Goal: Task Accomplishment & Management: Use online tool/utility

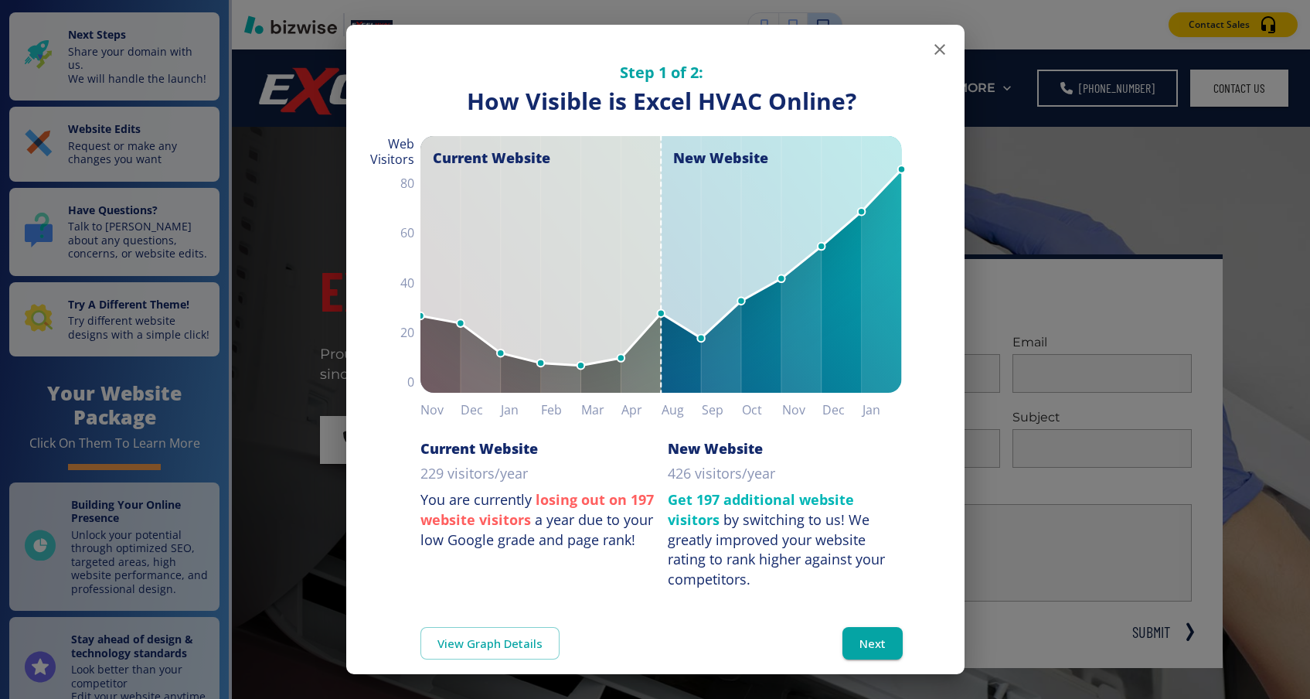
click at [947, 43] on icon "button" at bounding box center [939, 49] width 19 height 19
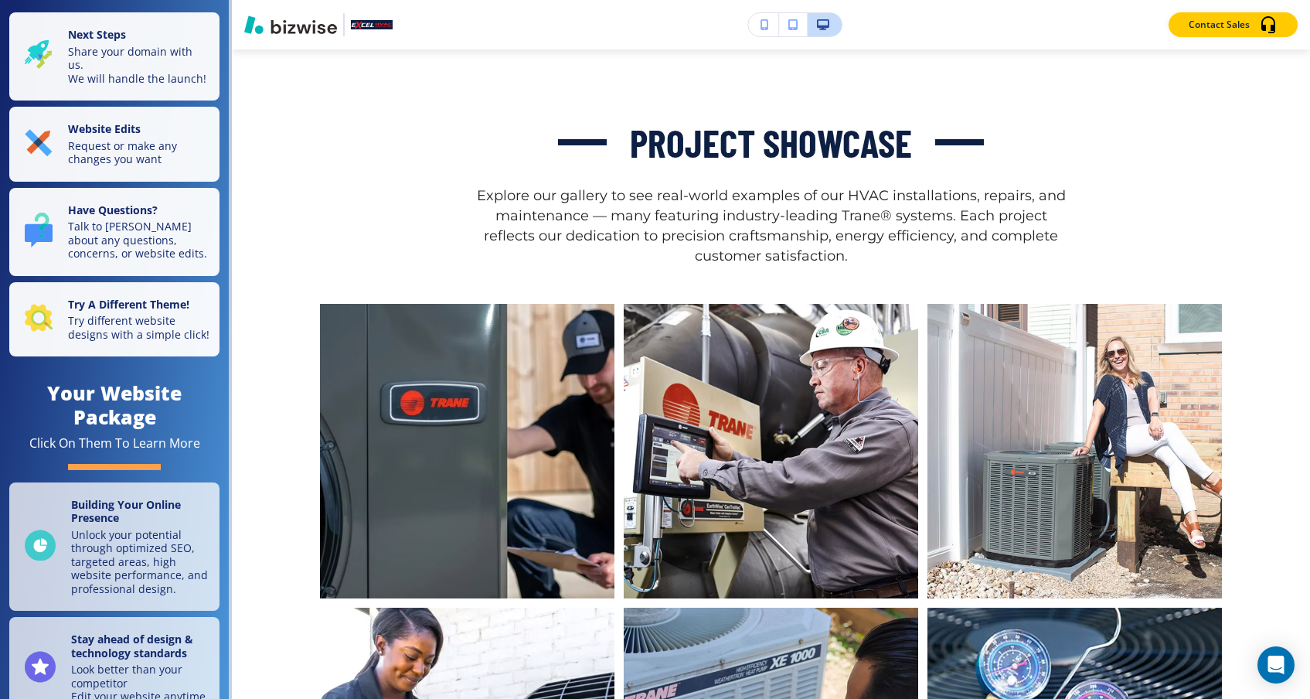
scroll to position [5557, 0]
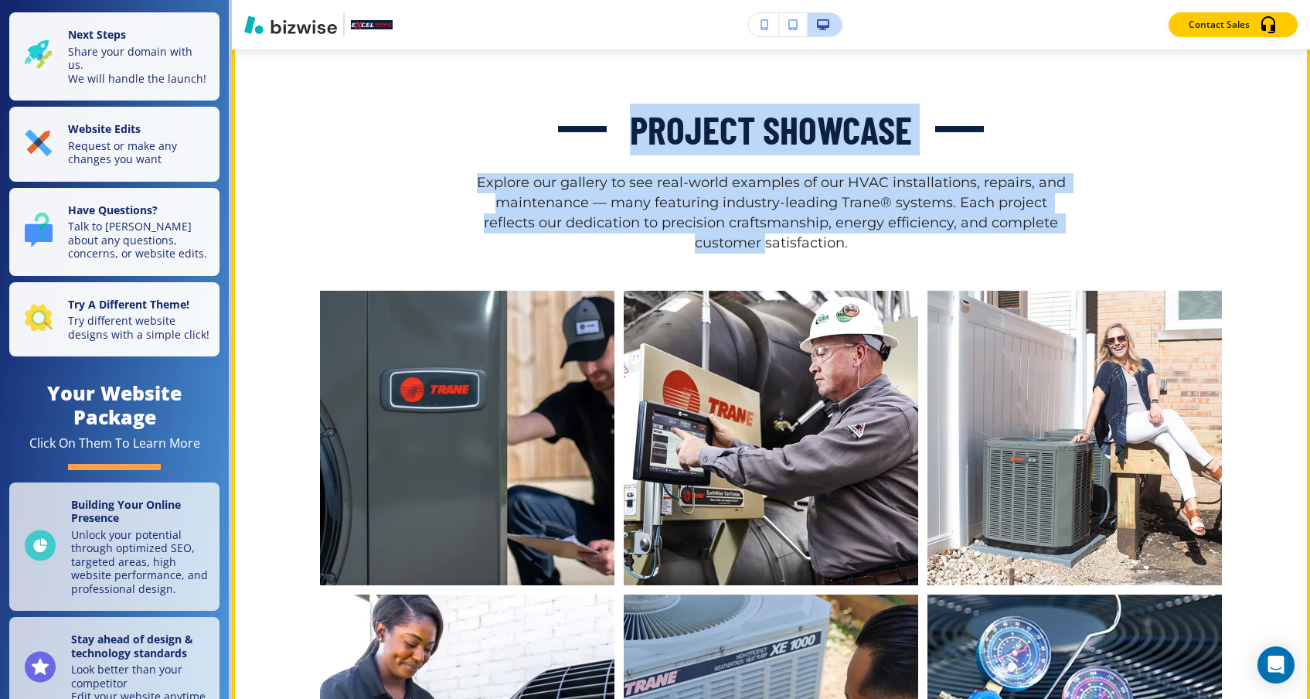
drag, startPoint x: 671, startPoint y: 253, endPoint x: 620, endPoint y: 114, distance: 147.9
click at [620, 114] on div "Project Showcase Explore our gallery to see real-world examples of our HVAC ins…" at bounding box center [771, 497] width 1078 height 984
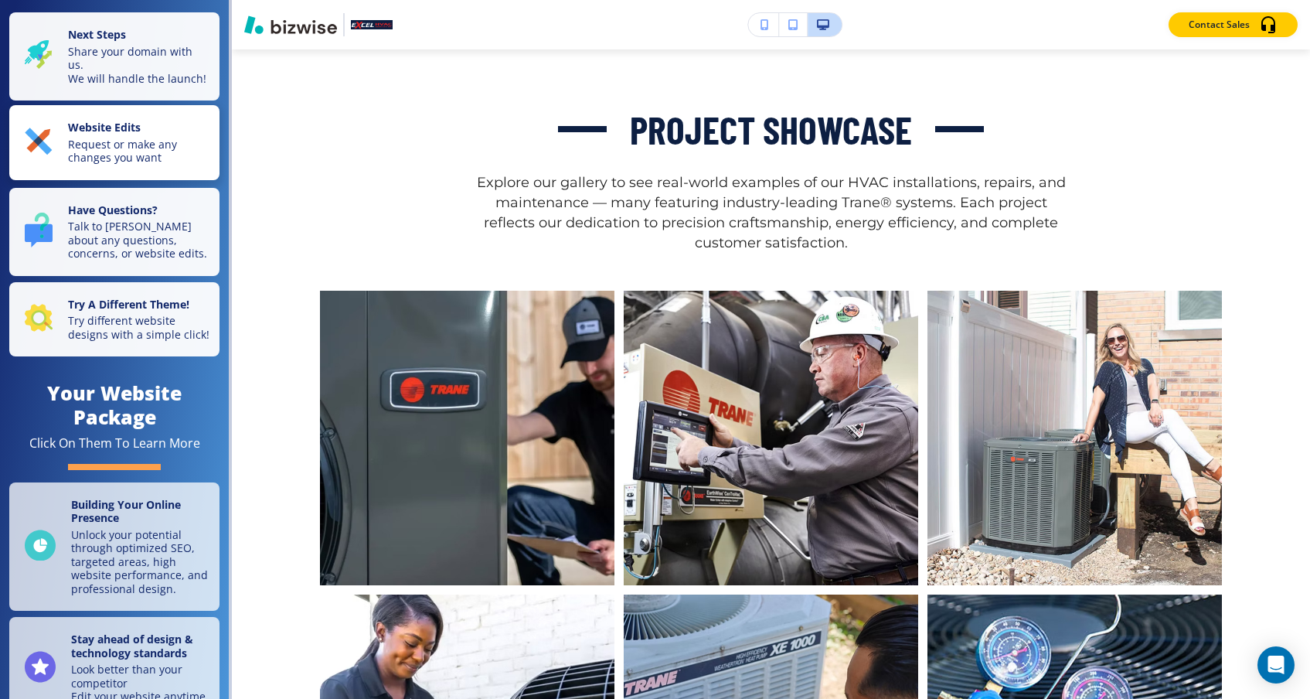
click at [177, 138] on p "Request or make any changes you want" at bounding box center [139, 151] width 142 height 27
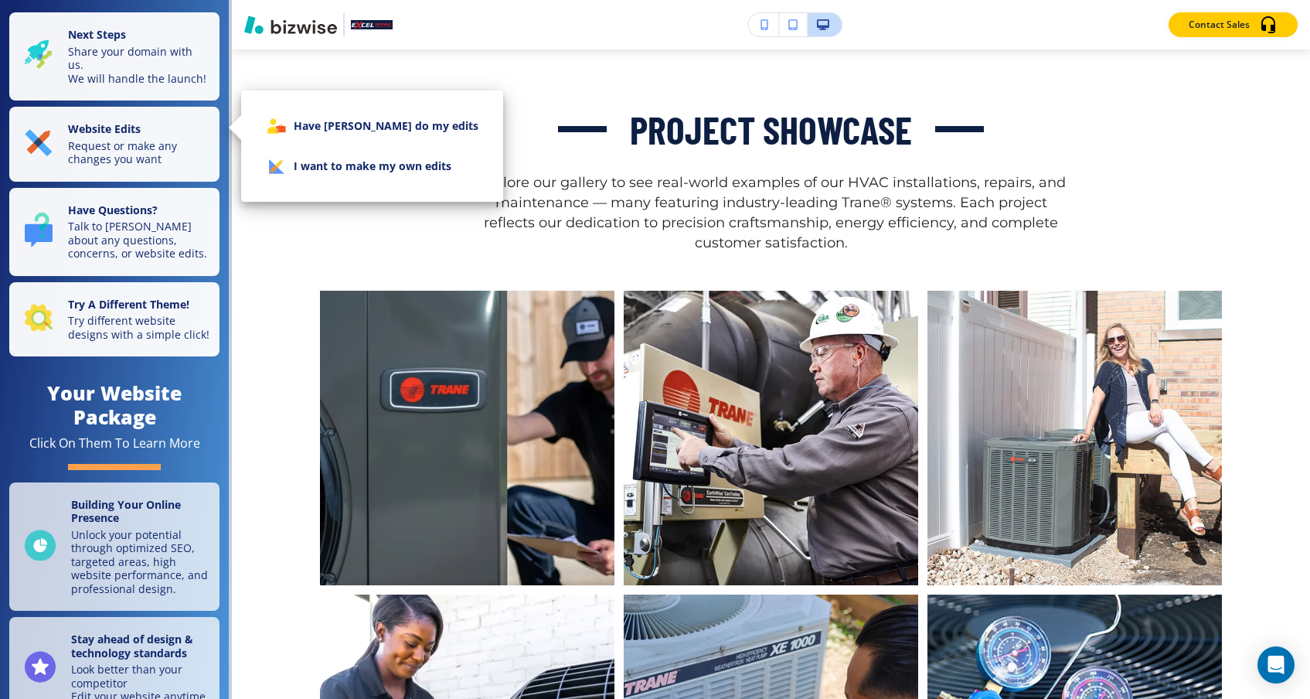
click at [301, 164] on li "I want to make my own edits" at bounding box center [371, 166] width 237 height 40
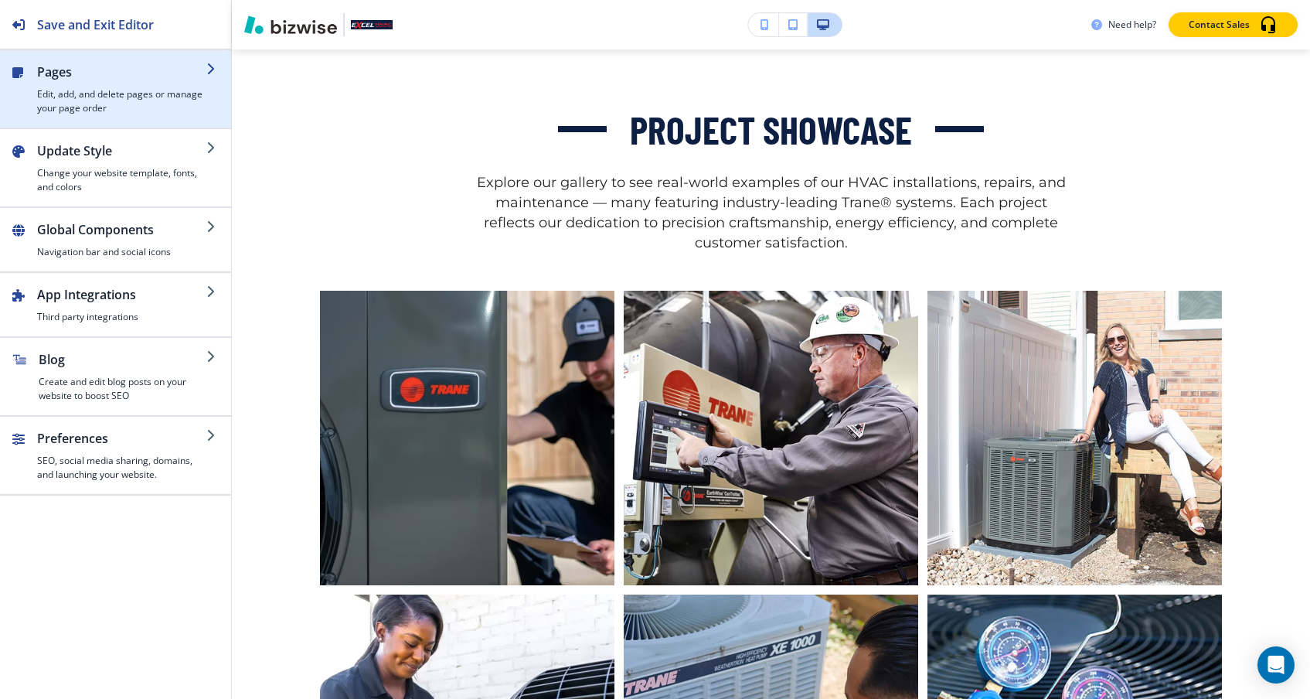
click at [189, 105] on h4 "Edit, add, and delete pages or manage your page order" at bounding box center [121, 101] width 169 height 28
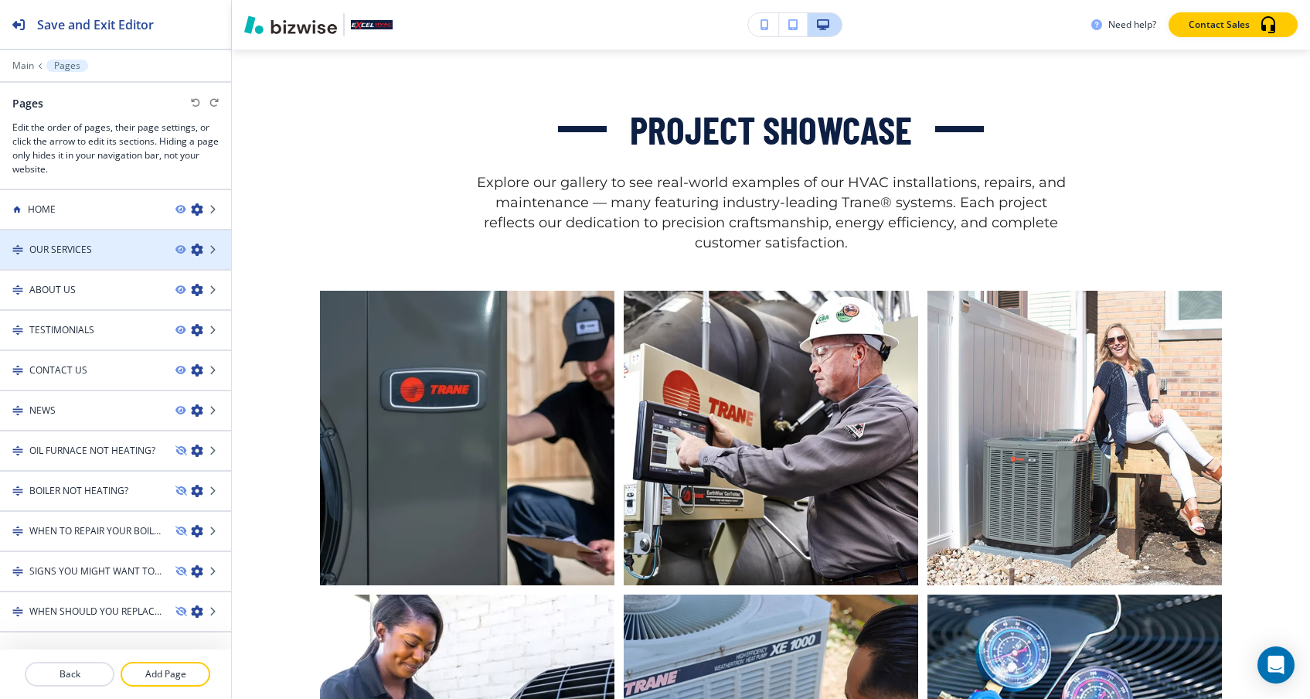
scroll to position [0, 0]
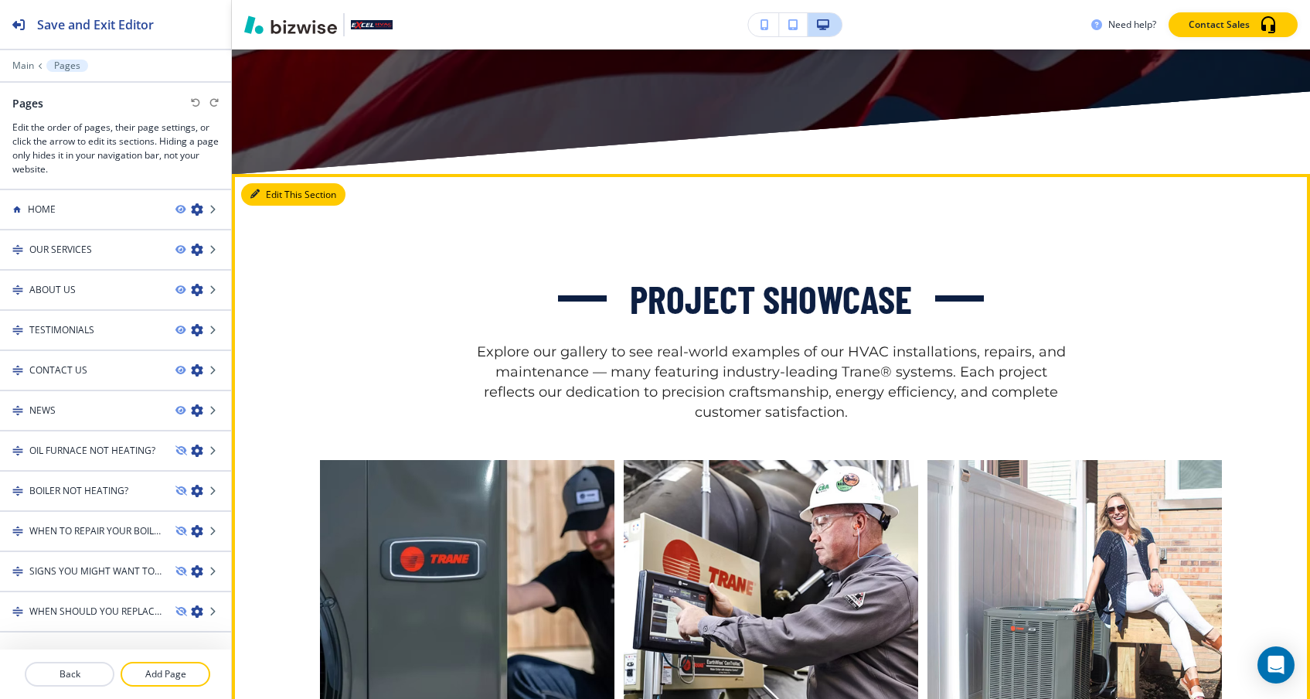
click at [256, 199] on icon "button" at bounding box center [254, 193] width 9 height 9
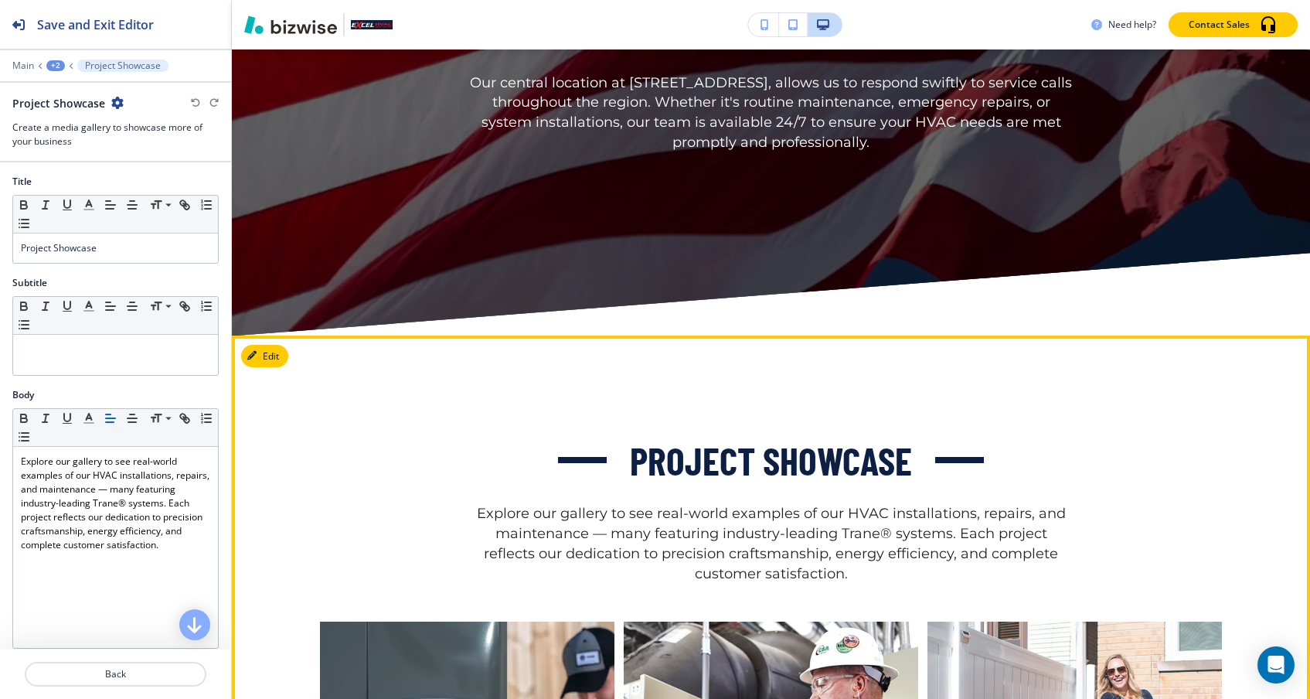
scroll to position [5214, 0]
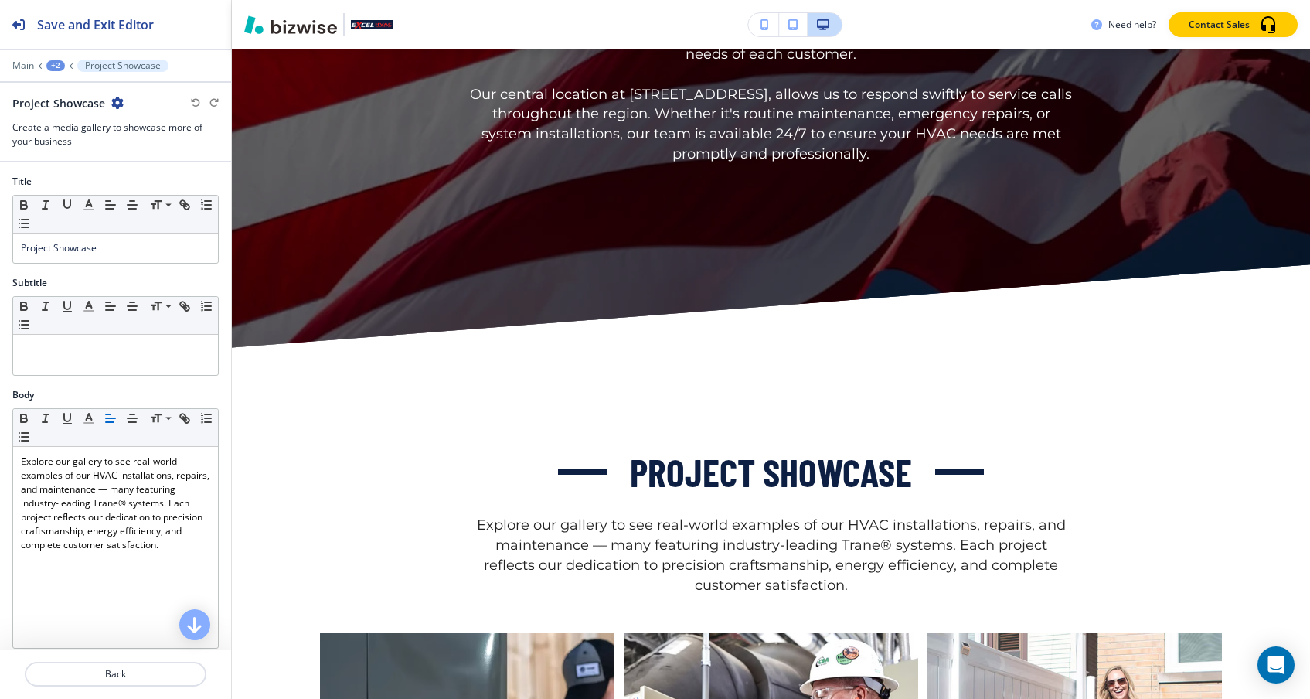
click at [75, 66] on div "Main +2 Project Showcase" at bounding box center [115, 65] width 206 height 12
click at [71, 66] on icon at bounding box center [71, 66] width 6 height 6
click at [69, 63] on icon at bounding box center [71, 66] width 6 height 6
click at [56, 63] on div "+2" at bounding box center [55, 65] width 19 height 11
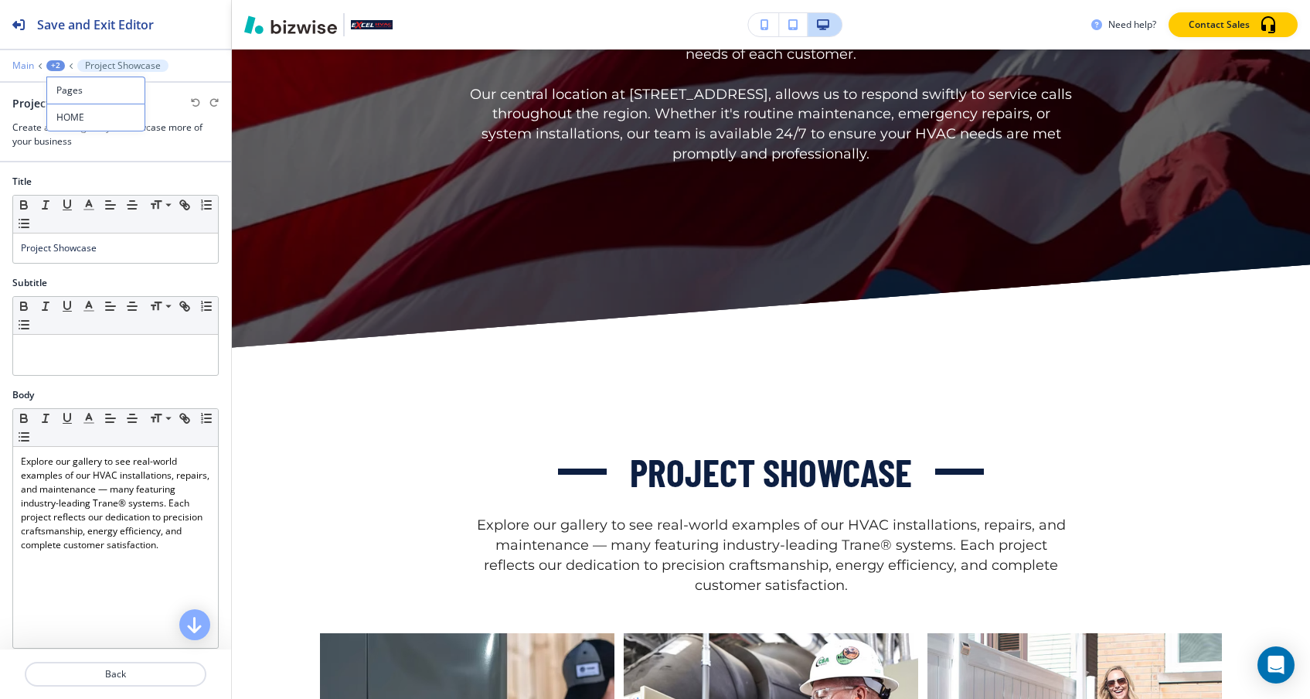
click at [25, 64] on p "Main" at bounding box center [23, 65] width 22 height 11
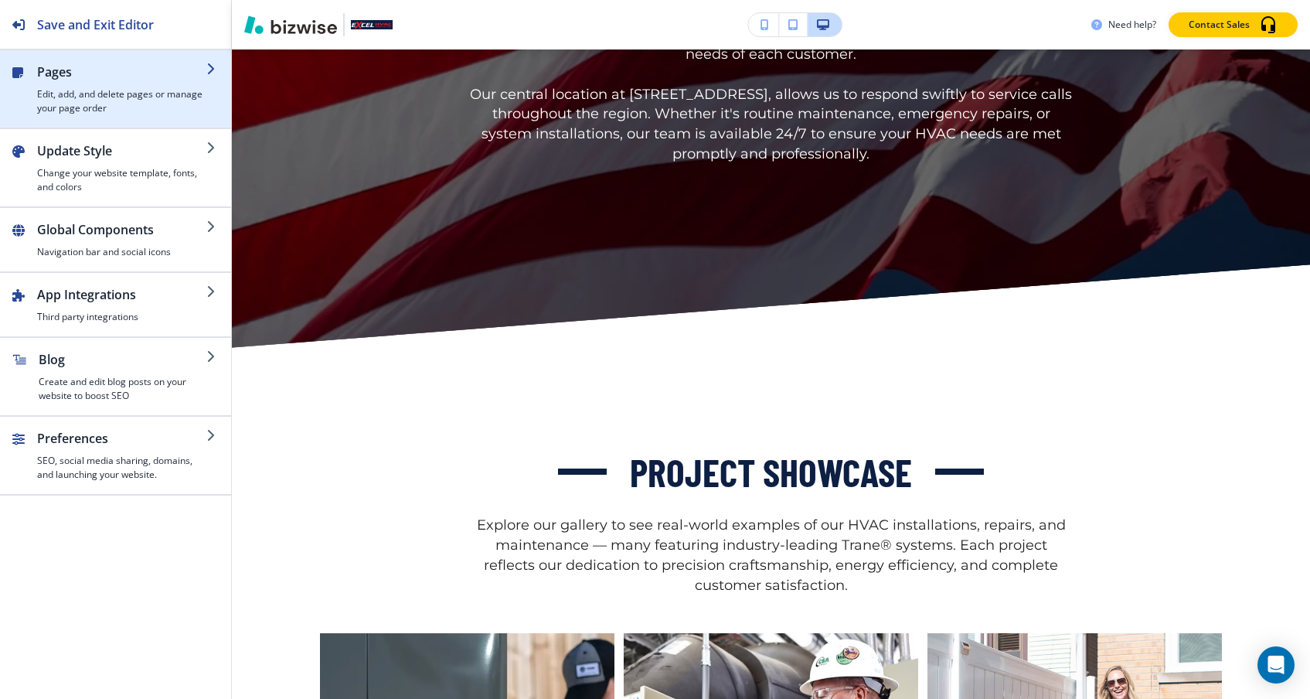
click at [215, 73] on icon "button" at bounding box center [212, 69] width 12 height 12
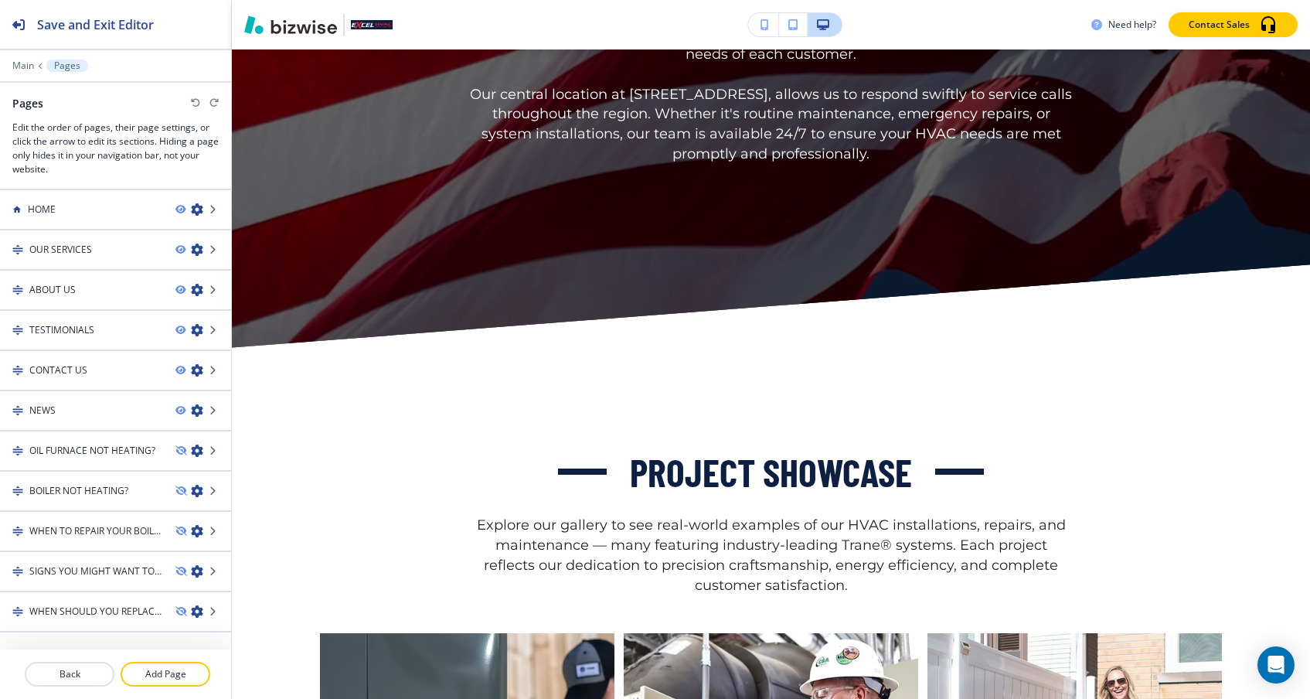
scroll to position [0, 0]
click at [212, 209] on icon at bounding box center [213, 209] width 9 height 9
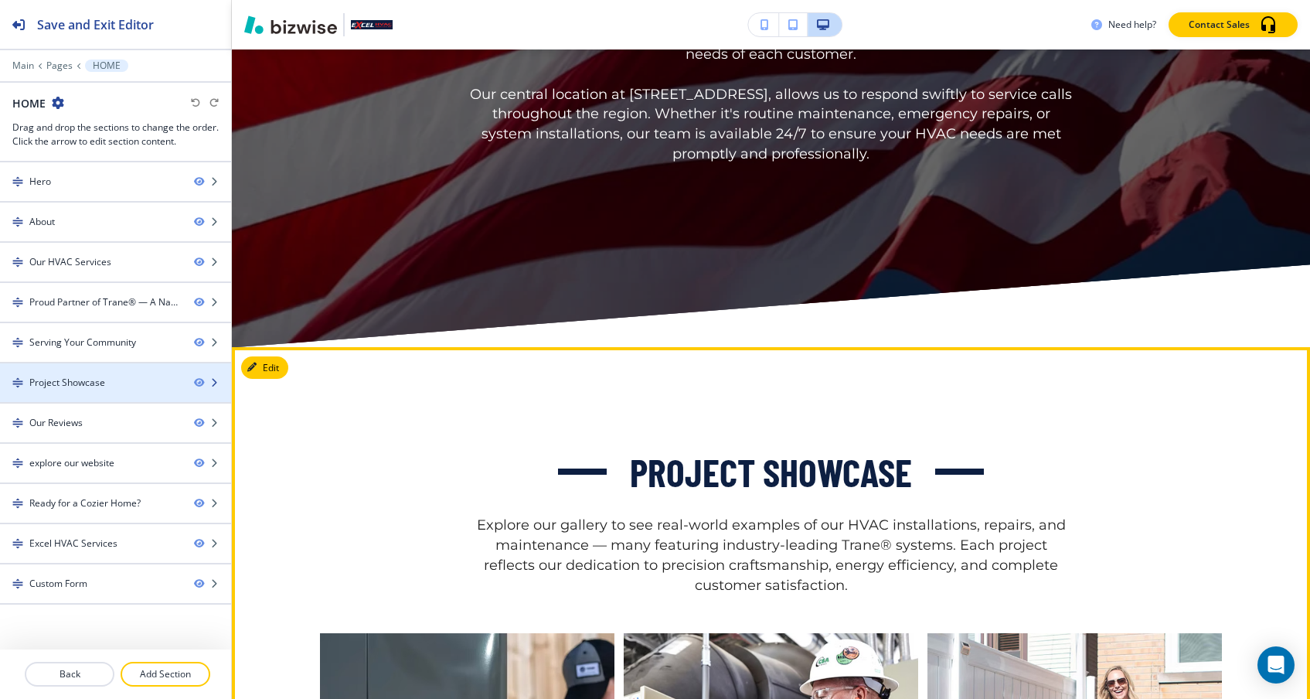
click at [215, 384] on icon "button" at bounding box center [213, 382] width 9 height 9
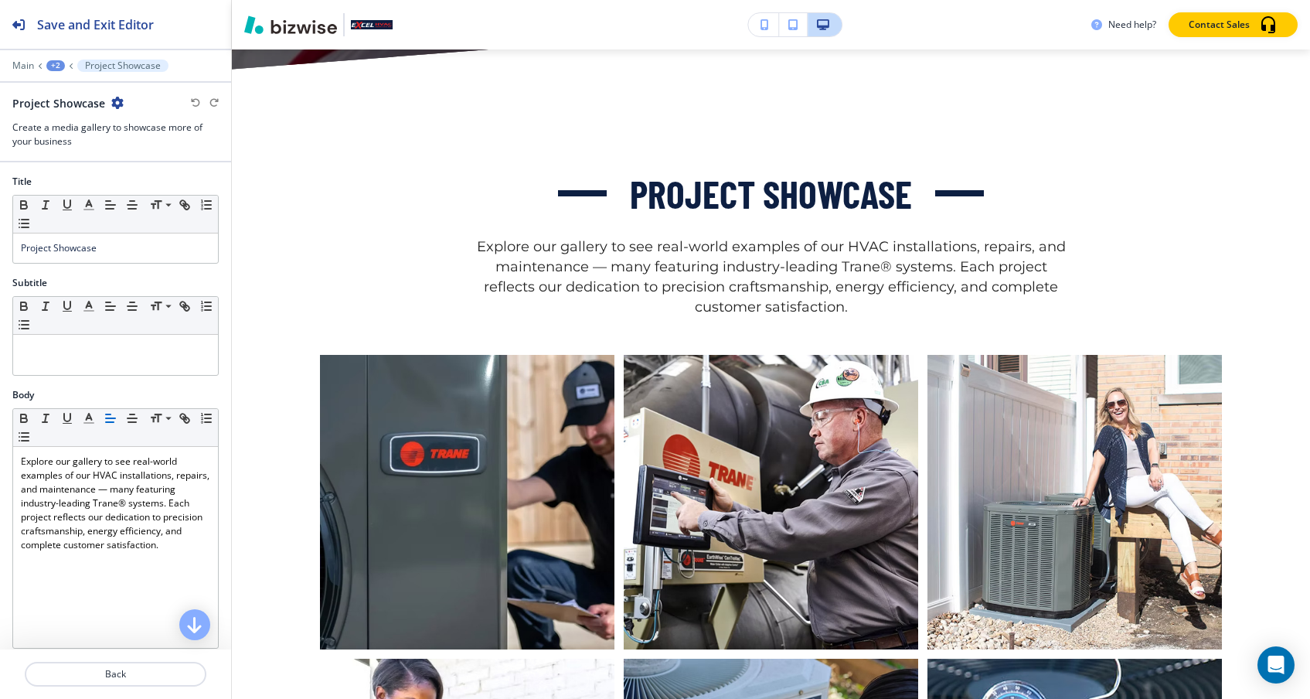
scroll to position [5532, 0]
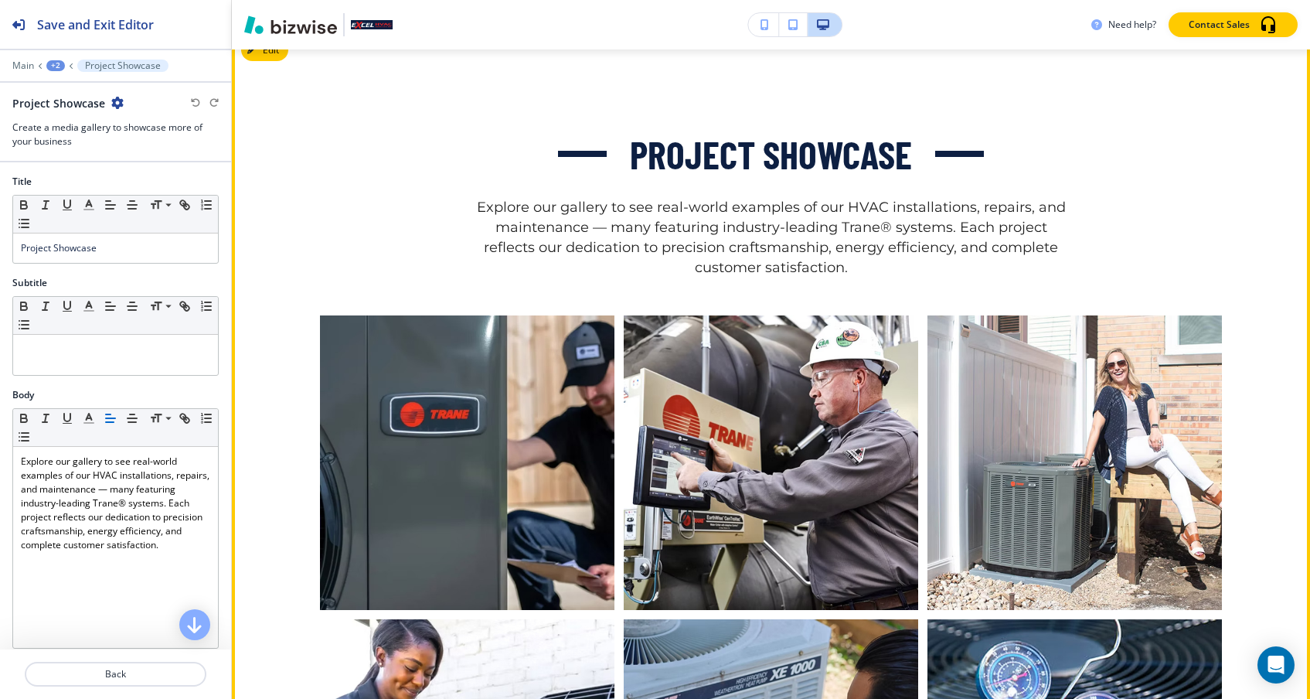
click at [545, 239] on p "Explore our gallery to see real-world examples of our HVAC installations, repai…" at bounding box center [771, 238] width 603 height 80
click at [268, 62] on button "Edit This Section" at bounding box center [293, 50] width 104 height 23
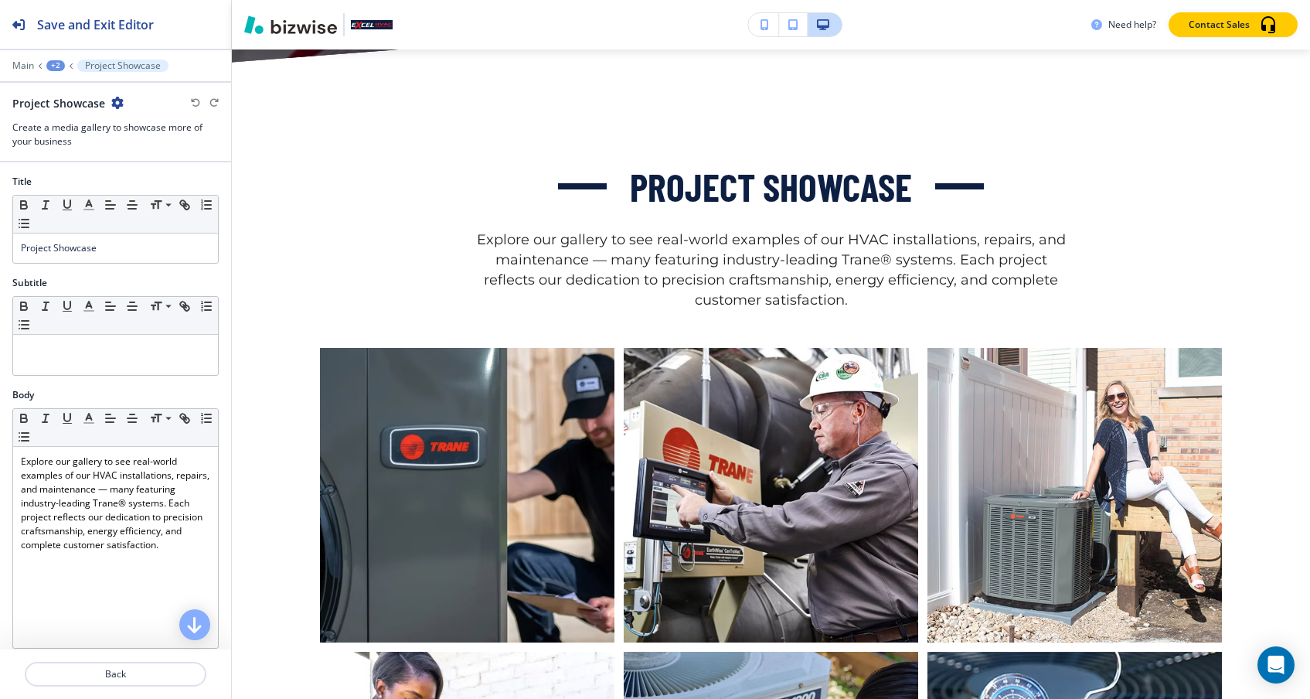
click at [144, 63] on p "Project Showcase" at bounding box center [123, 65] width 76 height 11
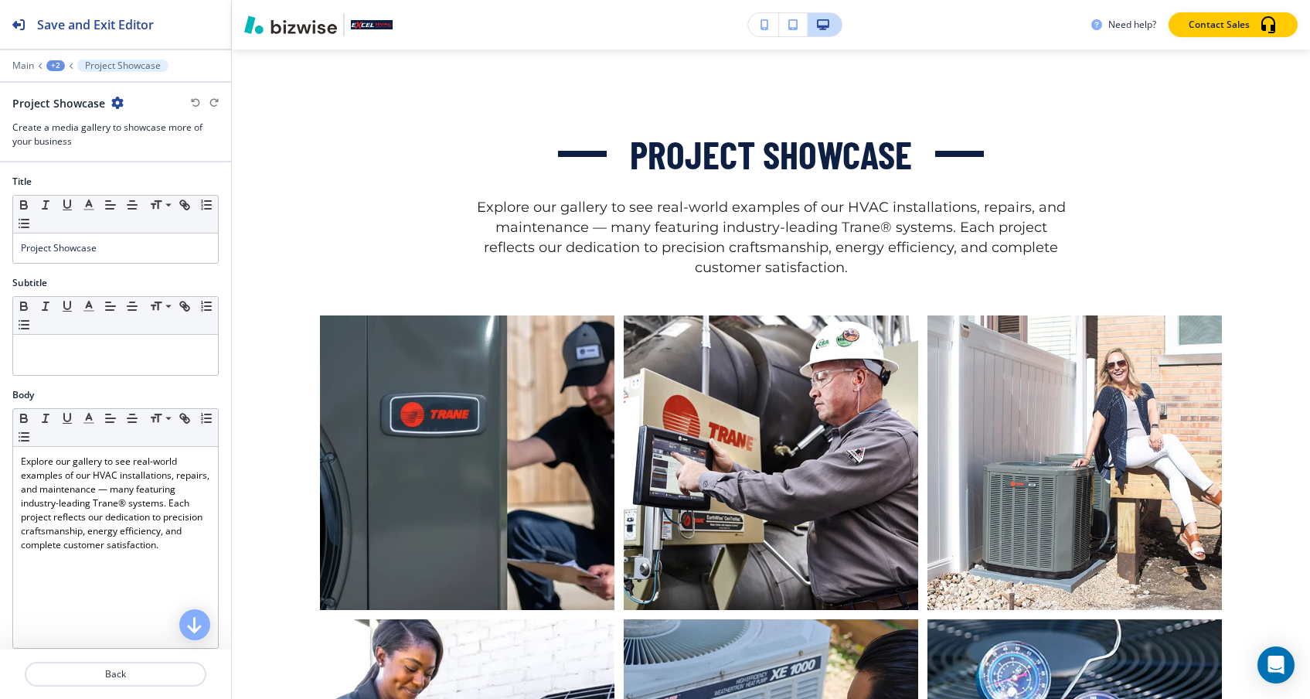
scroll to position [0, 0]
click at [117, 103] on icon "button" at bounding box center [117, 103] width 12 height 12
click at [131, 177] on p "Delete Section" at bounding box center [159, 183] width 79 height 14
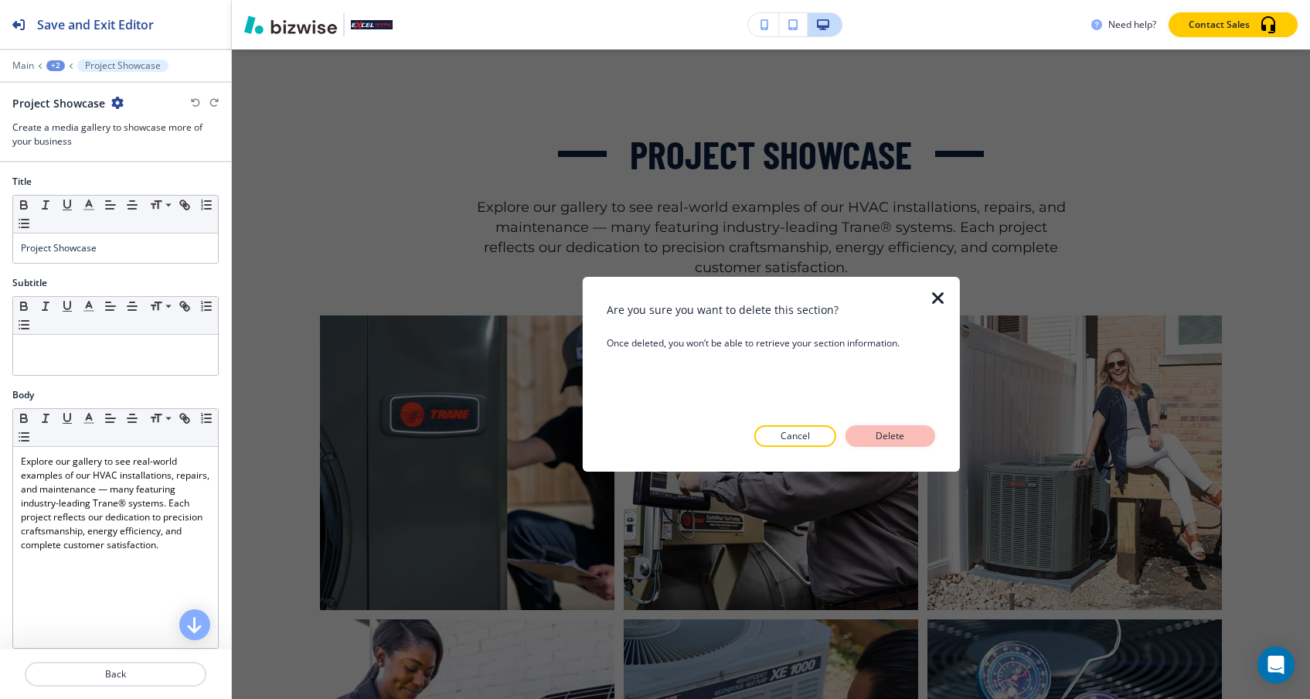
click at [886, 437] on p "Delete" at bounding box center [890, 436] width 37 height 14
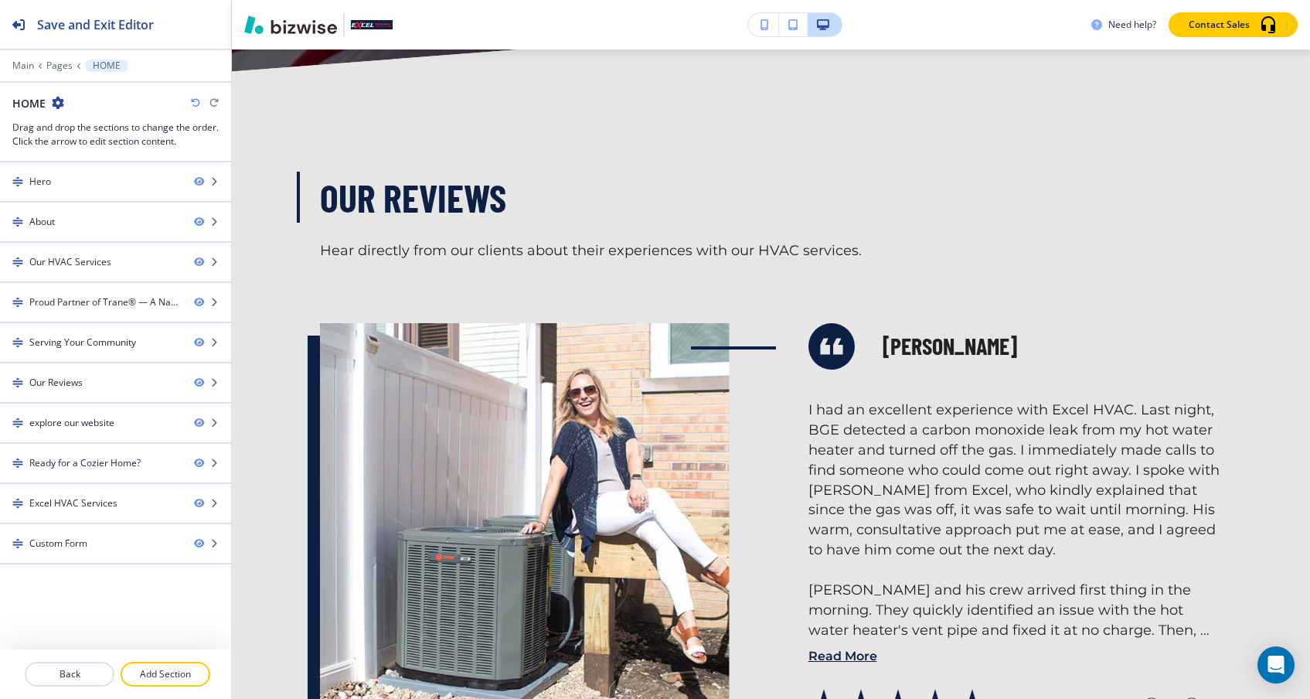
scroll to position [5482, 0]
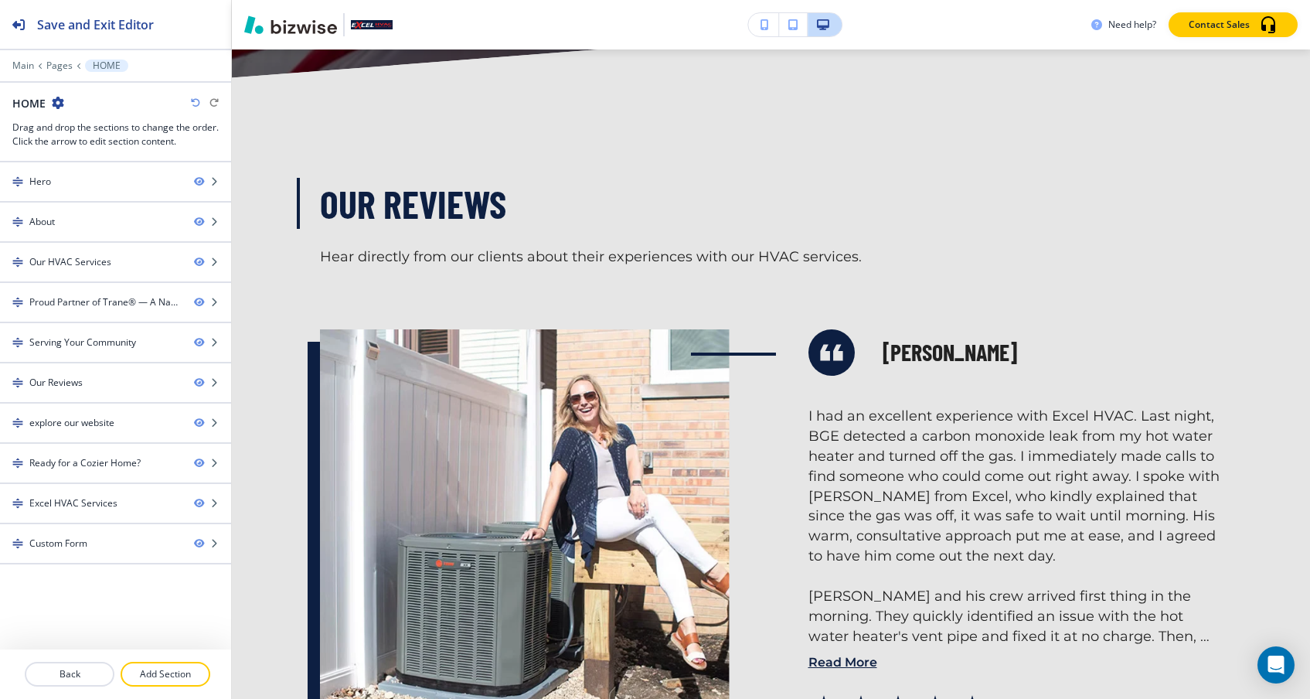
click at [549, 257] on div "Our Reviews Hear directly from our clients about their experiences with our HVA…" at bounding box center [771, 223] width 903 height 90
click at [549, 267] on p "Hear directly from our clients about their experiences with our HVAC services." at bounding box center [771, 257] width 903 height 20
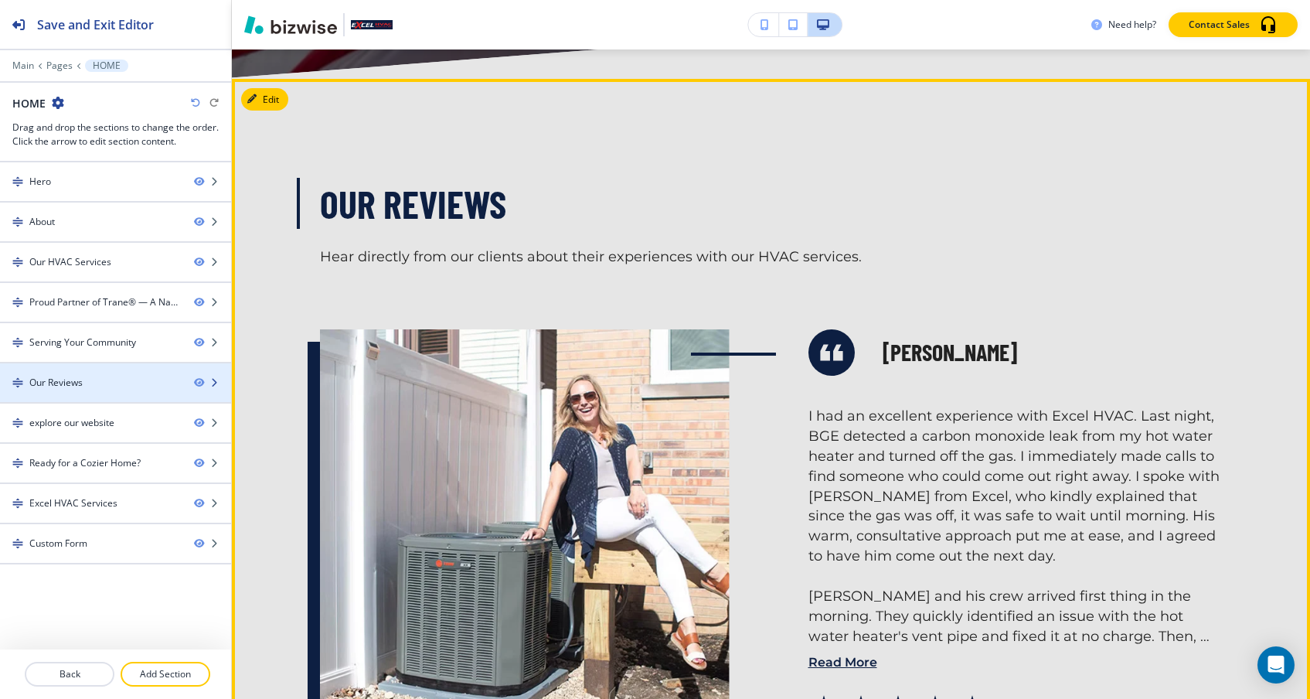
click at [137, 387] on div "Our Reviews" at bounding box center [91, 383] width 182 height 14
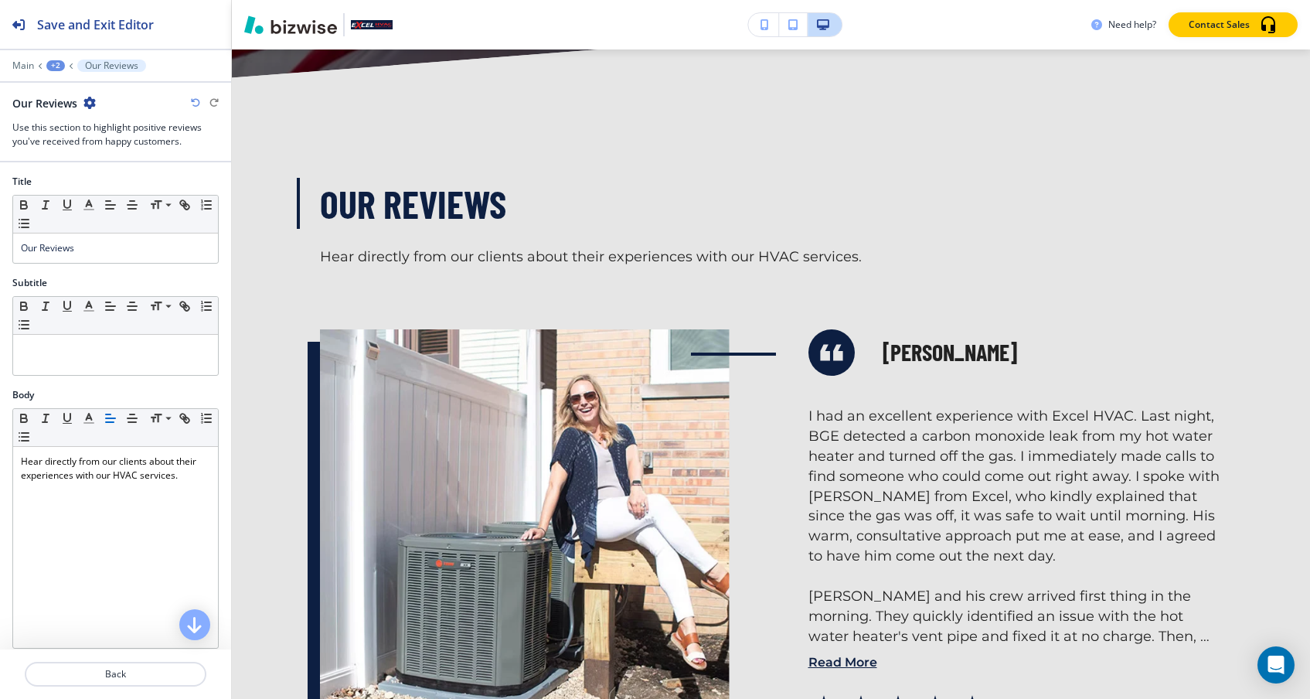
scroll to position [5532, 0]
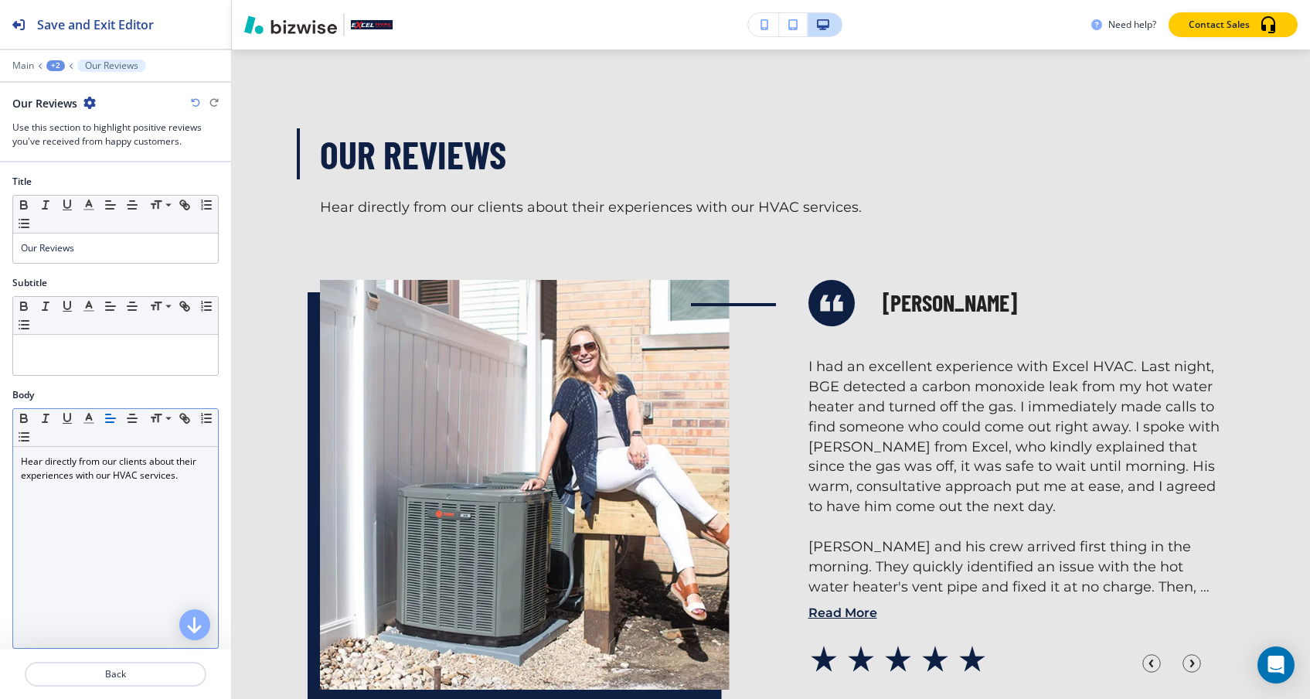
click at [126, 458] on p "Hear directly from our clients about their experiences with our HVAC services." at bounding box center [115, 468] width 189 height 28
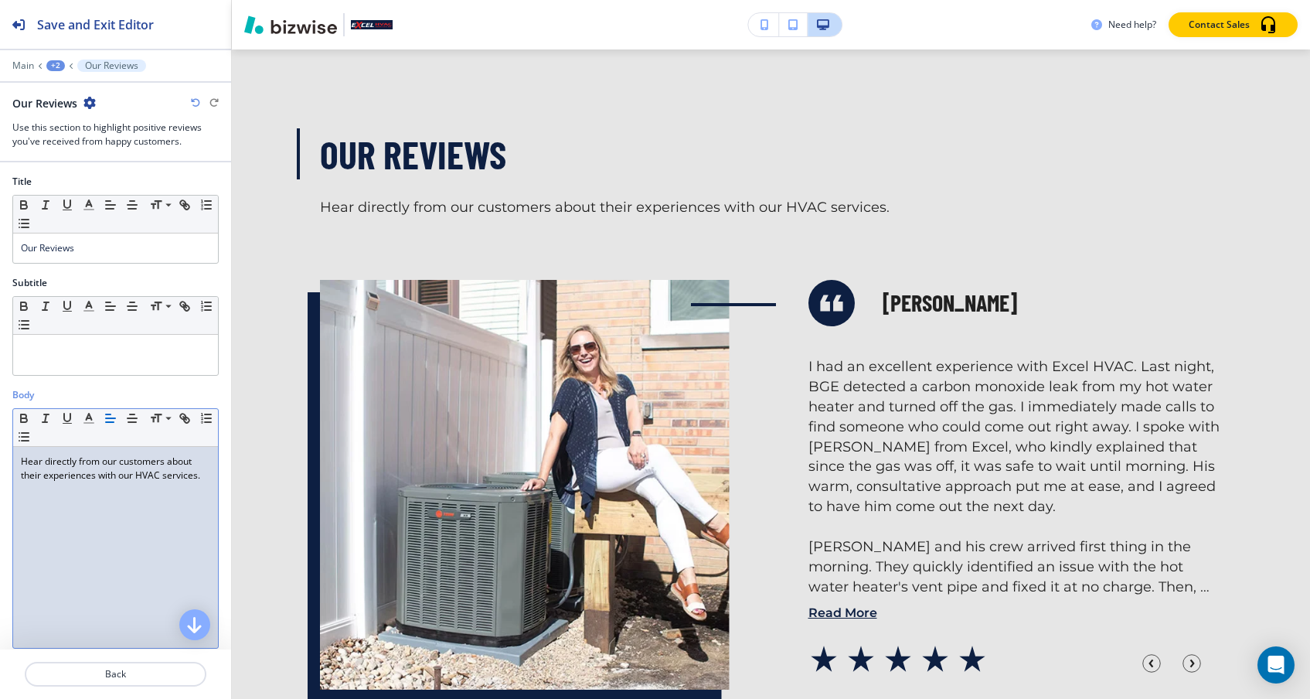
click at [144, 489] on div "Hear directly from our customers about their experiences with our HVAC services." at bounding box center [115, 547] width 205 height 201
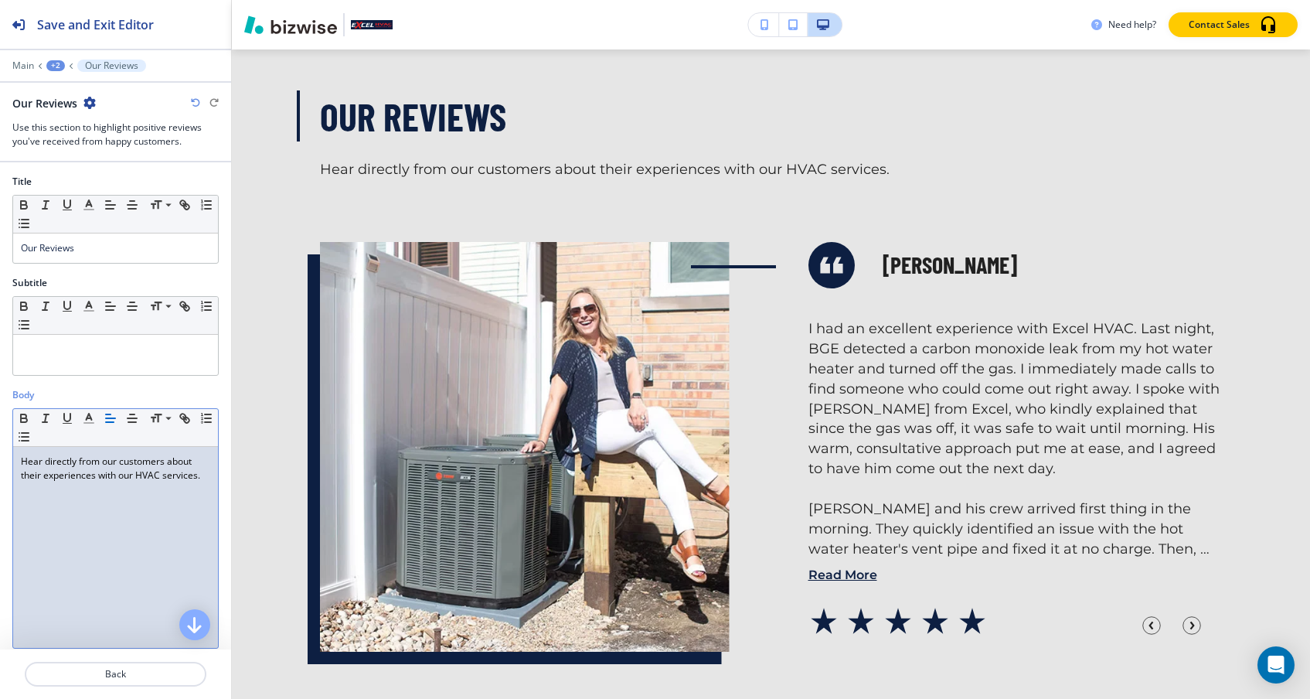
scroll to position [0, 0]
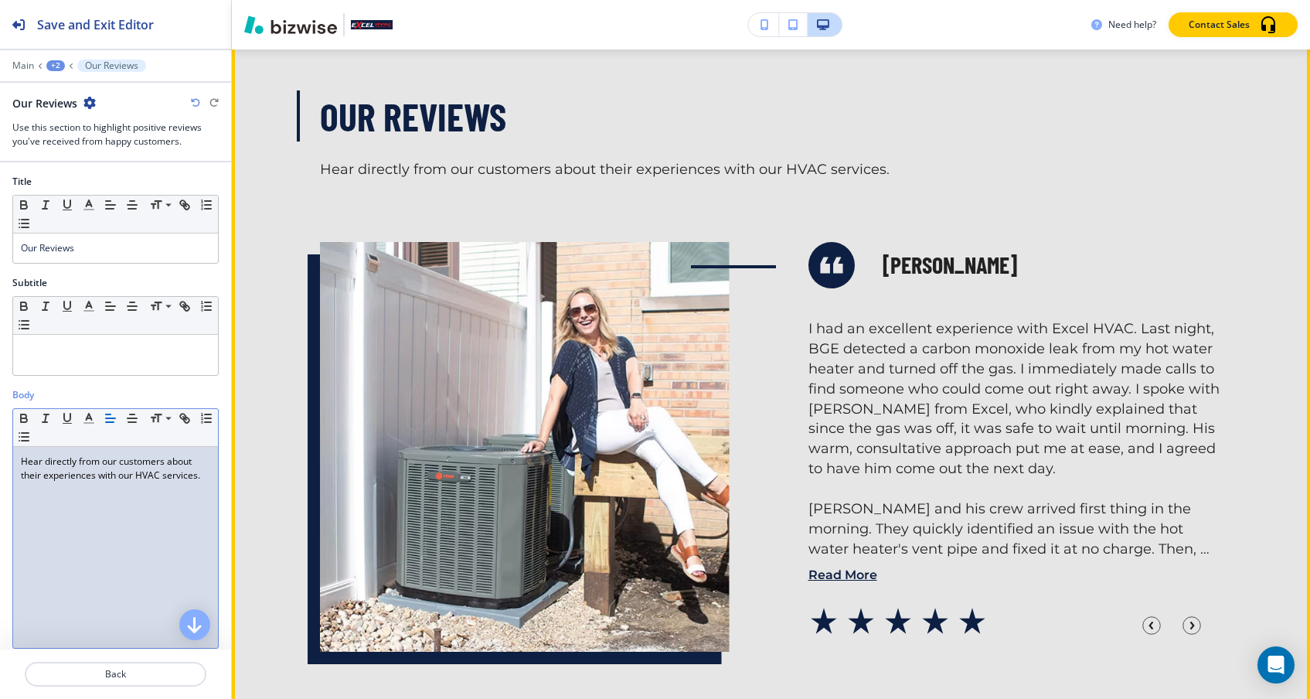
click at [314, 345] on div at bounding box center [490, 425] width 488 height 453
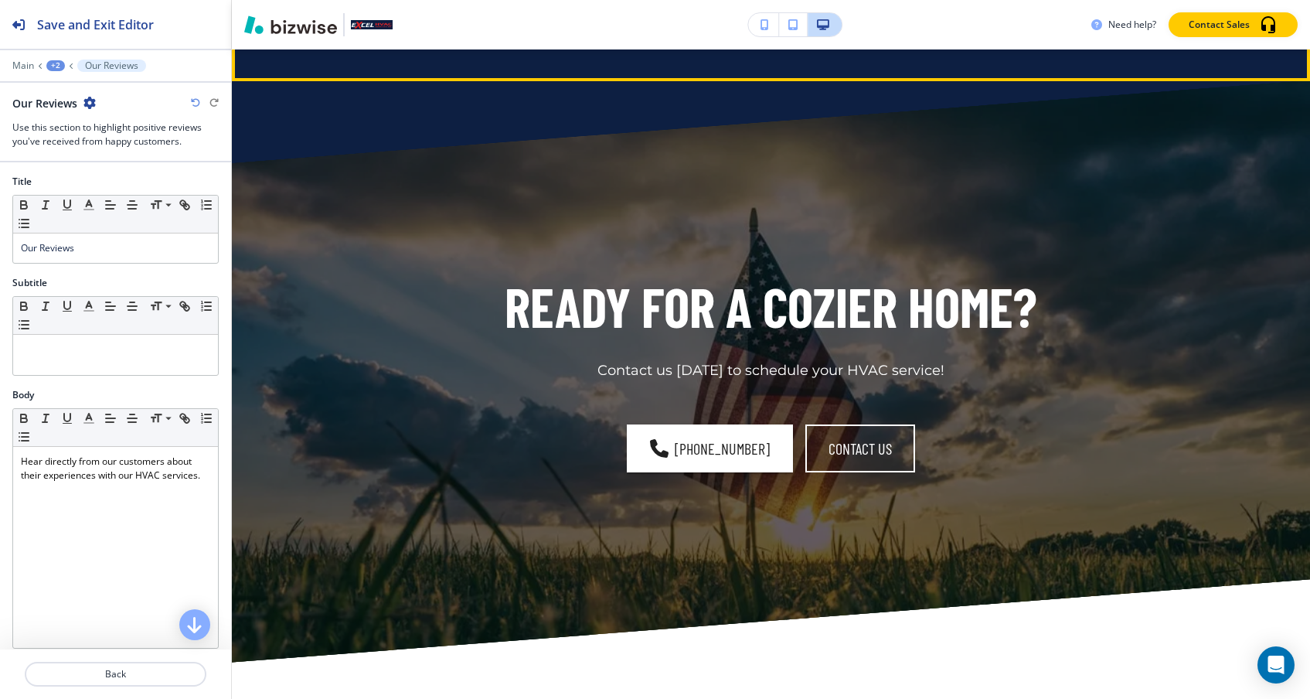
scroll to position [7494, 0]
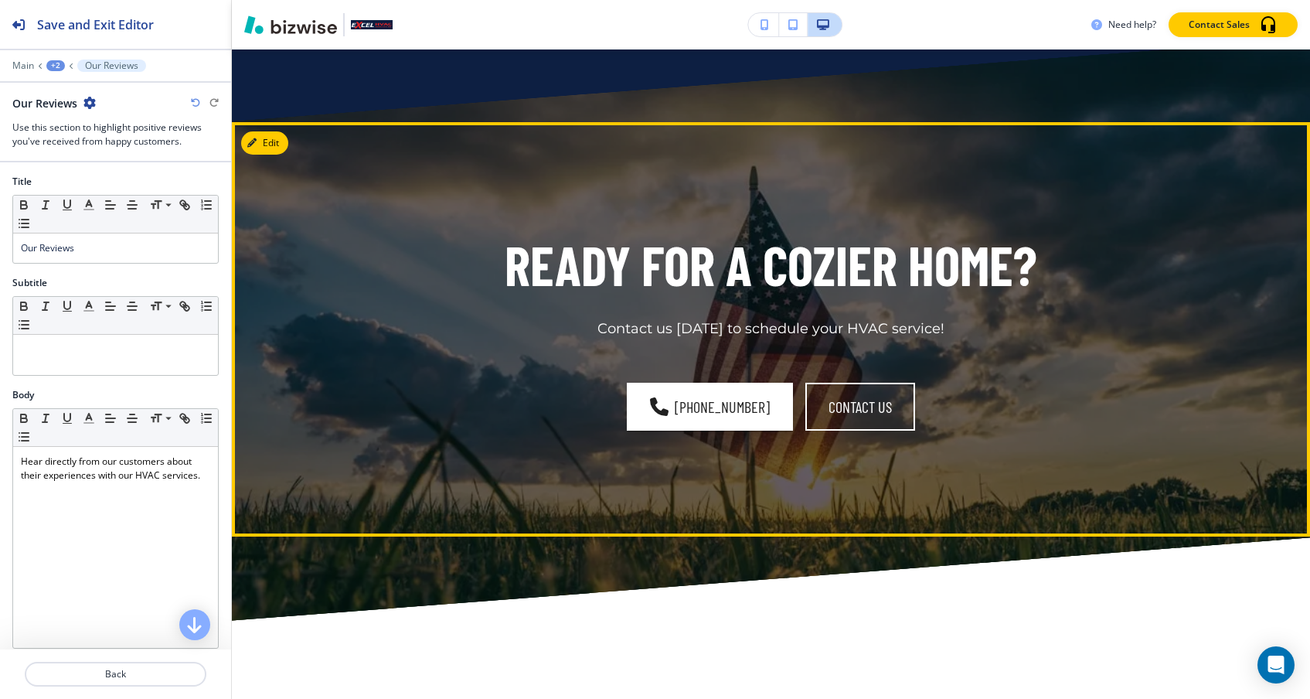
click at [707, 327] on div "Ready for a Cozier Home? Contact us [DATE] to schedule your HVAC service!" at bounding box center [771, 284] width 903 height 110
click at [666, 301] on h1 "Ready for a Cozier Home?" at bounding box center [771, 265] width 532 height 72
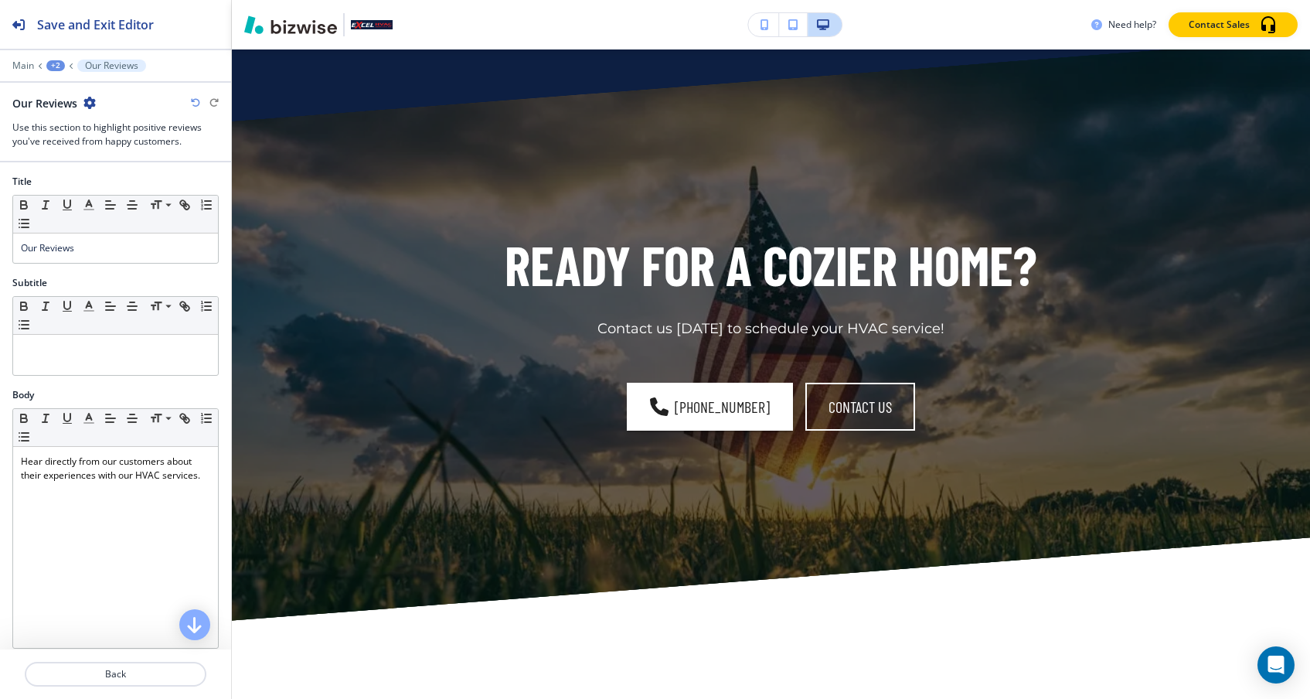
click at [70, 63] on icon at bounding box center [71, 66] width 6 height 6
click at [64, 64] on div "+2" at bounding box center [55, 65] width 19 height 11
click at [66, 85] on p "Pages" at bounding box center [95, 90] width 79 height 14
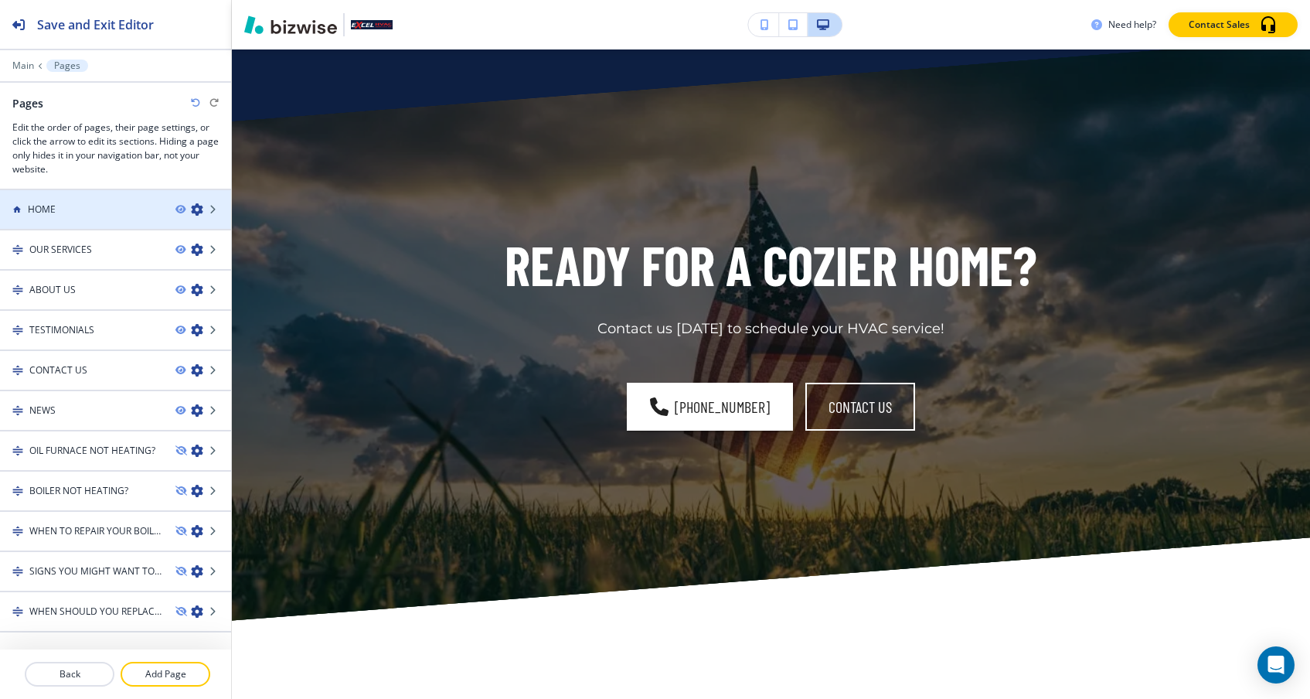
click at [140, 206] on div "HOME" at bounding box center [81, 209] width 163 height 14
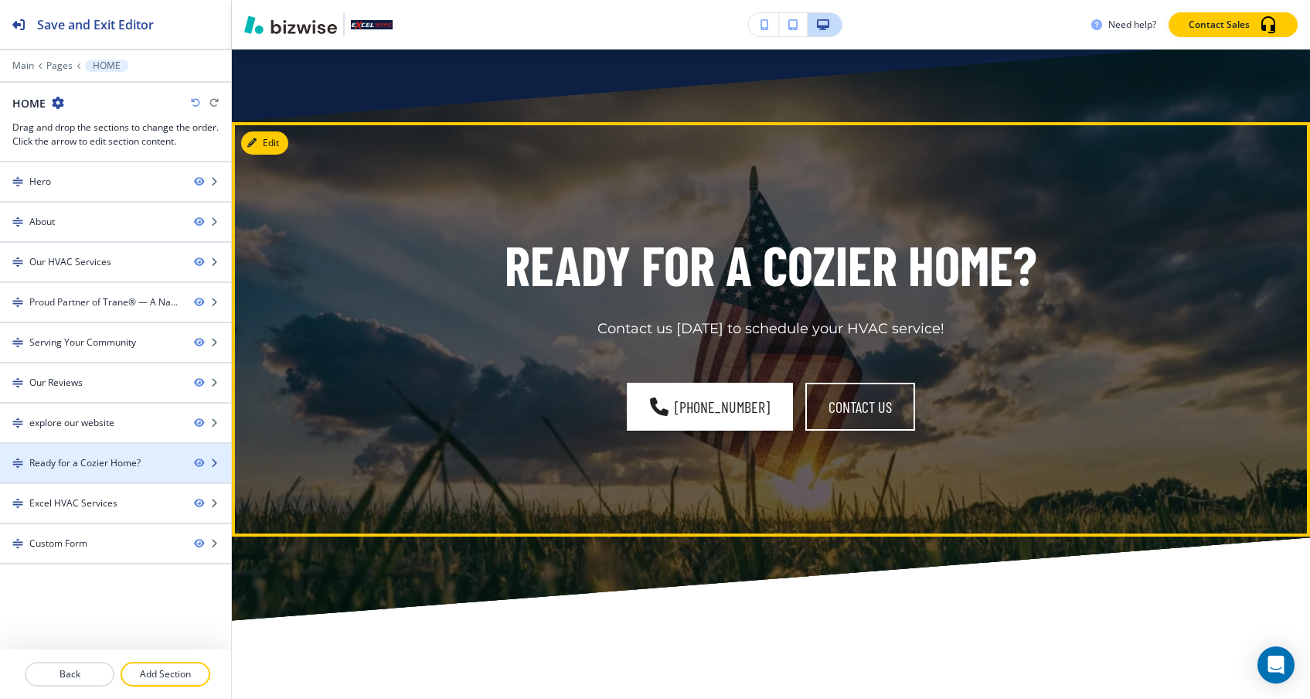
click at [127, 457] on div "Ready for a Cozier Home?" at bounding box center [84, 463] width 111 height 14
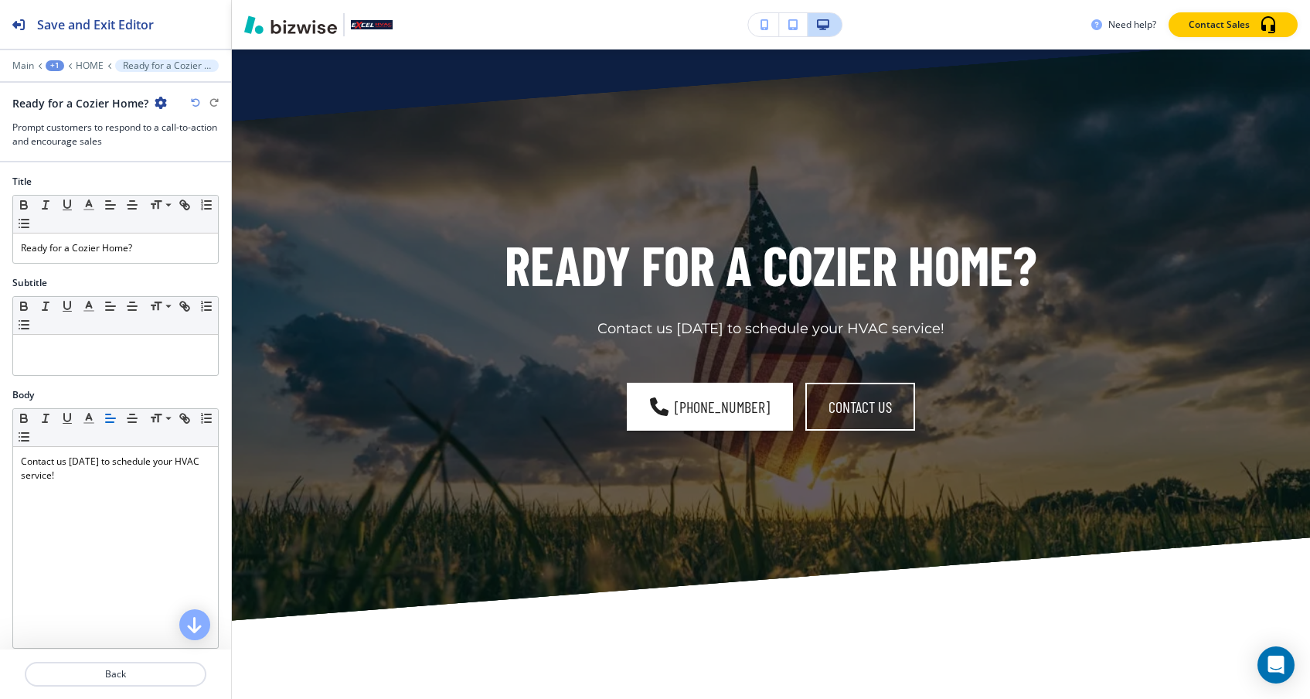
scroll to position [7586, 0]
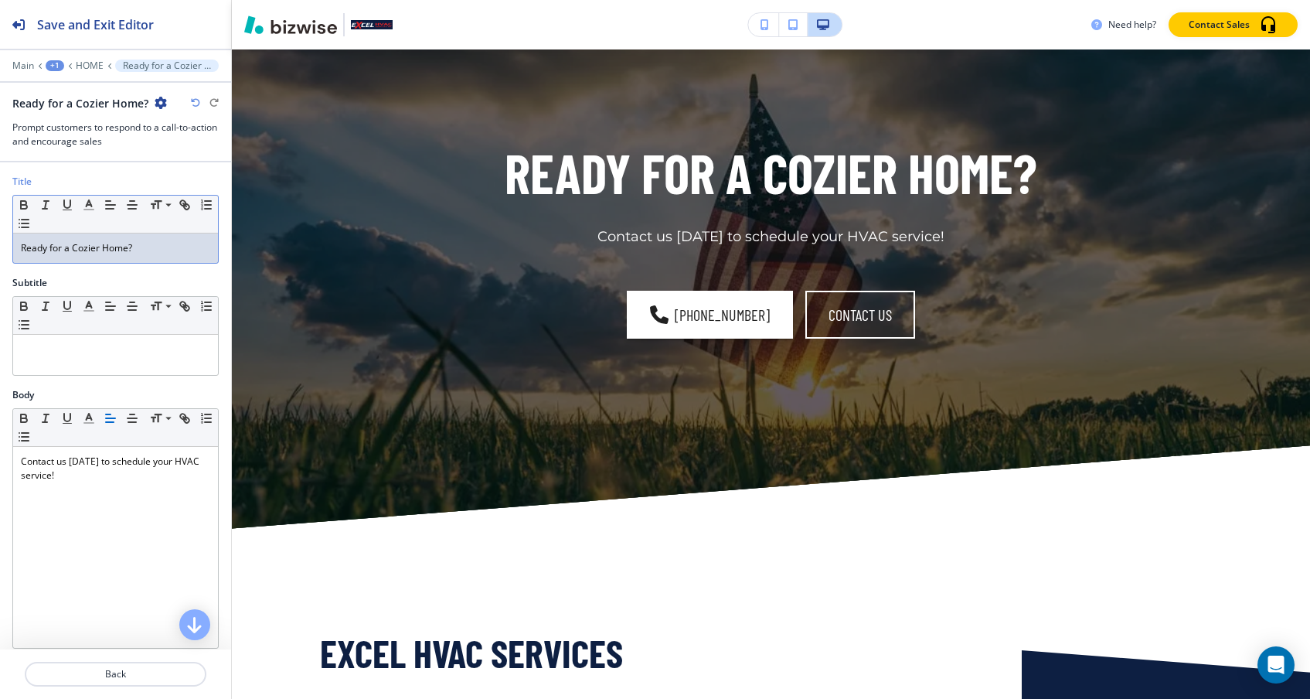
click at [86, 250] on p "Ready for a Cozier Home?" at bounding box center [115, 248] width 189 height 14
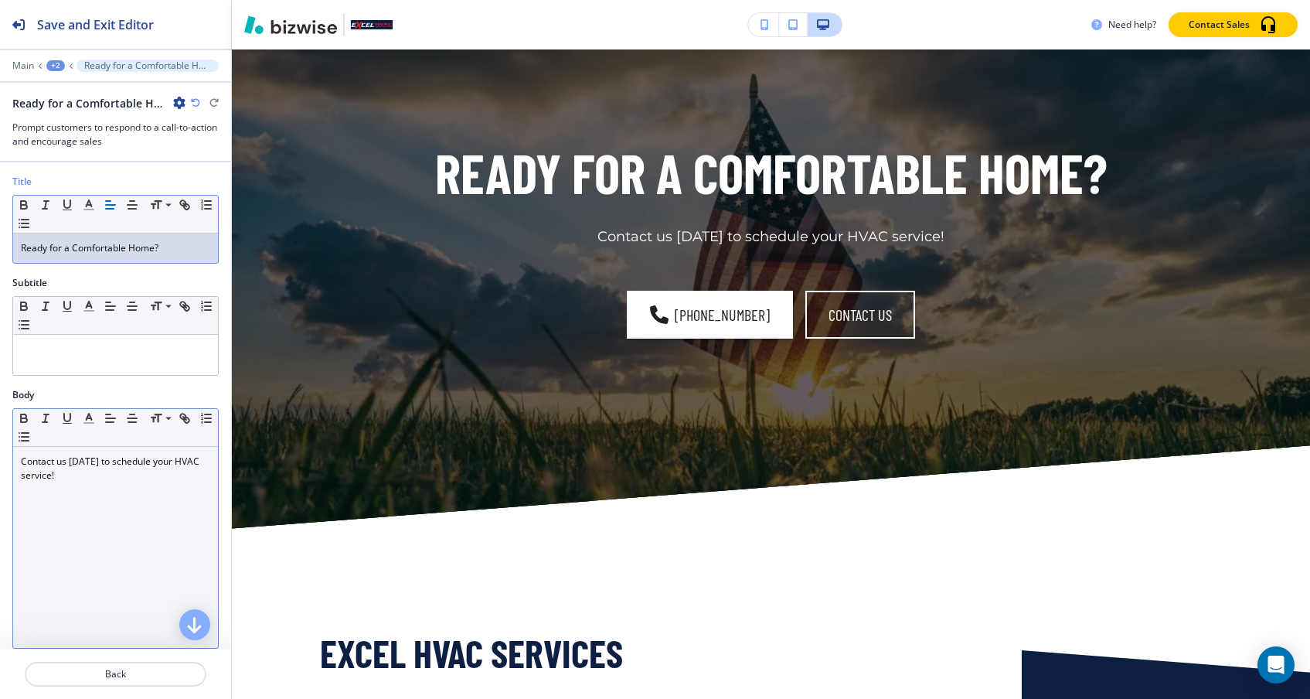
click at [110, 480] on p "Contact us [DATE] to schedule your HVAC service!" at bounding box center [115, 468] width 189 height 28
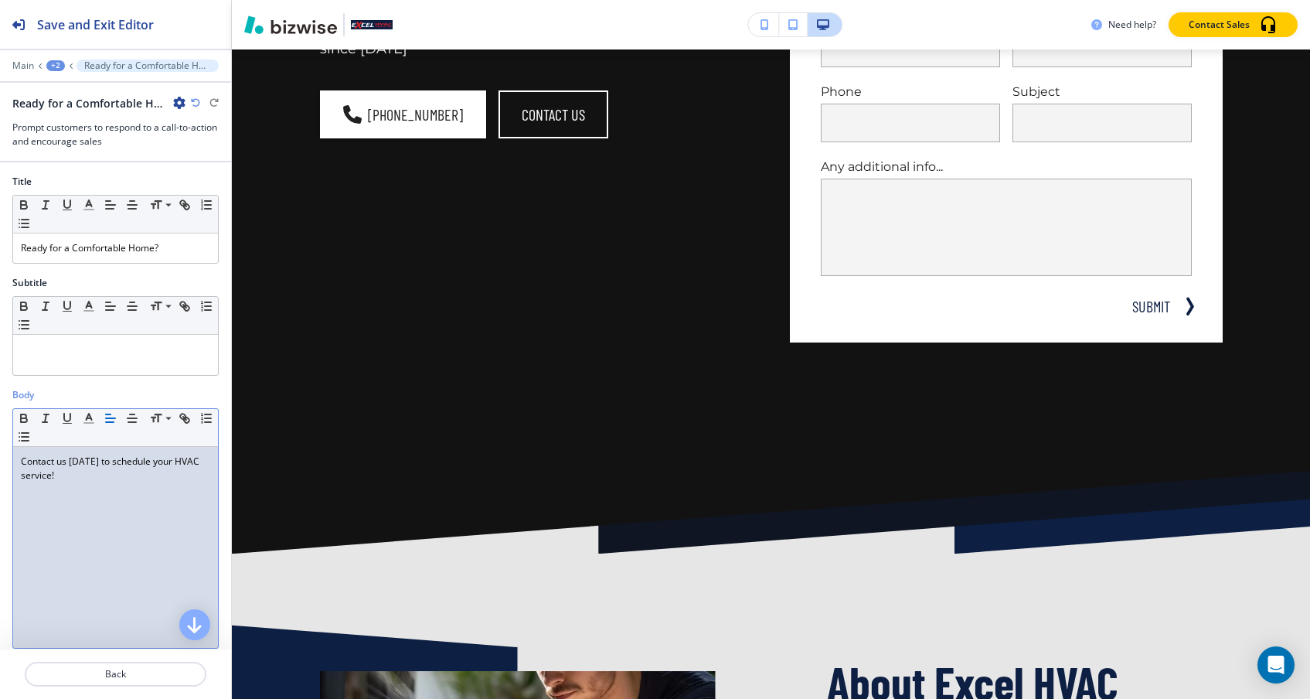
scroll to position [0, 0]
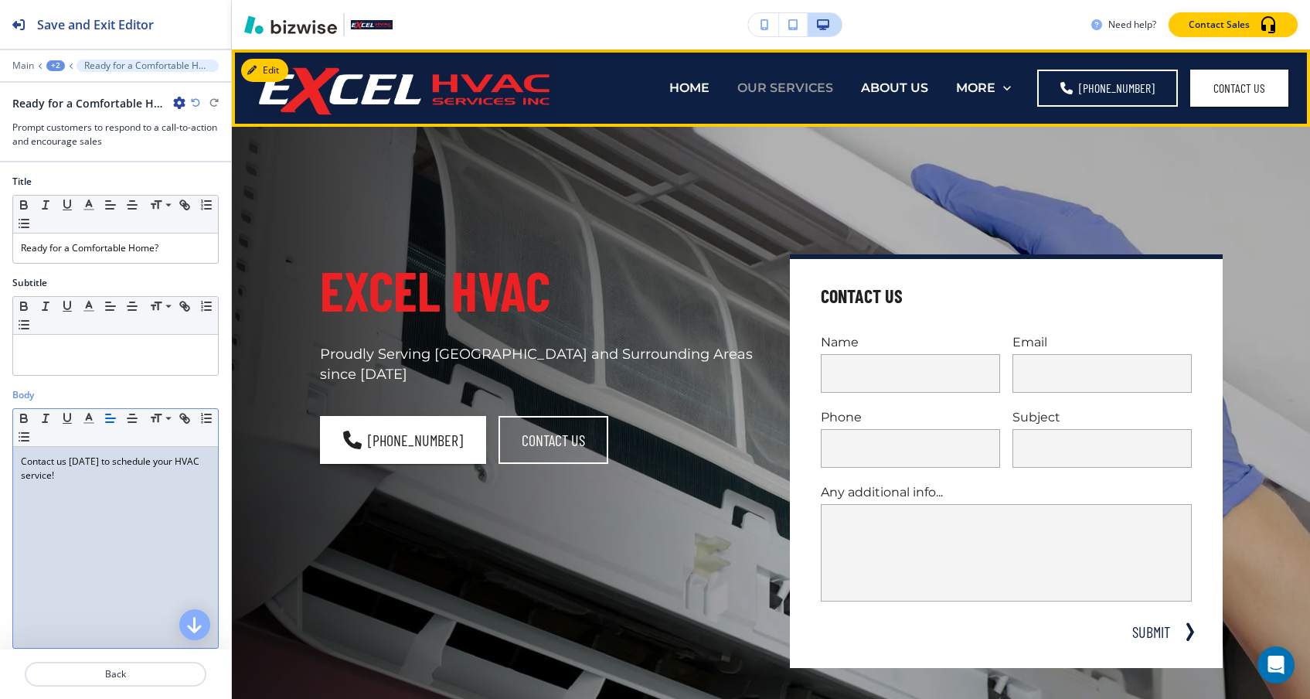
click at [814, 83] on p "OUR SERVICES" at bounding box center [785, 88] width 96 height 18
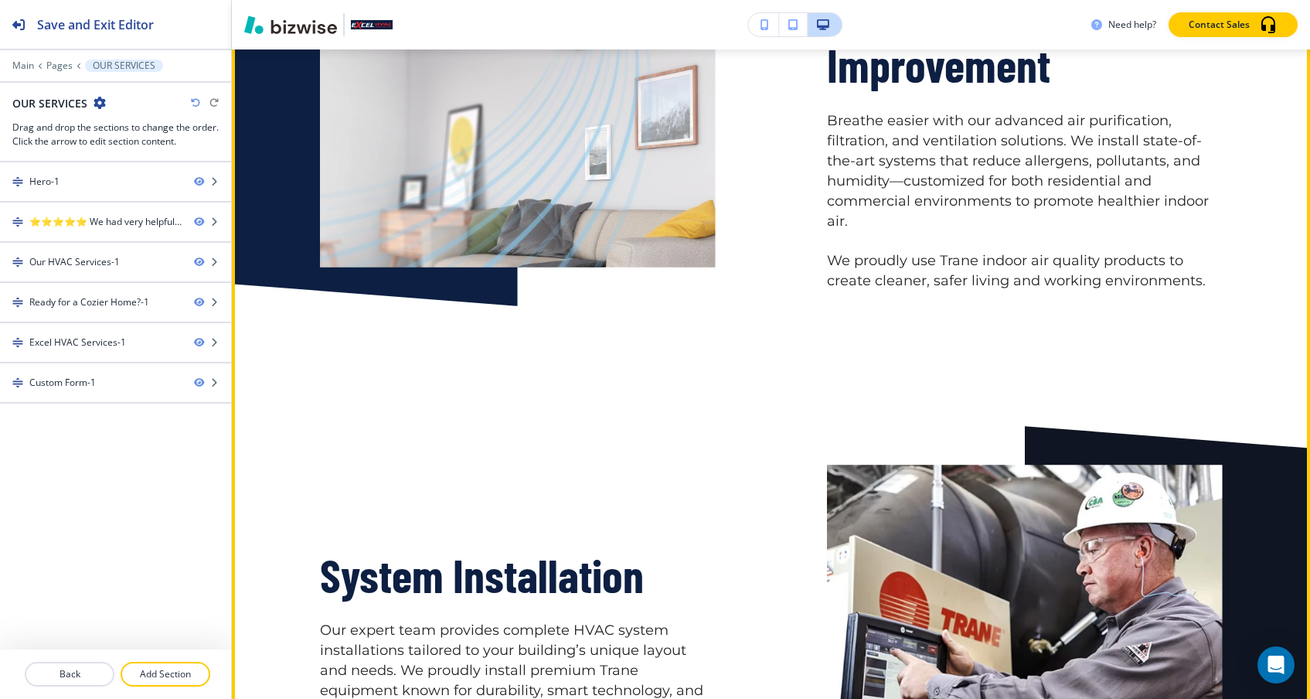
scroll to position [2225, 0]
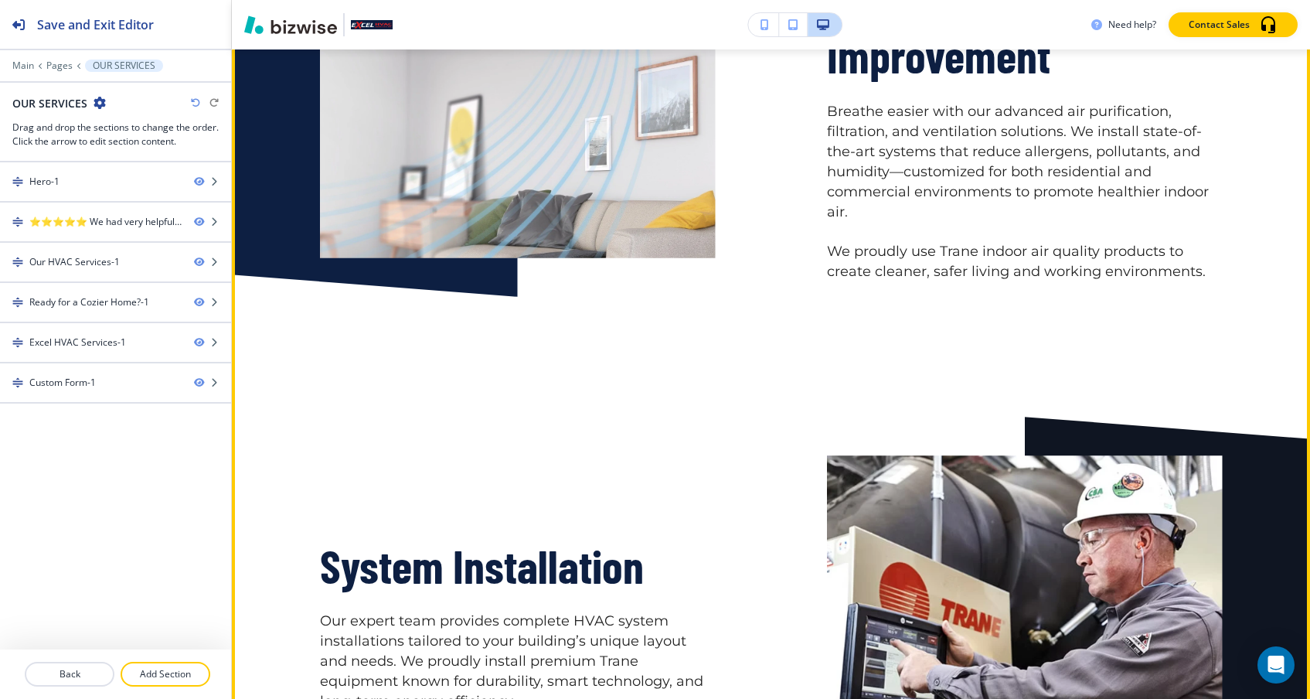
click at [964, 242] on p "We proudly use Trane indoor air quality products to create cleaner, safer livin…" at bounding box center [1025, 262] width 396 height 40
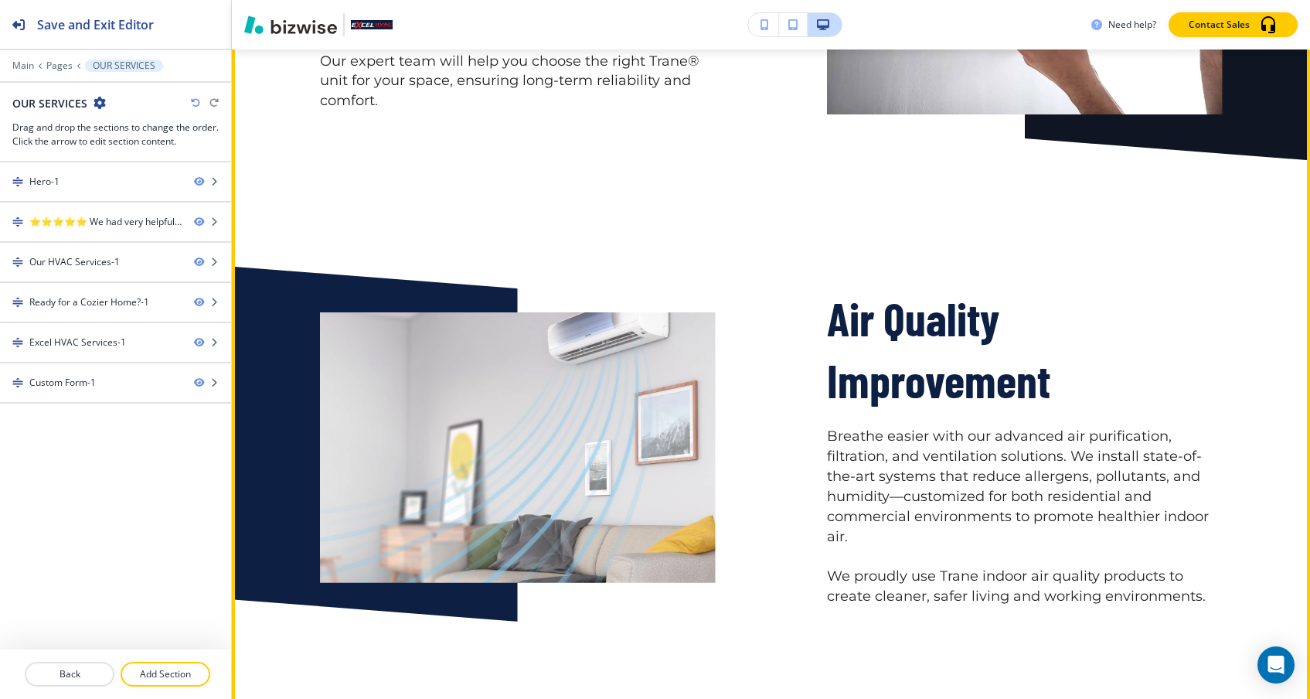
scroll to position [1898, 0]
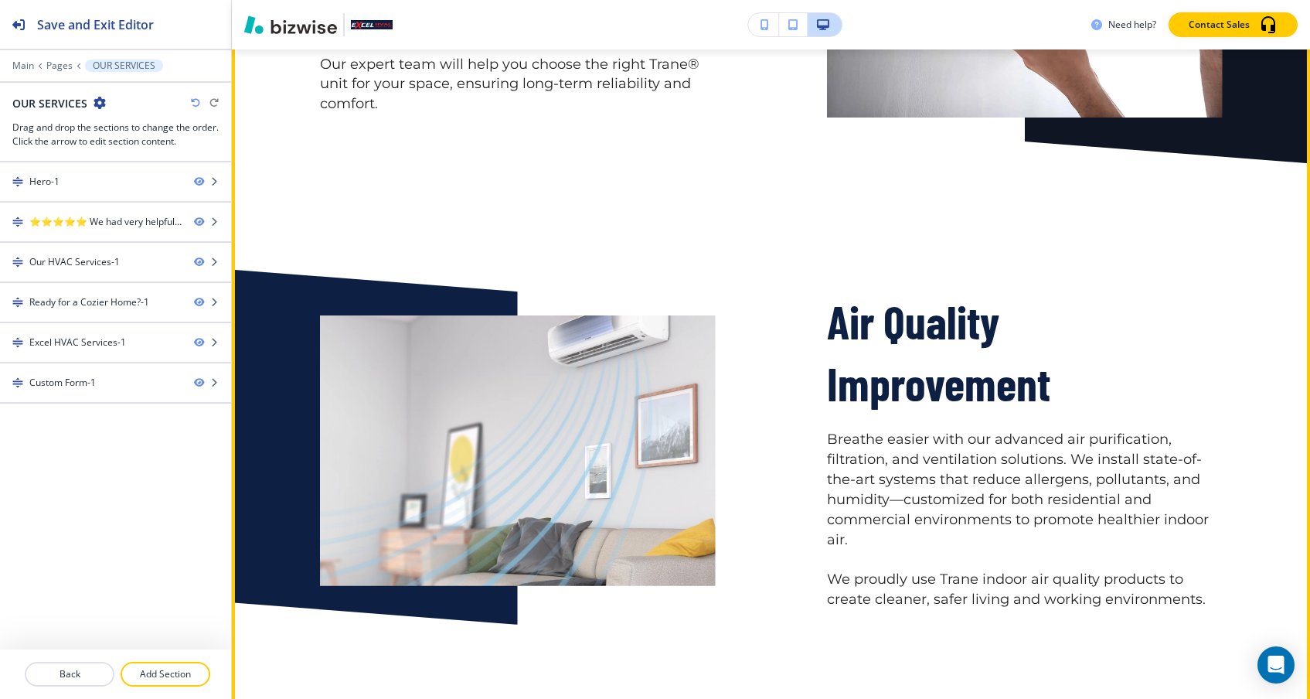
click at [792, 314] on div "Air Quality Improvement Breathe easier with our advanced air purification, filt…" at bounding box center [969, 412] width 507 height 393
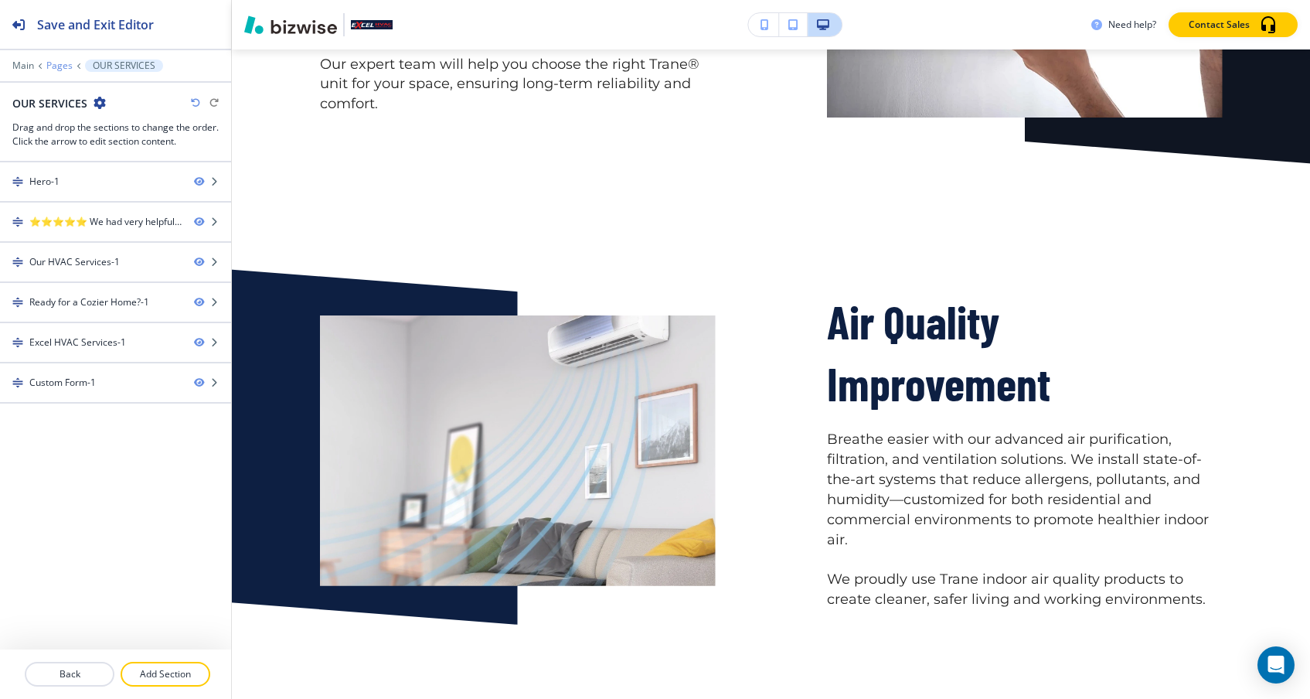
click at [59, 69] on p "Pages" at bounding box center [59, 65] width 26 height 11
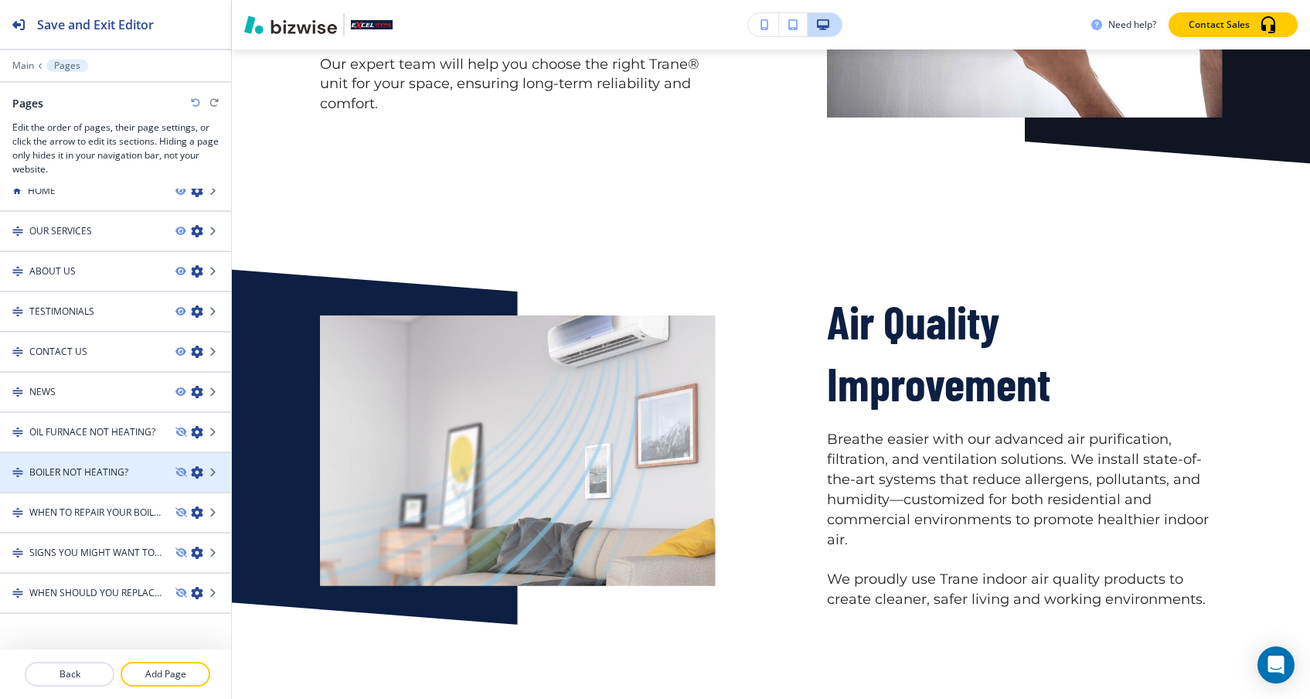
scroll to position [0, 0]
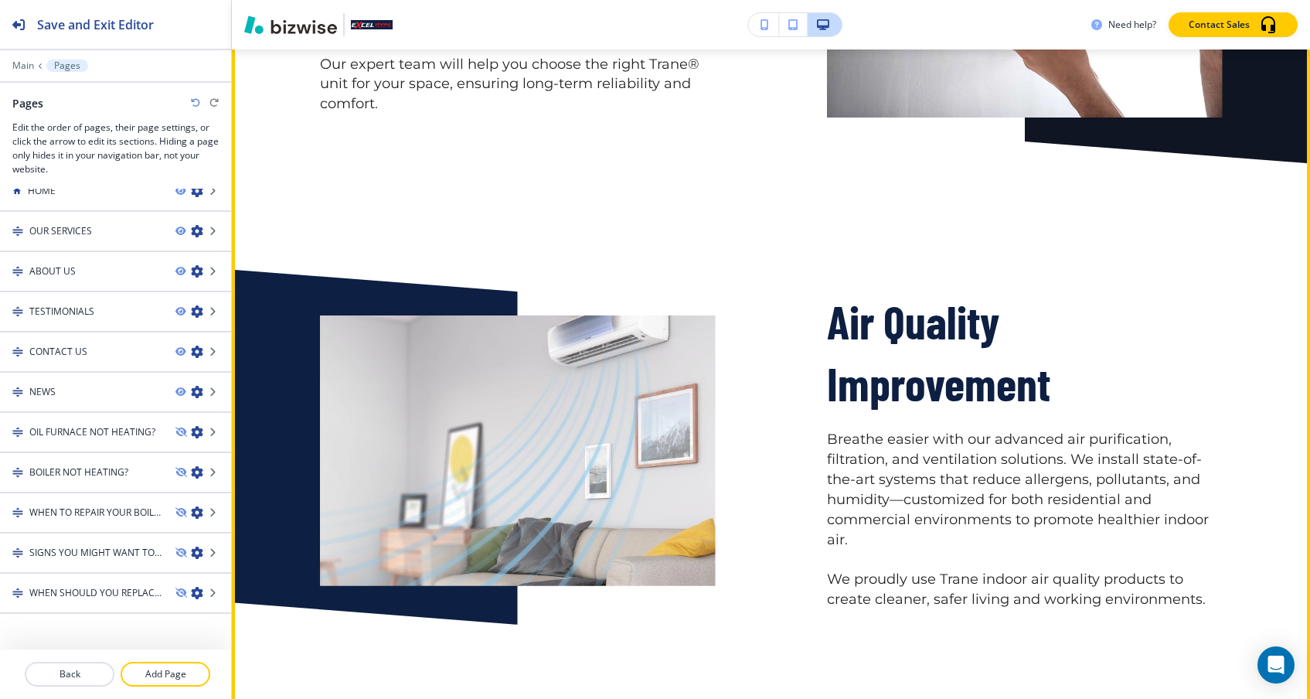
click at [801, 430] on div "Air Quality Improvement Breathe easier with our advanced air purification, filt…" at bounding box center [969, 412] width 507 height 393
click at [907, 406] on div "Air Quality Improvement Breathe easier with our advanced air purification, filt…" at bounding box center [1025, 450] width 396 height 319
click at [907, 461] on p "Breathe easier with our advanced air purification, filtration, and ventilation …" at bounding box center [1025, 490] width 396 height 120
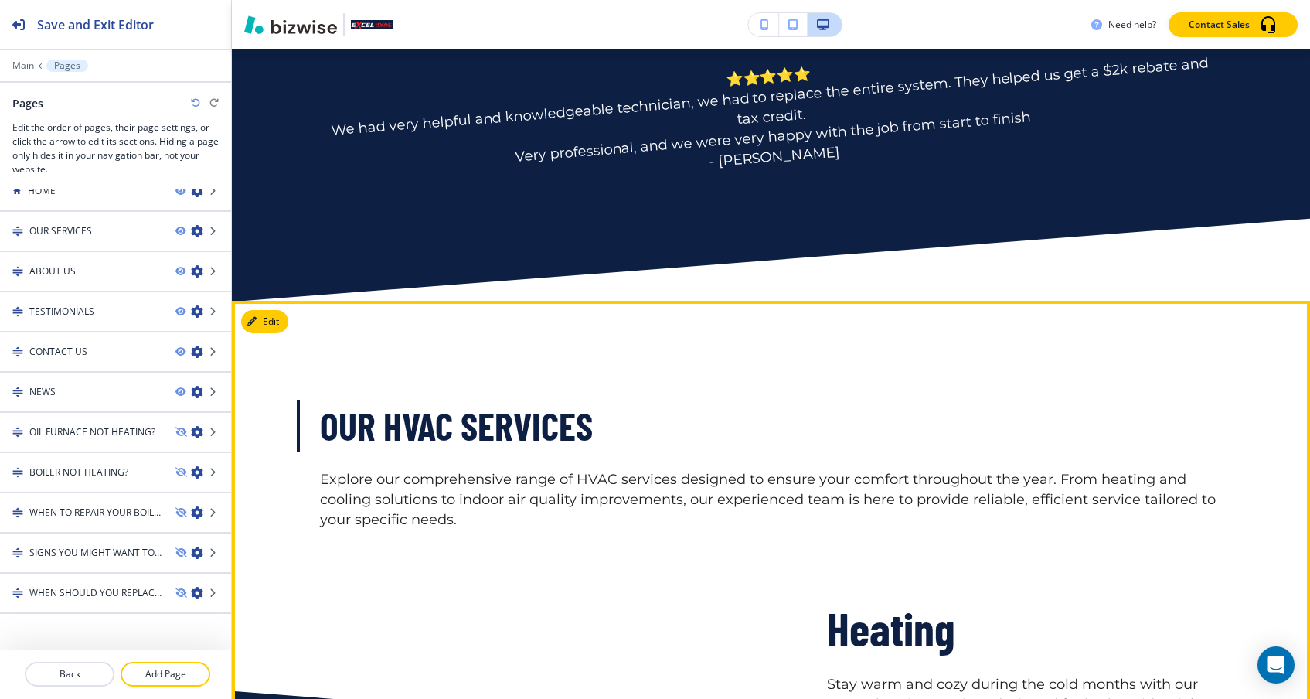
scroll to position [677, 0]
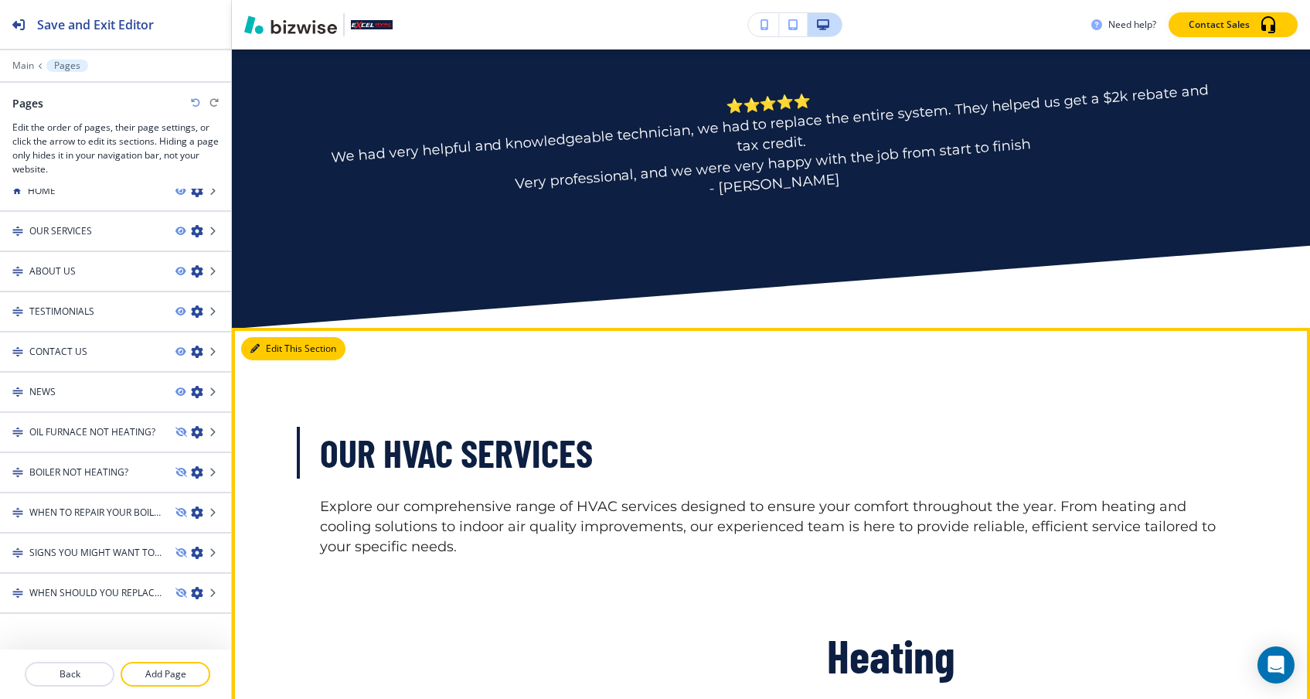
click at [260, 340] on button "Edit This Section" at bounding box center [293, 348] width 104 height 23
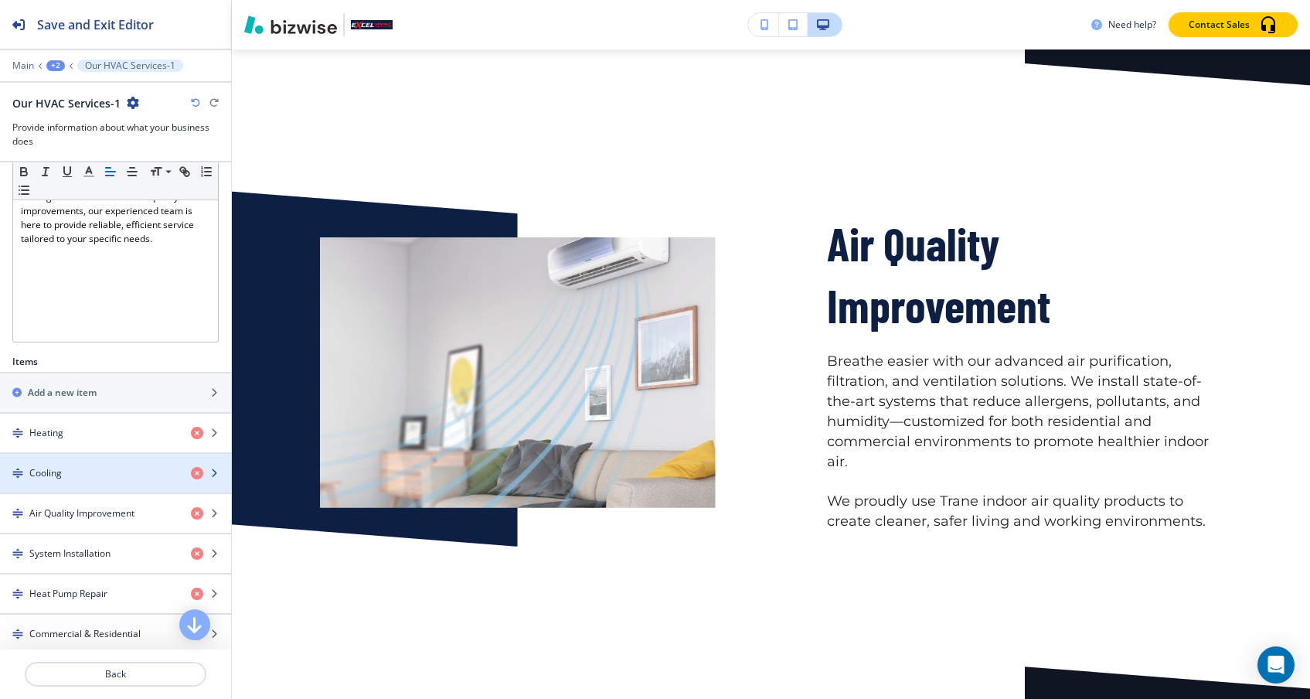
scroll to position [314, 0]
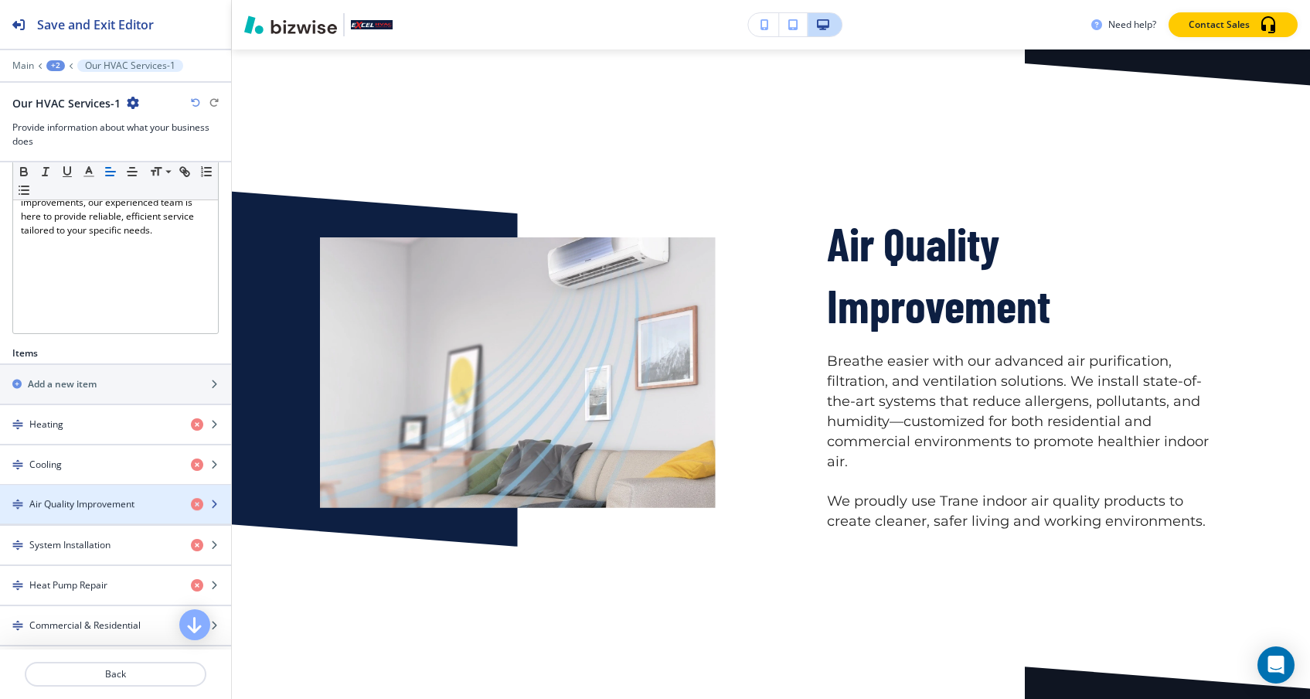
click at [91, 507] on h4 "Air Quality Improvement" at bounding box center [81, 505] width 105 height 14
click at [216, 507] on icon "button" at bounding box center [213, 504] width 9 height 9
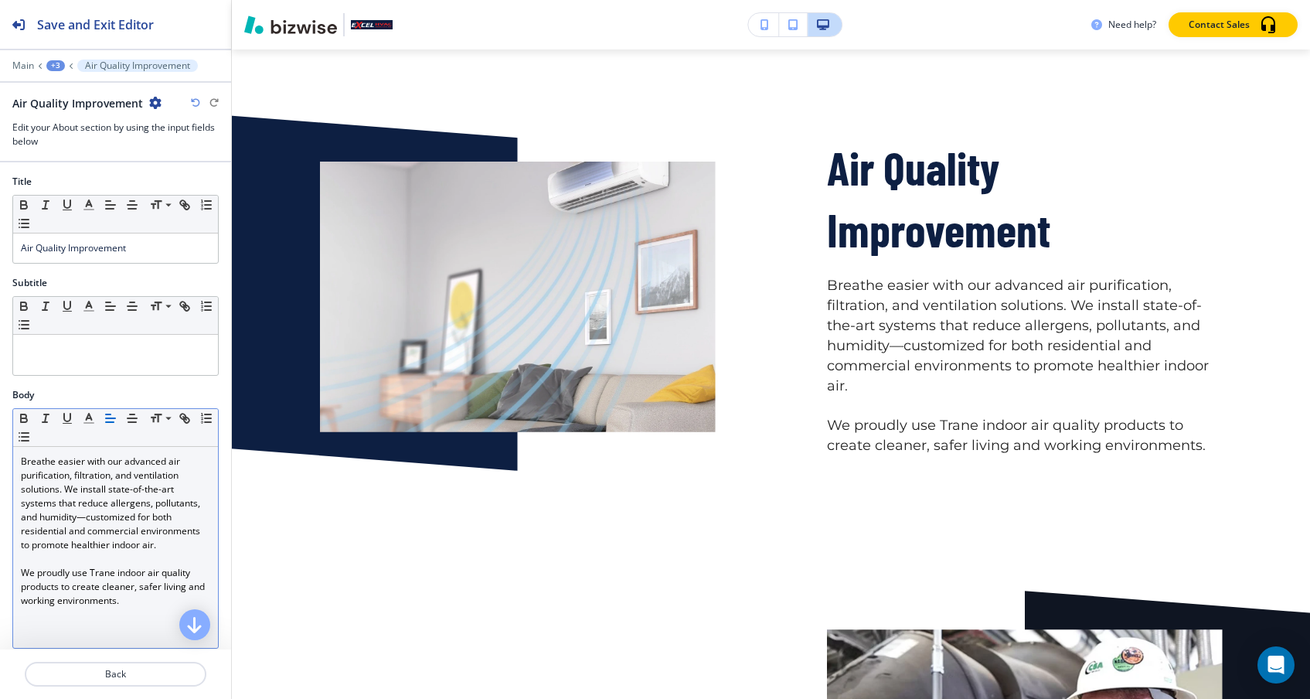
scroll to position [0, 0]
click at [105, 535] on p "Breathe easier with our advanced air purification, filtration, and ventilation …" at bounding box center [115, 502] width 189 height 97
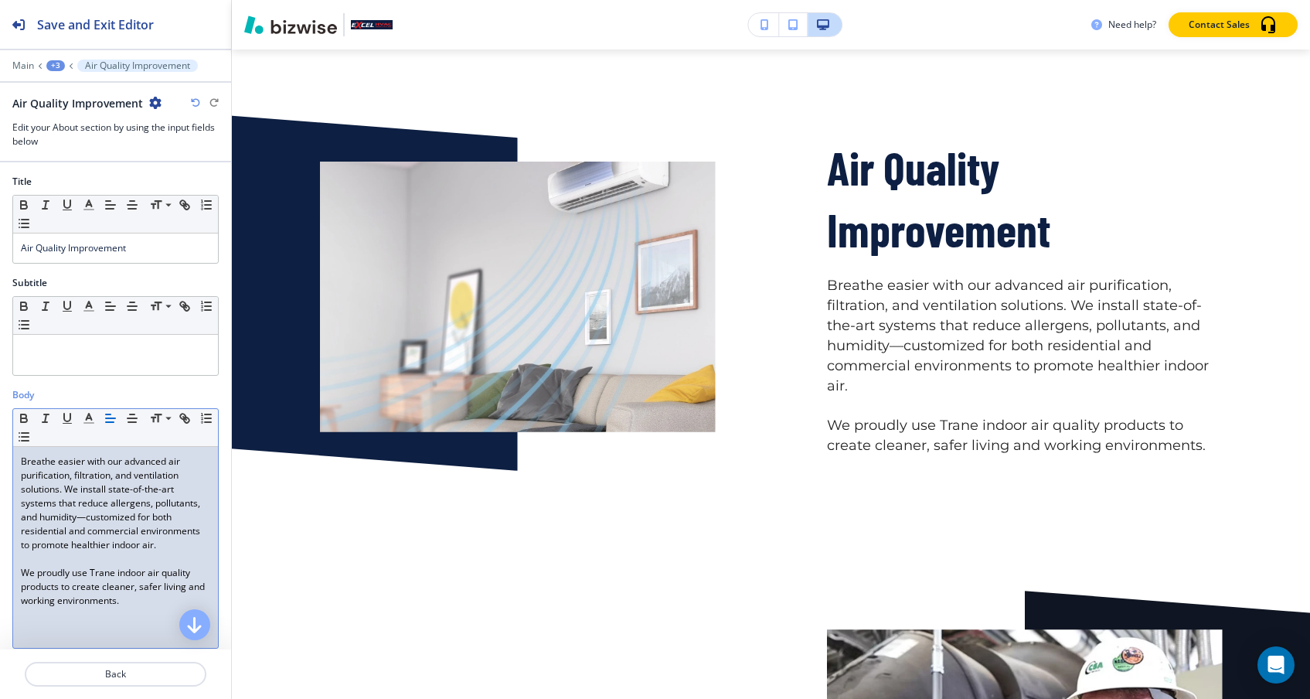
click at [102, 569] on p "We proudly use Trane indoor air quality products to create cleaner, safer livin…" at bounding box center [115, 587] width 189 height 42
drag, startPoint x: 89, startPoint y: 569, endPoint x: 15, endPoint y: 569, distance: 74.2
click at [15, 569] on div "Breathe easier with our advanced air purification, filtration, and ventilation …" at bounding box center [115, 547] width 205 height 201
drag, startPoint x: 27, startPoint y: 571, endPoint x: 2, endPoint y: 573, distance: 24.8
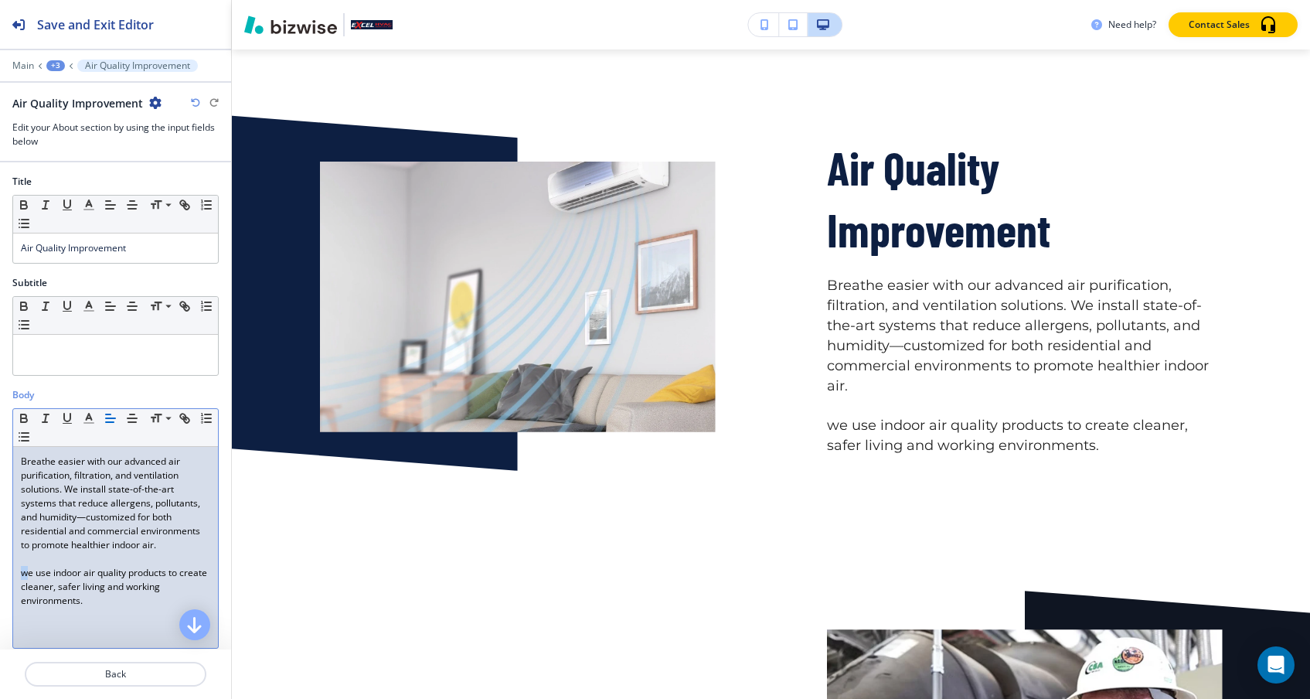
click at [3, 573] on div "Body Small Normal Large Huge Breathe easier with our advanced air purification,…" at bounding box center [115, 524] width 231 height 273
click at [89, 606] on p "We use indoor air quality products to create cleaner, safer living and working …" at bounding box center [115, 587] width 189 height 42
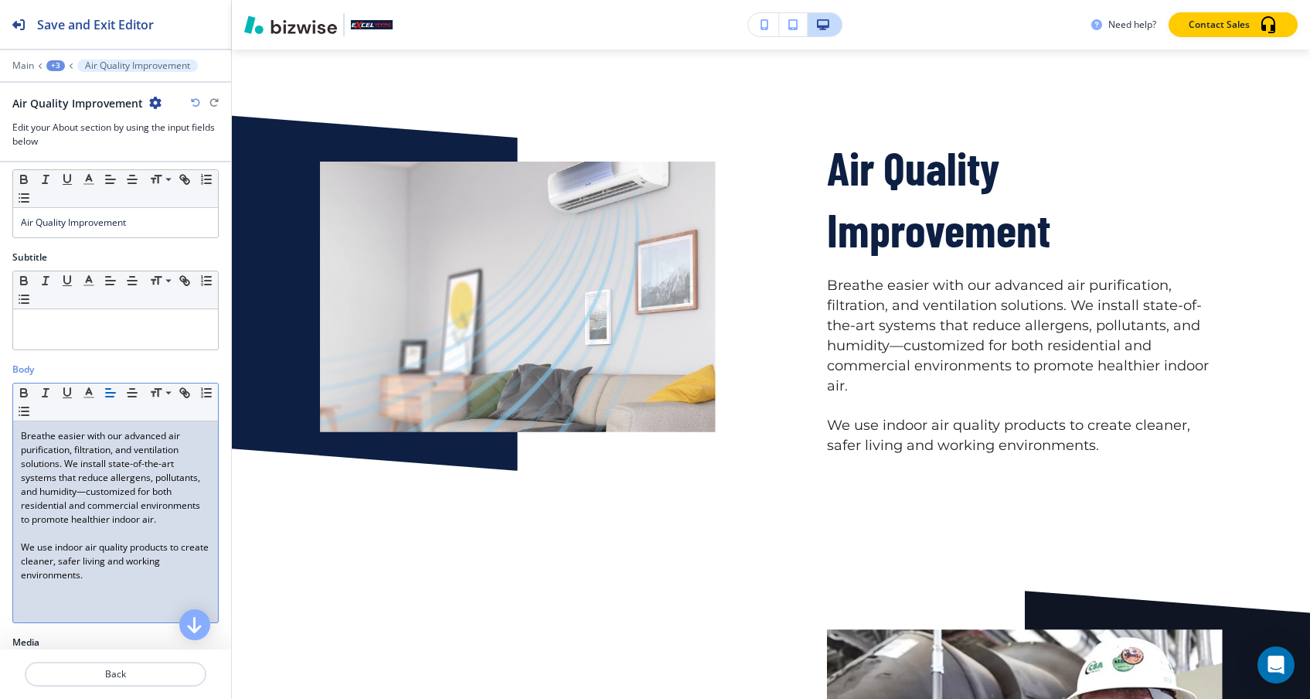
scroll to position [26, 0]
click at [90, 601] on div "Breathe easier with our advanced air purification, filtration, and ventilation …" at bounding box center [115, 520] width 205 height 201
click at [190, 624] on icon "button" at bounding box center [194, 623] width 19 height 19
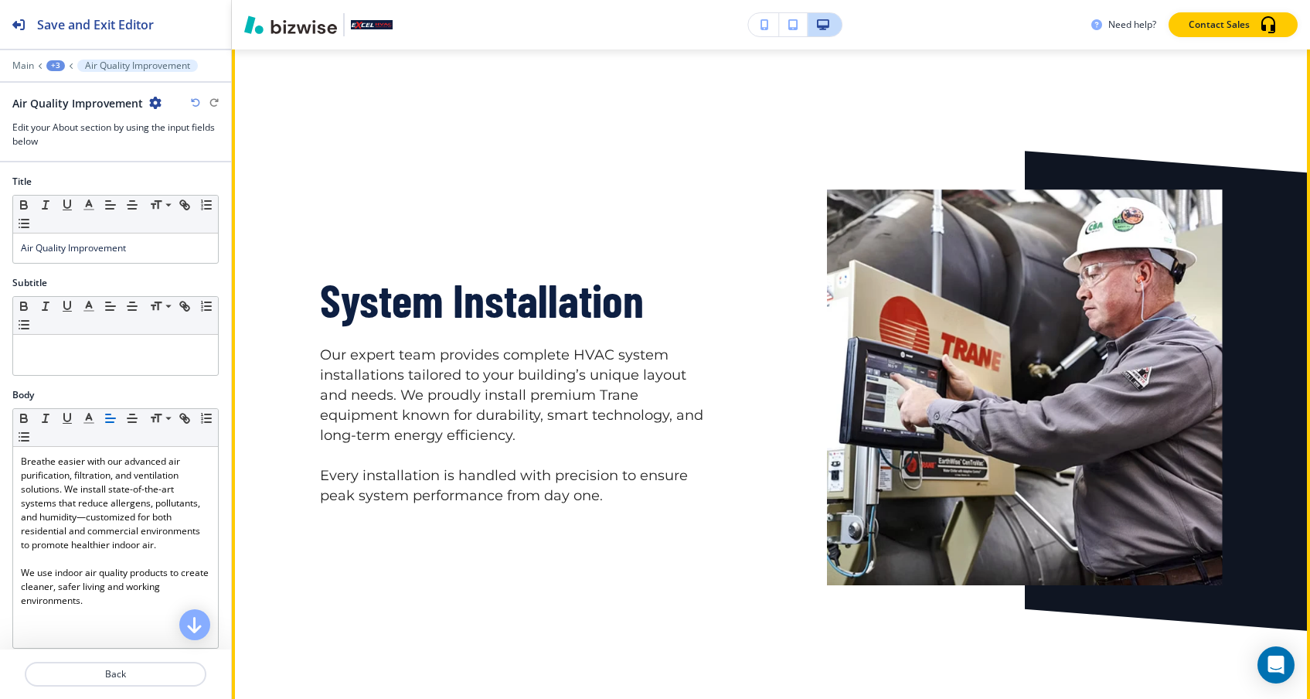
scroll to position [2500, 0]
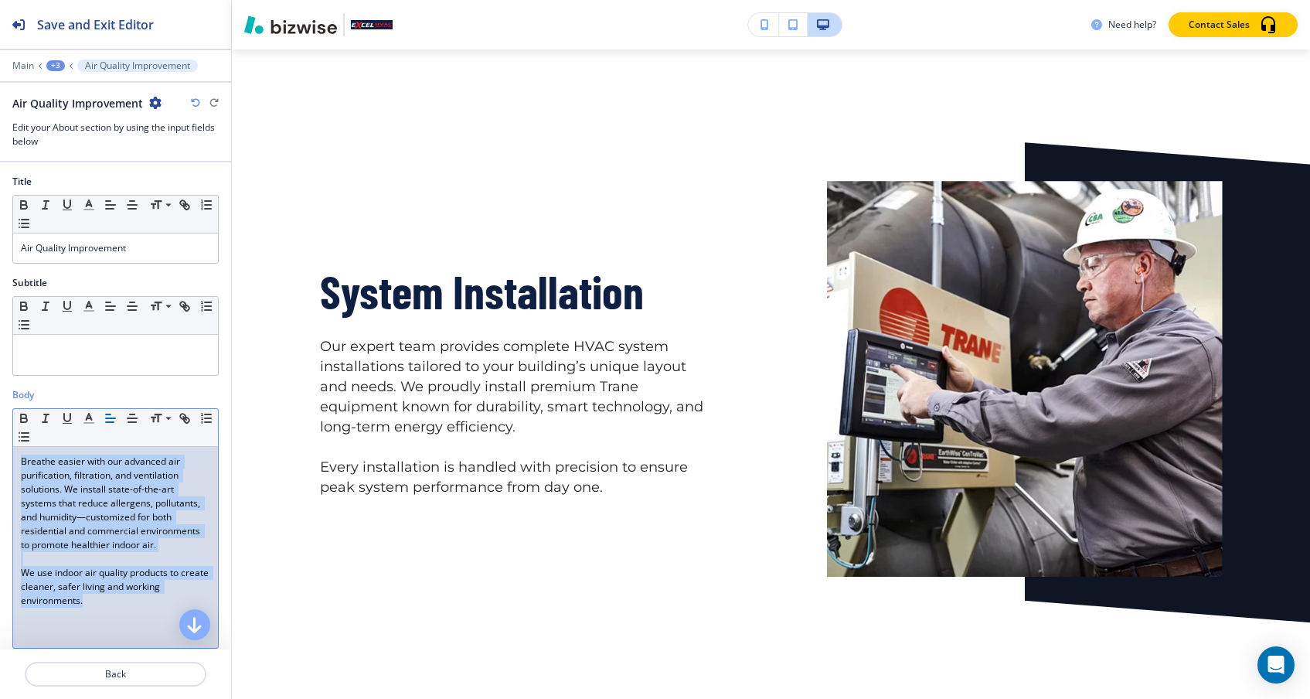
drag, startPoint x: 93, startPoint y: 601, endPoint x: 94, endPoint y: 427, distance: 173.9
click at [94, 427] on div "Small Normal Large Huge Breathe easier with our advanced air purification, filt…" at bounding box center [115, 528] width 206 height 240
click at [91, 585] on p "We use indoor air quality products to create cleaner, safer living and working …" at bounding box center [115, 587] width 189 height 42
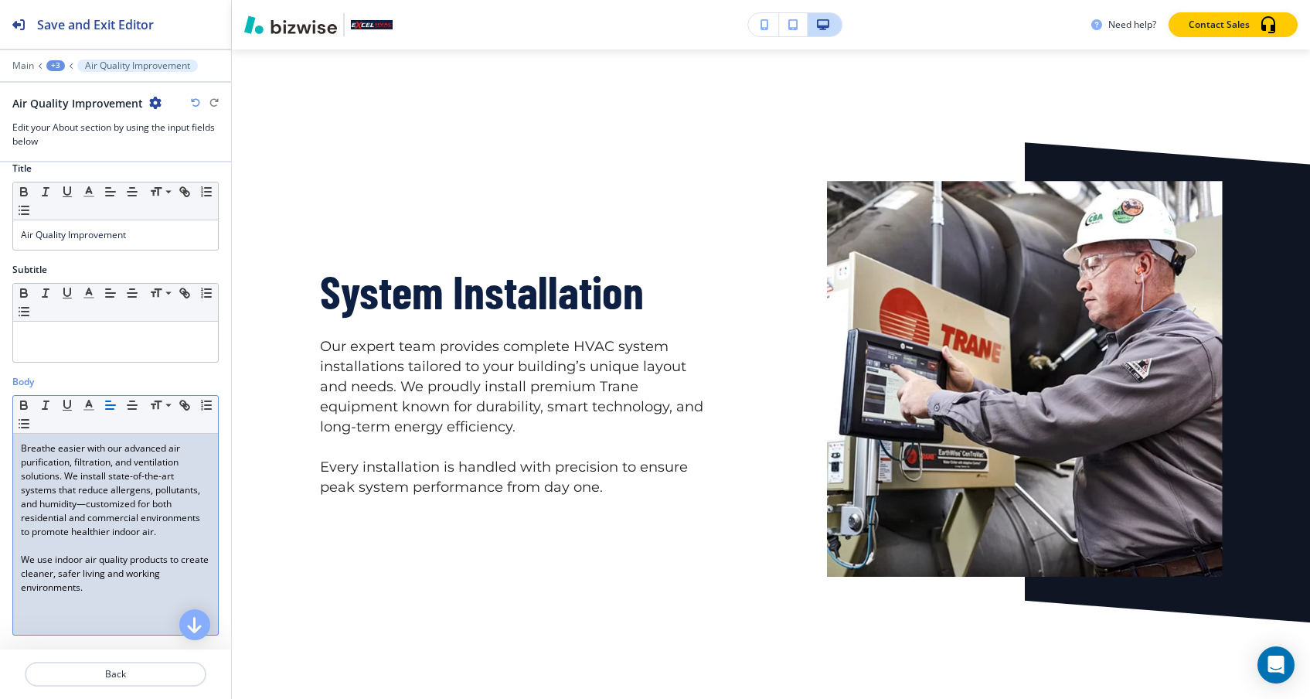
scroll to position [30, 0]
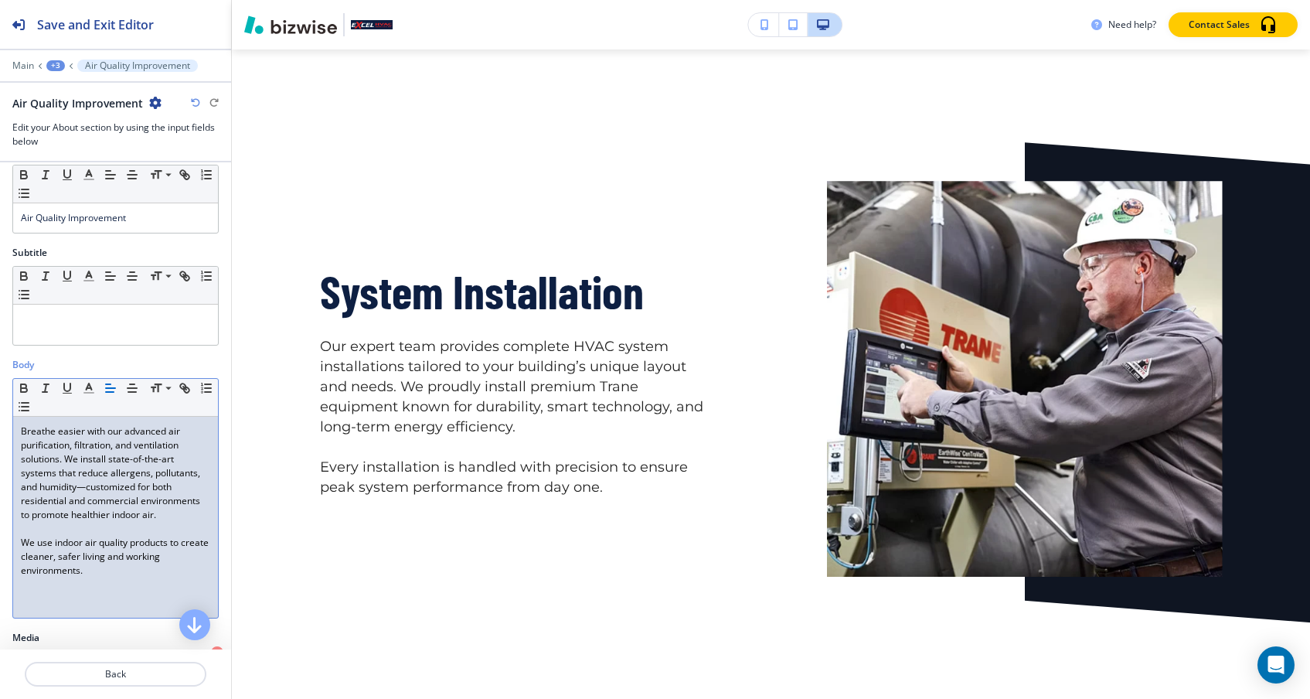
click at [91, 586] on div "Breathe easier with our advanced air purification, filtration, and ventilation …" at bounding box center [115, 516] width 205 height 201
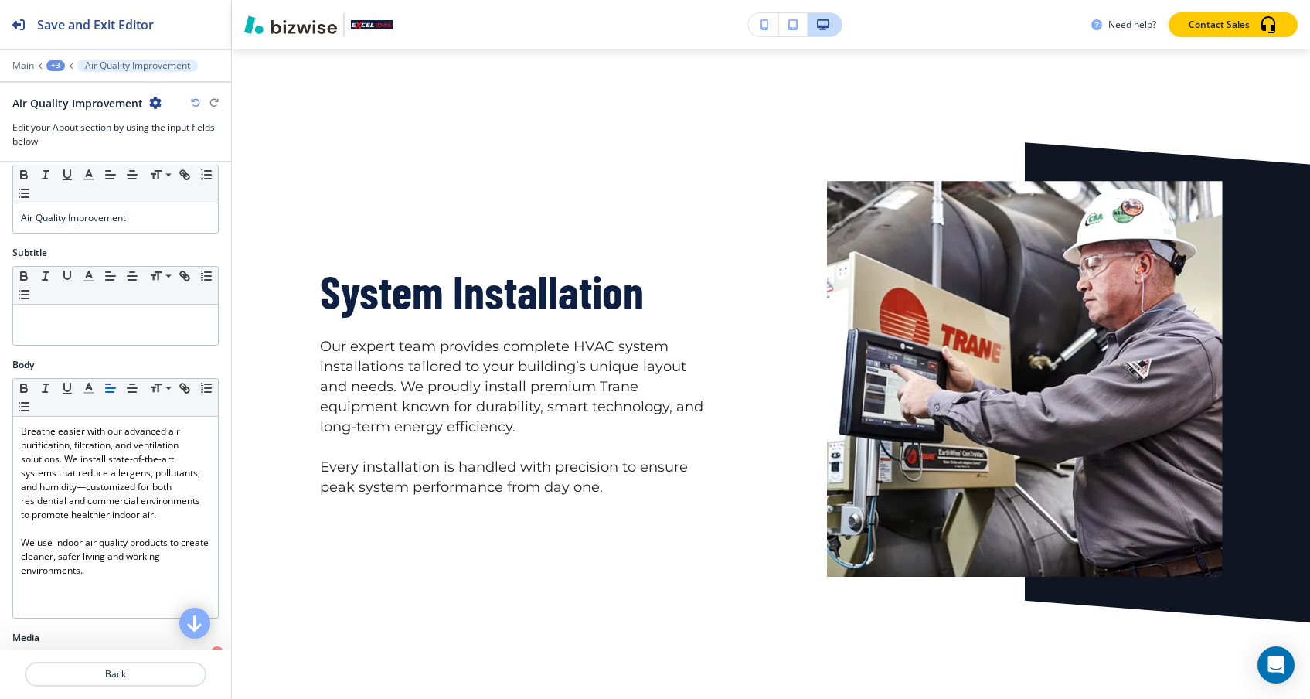
click at [189, 617] on icon "button" at bounding box center [194, 623] width 19 height 19
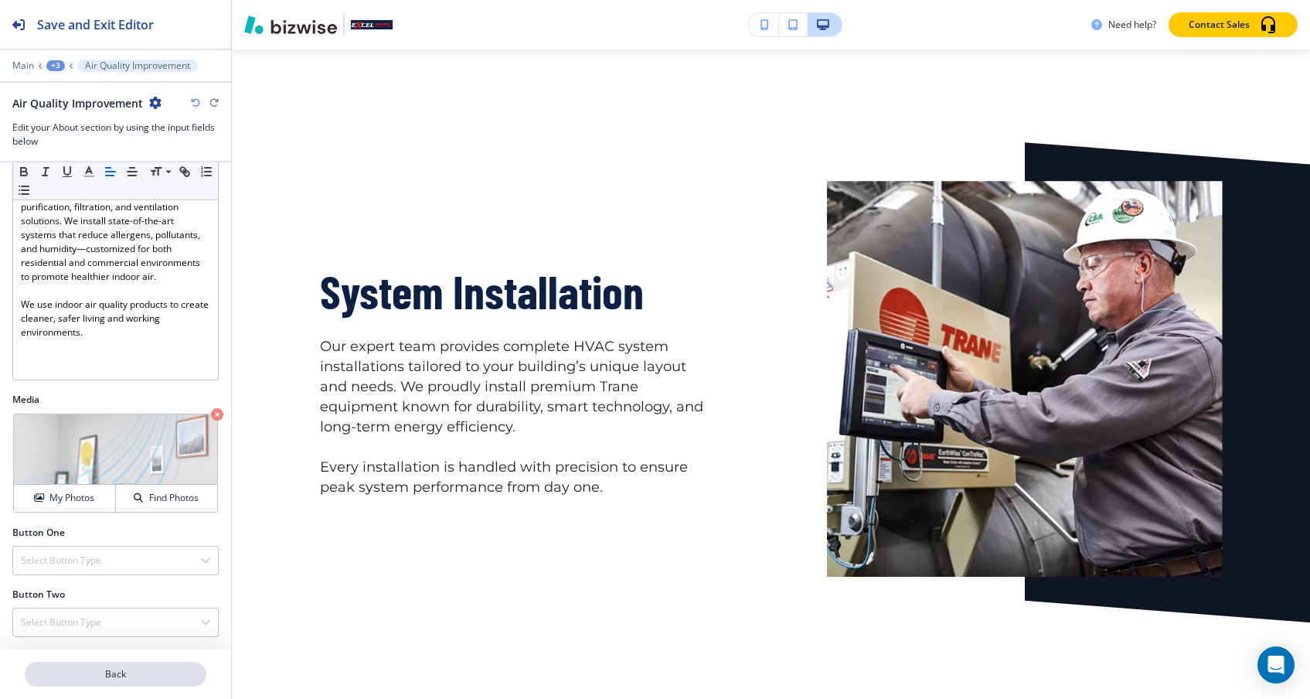
scroll to position [267, 0]
click at [143, 670] on p "Back" at bounding box center [115, 674] width 178 height 14
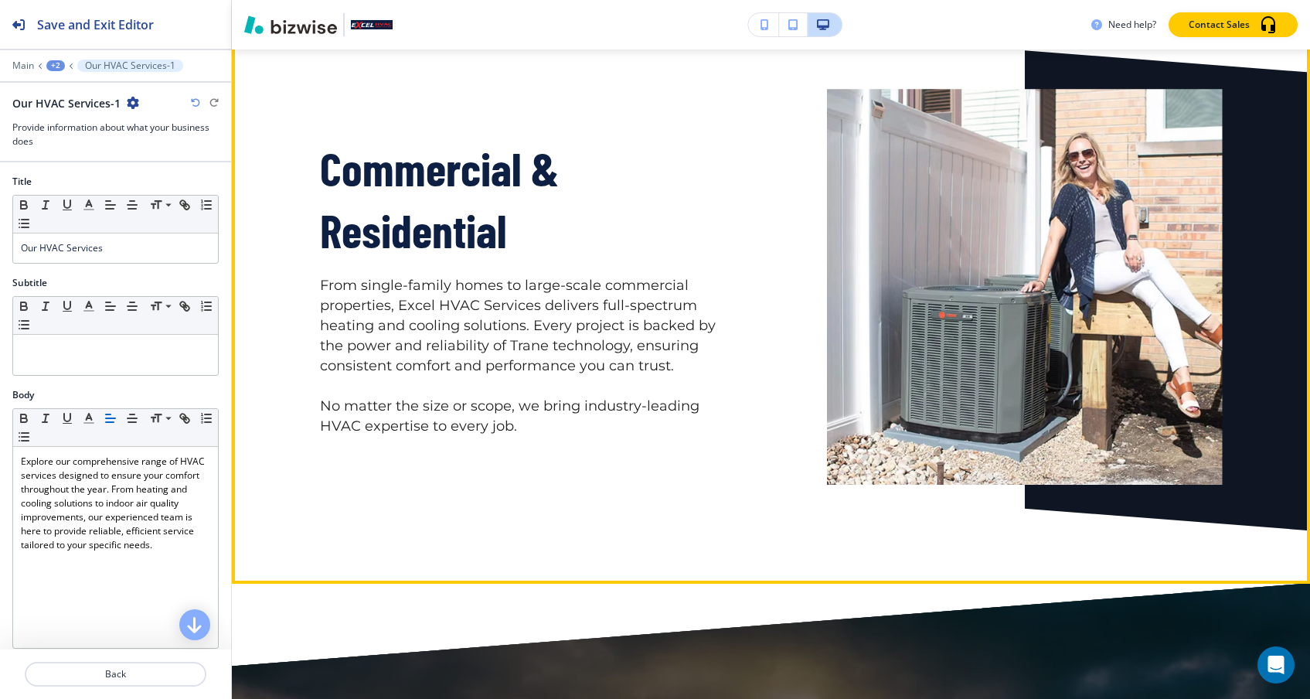
scroll to position [3572, 0]
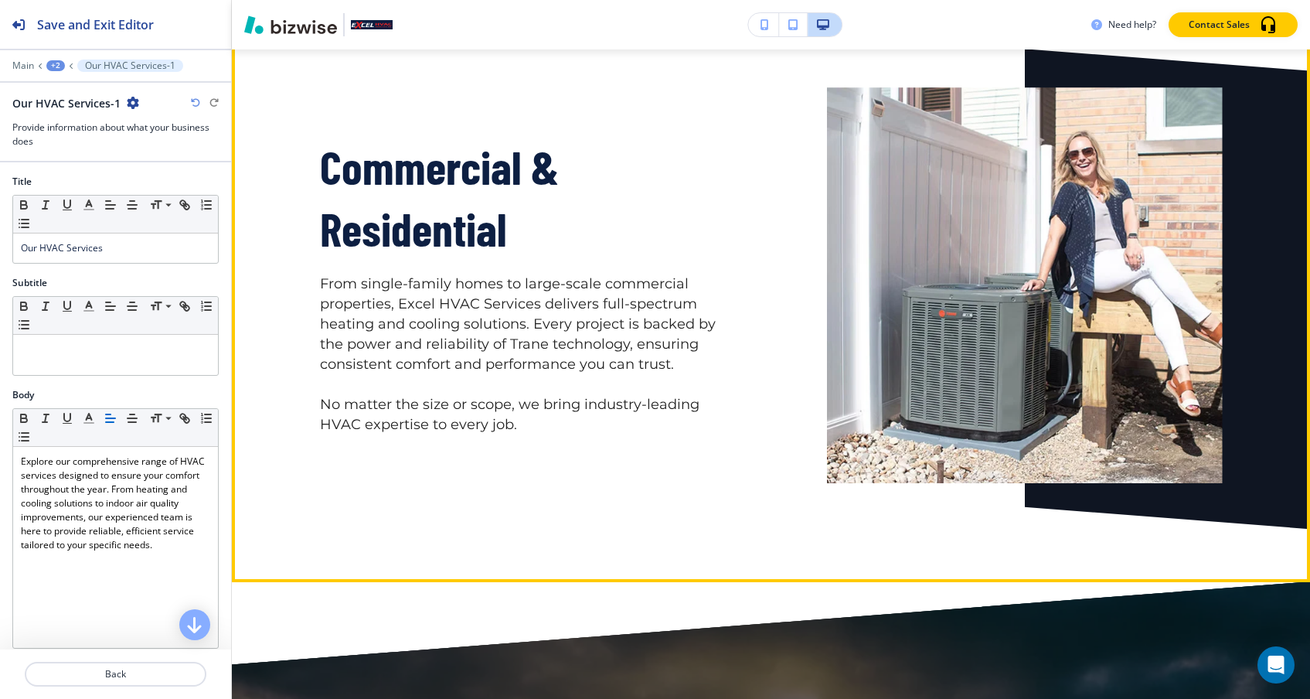
click at [476, 395] on p at bounding box center [518, 385] width 396 height 20
click at [471, 363] on p "From single-family homes to large-scale commercial properties, Excel HVAC Servi…" at bounding box center [518, 324] width 396 height 100
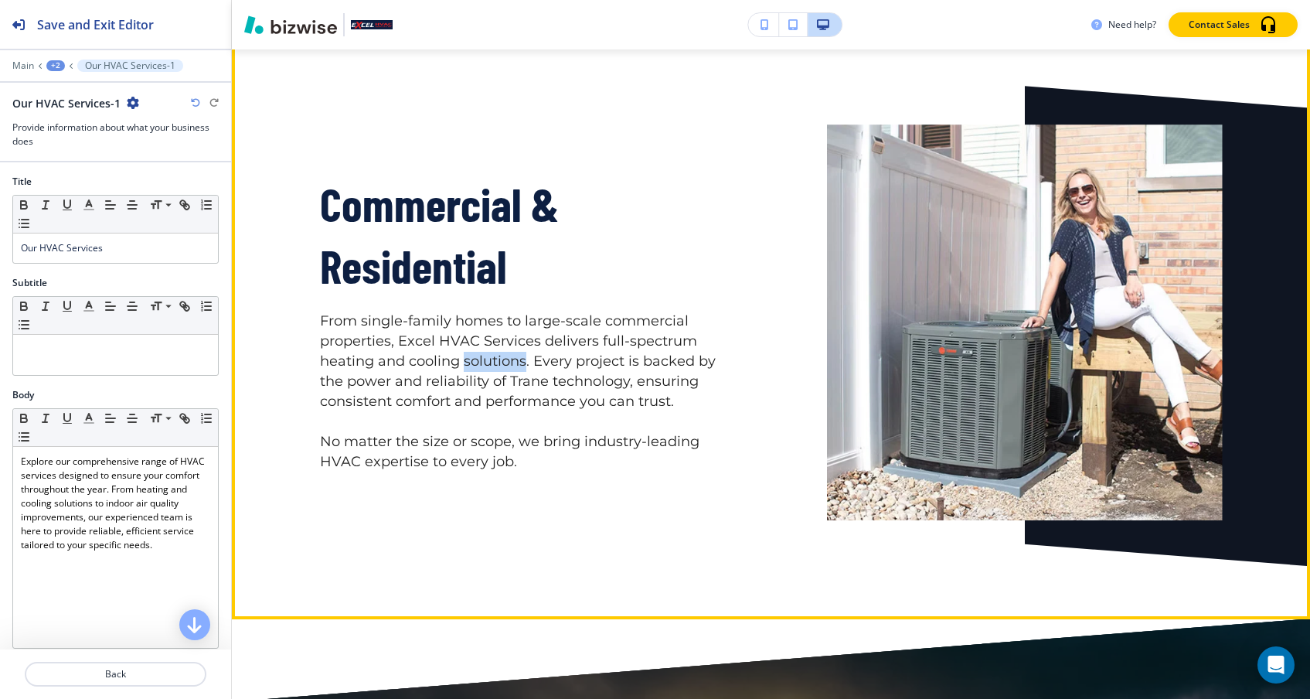
click at [471, 363] on p "From single-family homes to large-scale commercial properties, Excel HVAC Servi…" at bounding box center [518, 361] width 396 height 100
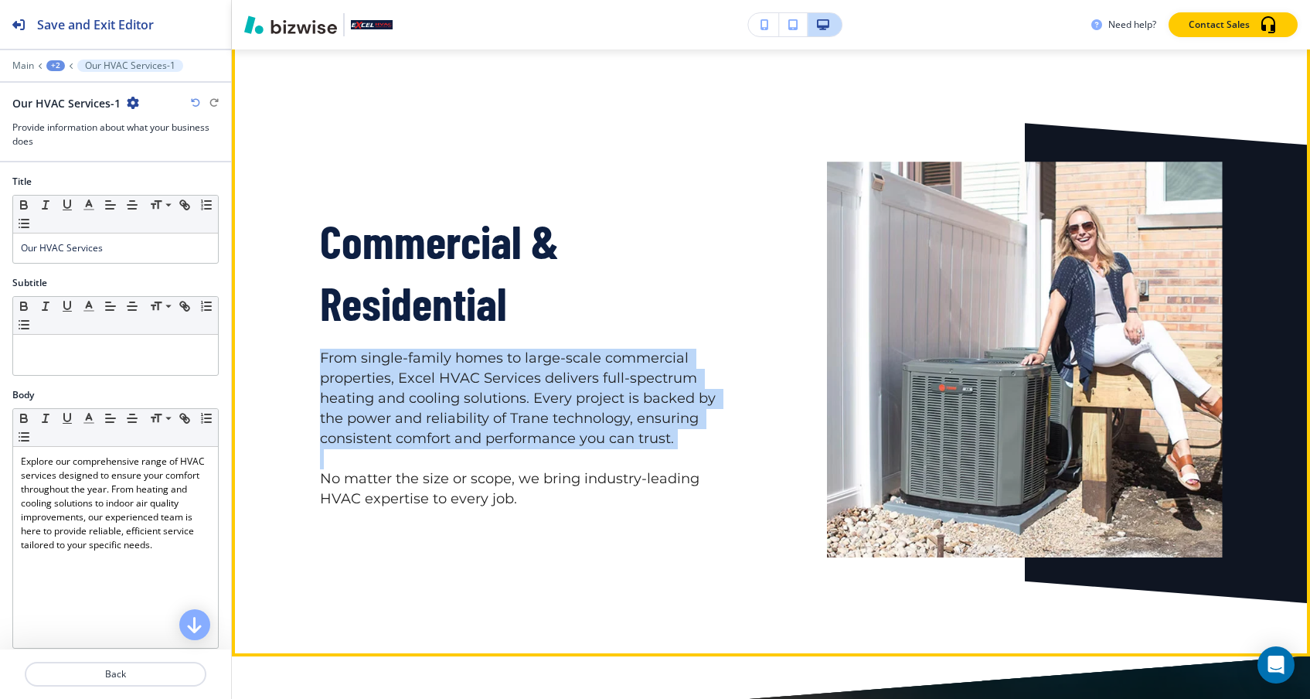
click at [471, 363] on p "From single-family homes to large-scale commercial properties, Excel HVAC Servi…" at bounding box center [518, 398] width 396 height 100
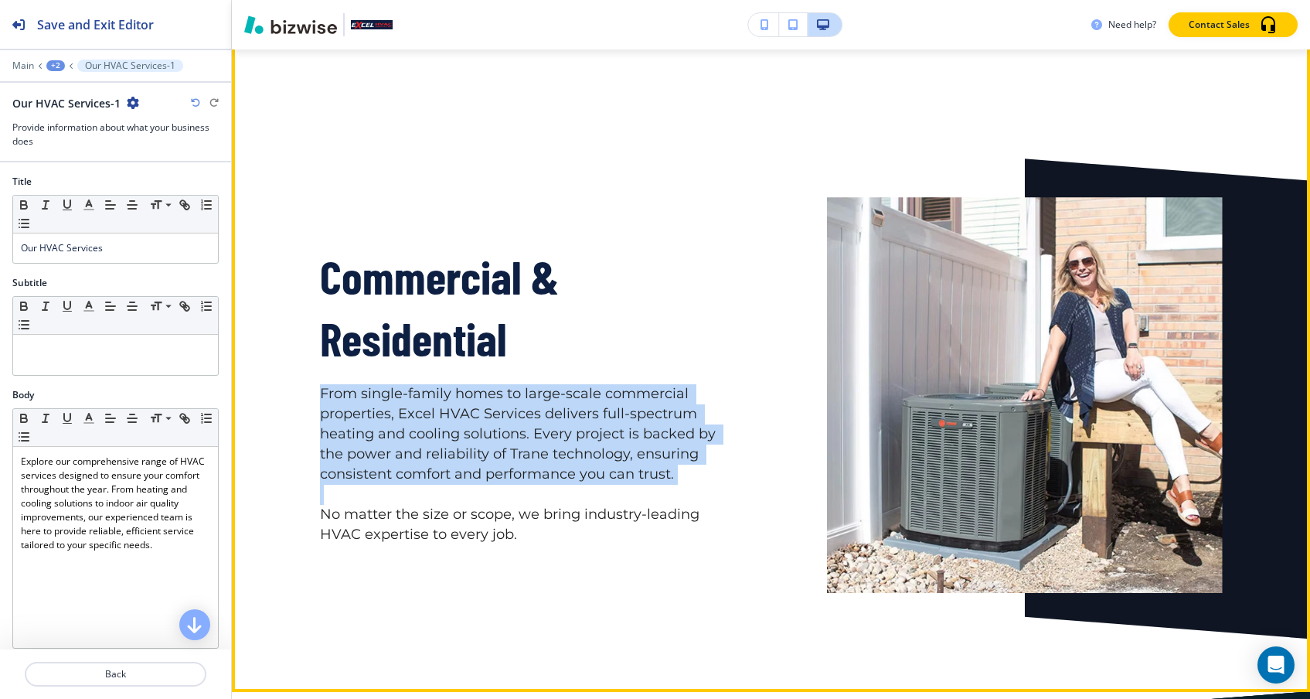
scroll to position [3443, 0]
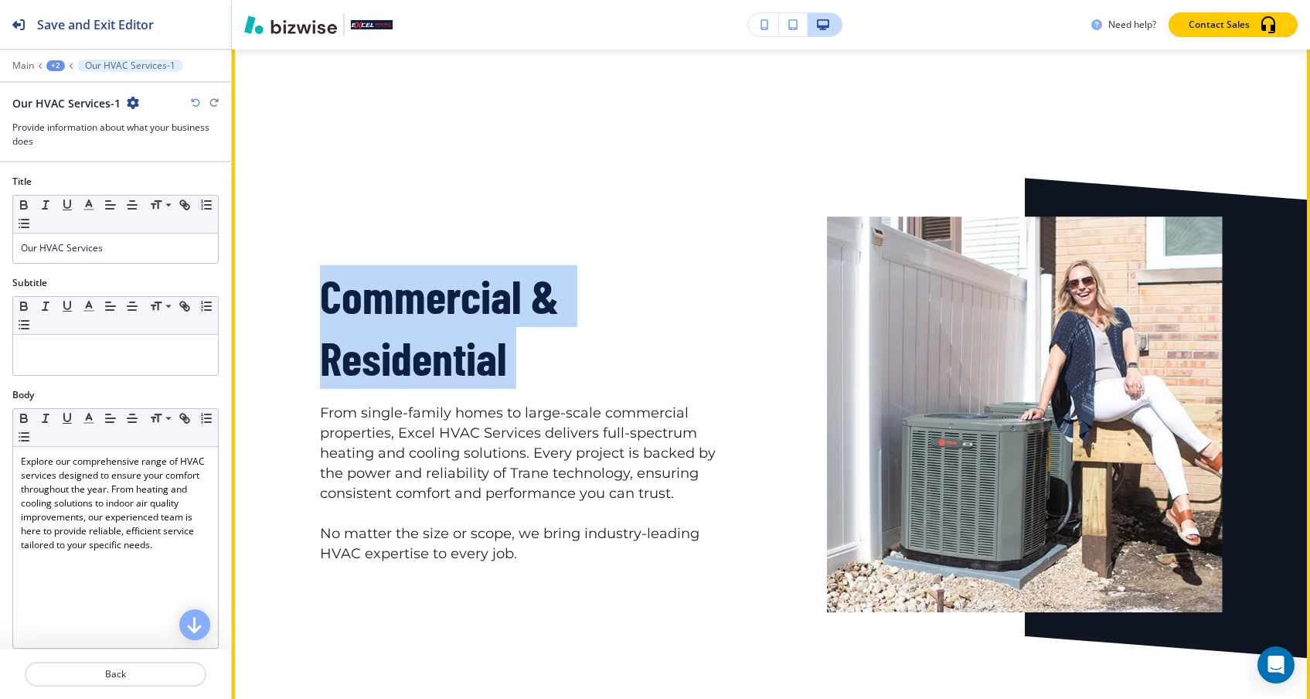
click at [471, 363] on span "Commercial & Residential" at bounding box center [444, 325] width 248 height 117
click at [406, 379] on span "Commercial & Residential" at bounding box center [444, 325] width 248 height 117
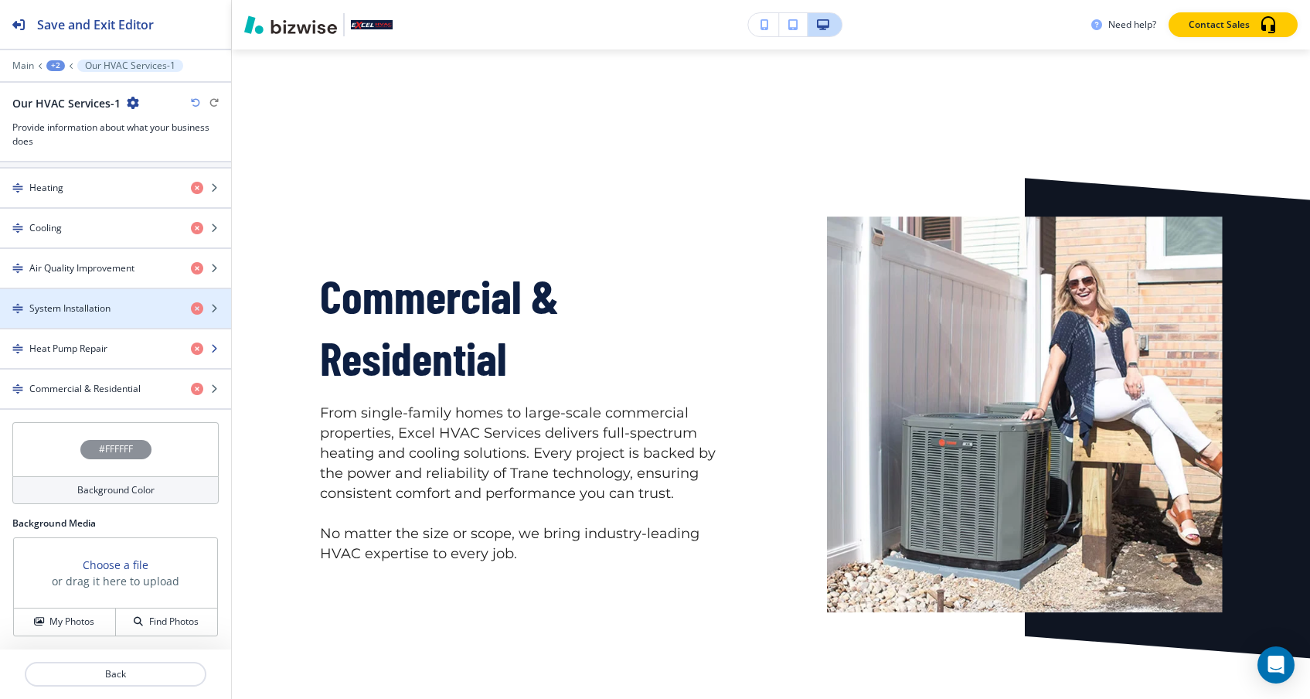
scroll to position [550, 0]
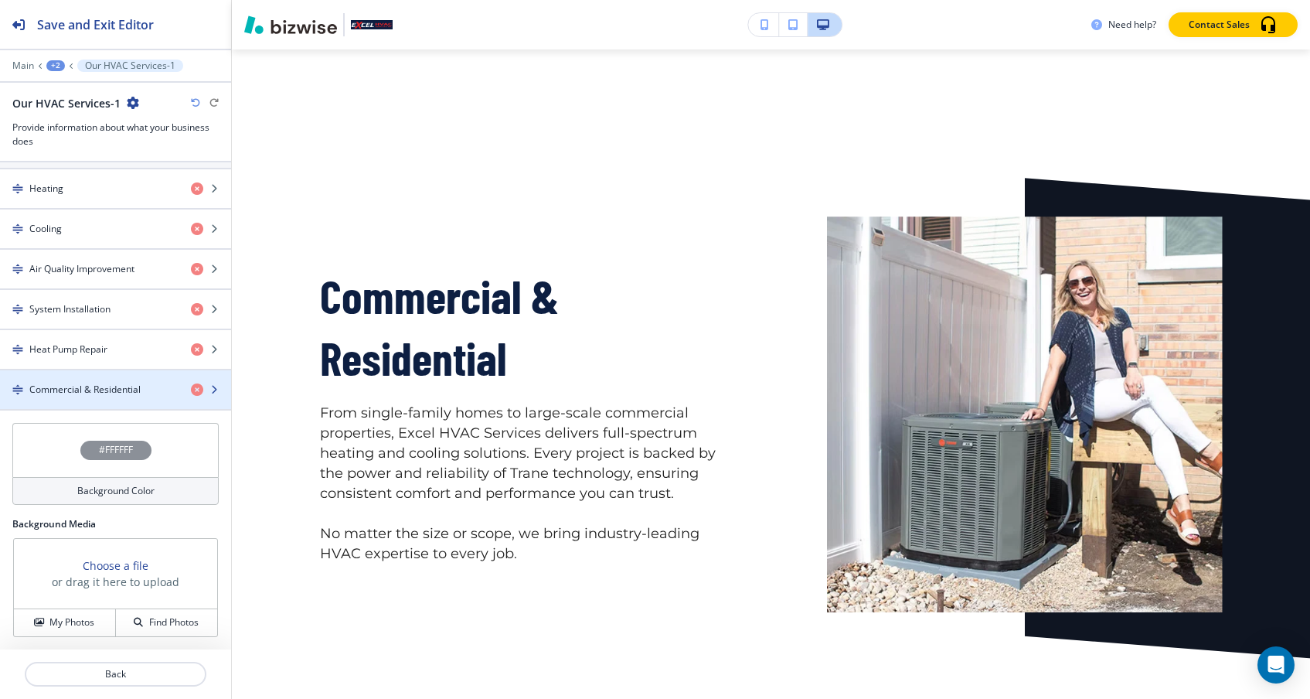
click at [142, 387] on div "Commercial & Residential" at bounding box center [89, 389] width 178 height 14
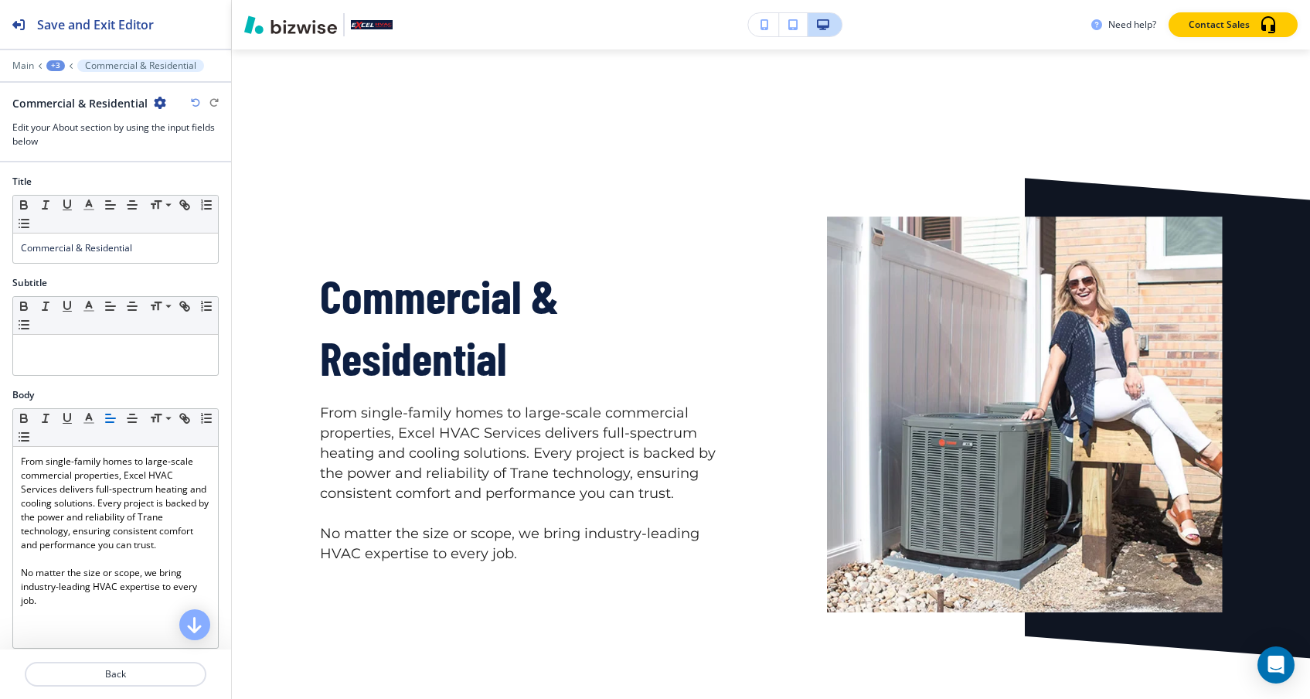
scroll to position [3541, 0]
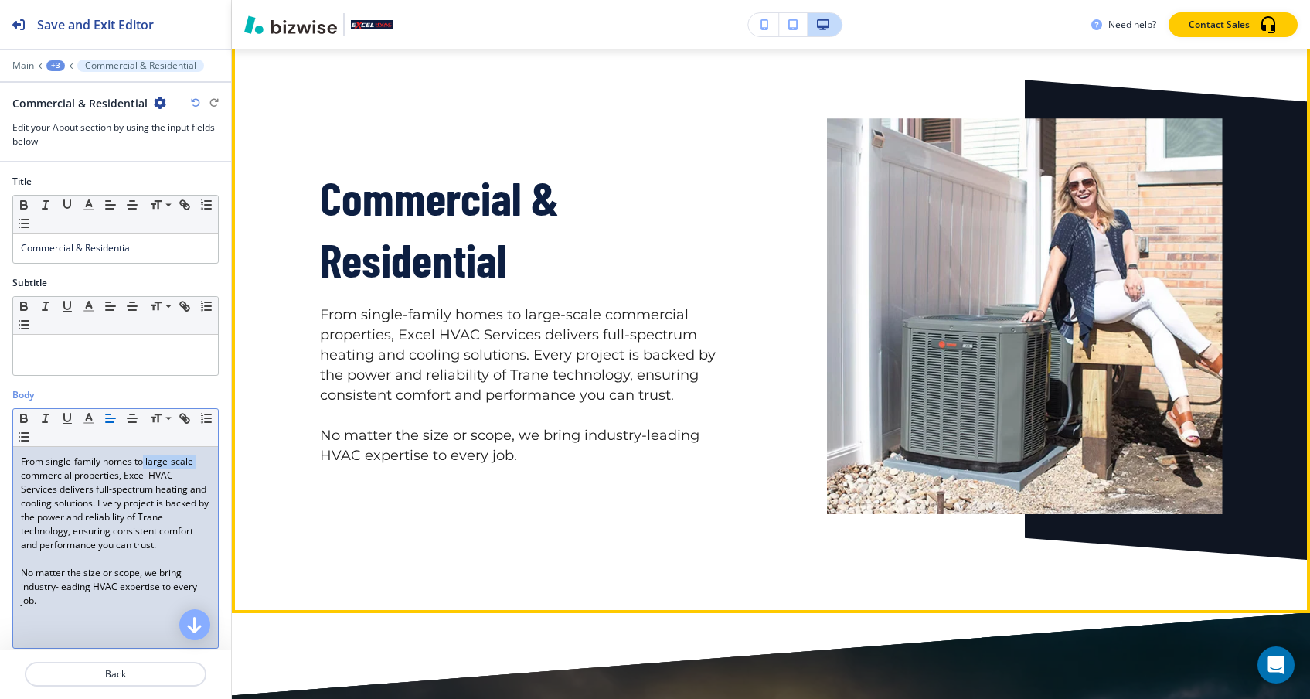
drag, startPoint x: 152, startPoint y: 460, endPoint x: 242, endPoint y: 458, distance: 89.6
click at [242, 459] on div "Save and Exit Editor Main +3 Commercial & Residential Commercial & Residential …" at bounding box center [655, 349] width 1310 height 699
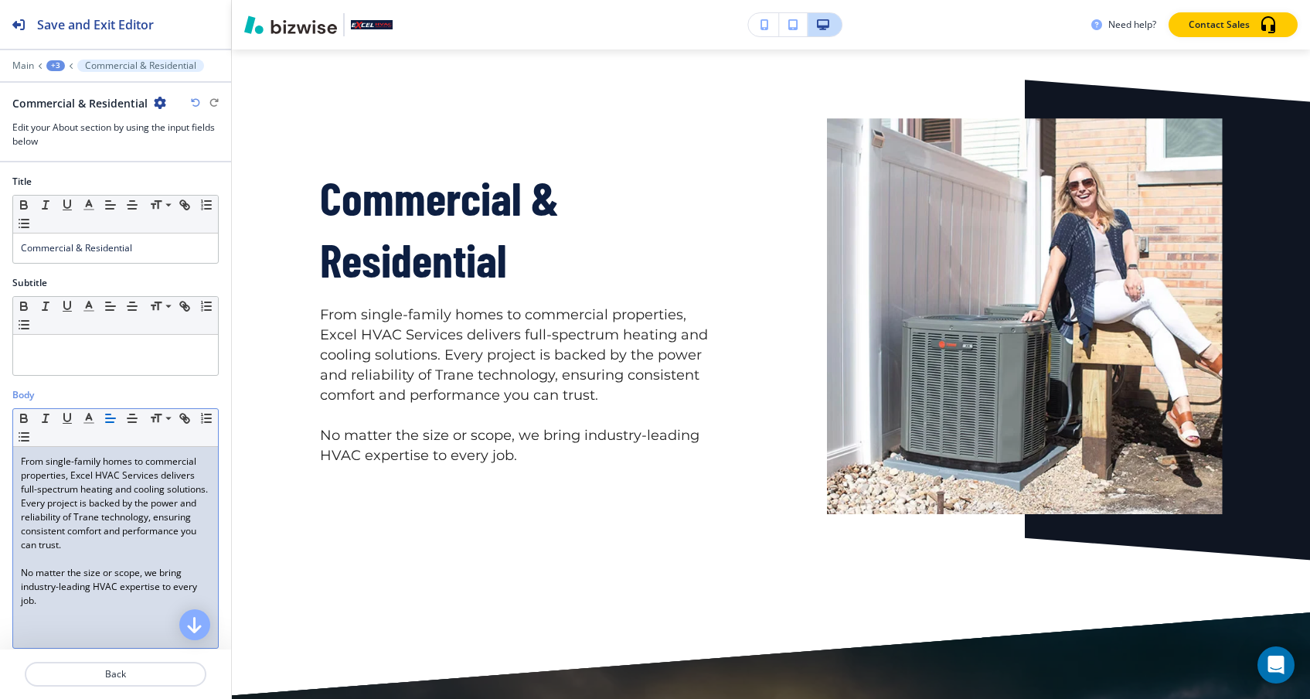
click at [146, 564] on p at bounding box center [115, 559] width 189 height 14
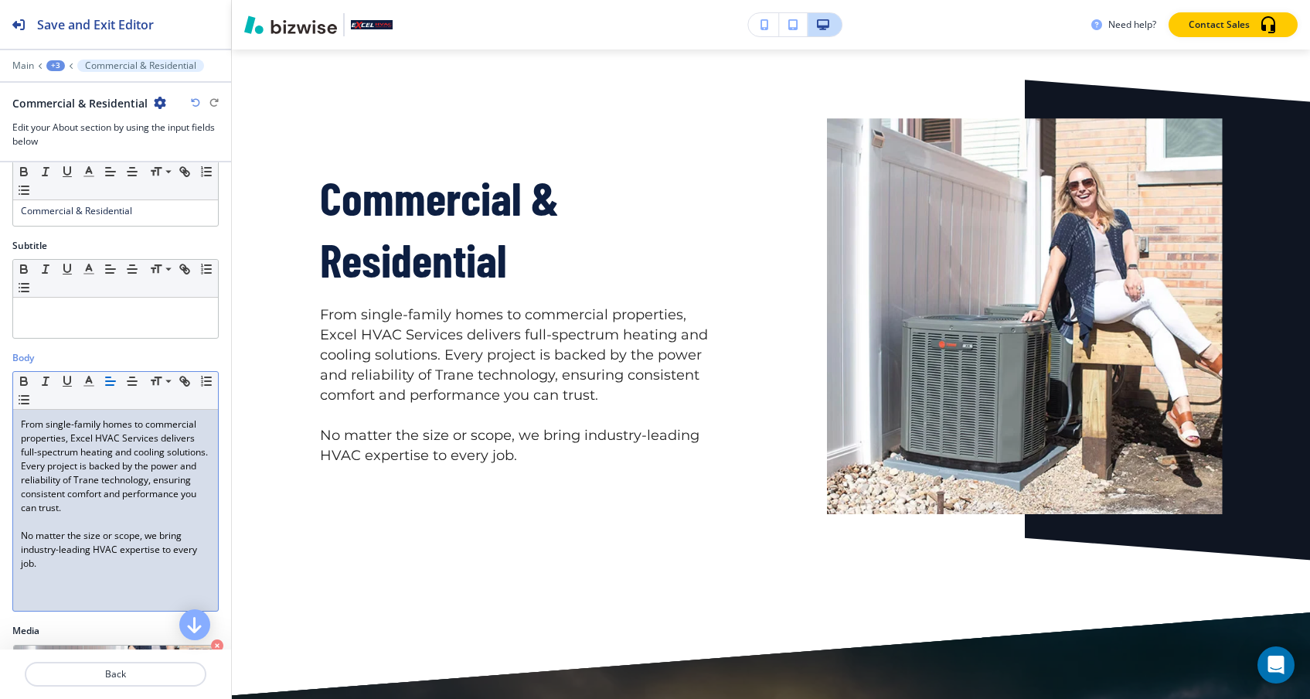
scroll to position [49, 0]
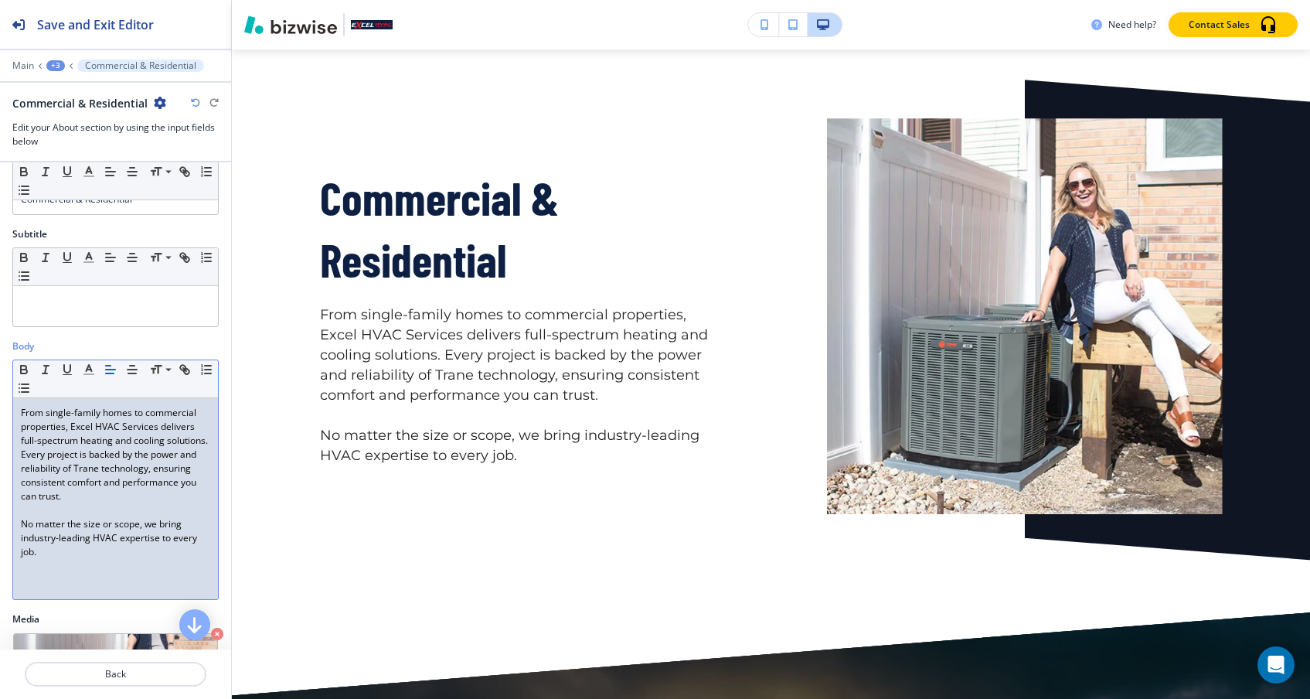
click at [146, 564] on div "From single-family homes to commercial properties, Excel HVAC Services delivers…" at bounding box center [115, 498] width 205 height 201
click at [95, 497] on p "From single-family homes to commercial properties, Excel HVAC Services delivers…" at bounding box center [115, 454] width 189 height 97
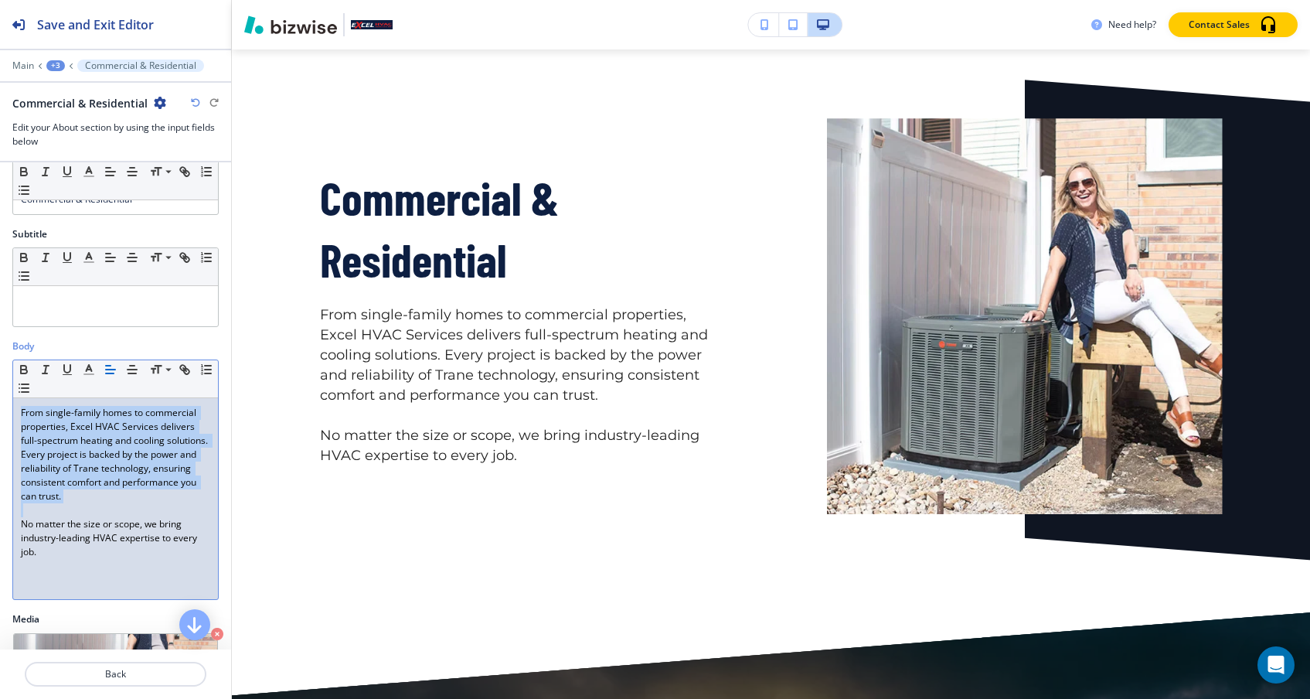
drag, startPoint x: 97, startPoint y: 504, endPoint x: 101, endPoint y: 392, distance: 112.1
click at [101, 392] on div "Small Normal Large Huge From single-family homes to commercial properties, Exce…" at bounding box center [115, 479] width 206 height 240
click at [93, 487] on p "From single-family homes to commercial properties, Excel HVAC Services delivers…" at bounding box center [115, 454] width 189 height 97
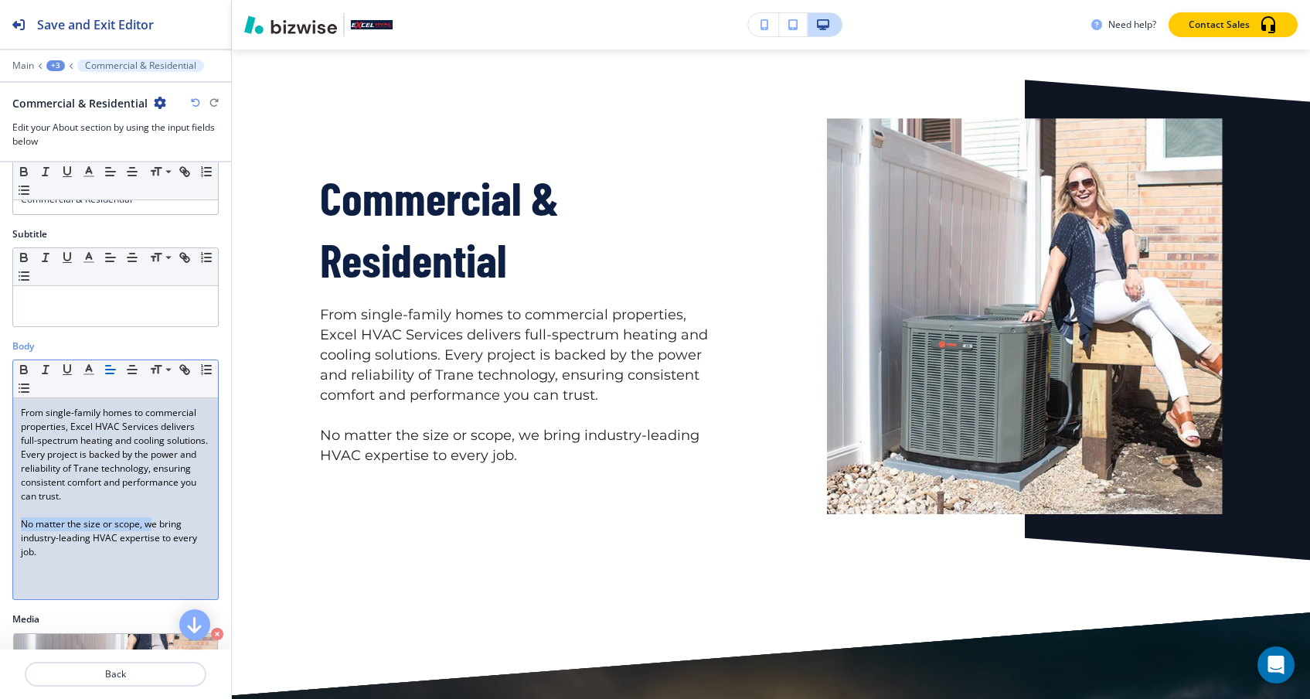
drag, startPoint x: 152, startPoint y: 523, endPoint x: 19, endPoint y: 523, distance: 132.9
click at [19, 523] on div "From single-family homes to commercial properties, Excel HVAC Services delivers…" at bounding box center [115, 498] width 205 height 201
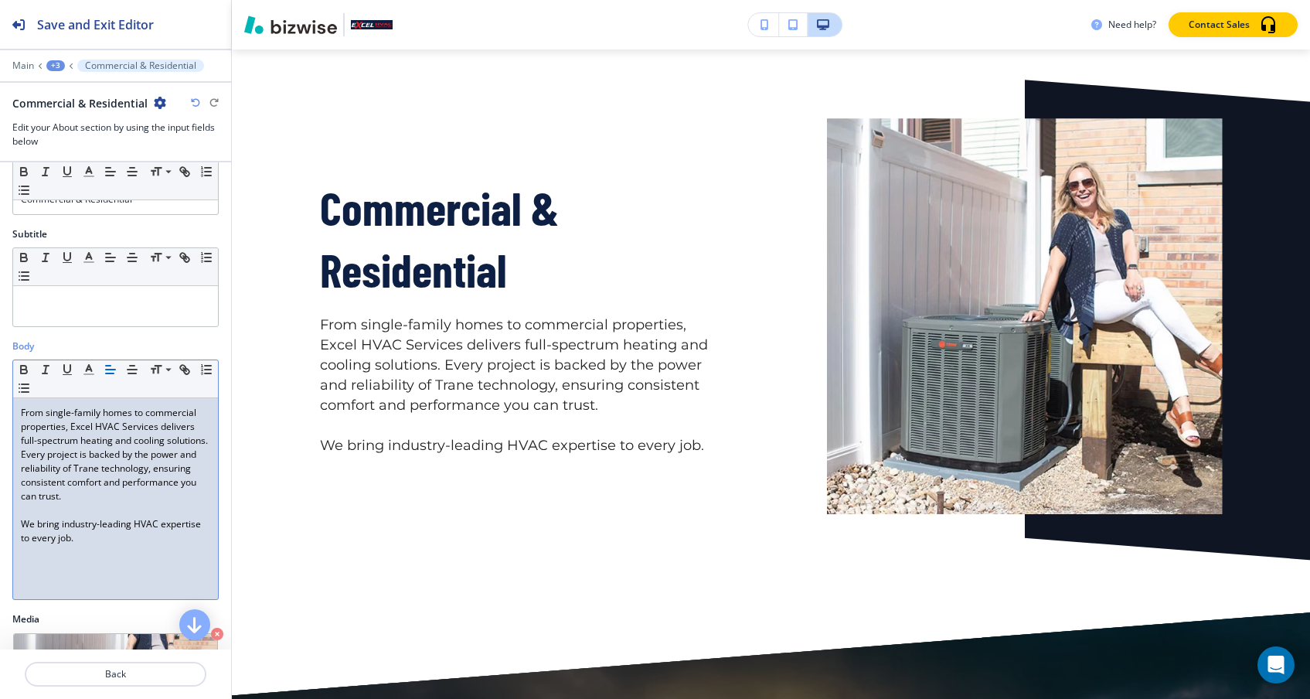
click at [22, 523] on p "We bring industry-leading HVAC expertise to every job." at bounding box center [115, 531] width 189 height 28
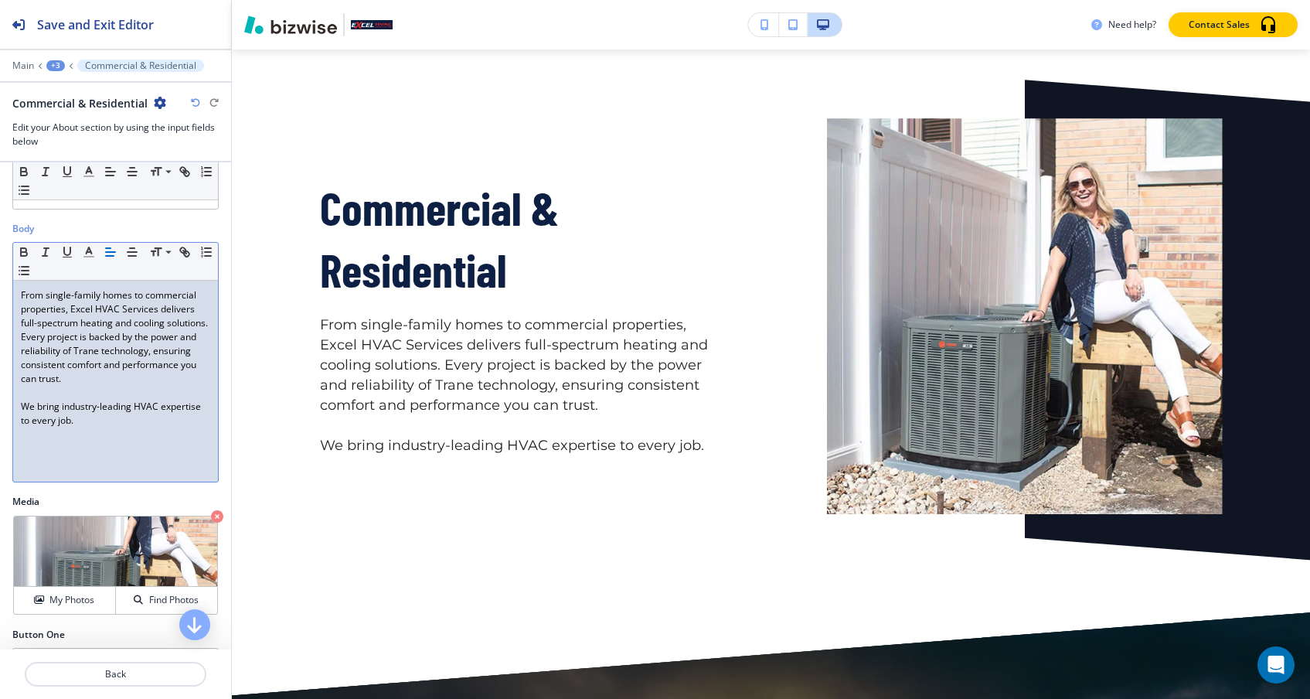
scroll to position [210, 0]
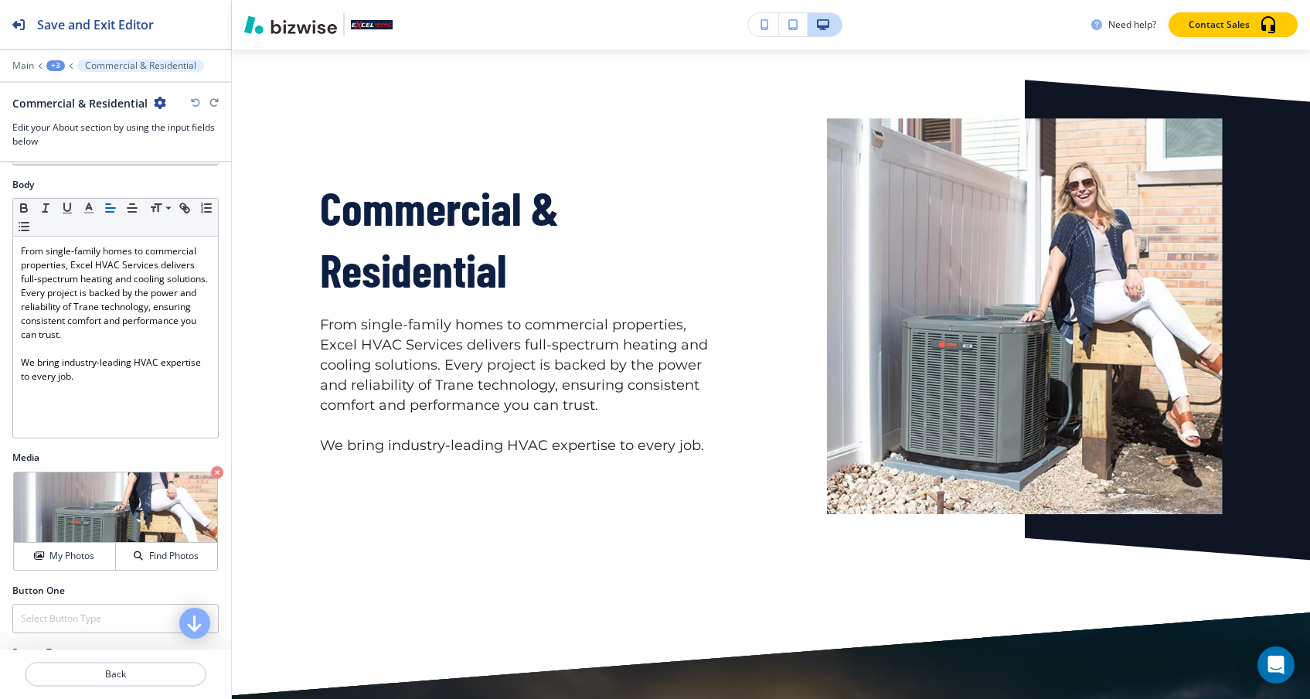
click at [193, 618] on icon "button" at bounding box center [194, 623] width 19 height 19
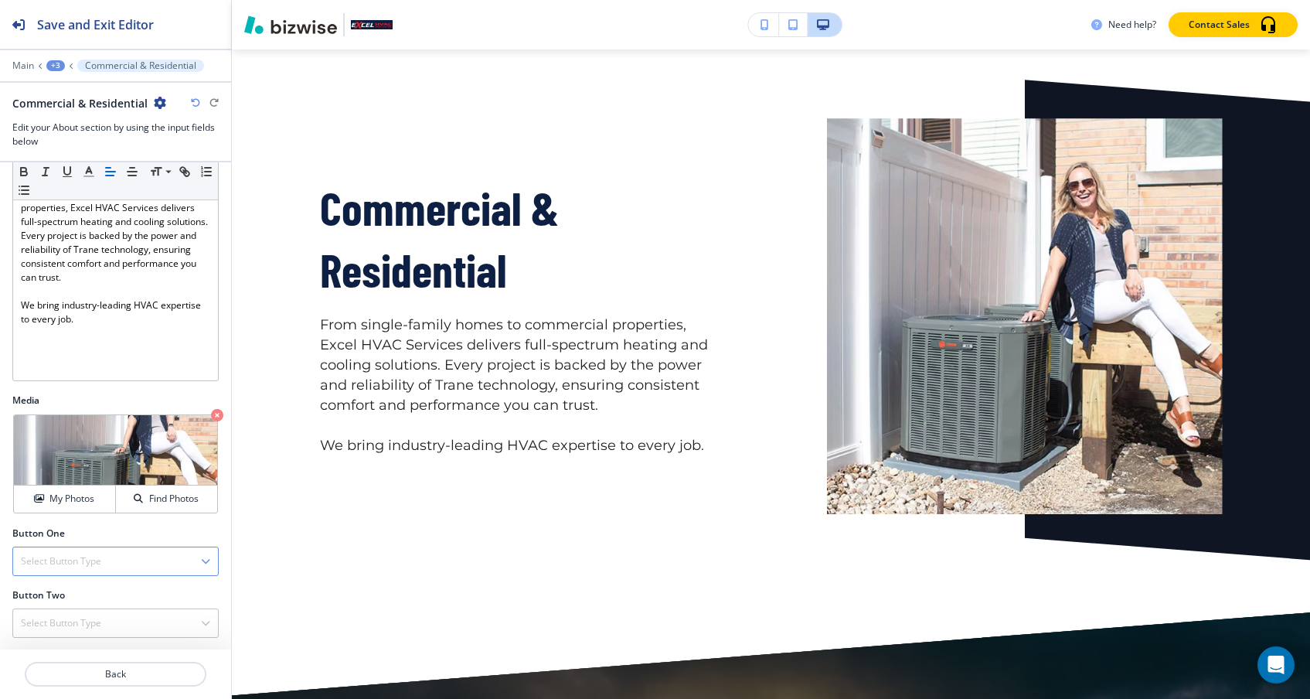
click at [158, 560] on div "Select Button Type" at bounding box center [115, 561] width 205 height 28
click at [164, 561] on div "Select Button Type" at bounding box center [115, 561] width 205 height 28
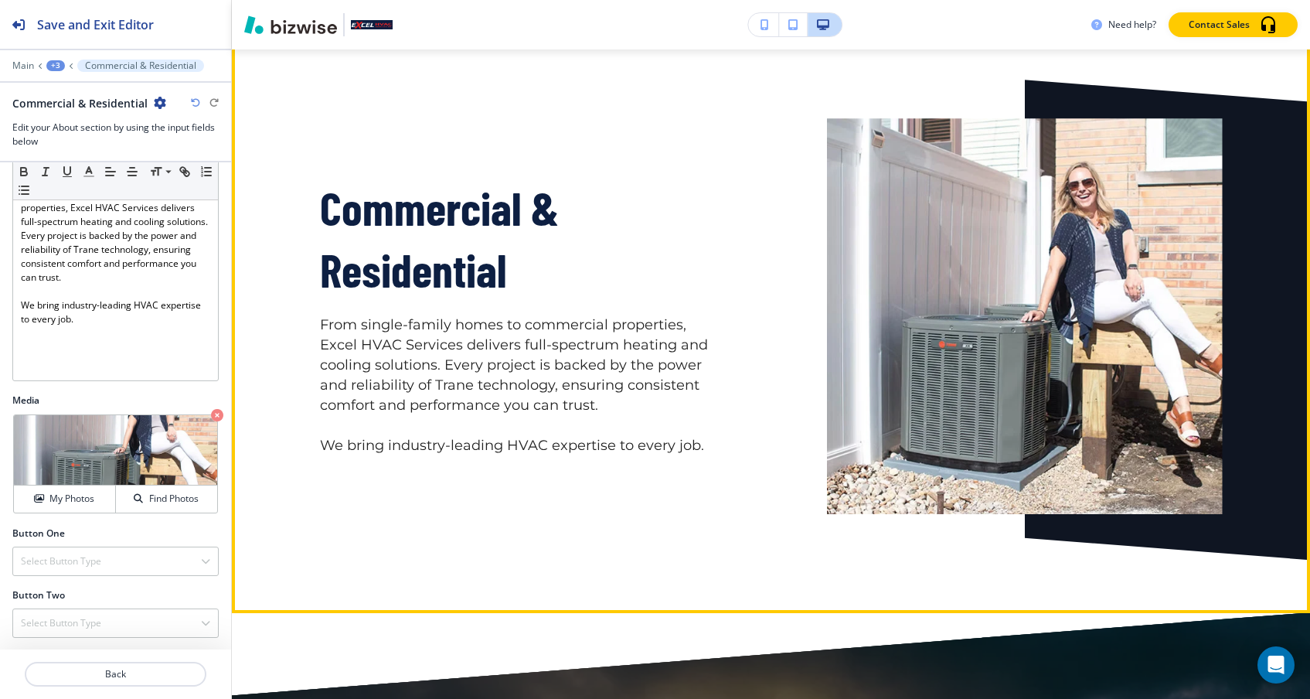
click at [532, 466] on div "Commercial & Residential From single-family homes to commercial properties, Exc…" at bounding box center [462, 279] width 507 height 470
click at [546, 426] on p at bounding box center [518, 426] width 396 height 20
click at [612, 412] on p "From single-family homes to commercial properties, Excel HVAC Services delivers…" at bounding box center [518, 365] width 396 height 100
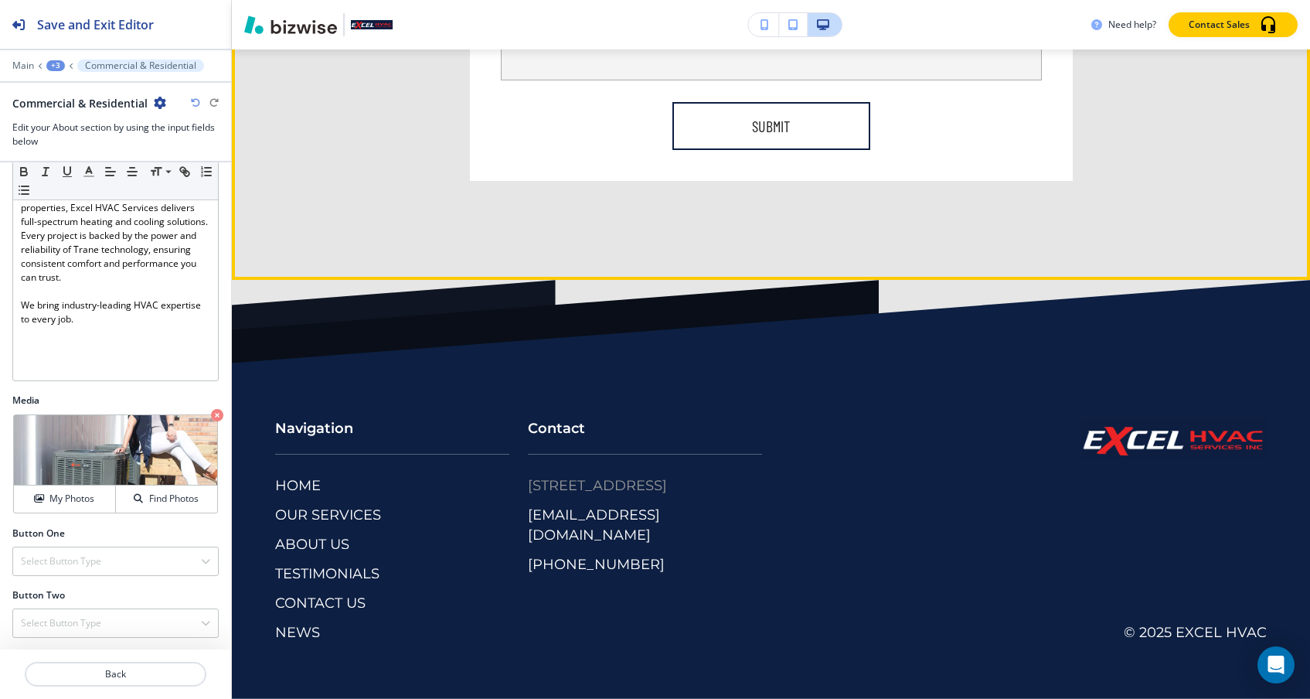
scroll to position [6106, 0]
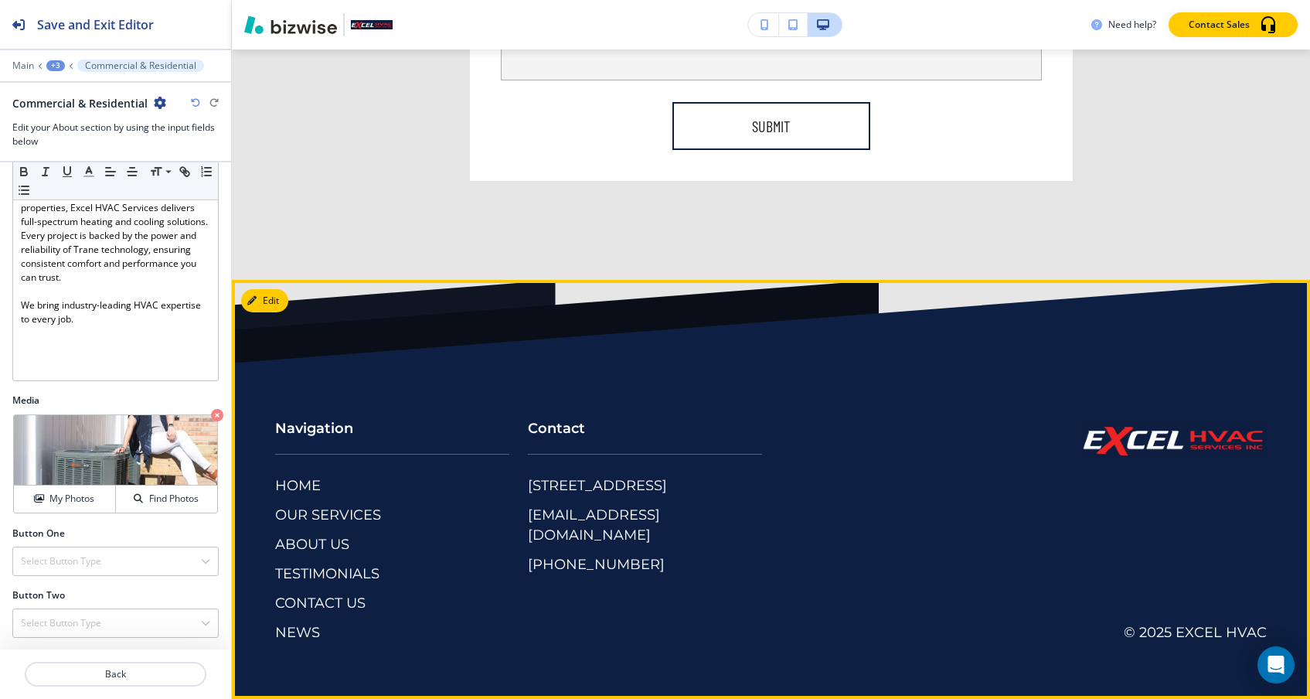
click at [346, 534] on div "HOME OUR SERVICES ABOUT US TESTIMONIALS CONTACT US NEWS" at bounding box center [392, 559] width 234 height 166
click at [325, 549] on p "ABOUT US" at bounding box center [312, 545] width 74 height 20
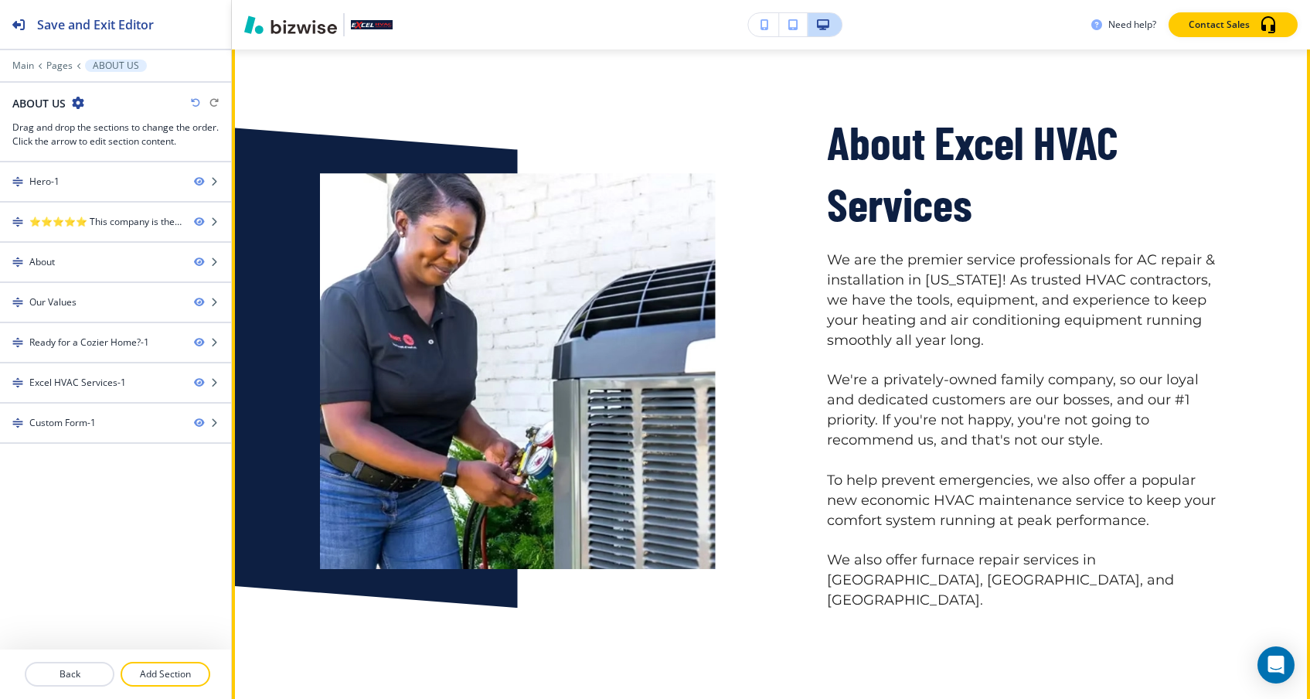
scroll to position [976, 0]
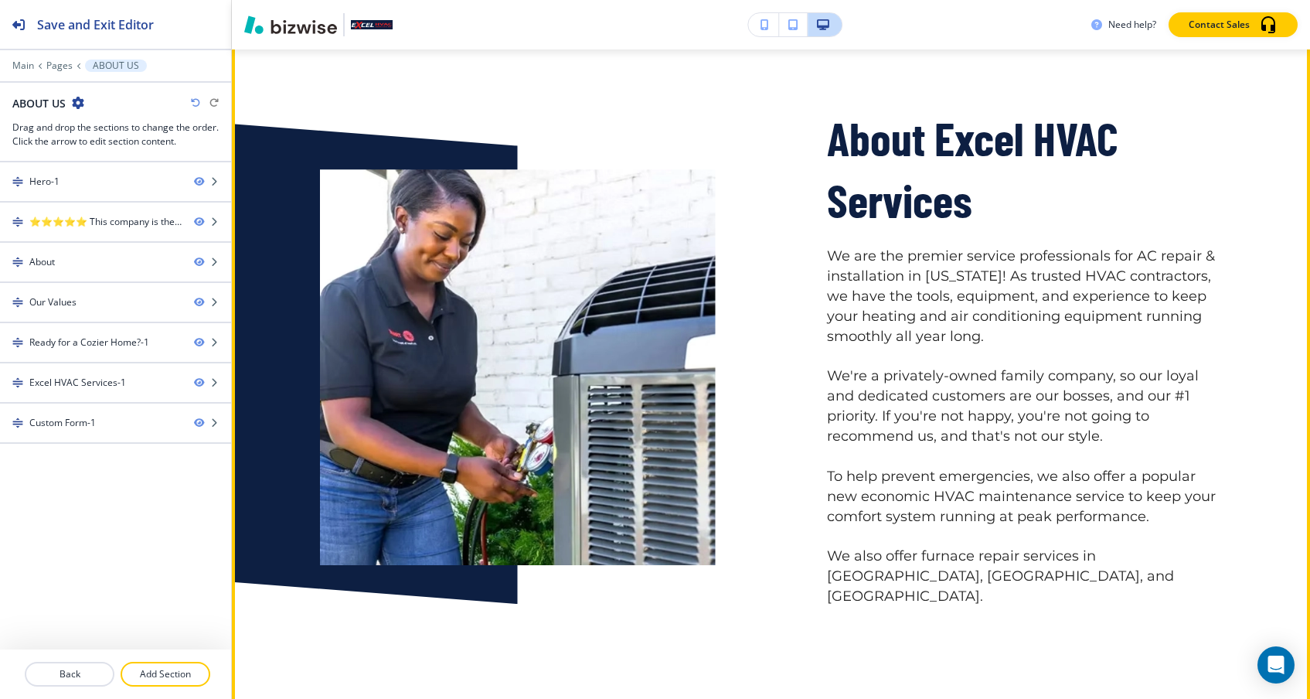
click at [926, 375] on p "We're a privately-owned family company, so our loyal and dedicated customers ar…" at bounding box center [1025, 406] width 396 height 80
click at [909, 367] on p "We're a privately-owned family company, so our loyal and dedicated customers ar…" at bounding box center [1025, 406] width 396 height 80
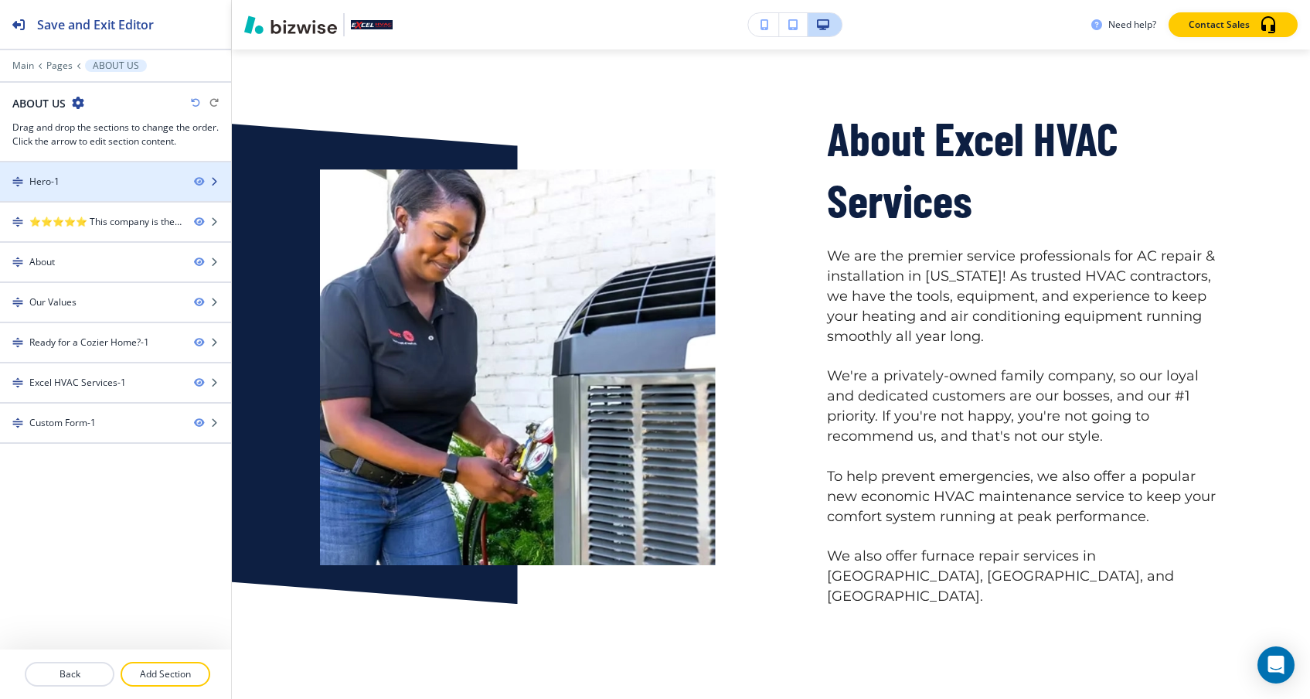
click at [134, 189] on div at bounding box center [115, 195] width 231 height 12
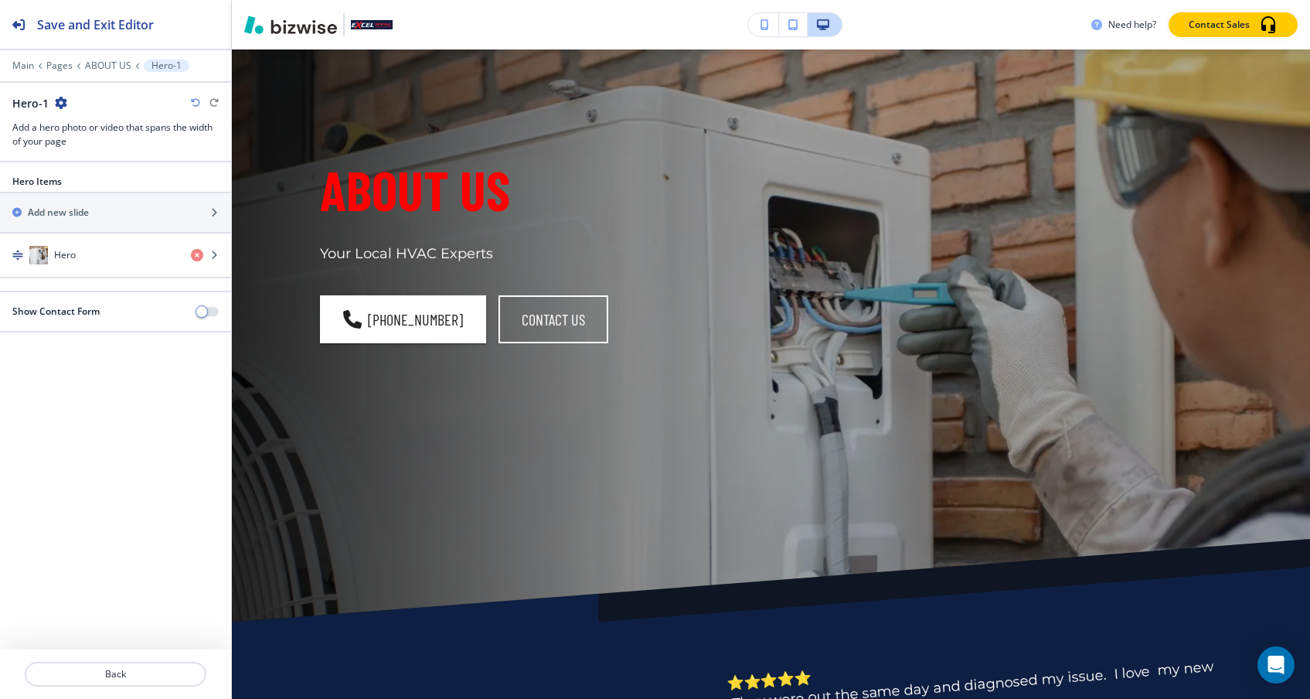
scroll to position [77, 0]
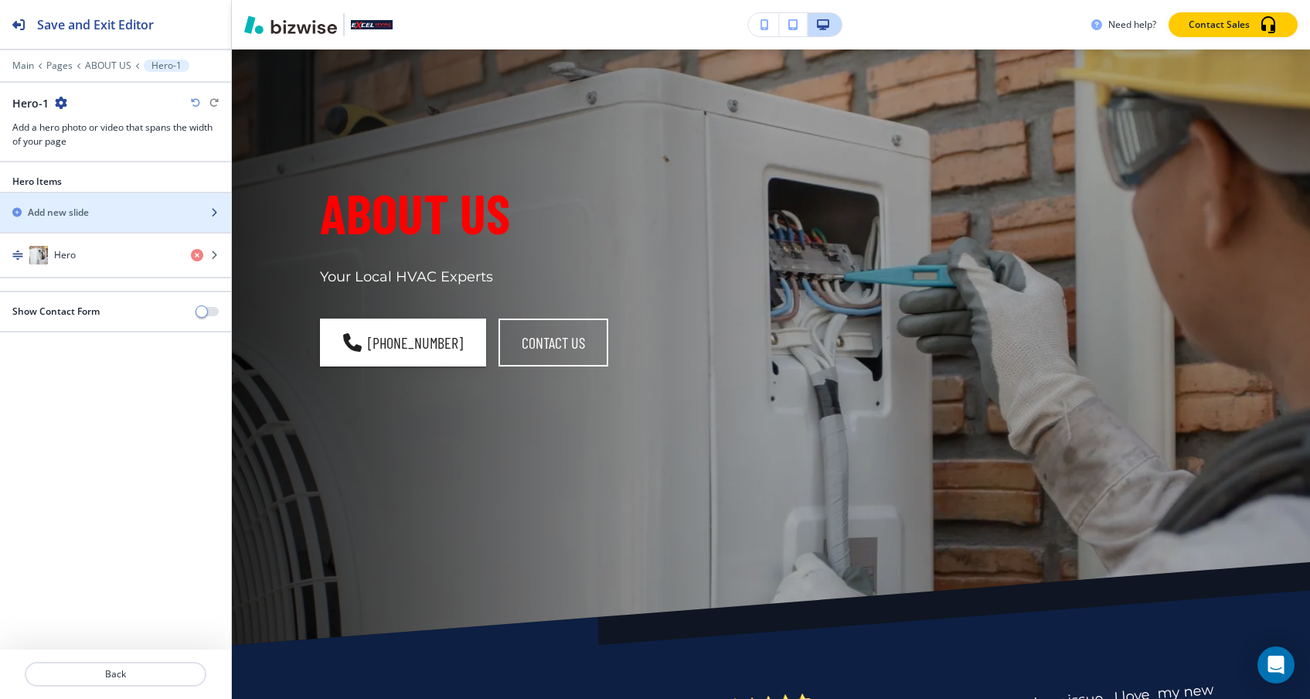
click at [135, 228] on div "button" at bounding box center [115, 225] width 231 height 12
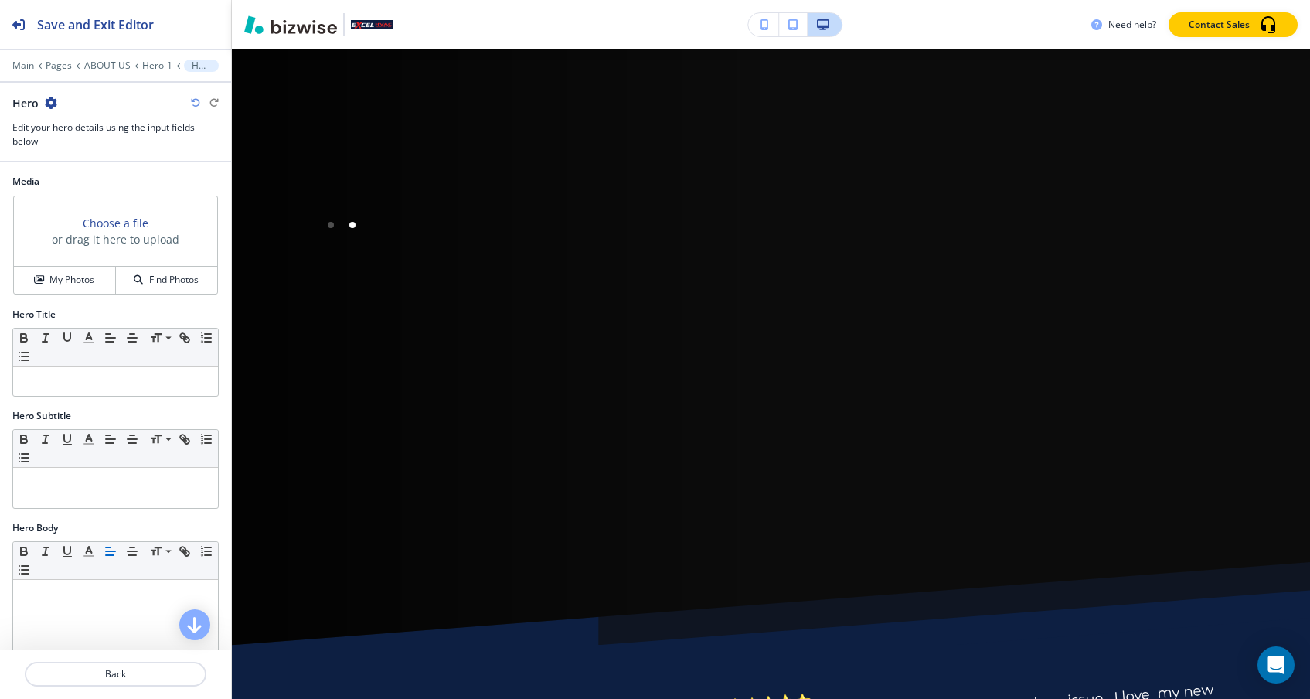
click at [84, 172] on div at bounding box center [115, 168] width 231 height 12
click at [51, 106] on icon "button" at bounding box center [51, 103] width 12 height 12
click at [209, 171] on div at bounding box center [115, 168] width 231 height 12
click at [131, 668] on p "Back" at bounding box center [115, 674] width 178 height 14
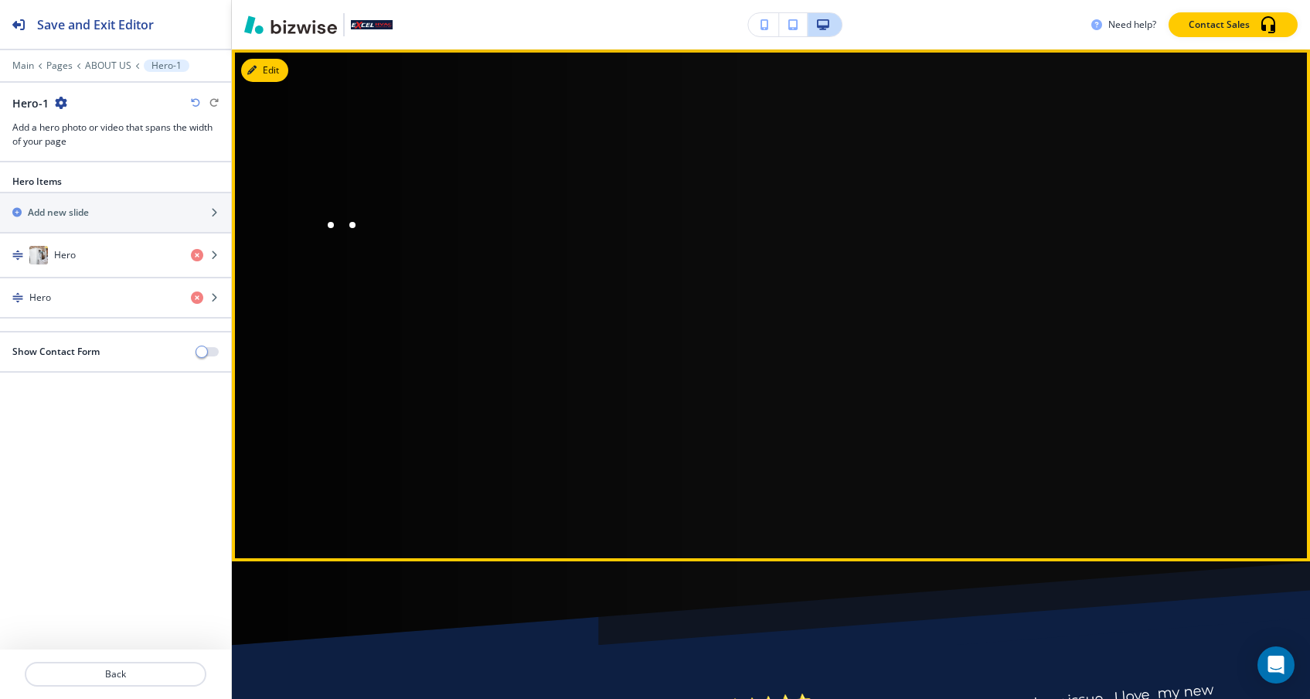
click at [329, 224] on div at bounding box center [331, 225] width 6 height 6
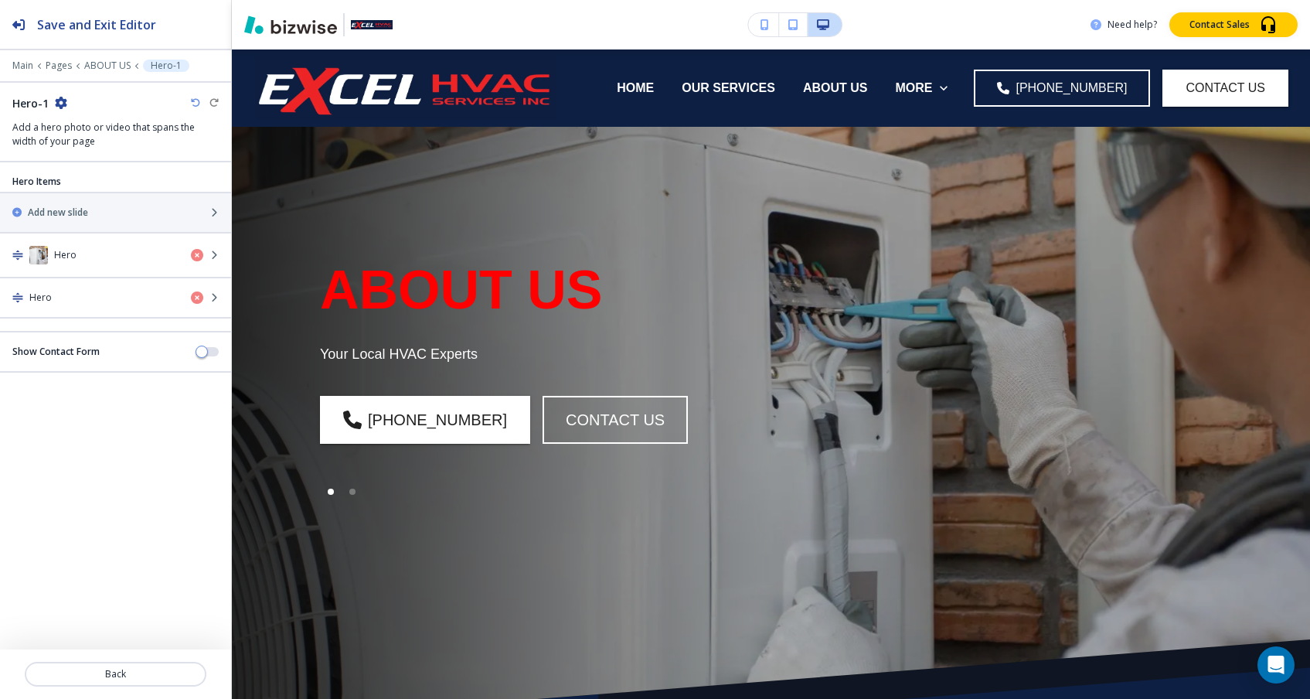
scroll to position [77, 0]
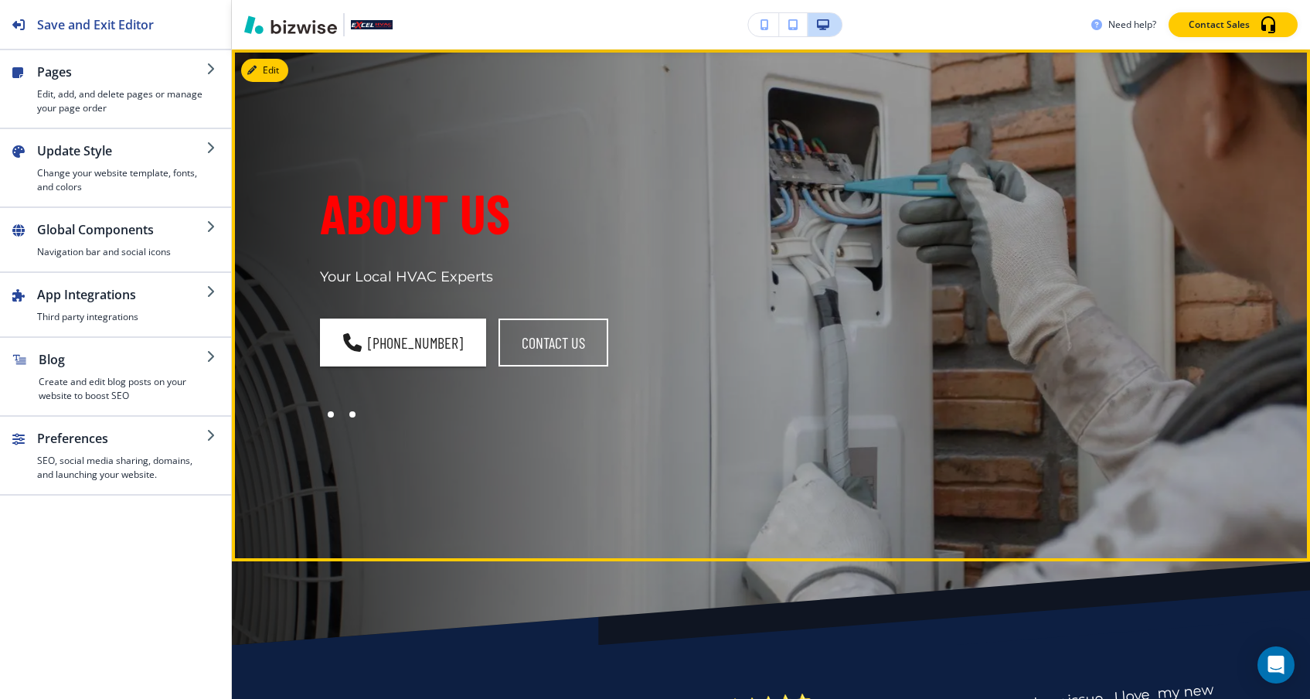
click at [349, 411] on div at bounding box center [353, 414] width 22 height 22
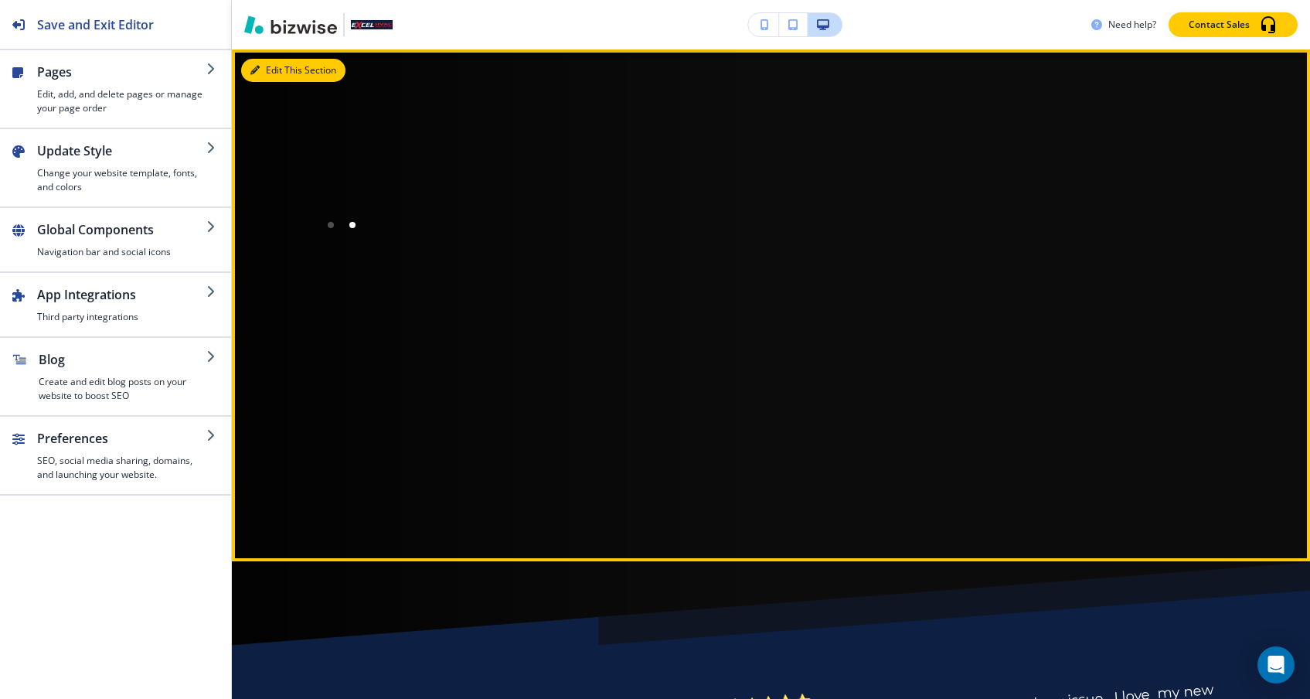
click at [271, 73] on button "Edit This Section" at bounding box center [293, 70] width 104 height 23
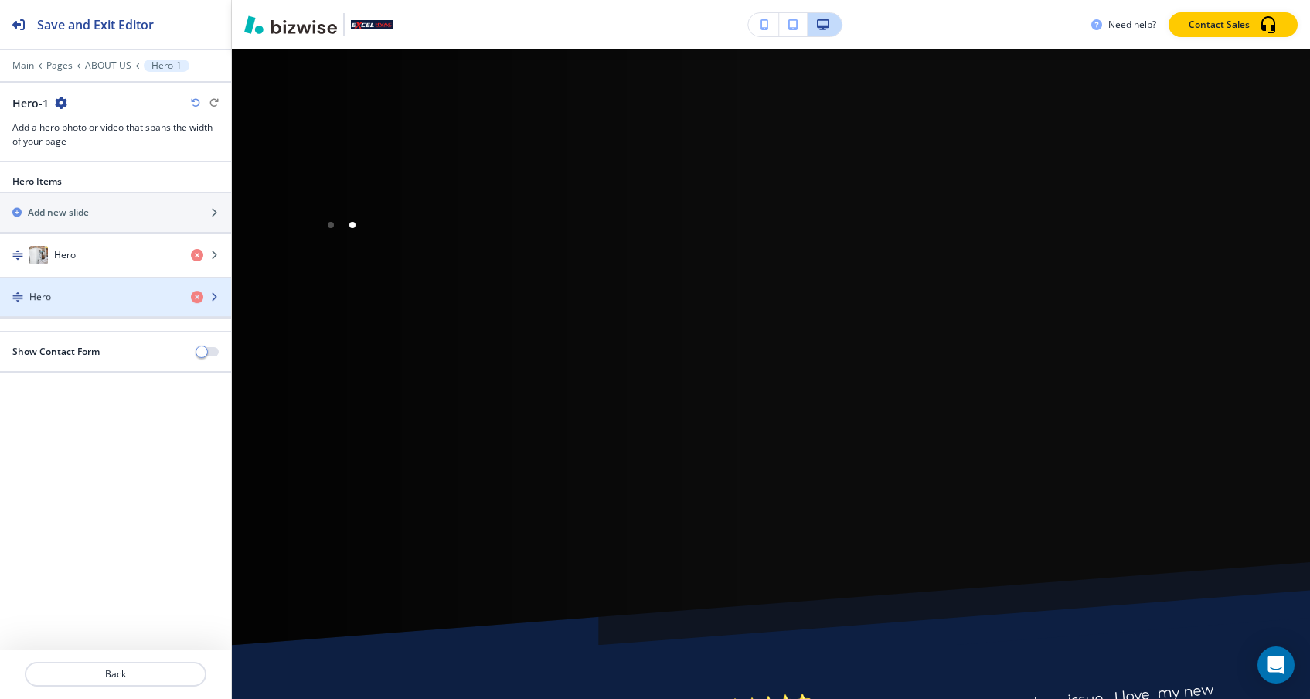
click at [216, 294] on icon "button" at bounding box center [213, 297] width 9 height 9
click at [199, 296] on icon "button" at bounding box center [197, 297] width 12 height 12
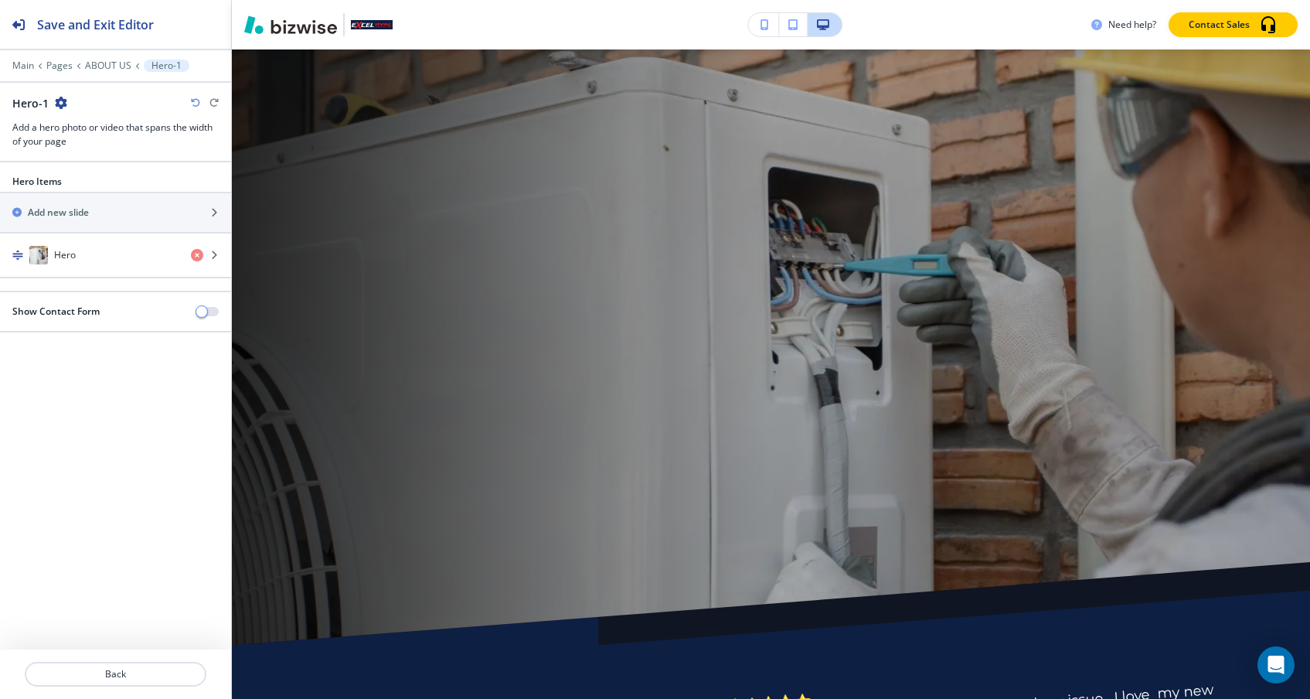
scroll to position [0, 0]
click at [134, 669] on p "Back" at bounding box center [115, 674] width 178 height 14
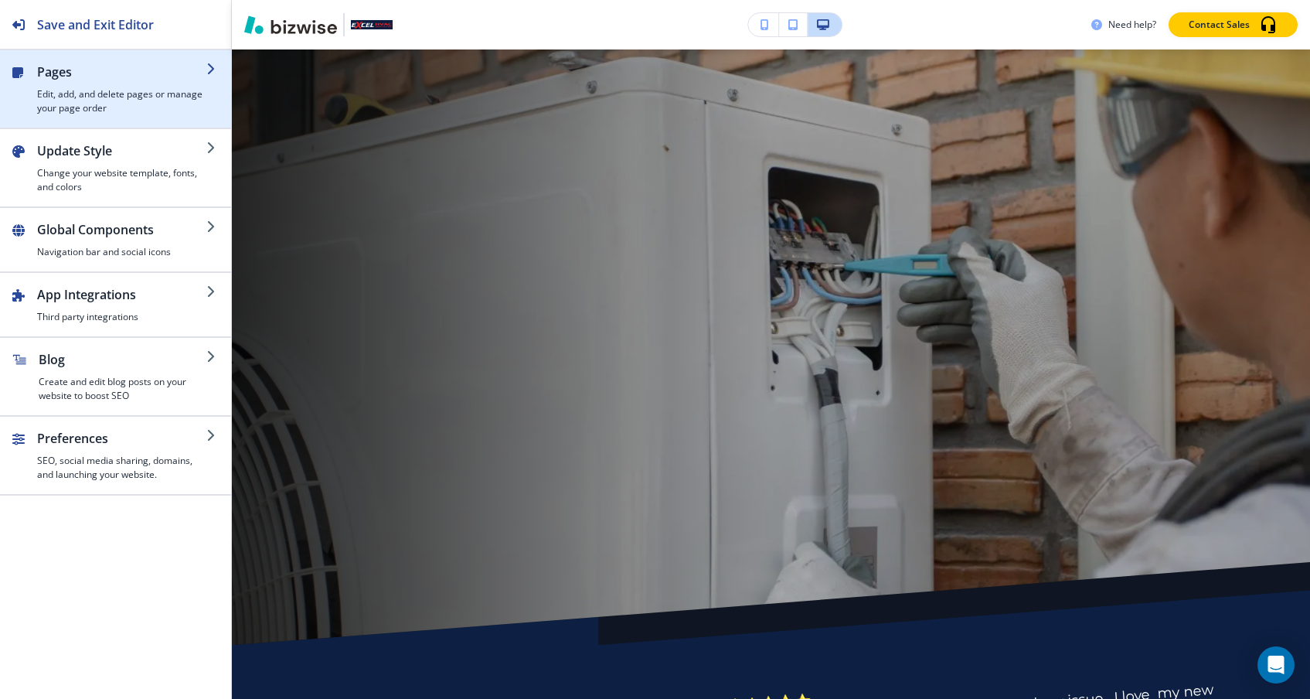
click at [202, 74] on h2 "Pages" at bounding box center [121, 72] width 169 height 19
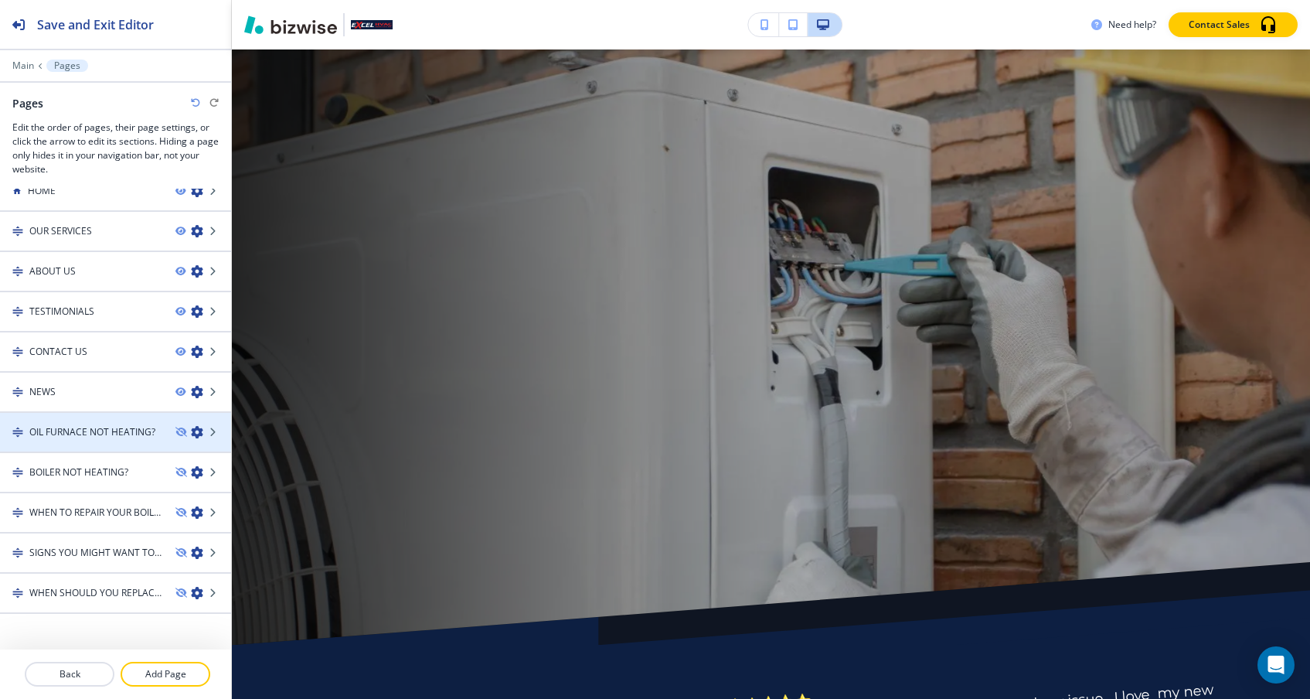
scroll to position [19, 0]
click at [110, 436] on h4 "OIL FURNACE NOT HEATING?" at bounding box center [92, 432] width 126 height 14
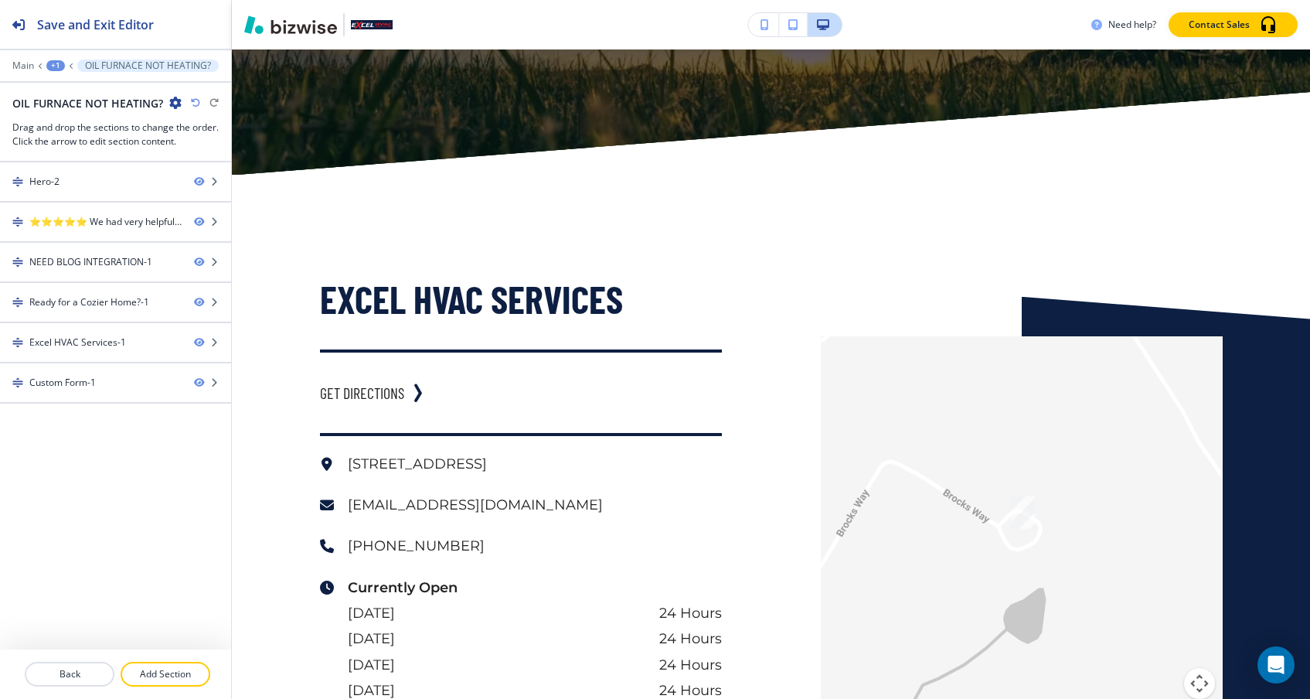
scroll to position [2051, 0]
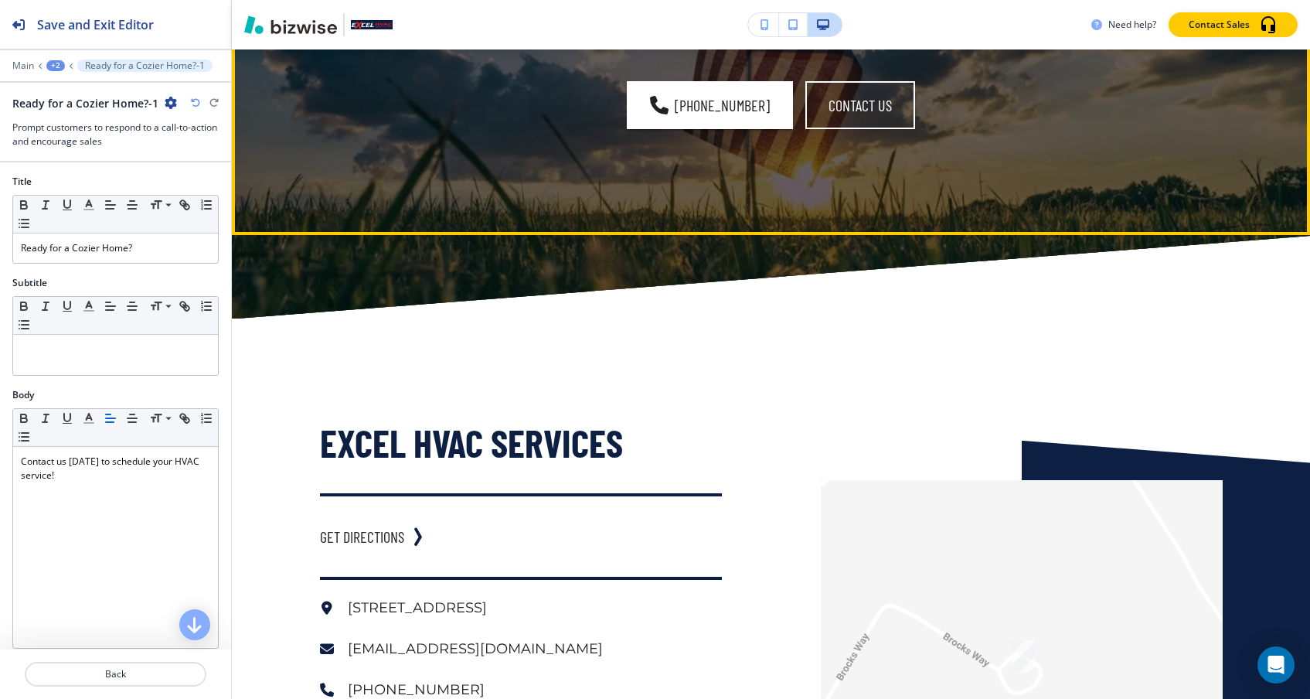
scroll to position [2134, 0]
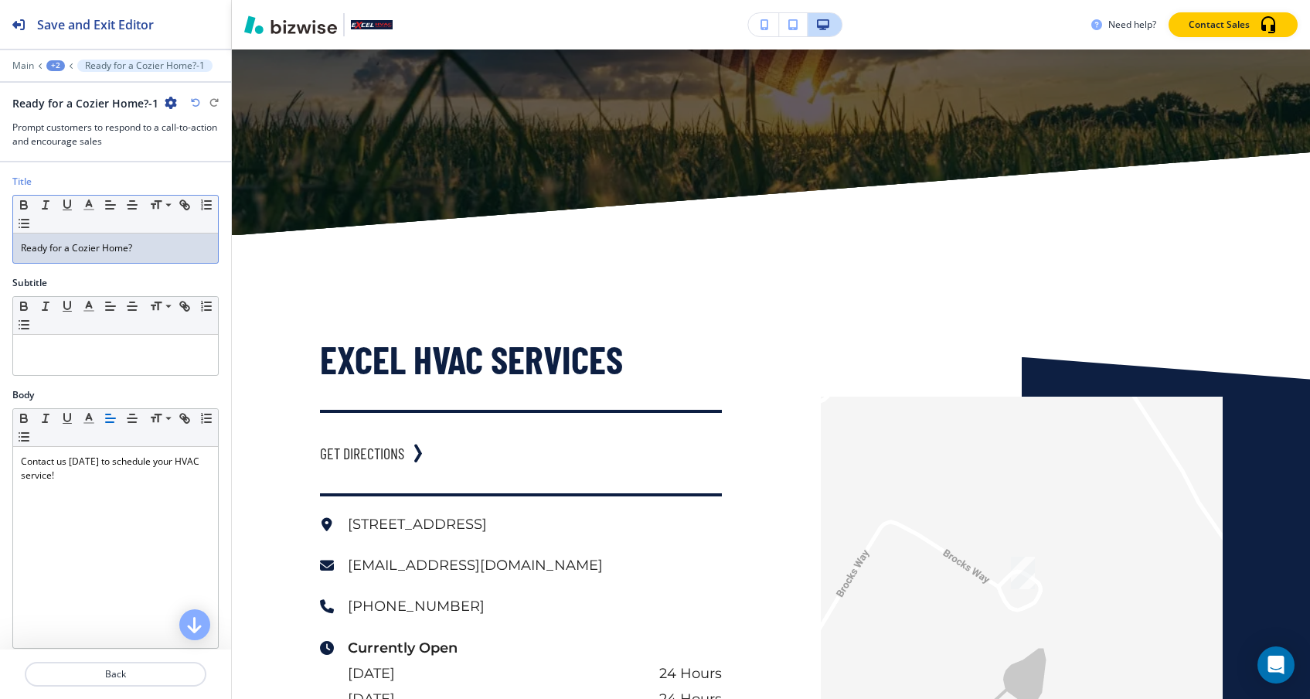
click at [89, 245] on p "Ready for a Cozier Home?" at bounding box center [115, 248] width 189 height 14
drag, startPoint x: 89, startPoint y: 245, endPoint x: 146, endPoint y: 246, distance: 57.2
click at [146, 246] on p "Ready for a More Comfortable Home?" at bounding box center [115, 248] width 189 height 14
drag, startPoint x: 151, startPoint y: 248, endPoint x: 83, endPoint y: 247, distance: 68.8
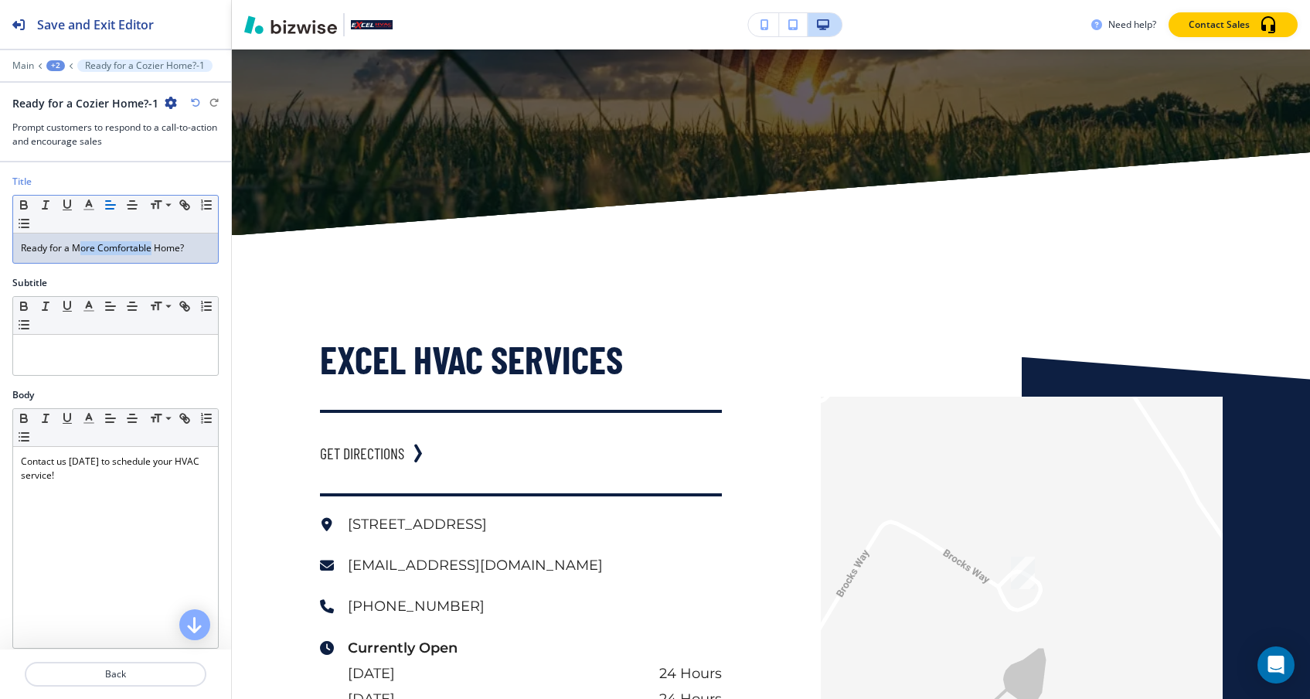
click at [83, 247] on p "Ready for a More Comfortable Home?" at bounding box center [115, 248] width 189 height 14
copy p "ore Comfortable"
click at [83, 248] on p "Ready for a More Comfortable Home?" at bounding box center [115, 248] width 189 height 14
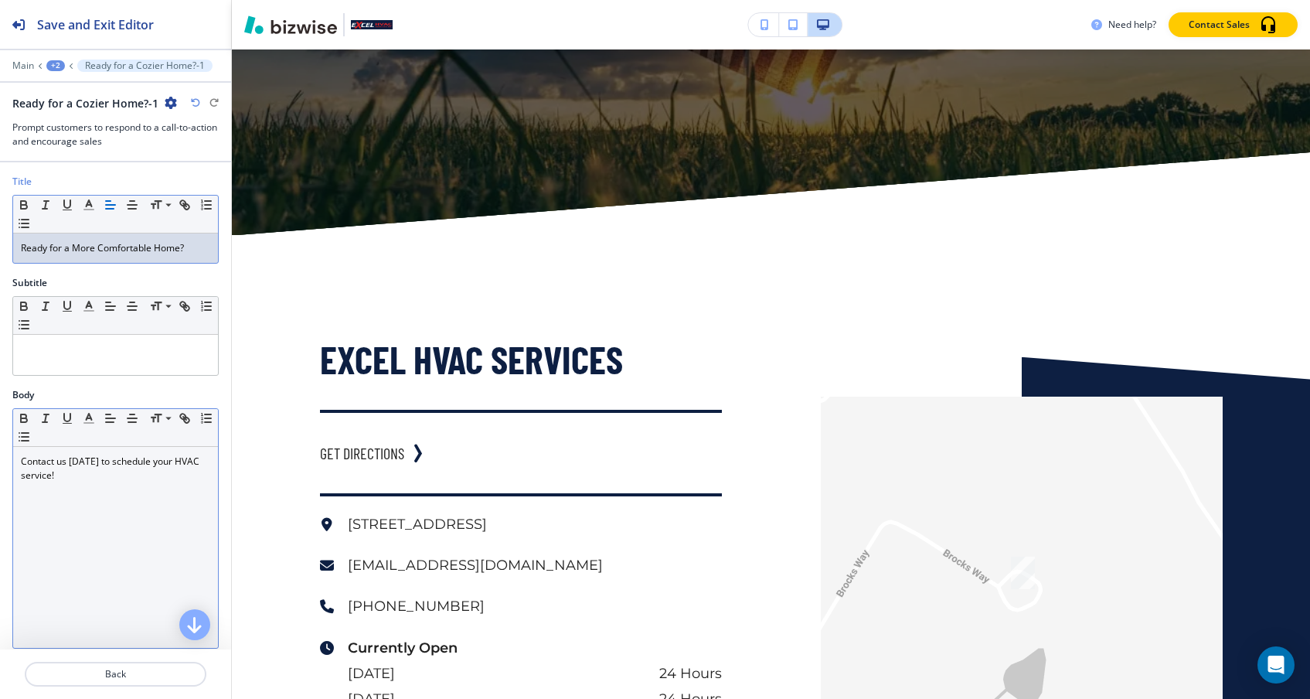
click at [131, 508] on div "Contact us [DATE] to schedule your HVAC service!" at bounding box center [115, 547] width 205 height 201
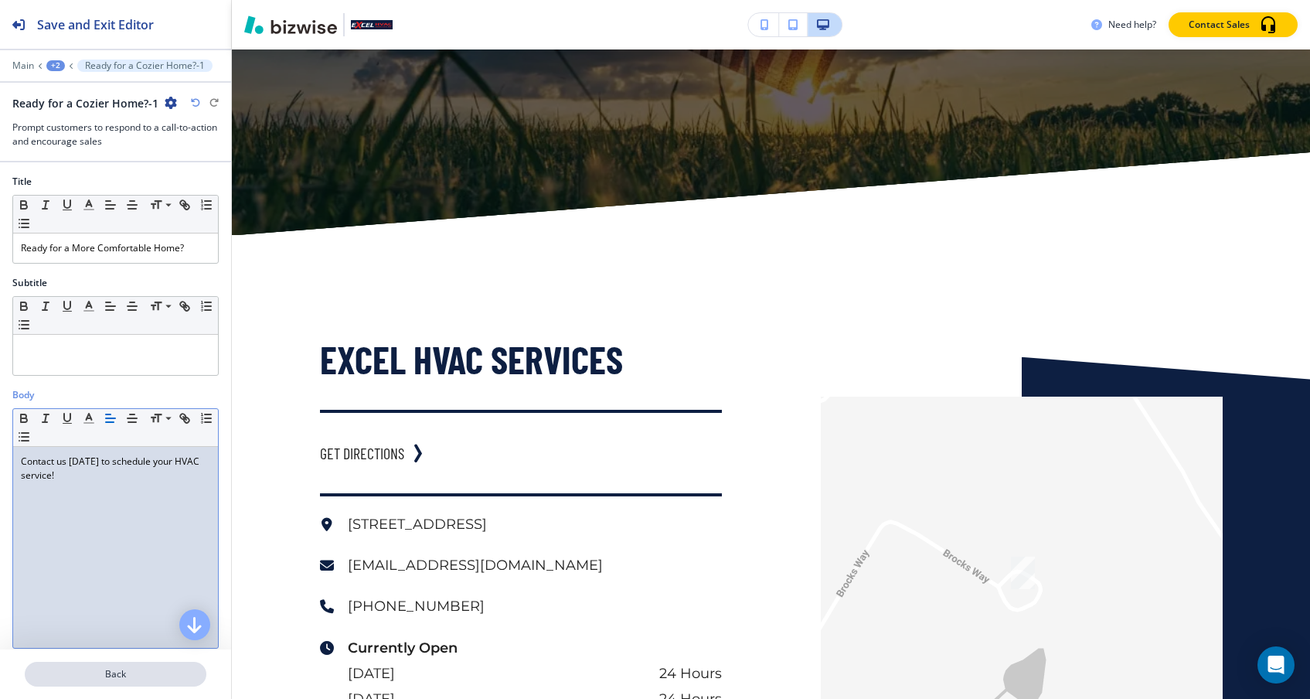
click at [134, 671] on p "Back" at bounding box center [115, 674] width 178 height 14
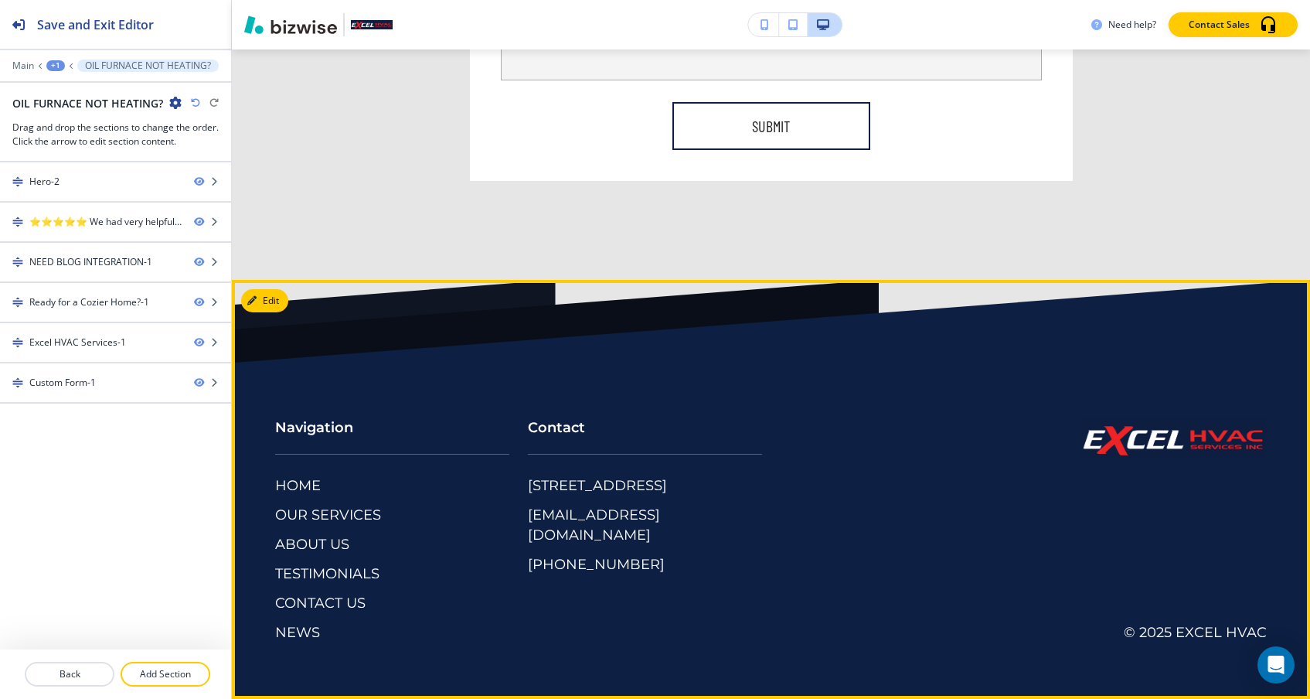
scroll to position [4024, 0]
click at [334, 547] on p "ABOUT US" at bounding box center [312, 545] width 74 height 20
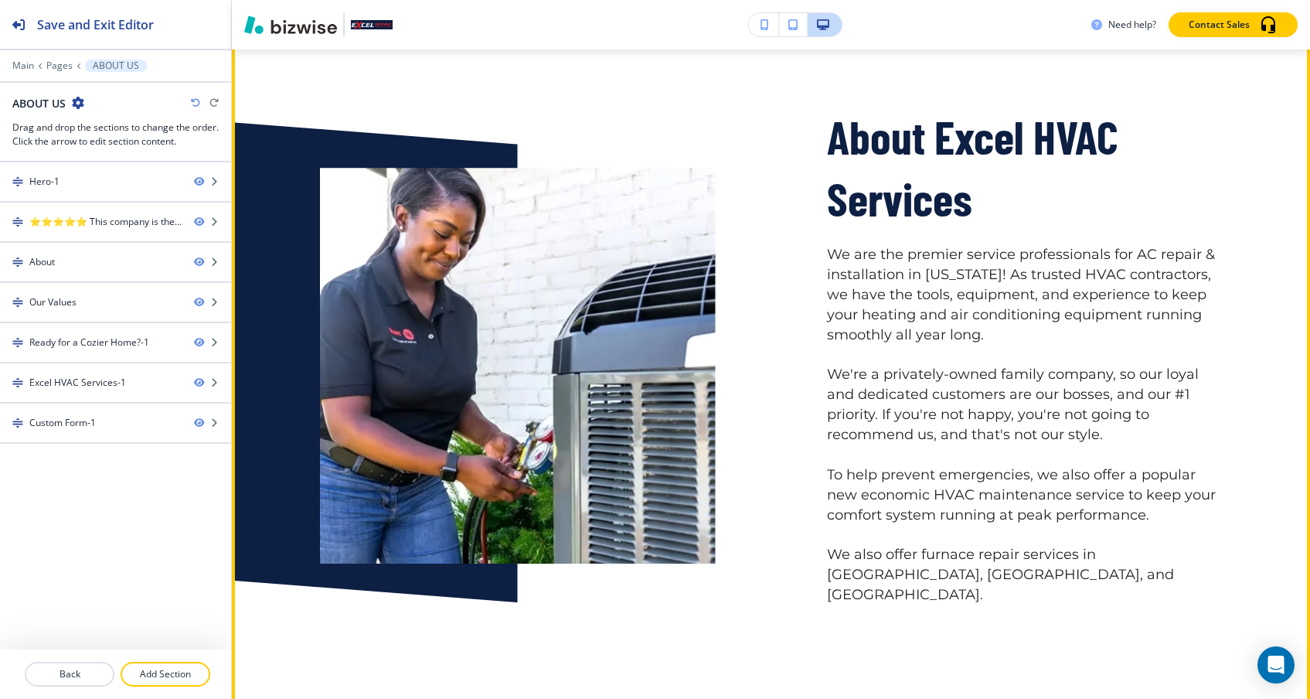
scroll to position [977, 0]
click at [1008, 379] on p "We're a privately-owned family company, so our loyal and dedicated customers ar…" at bounding box center [1025, 405] width 396 height 80
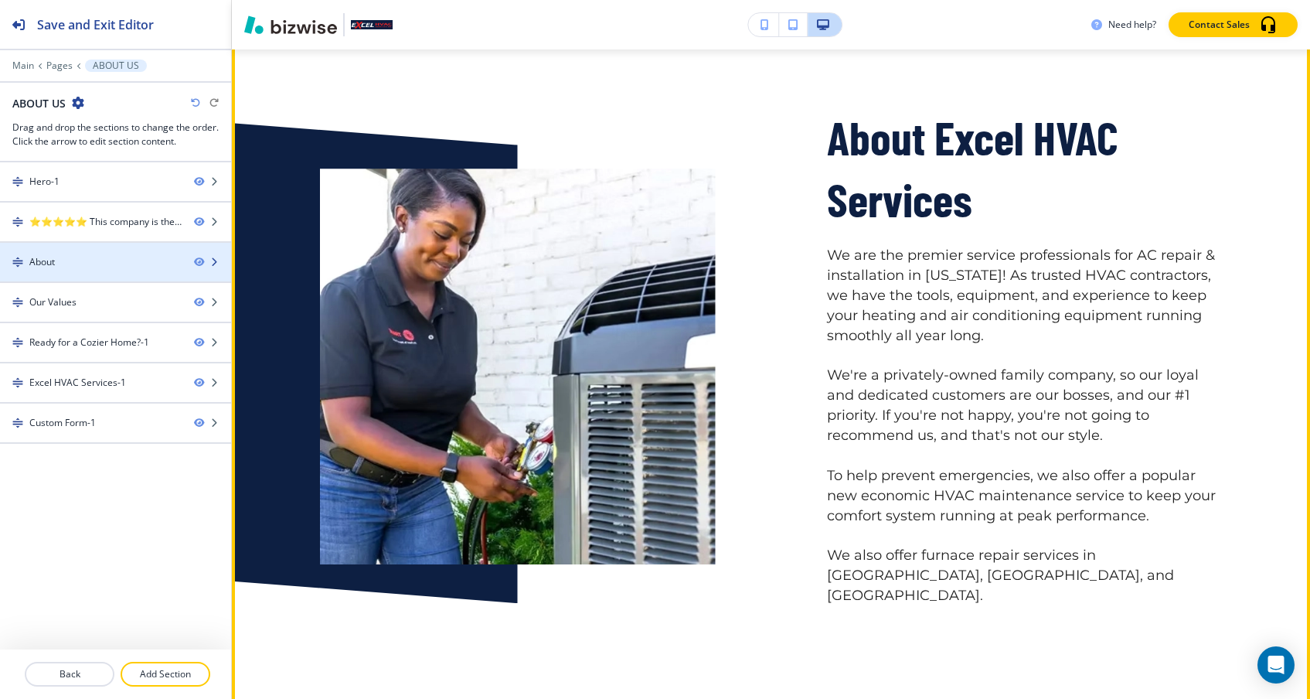
click at [151, 258] on div "About" at bounding box center [91, 262] width 182 height 14
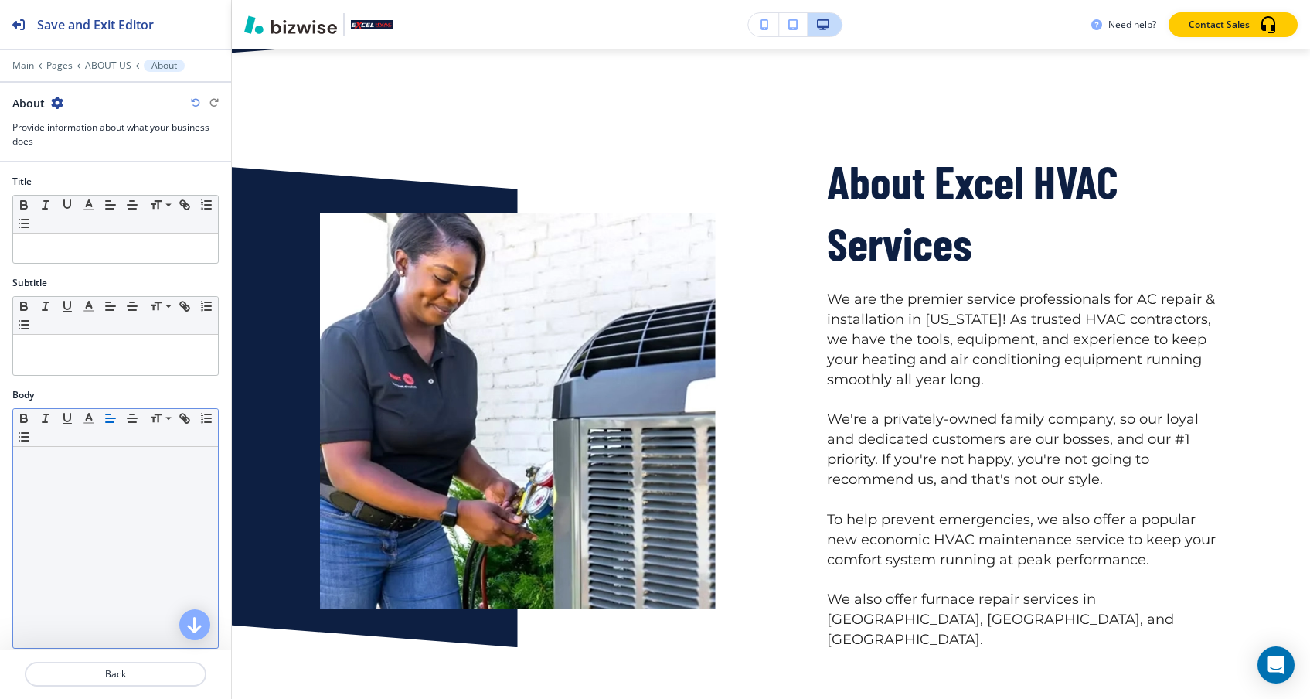
scroll to position [0, 0]
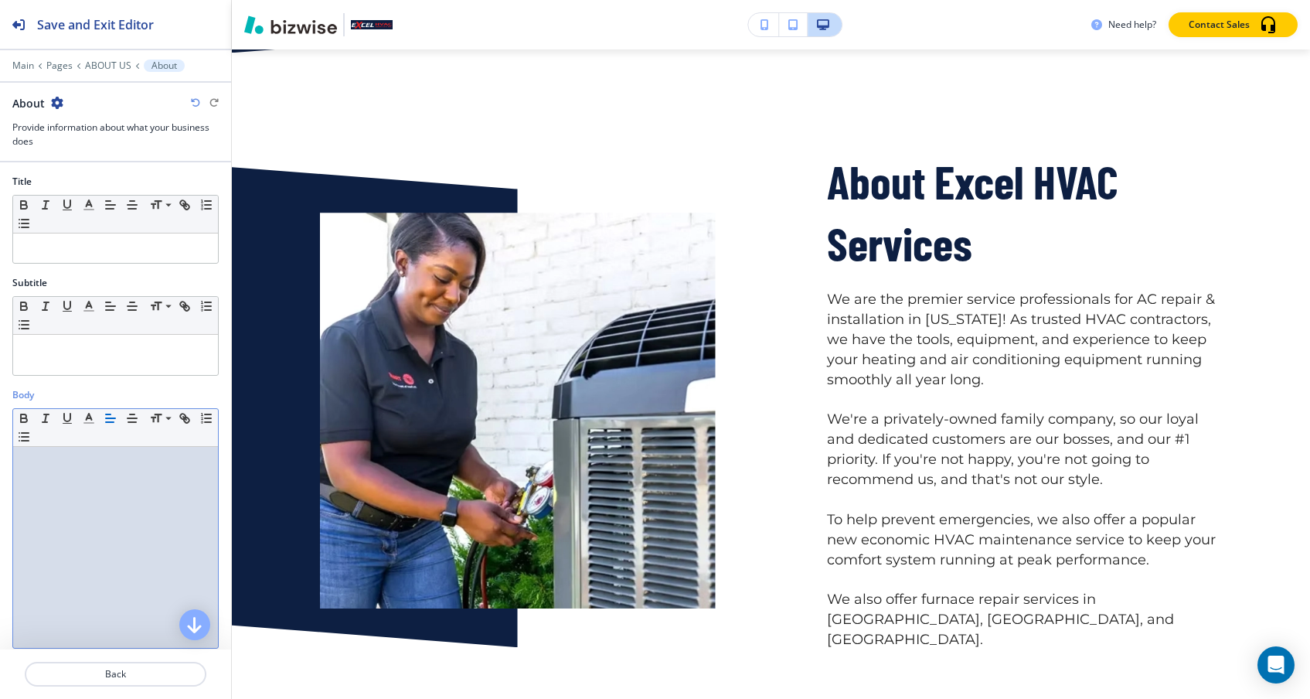
click at [111, 464] on p at bounding box center [115, 461] width 189 height 14
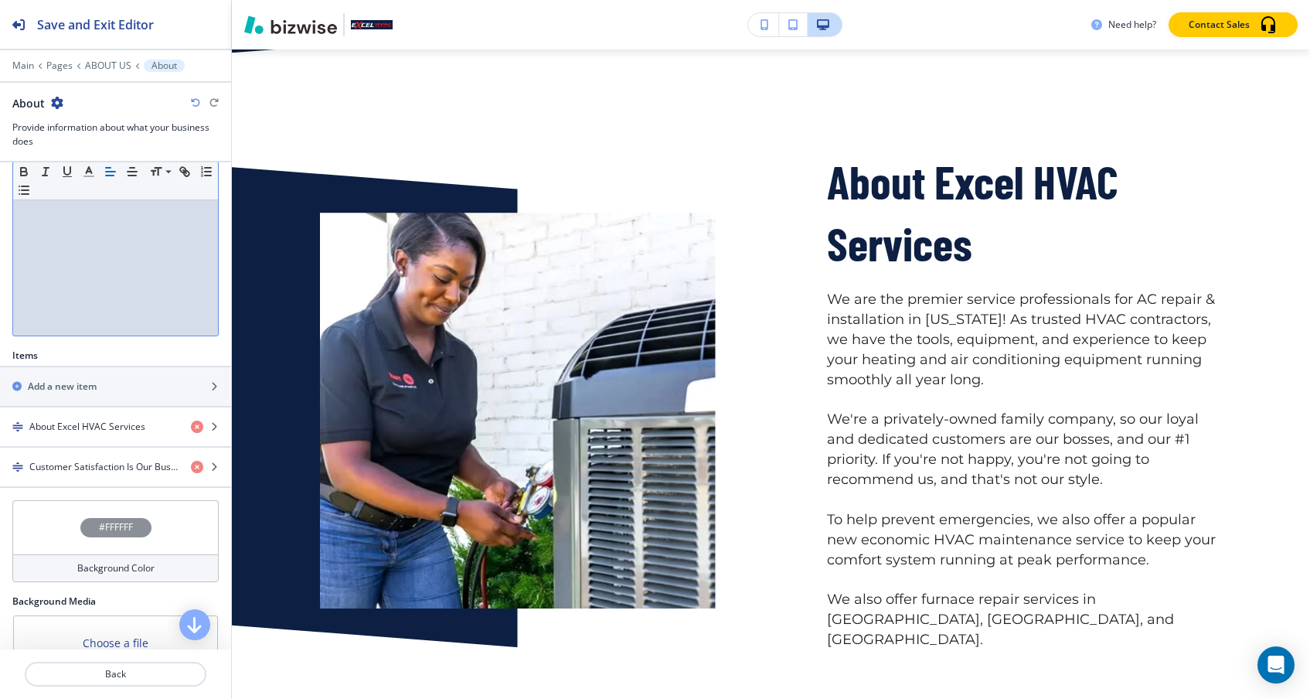
scroll to position [318, 0]
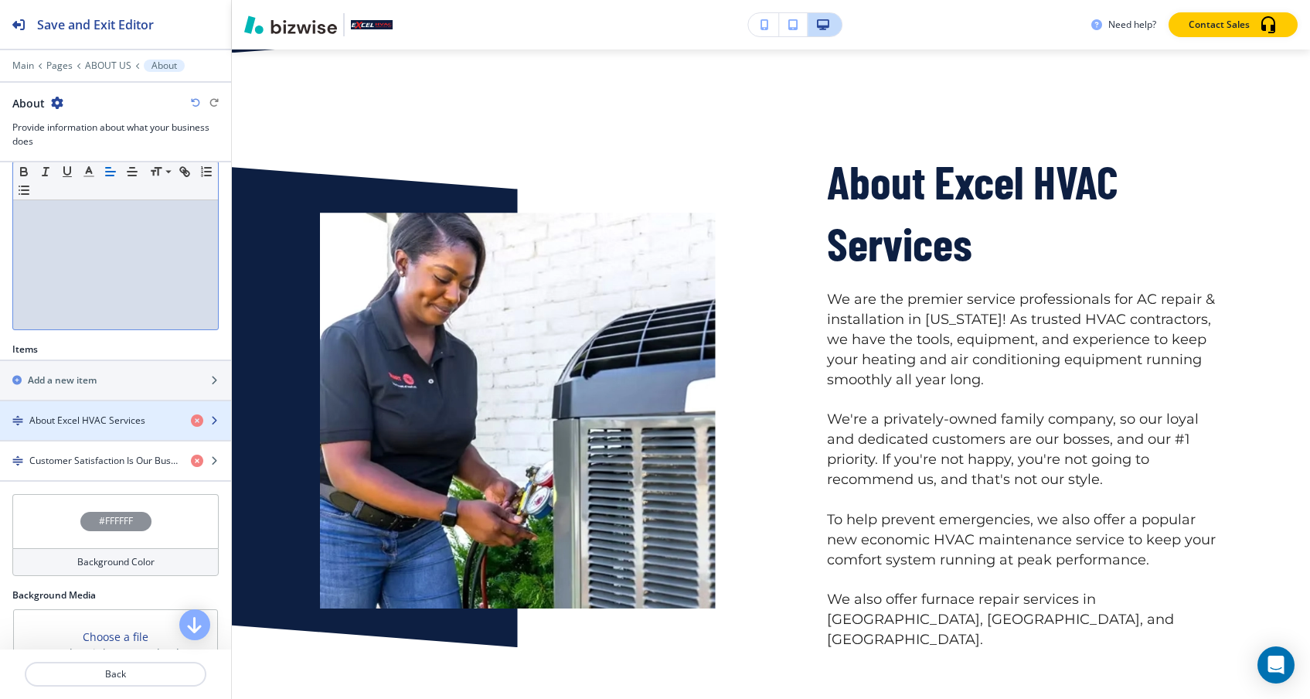
click at [119, 414] on h4 "About Excel HVAC Services" at bounding box center [87, 420] width 116 height 14
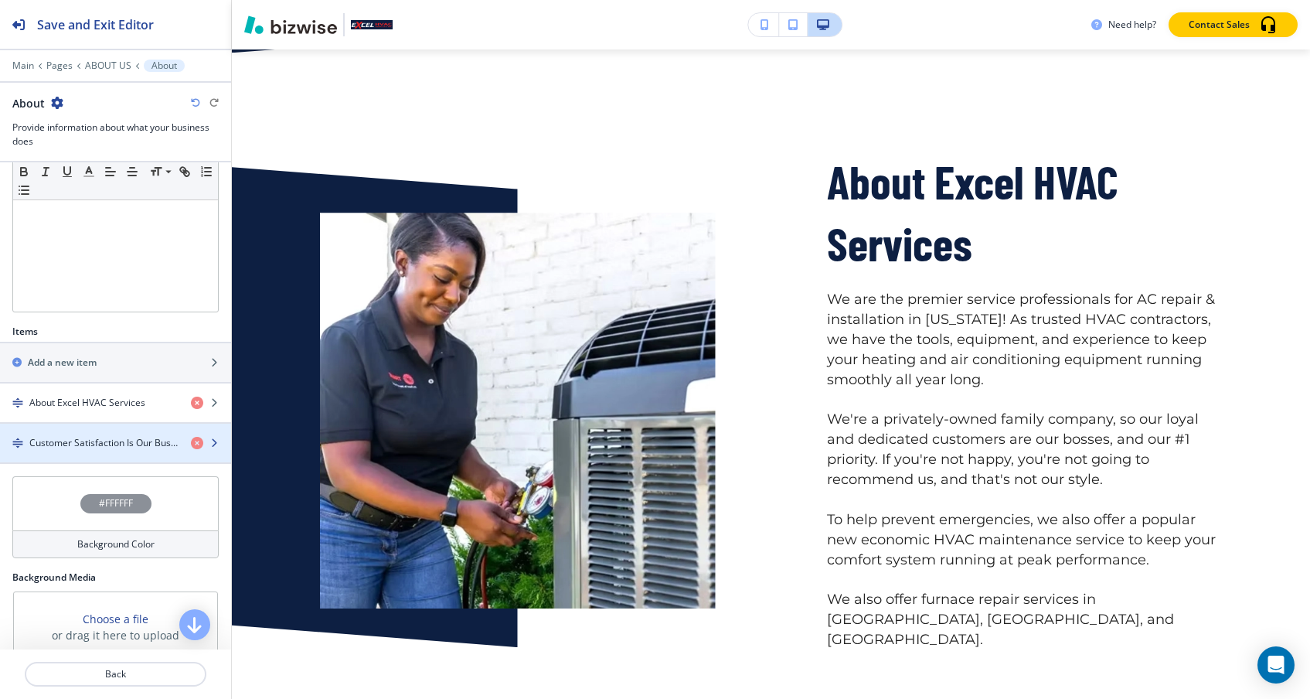
scroll to position [343, 0]
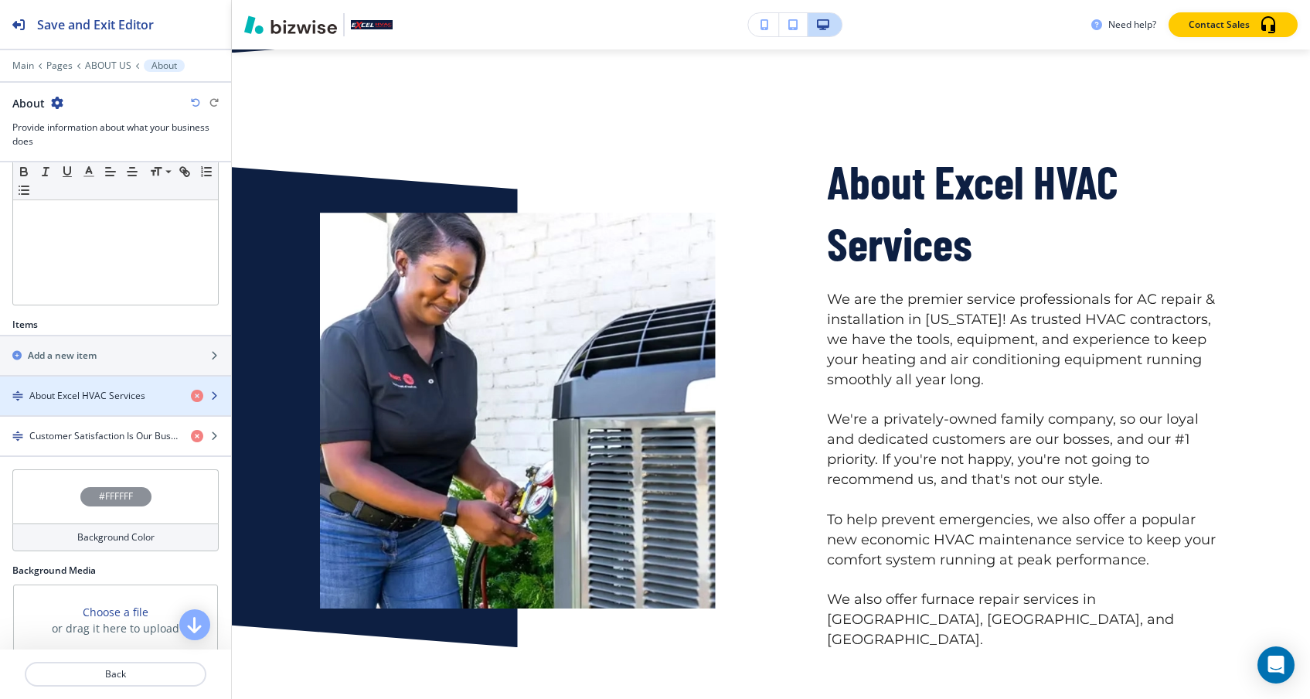
click at [216, 393] on icon "button" at bounding box center [213, 395] width 9 height 9
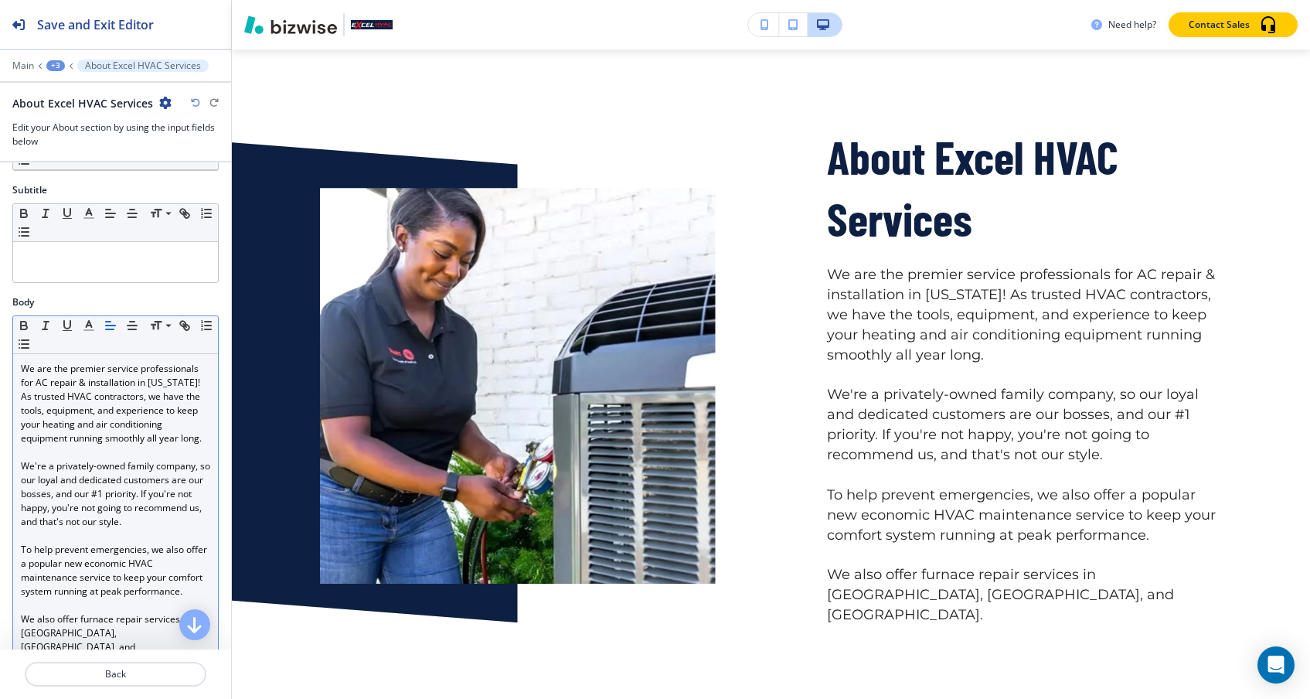
scroll to position [117, 0]
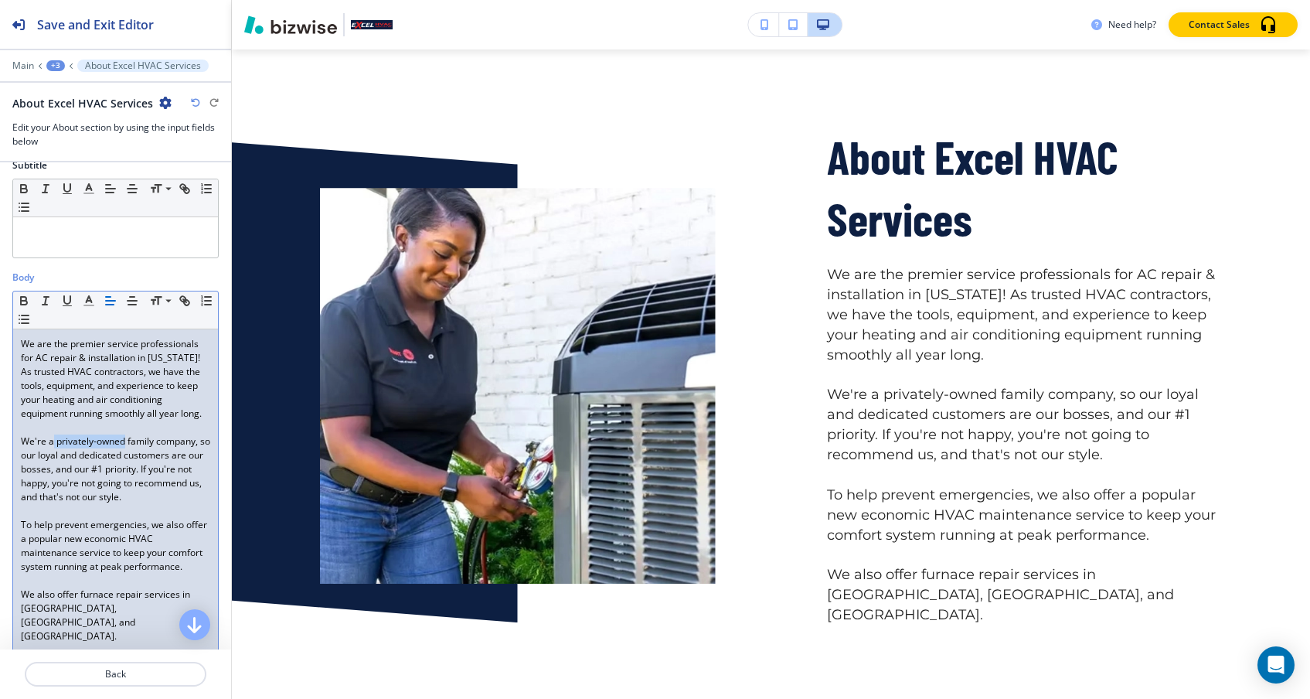
drag, startPoint x: 124, startPoint y: 440, endPoint x: 52, endPoint y: 438, distance: 71.9
click at [52, 438] on p "We're a privately-owned family company, so our loyal and dedicated customers ar…" at bounding box center [115, 469] width 189 height 70
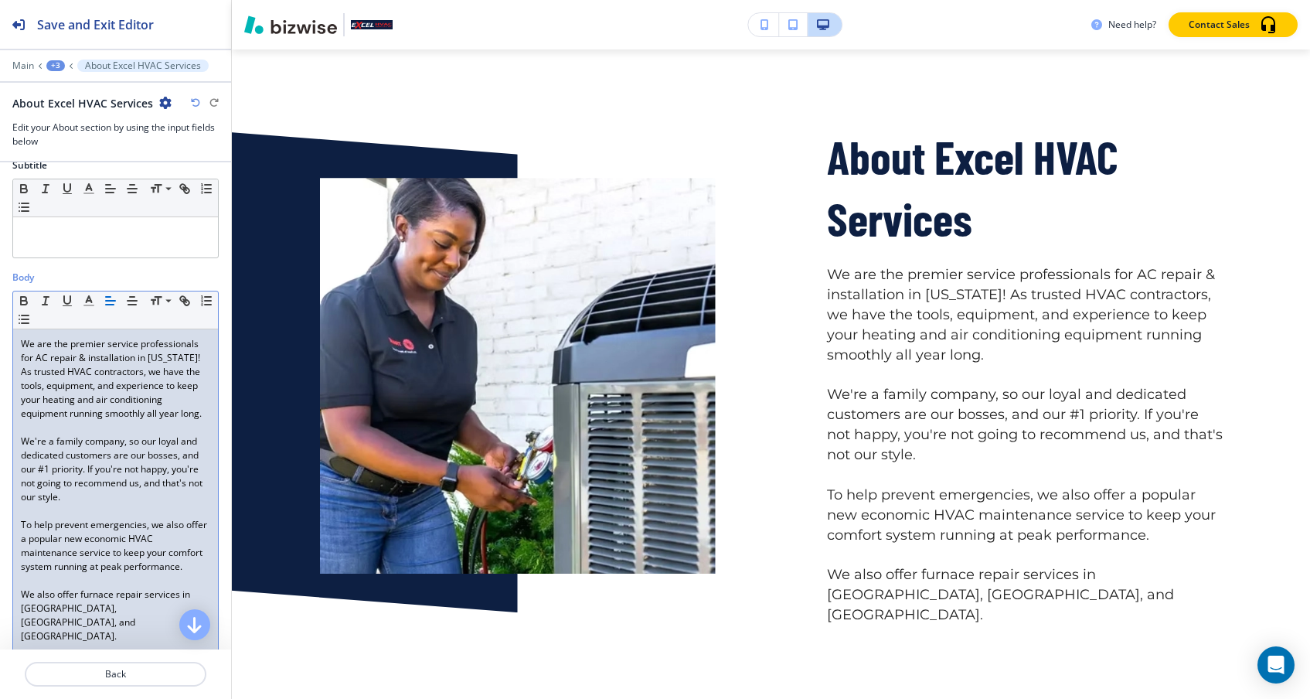
click at [109, 491] on p "We're a family company, so our loyal and dedicated customers are our bosses, an…" at bounding box center [115, 469] width 189 height 70
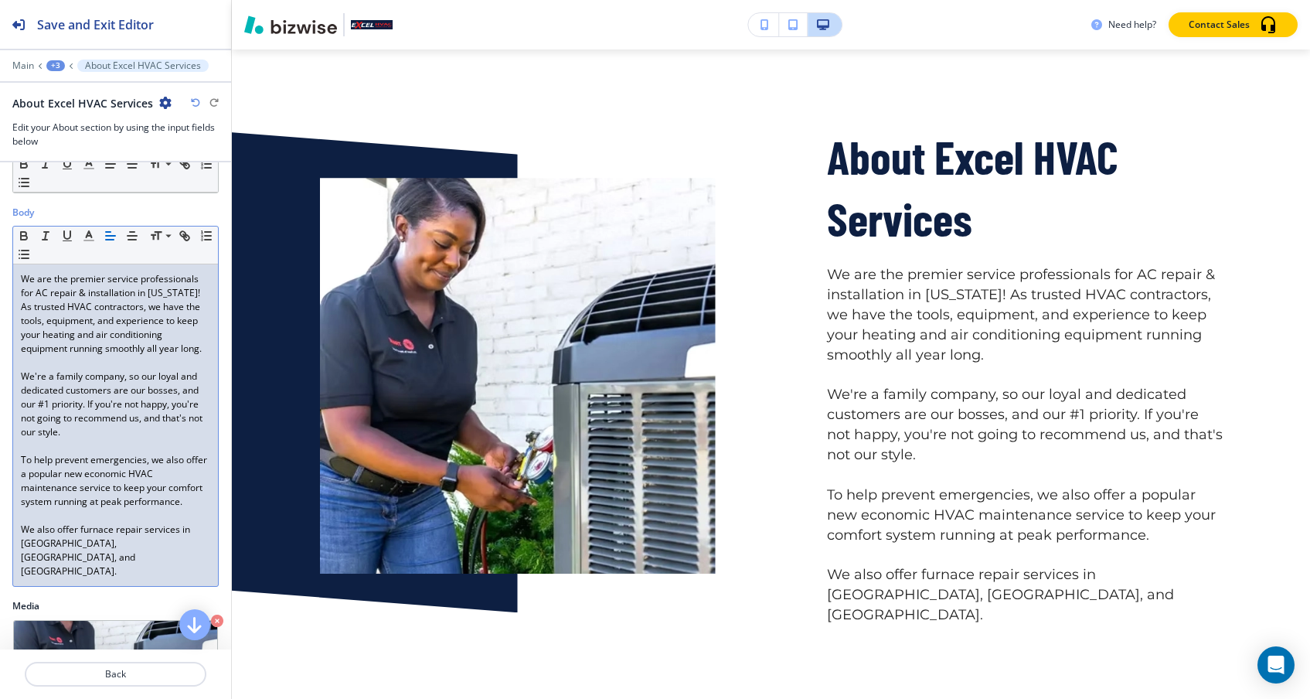
scroll to position [187, 0]
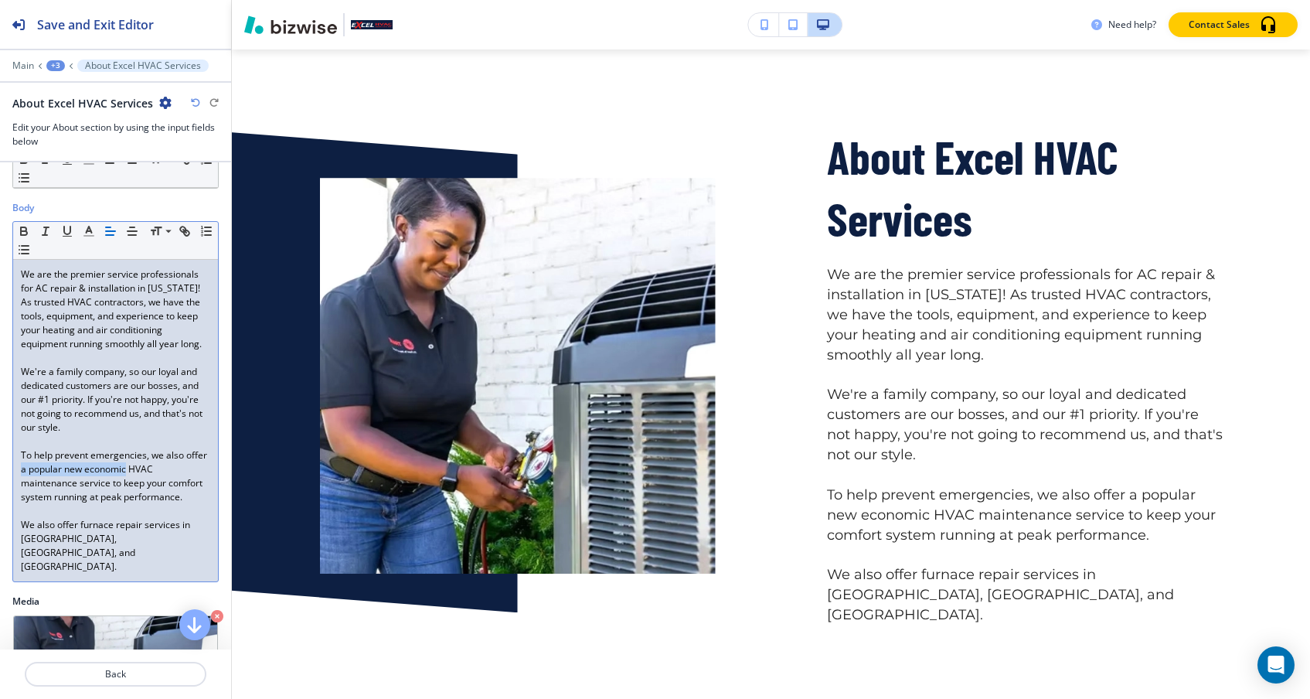
drag, startPoint x: 127, startPoint y: 469, endPoint x: 21, endPoint y: 467, distance: 105.9
click at [21, 467] on p "To help prevent emergencies, we also offer a popular new economic HVAC maintena…" at bounding box center [115, 476] width 189 height 56
click at [161, 462] on p "To help prevent emergencies, we also offer a popular new economic HVAC maintena…" at bounding box center [115, 476] width 189 height 56
drag, startPoint x: 155, startPoint y: 436, endPoint x: 194, endPoint y: 497, distance: 72.2
click at [194, 498] on div "We are the premier service professionals for AC repair & installation in [US_ST…" at bounding box center [115, 420] width 205 height 321
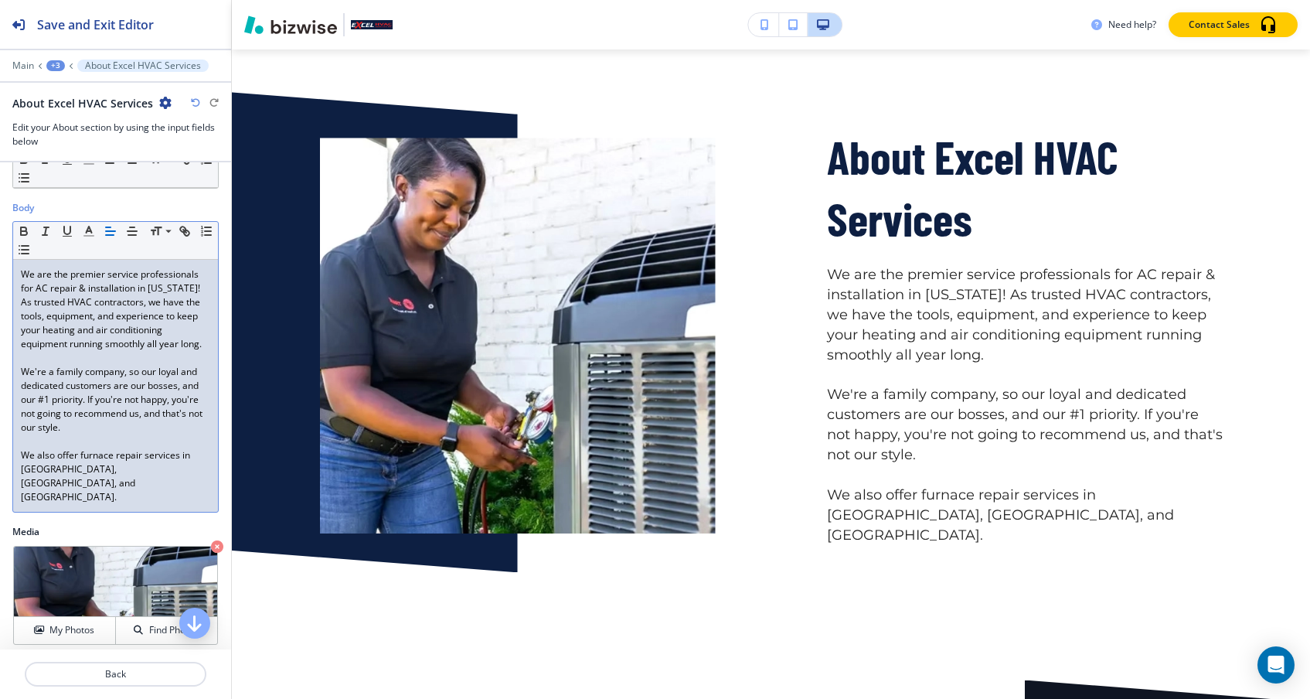
click at [194, 627] on icon "button" at bounding box center [194, 623] width 19 height 19
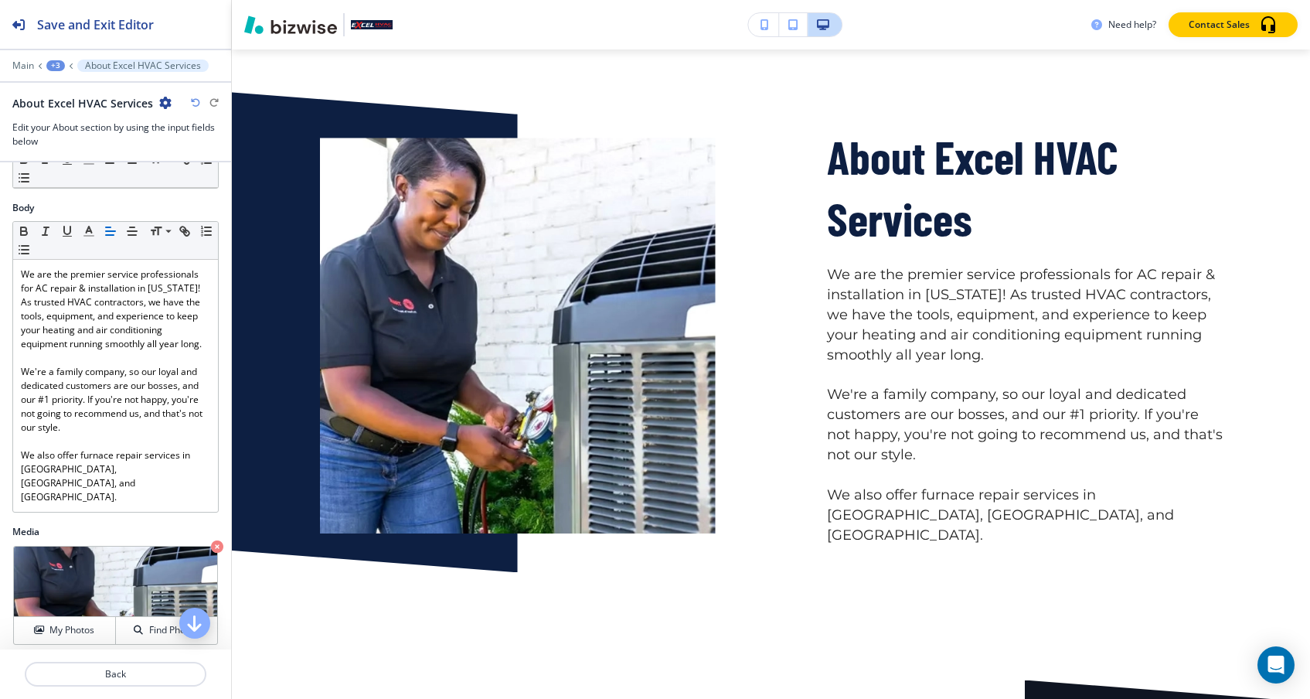
scroll to position [423, 0]
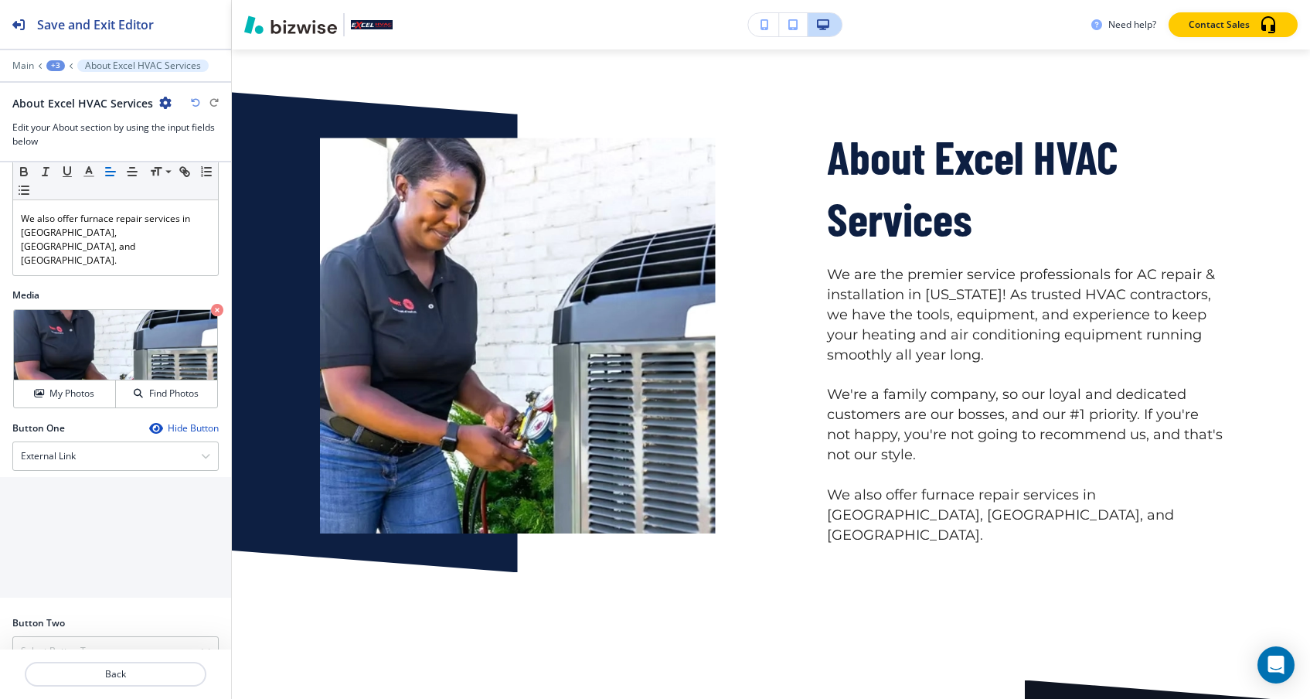
click at [81, 65] on button "About Excel HVAC Services" at bounding box center [142, 65] width 131 height 12
click at [97, 668] on p "Back" at bounding box center [115, 674] width 178 height 14
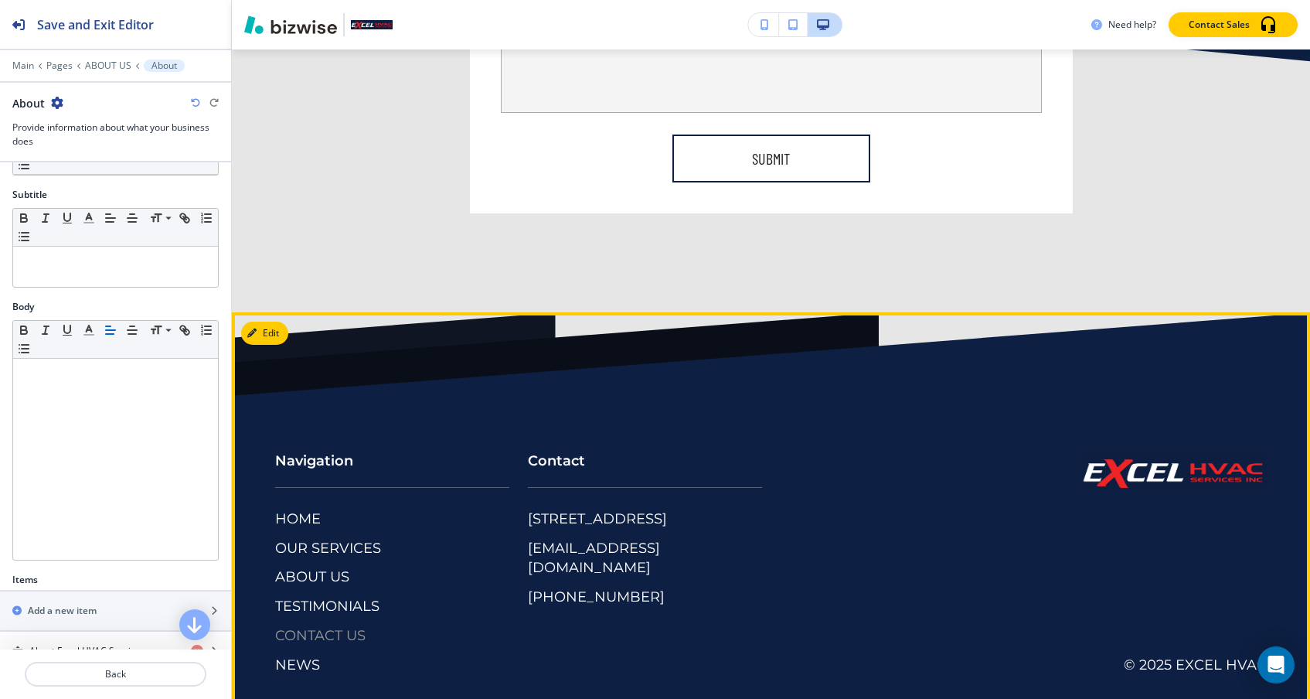
click at [323, 626] on p "CONTACT US" at bounding box center [320, 636] width 90 height 20
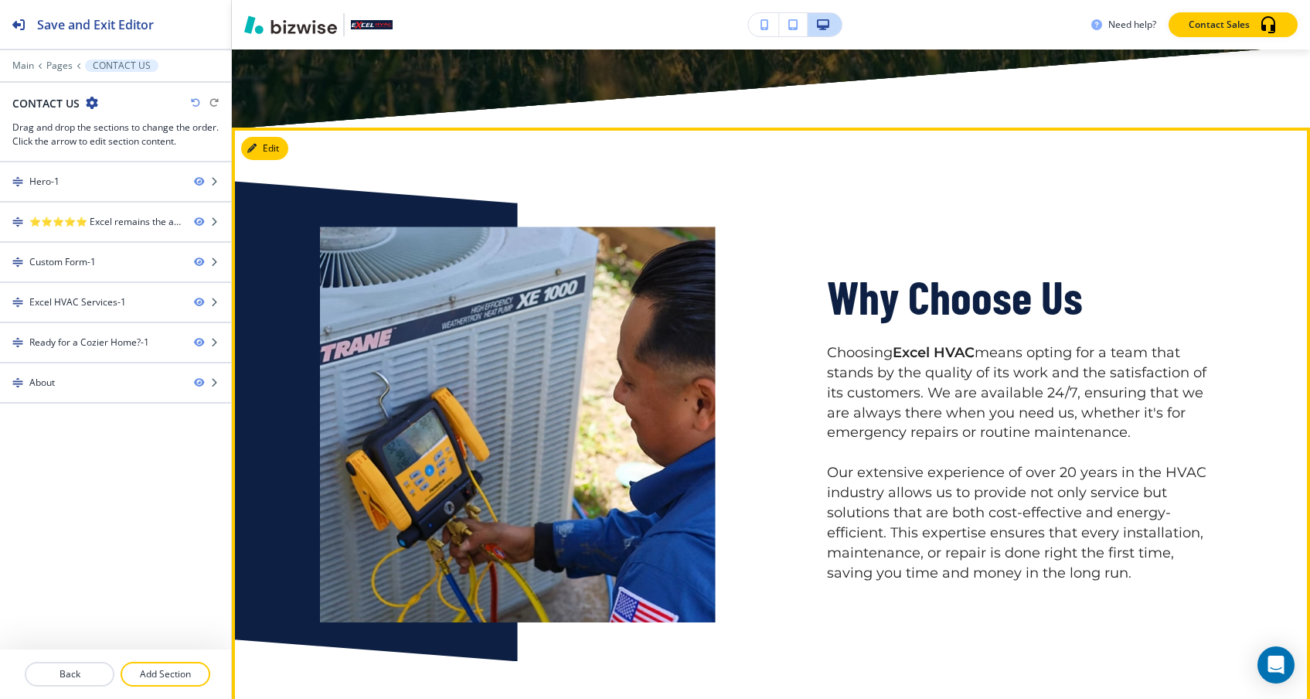
scroll to position [3170, 0]
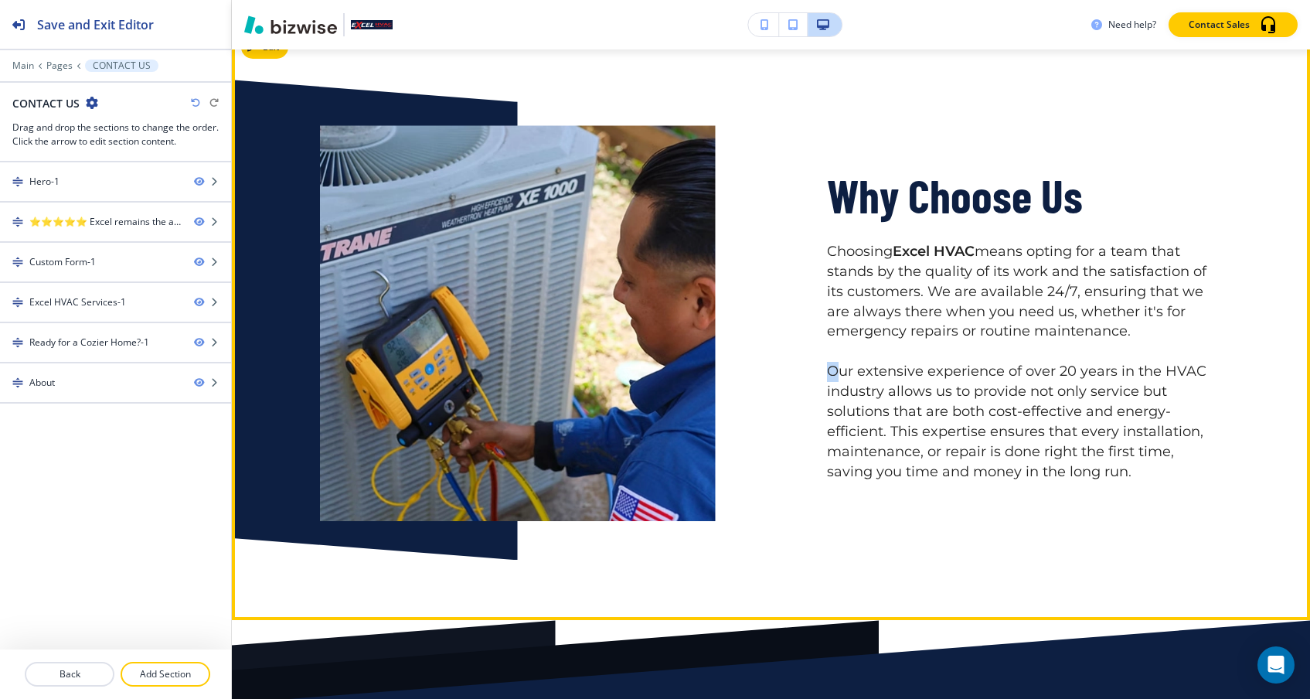
drag, startPoint x: 834, startPoint y: 346, endPoint x: 820, endPoint y: 347, distance: 13.9
click at [820, 347] on div "Why Choose Us Choosing Excel HVAC means opting for a team that stands by the qu…" at bounding box center [969, 286] width 507 height 470
click at [834, 382] on p "Our extensive experience of over 20 years in the HVAC industry allows us to pro…" at bounding box center [1025, 422] width 396 height 120
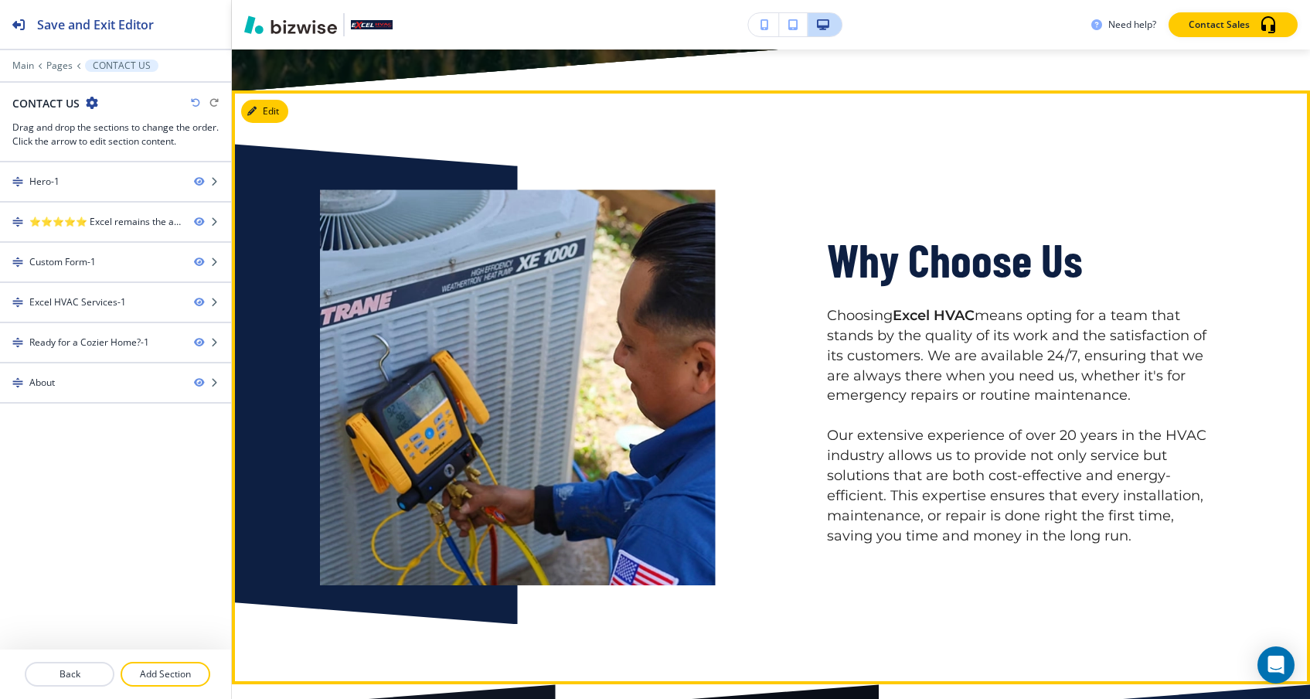
scroll to position [3078, 0]
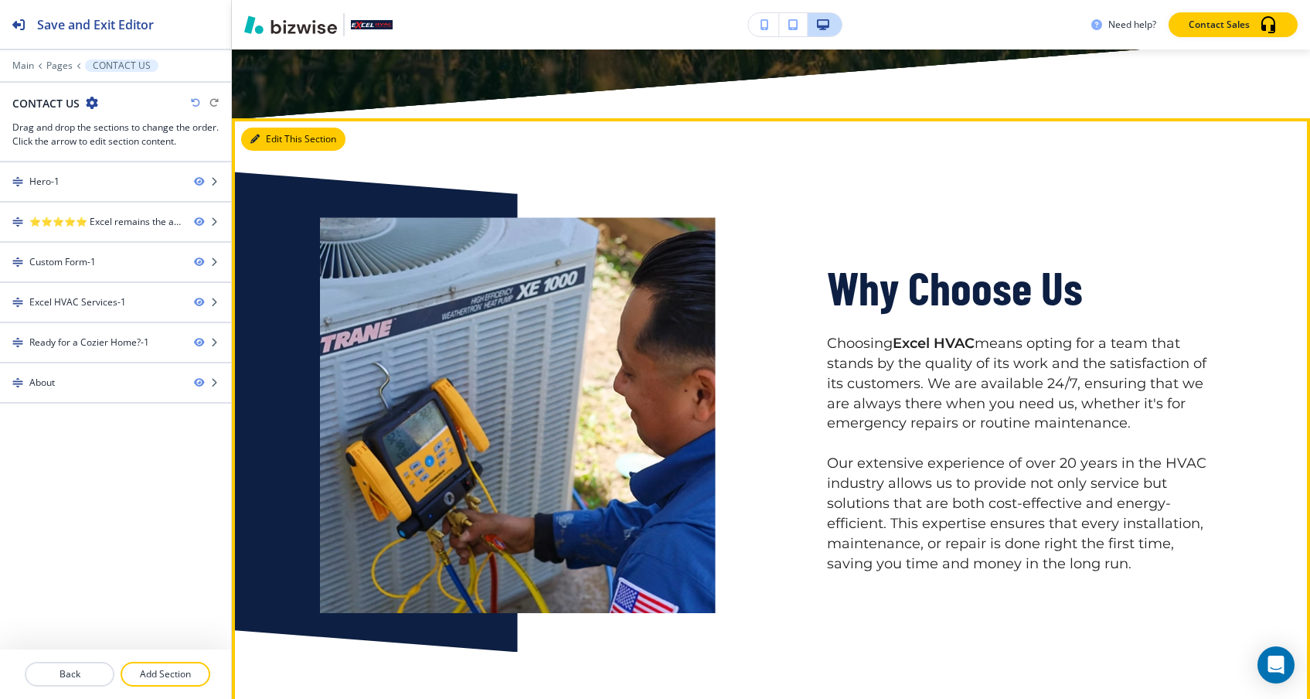
click at [257, 134] on icon "button" at bounding box center [254, 138] width 9 height 9
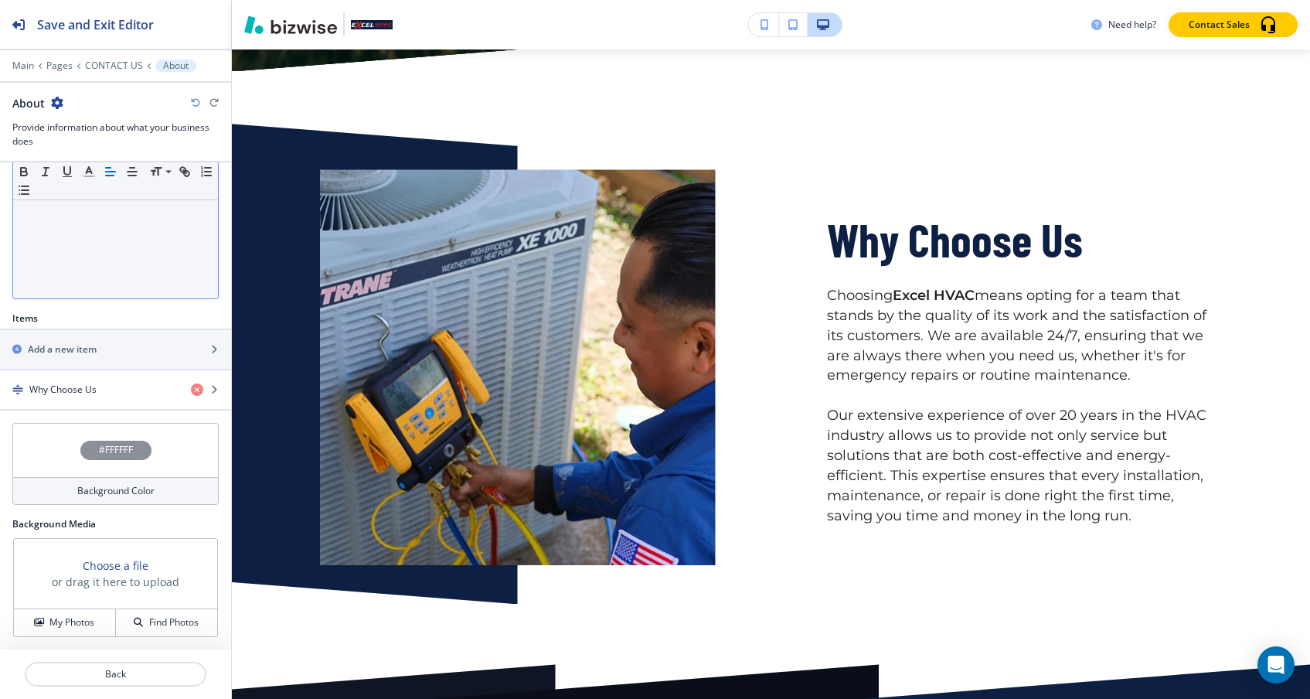
scroll to position [0, 0]
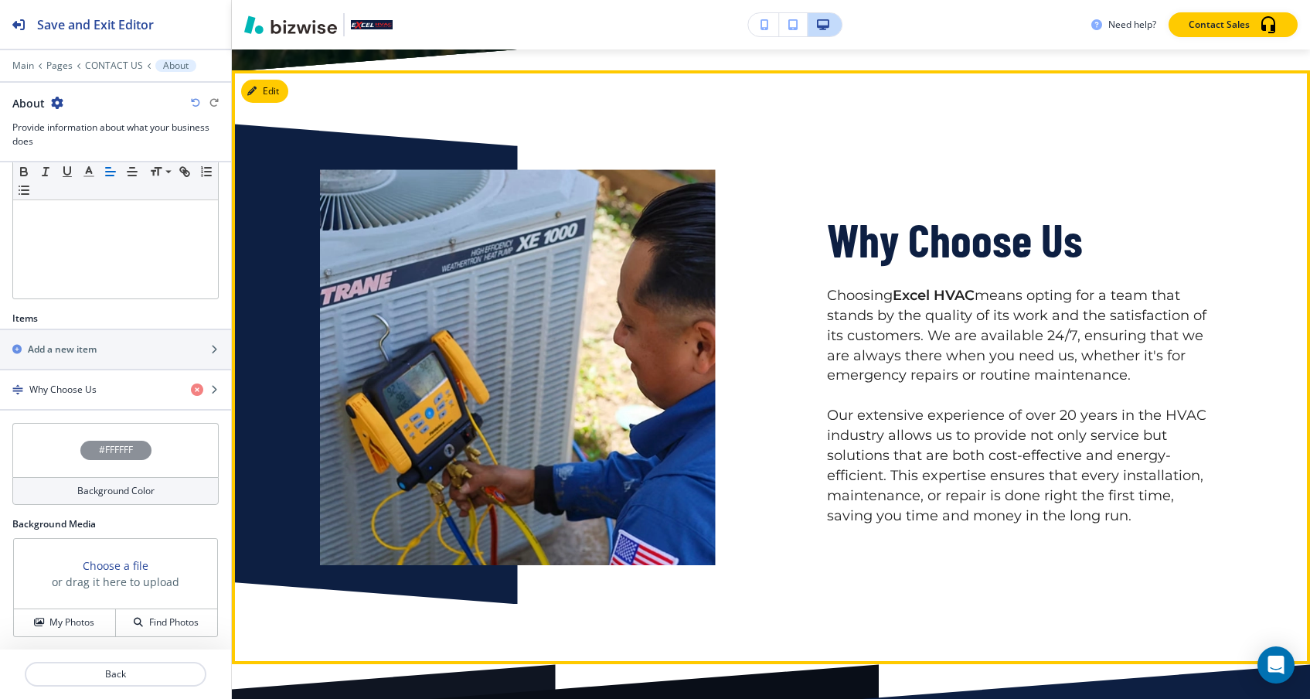
click at [857, 433] on p "Our extensive experience of over 20 years in the HVAC industry allows us to pro…" at bounding box center [1025, 466] width 396 height 120
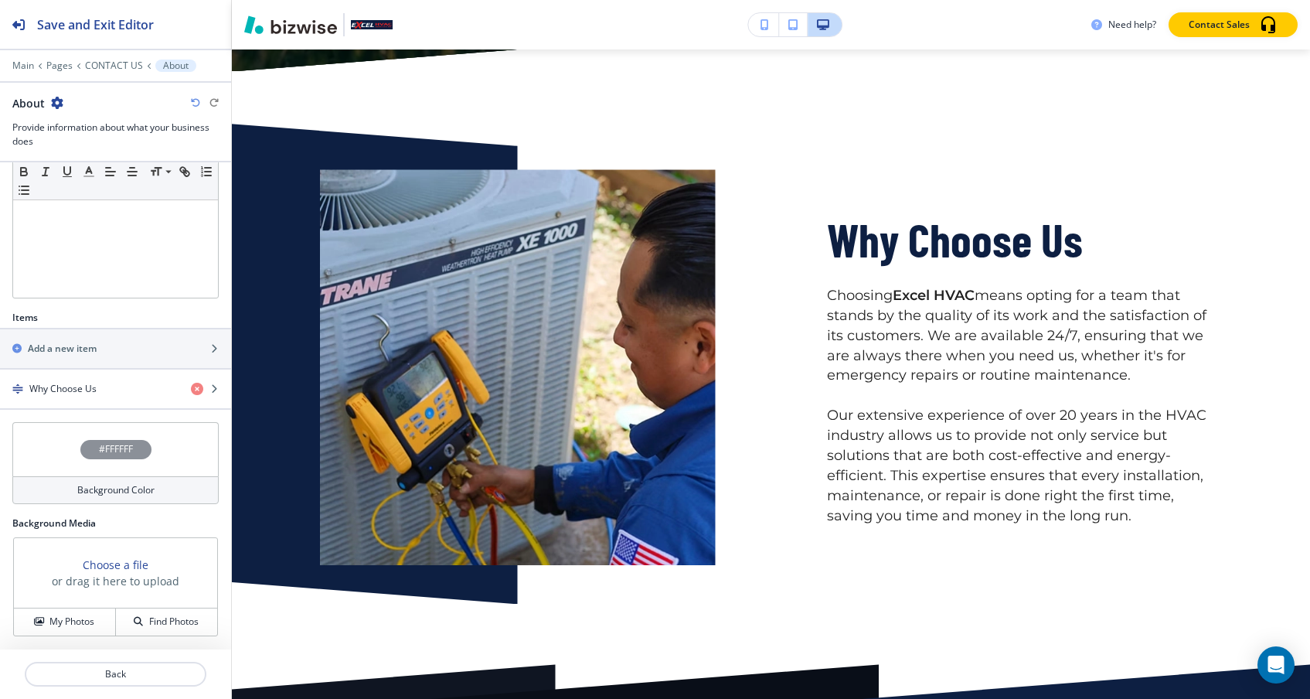
scroll to position [349, 0]
click at [127, 685] on button "Back" at bounding box center [116, 673] width 182 height 25
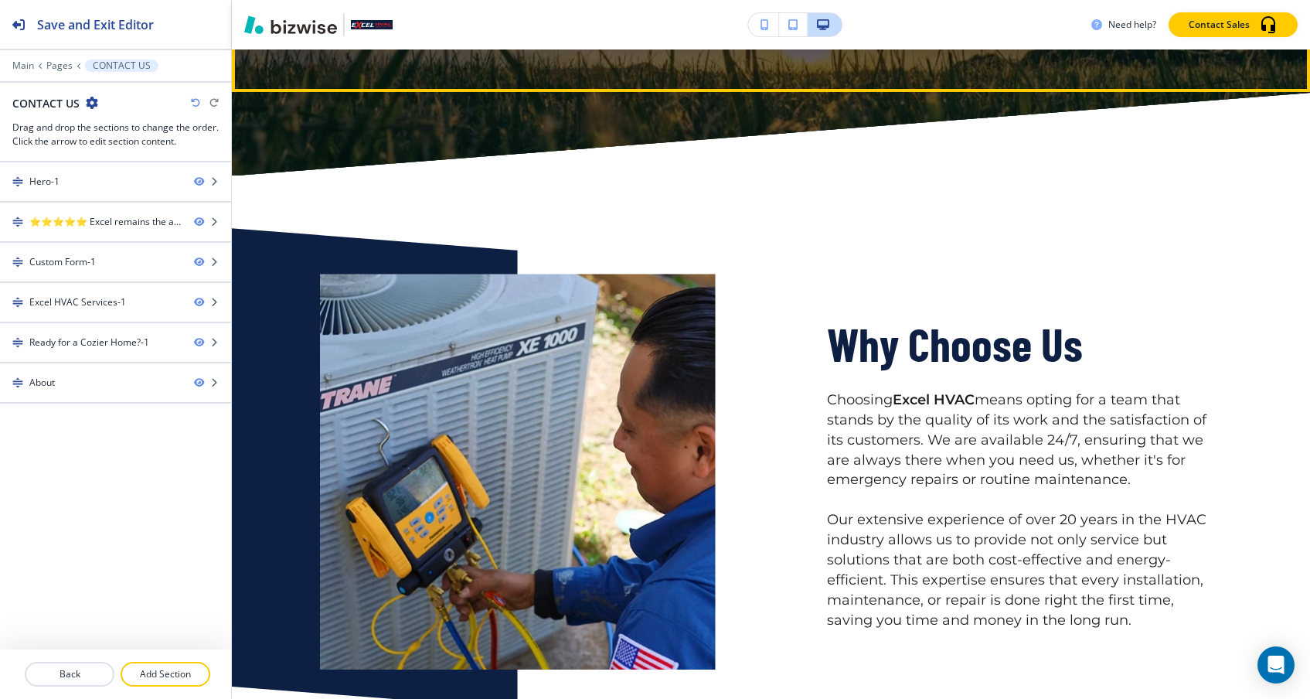
scroll to position [3278, 0]
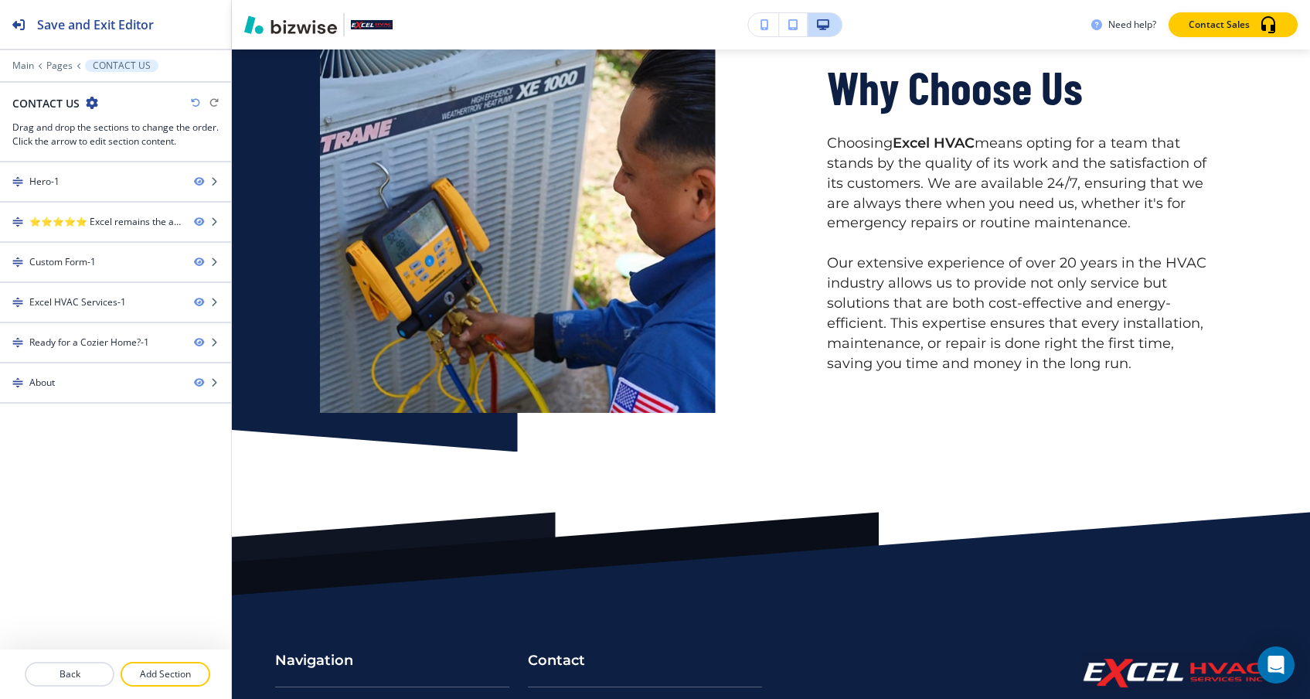
click at [866, 446] on div "Why Choose Us Choosing Excel HVAC means opting for a team that stands by the qu…" at bounding box center [771, 214] width 1078 height 593
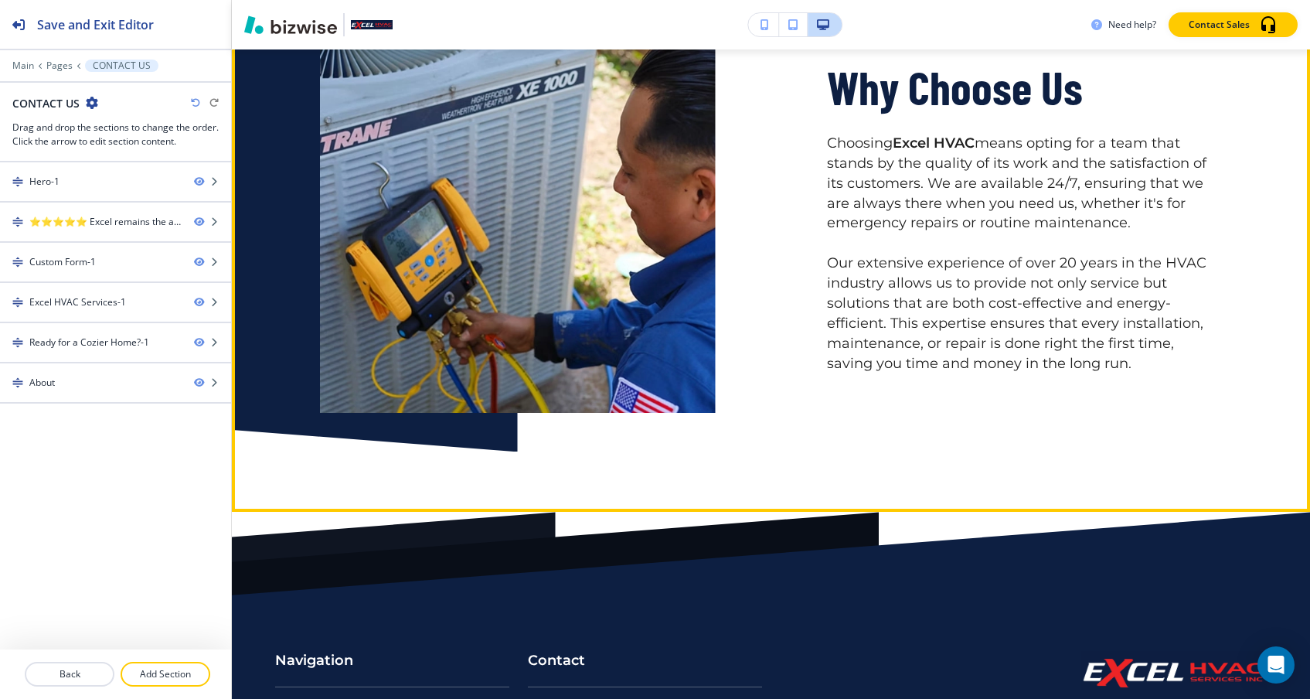
click at [898, 264] on p "Our extensive experience of over 20 years in the HVAC industry allows us to pro…" at bounding box center [1025, 313] width 396 height 120
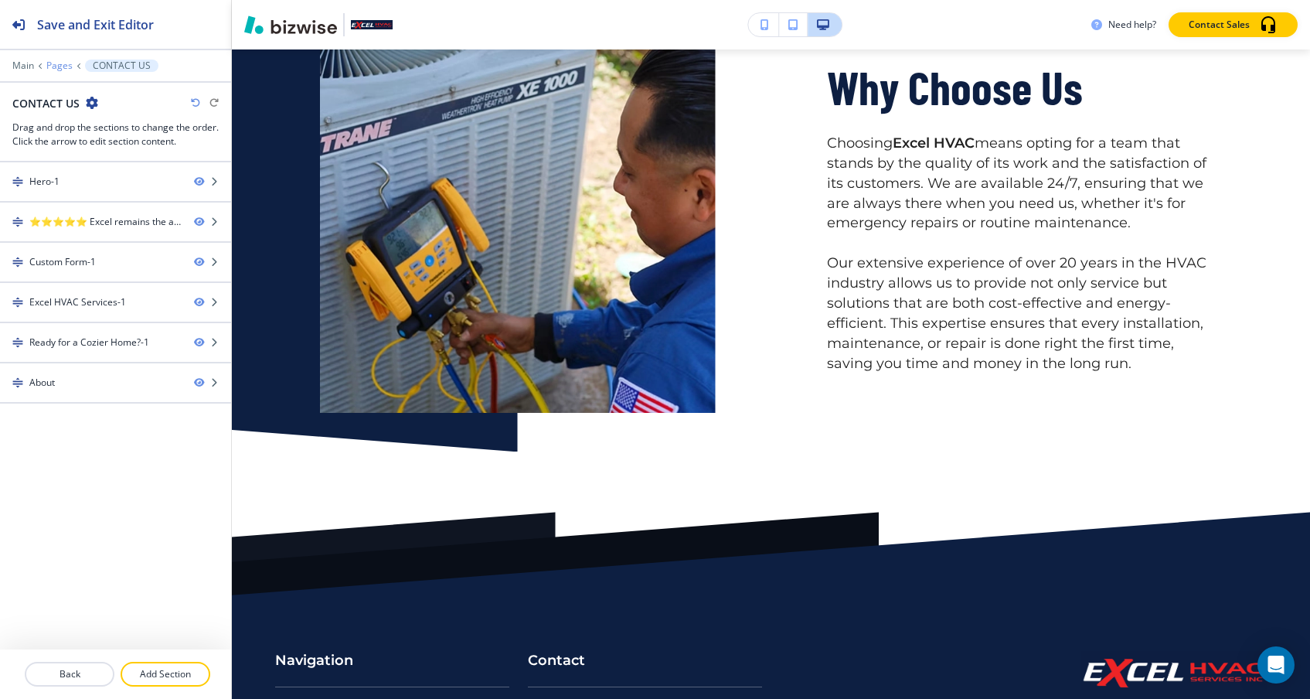
click at [60, 64] on p "Pages" at bounding box center [59, 65] width 26 height 11
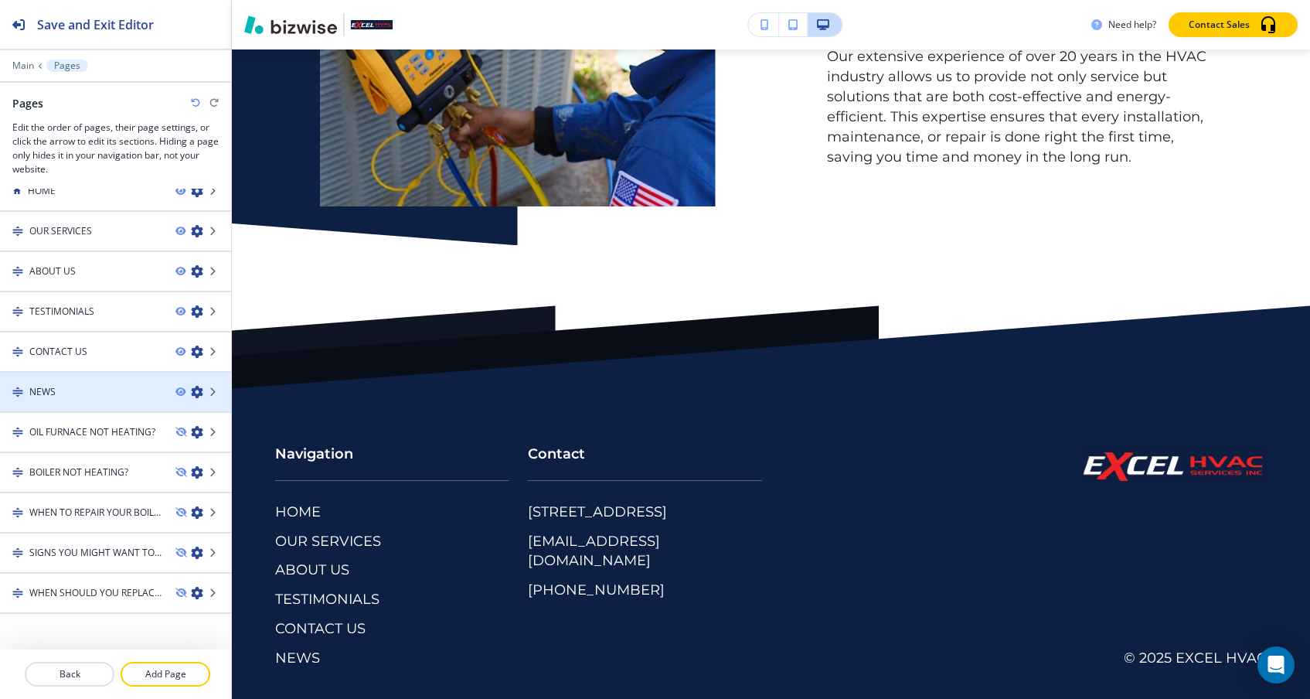
scroll to position [3483, 0]
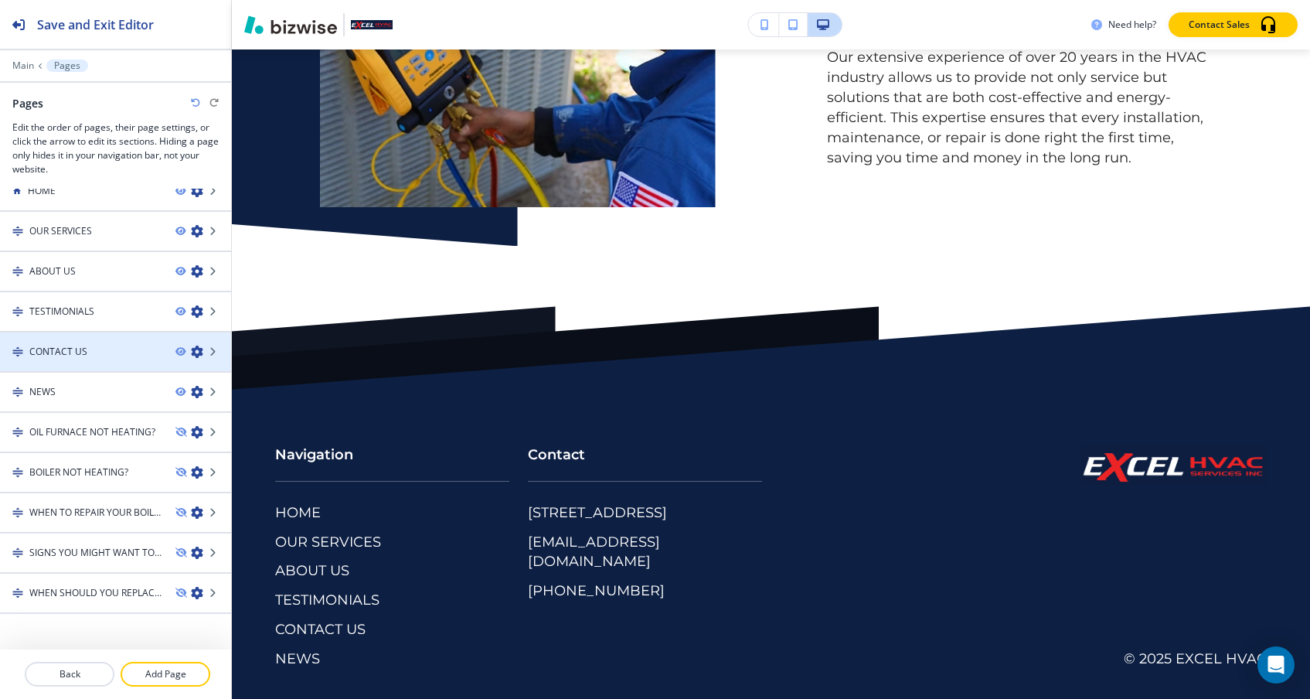
click at [136, 352] on div "CONTACT US" at bounding box center [81, 352] width 163 height 14
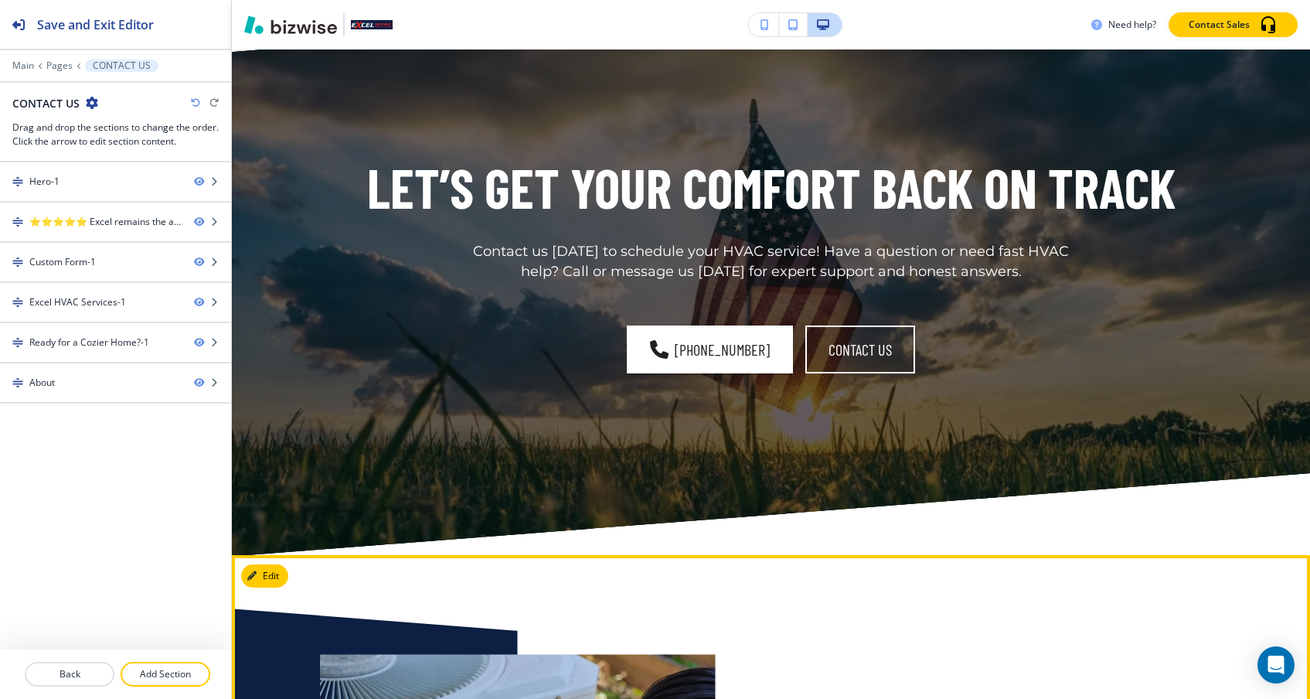
scroll to position [0, 0]
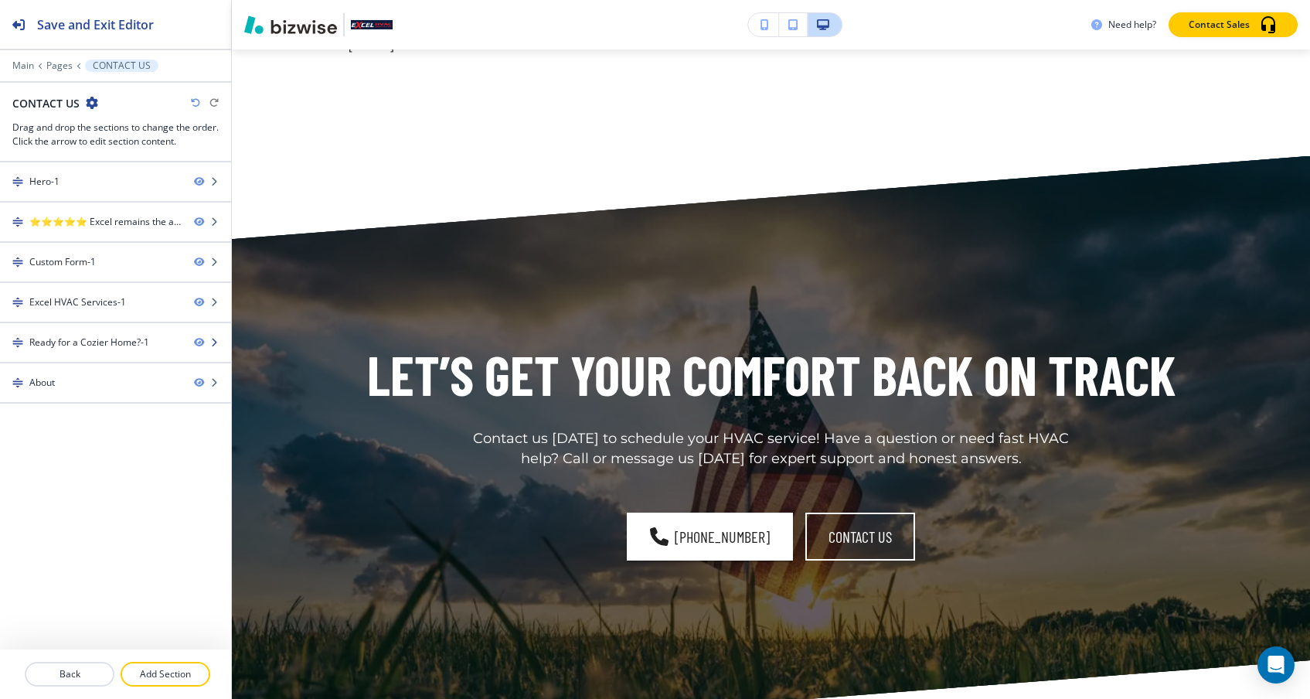
click at [139, 335] on div "Ready for a Cozier Home?-1" at bounding box center [89, 342] width 120 height 14
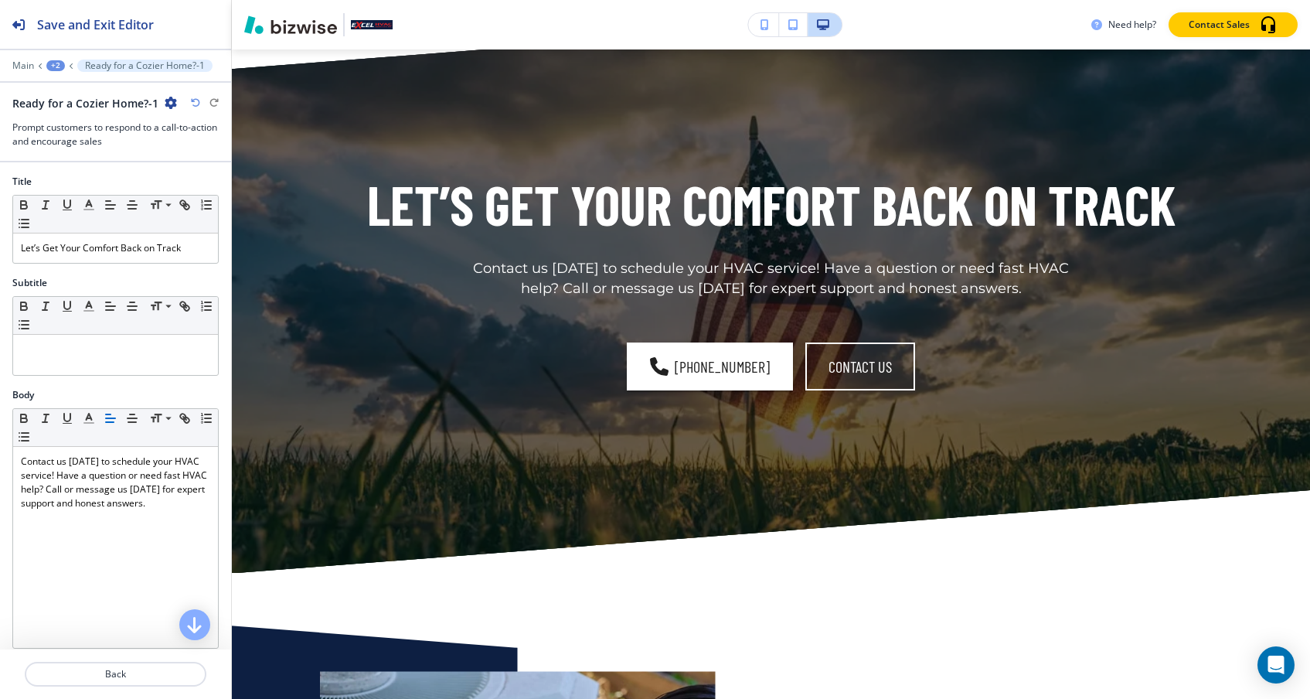
click at [83, 64] on button "Ready for a Cozier Home?-1" at bounding box center [144, 65] width 135 height 12
click at [72, 65] on icon at bounding box center [71, 66] width 6 height 6
click at [70, 64] on icon at bounding box center [71, 66] width 6 height 6
click at [58, 63] on div "+2" at bounding box center [55, 65] width 19 height 11
click at [70, 83] on p "Pages" at bounding box center [95, 90] width 79 height 14
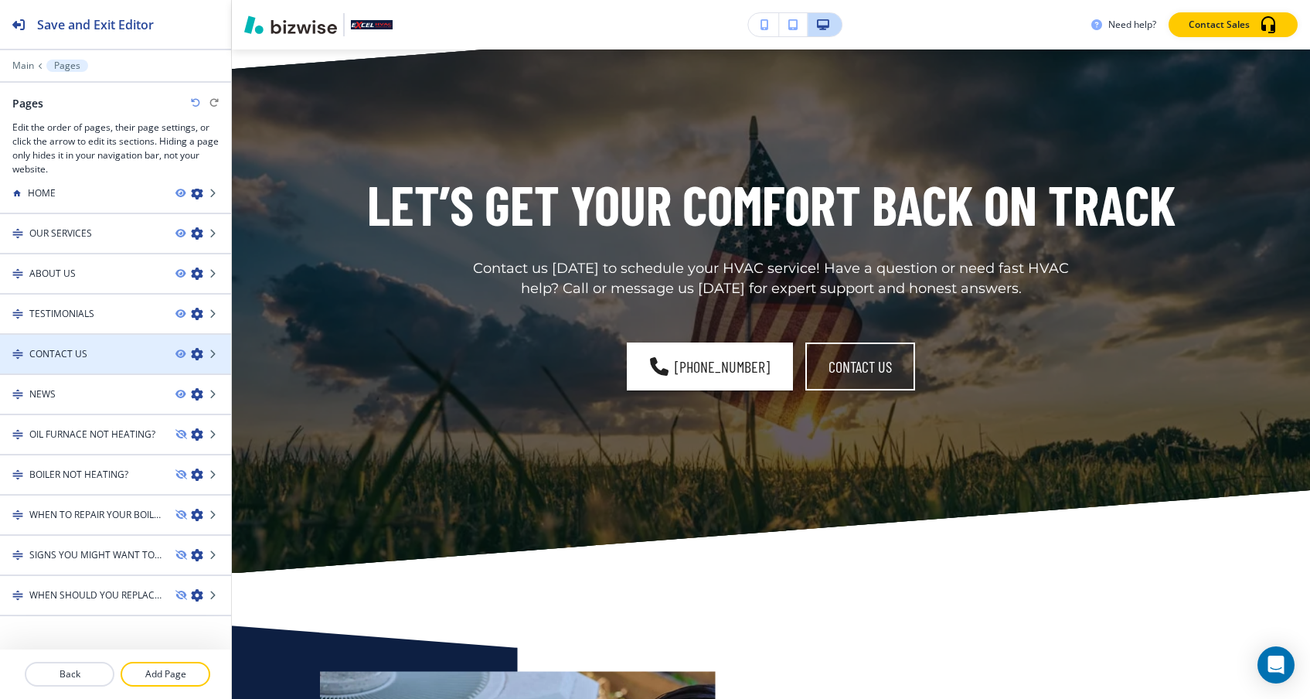
click at [155, 353] on div "CONTACT US" at bounding box center [81, 354] width 163 height 14
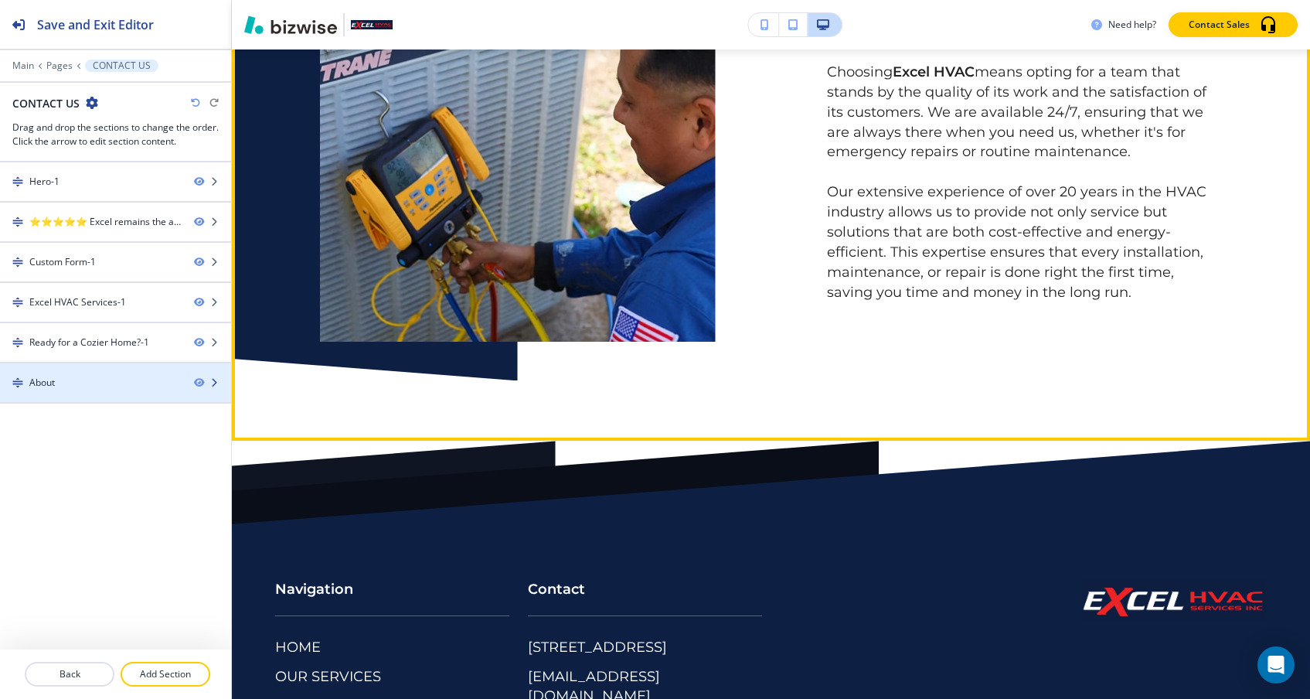
click at [148, 380] on div "About" at bounding box center [91, 383] width 182 height 14
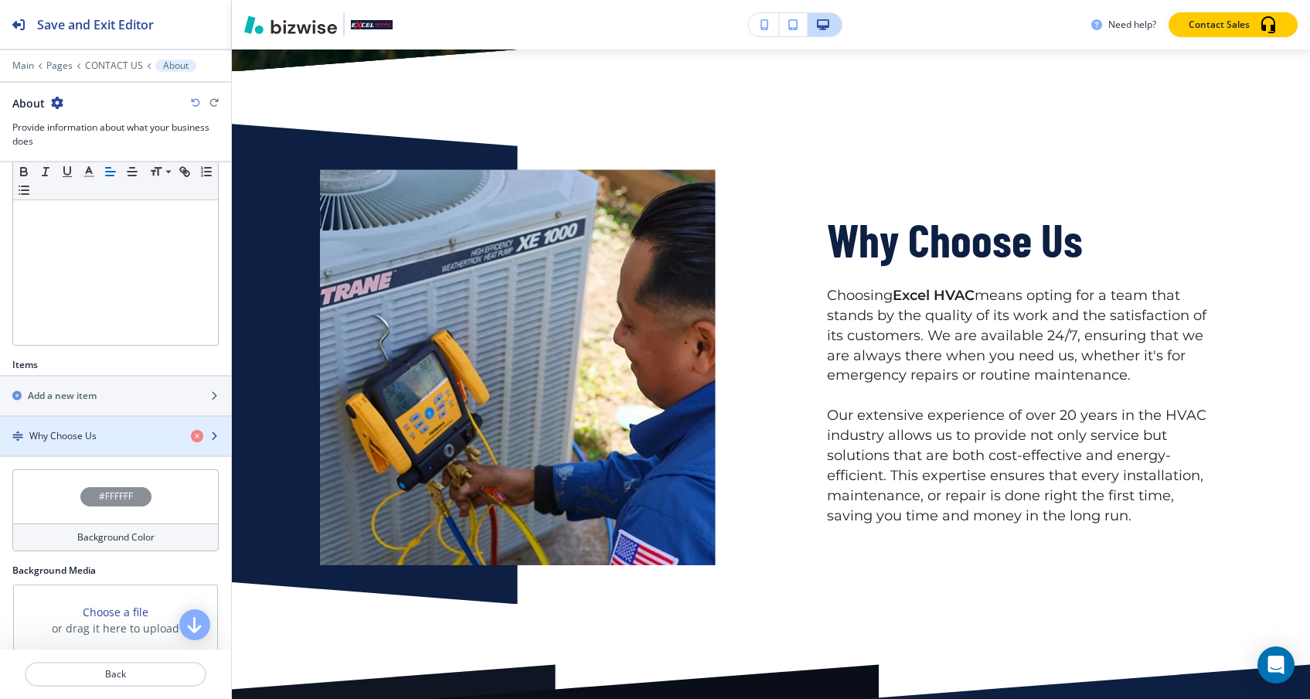
click at [98, 443] on div "button" at bounding box center [115, 449] width 231 height 12
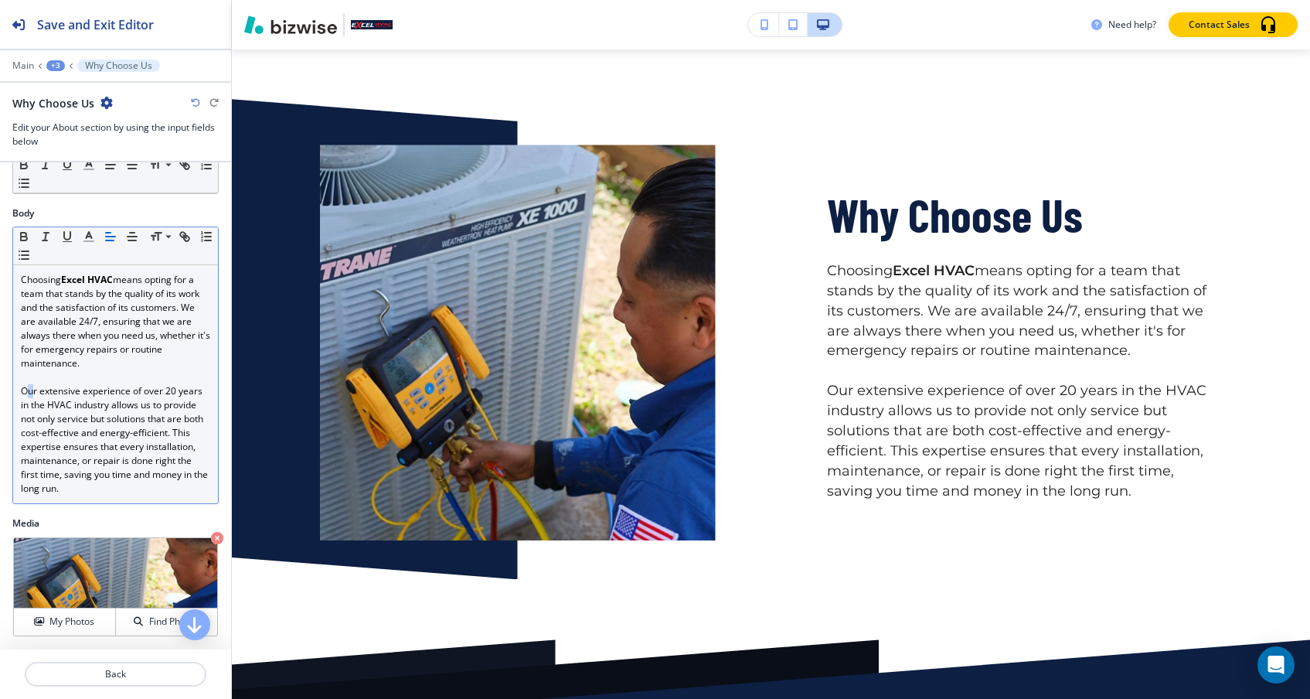
click at [26, 389] on p "Our extensive experience of over 20 years in the HVAC industry allows us to pro…" at bounding box center [115, 439] width 189 height 111
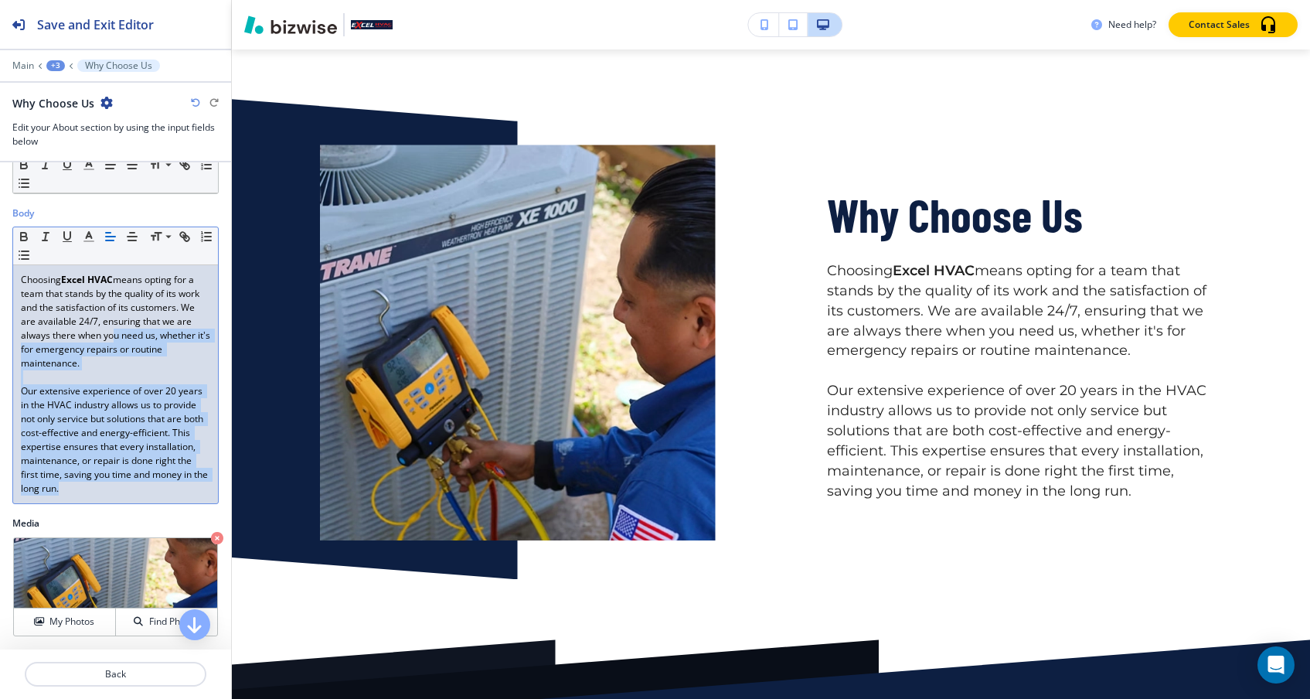
drag, startPoint x: 118, startPoint y: 484, endPoint x: 107, endPoint y: 331, distance: 153.4
click at [107, 331] on div "Choosing Excel HVAC means opting for a team that stands by the quality of its w…" at bounding box center [115, 384] width 205 height 238
click at [119, 385] on p "Our extensive experience of over 20 years in the HVAC industry allows us to pro…" at bounding box center [115, 439] width 189 height 111
drag, startPoint x: 101, startPoint y: 498, endPoint x: 102, endPoint y: 317, distance: 181.6
click at [102, 316] on div "Choosing Excel HVAC means opting for a team that stands by the quality of its w…" at bounding box center [115, 384] width 205 height 238
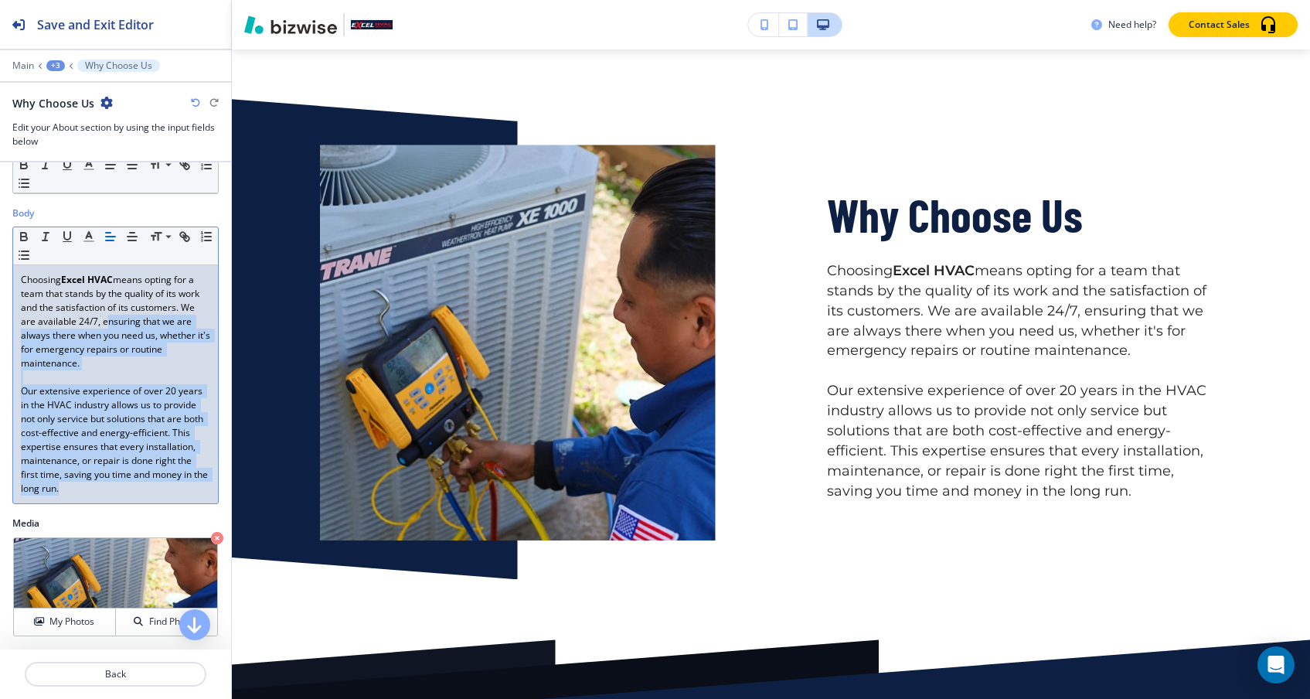
click at [105, 325] on p "Choosing Excel HVAC means opting for a team that stands by the quality of its w…" at bounding box center [115, 321] width 189 height 97
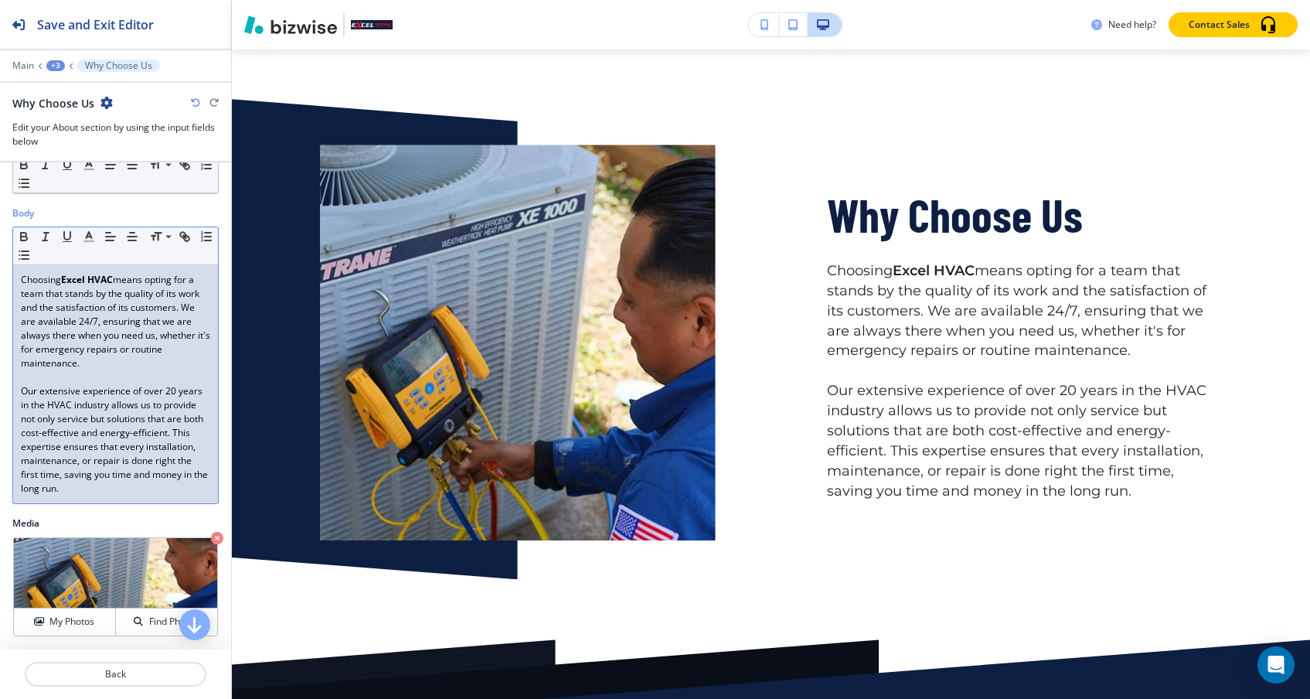
click at [191, 514] on div "Body Small Normal Large Huge Choosing Excel HVAC means opting for a team that s…" at bounding box center [115, 361] width 231 height 310
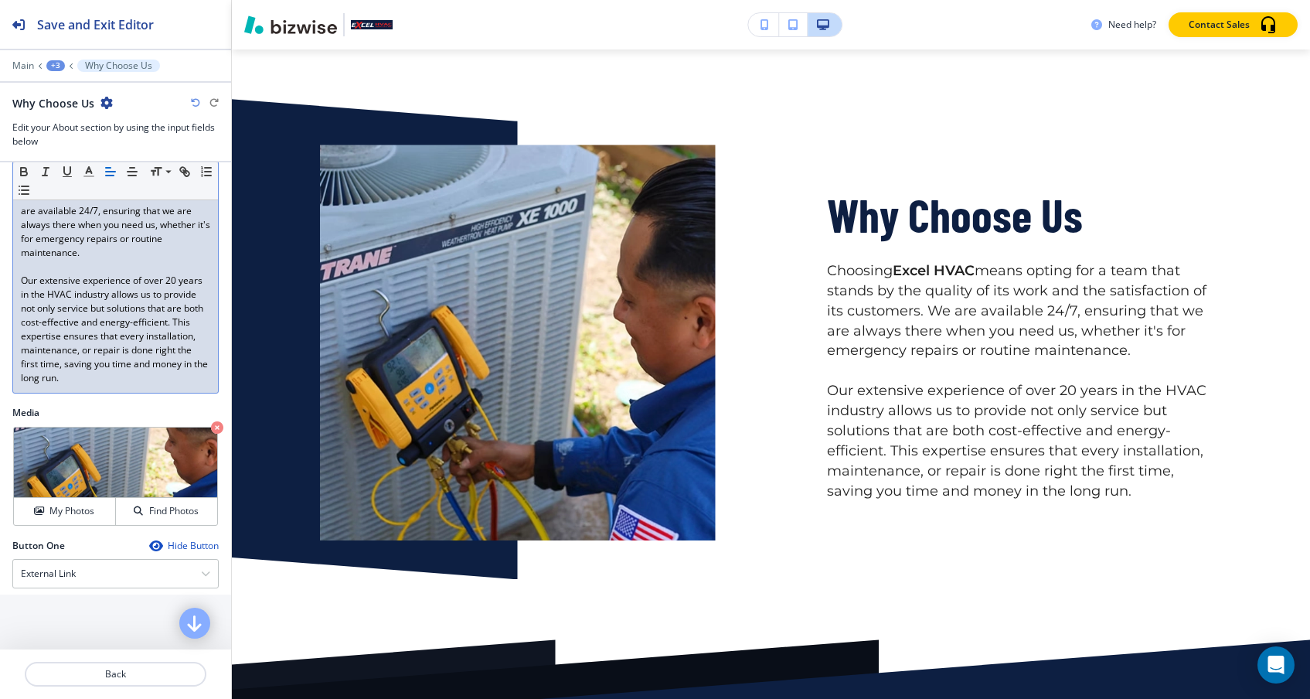
click at [192, 627] on icon "button" at bounding box center [194, 623] width 19 height 19
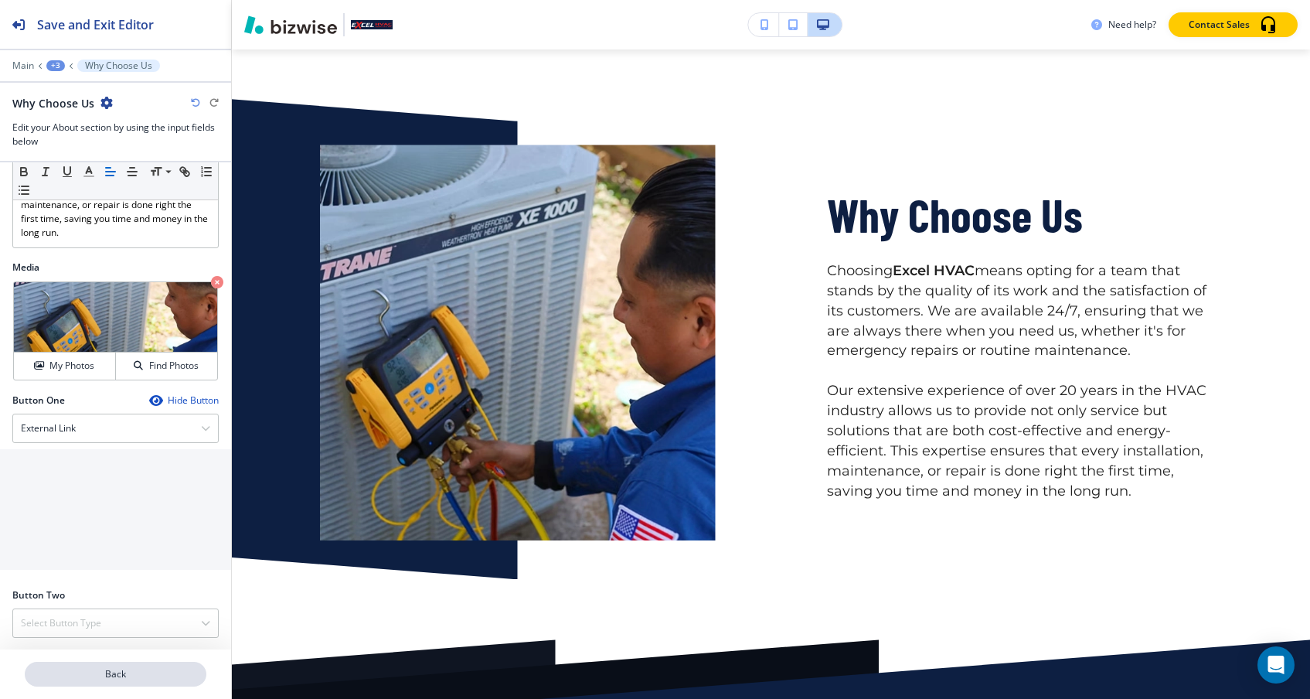
click at [162, 671] on p "Back" at bounding box center [115, 674] width 178 height 14
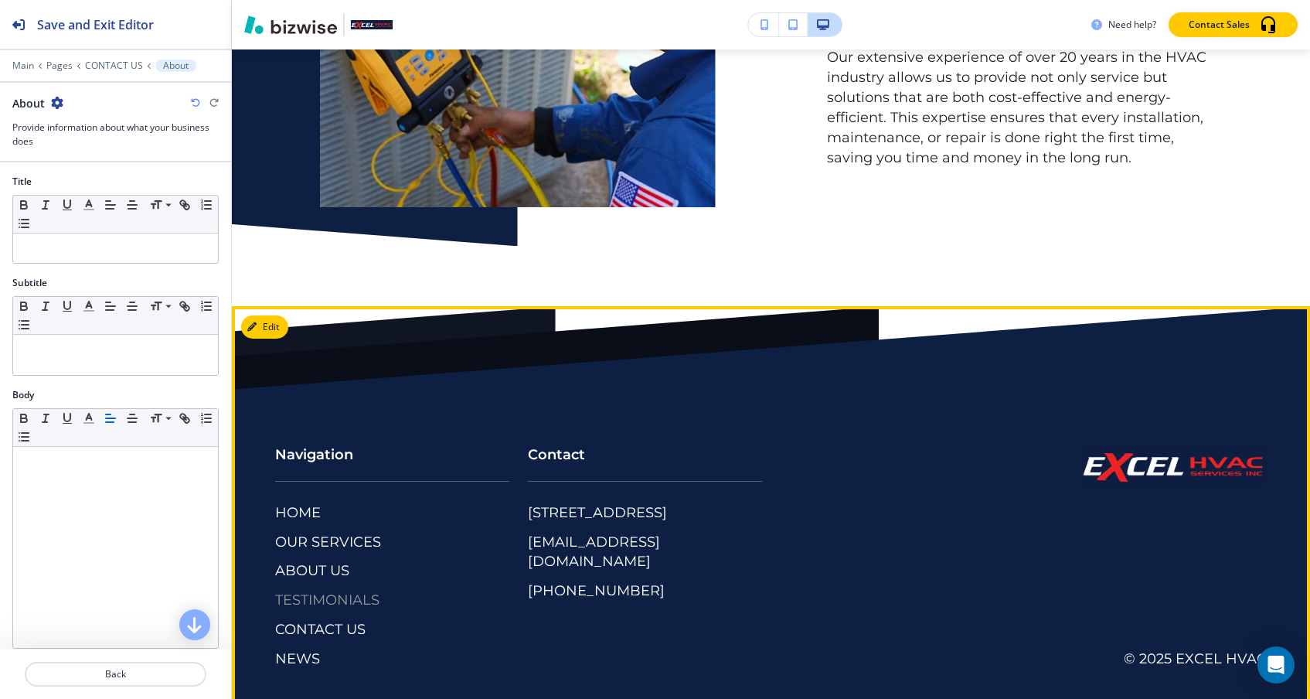
click at [343, 590] on p "TESTIMONIALS" at bounding box center [327, 600] width 104 height 20
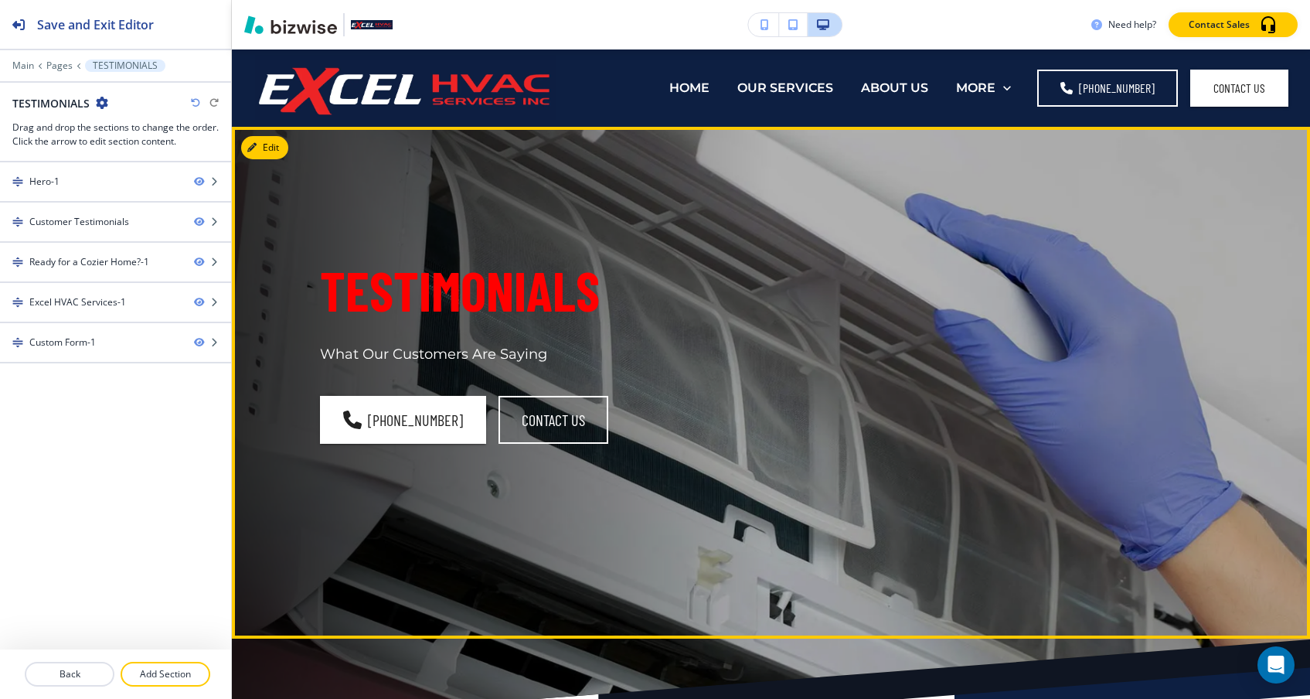
scroll to position [-1, 0]
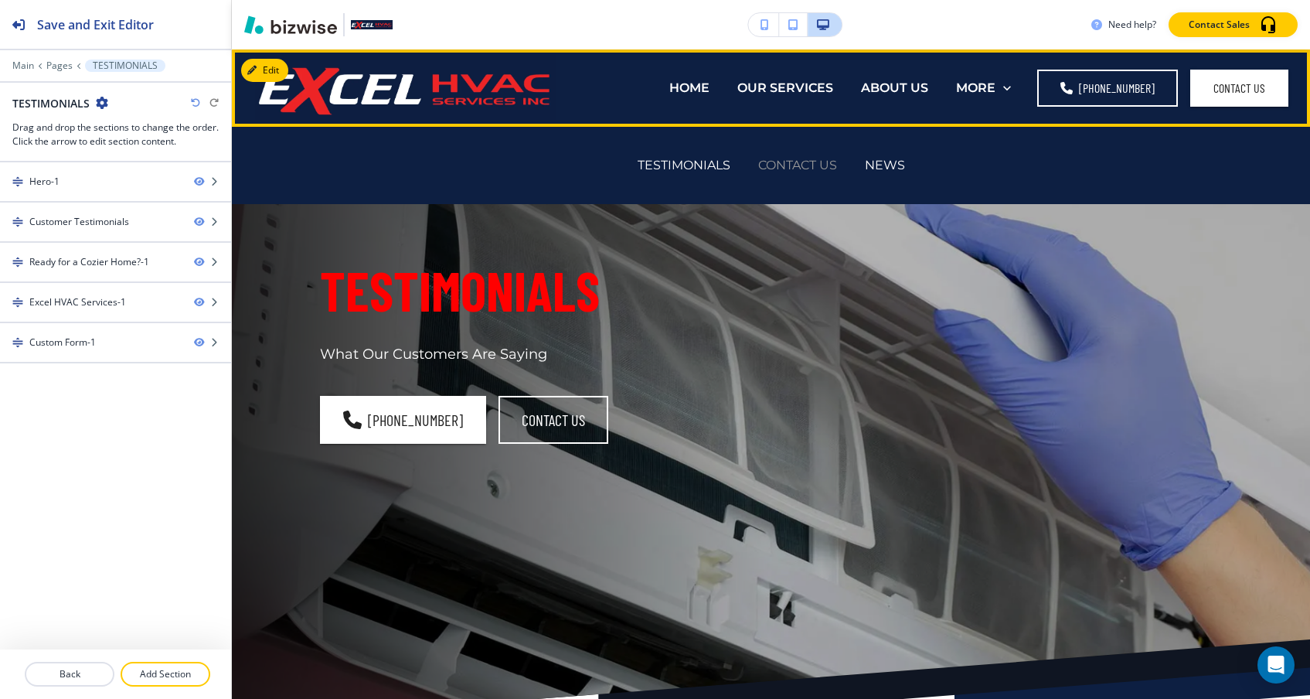
click at [801, 161] on p "CONTACT US" at bounding box center [797, 165] width 79 height 18
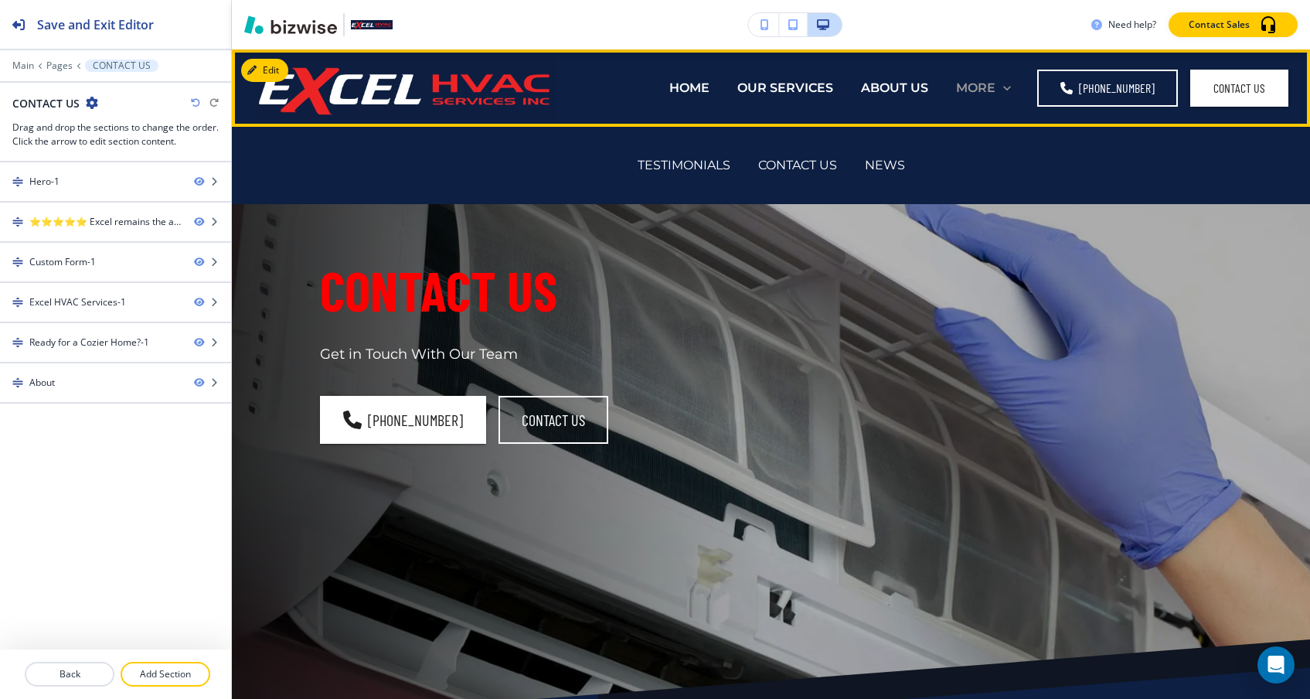
scroll to position [0, 0]
click at [879, 183] on div "NEWS" at bounding box center [885, 165] width 68 height 62
click at [882, 165] on p "NEWS" at bounding box center [885, 165] width 40 height 18
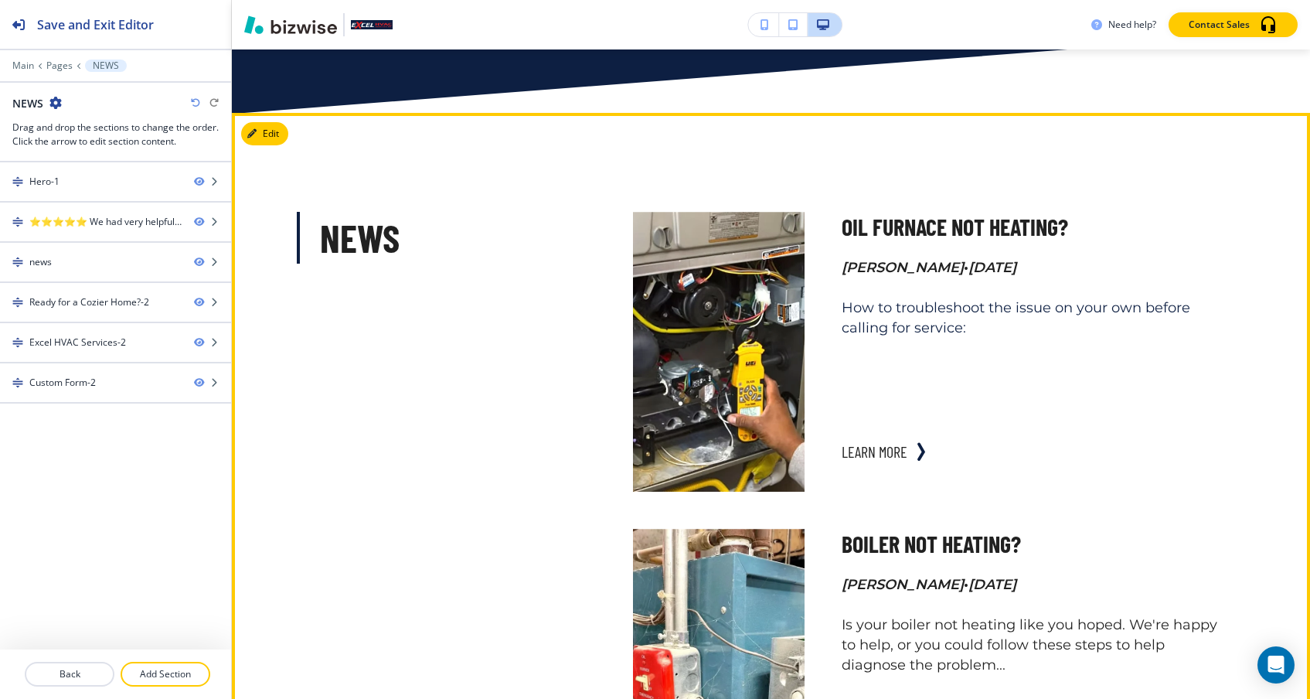
scroll to position [893, 0]
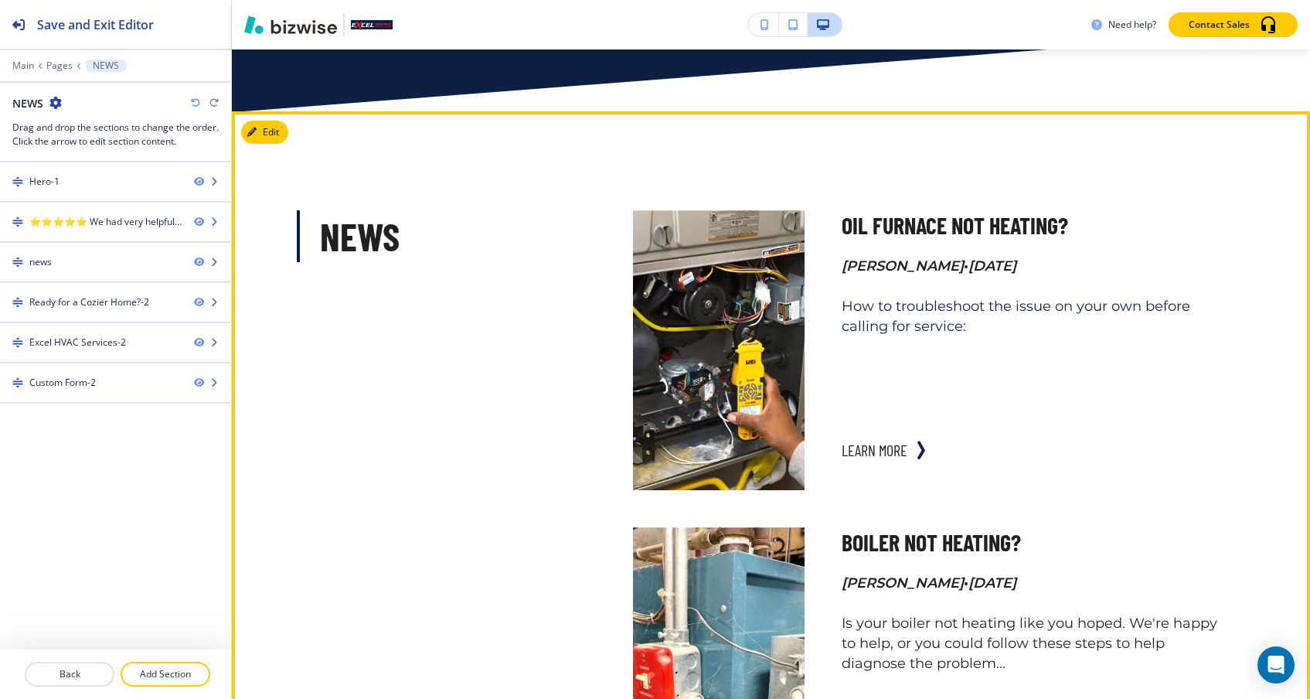
click at [845, 393] on div "OIL FURNACE NOT HEATING? [PERSON_NAME] • [DATE] How to troubleshoot the issue o…" at bounding box center [1031, 309] width 380 height 199
click at [877, 450] on button "learn more" at bounding box center [874, 449] width 66 height 31
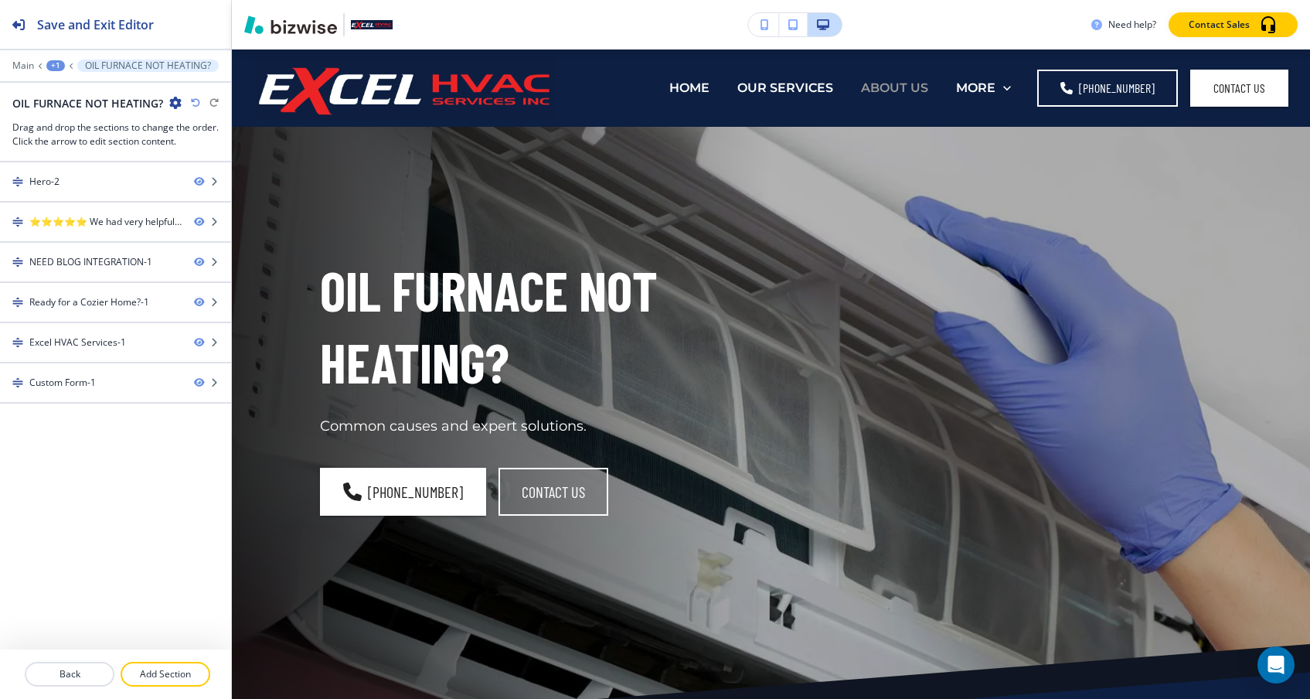
scroll to position [0, 0]
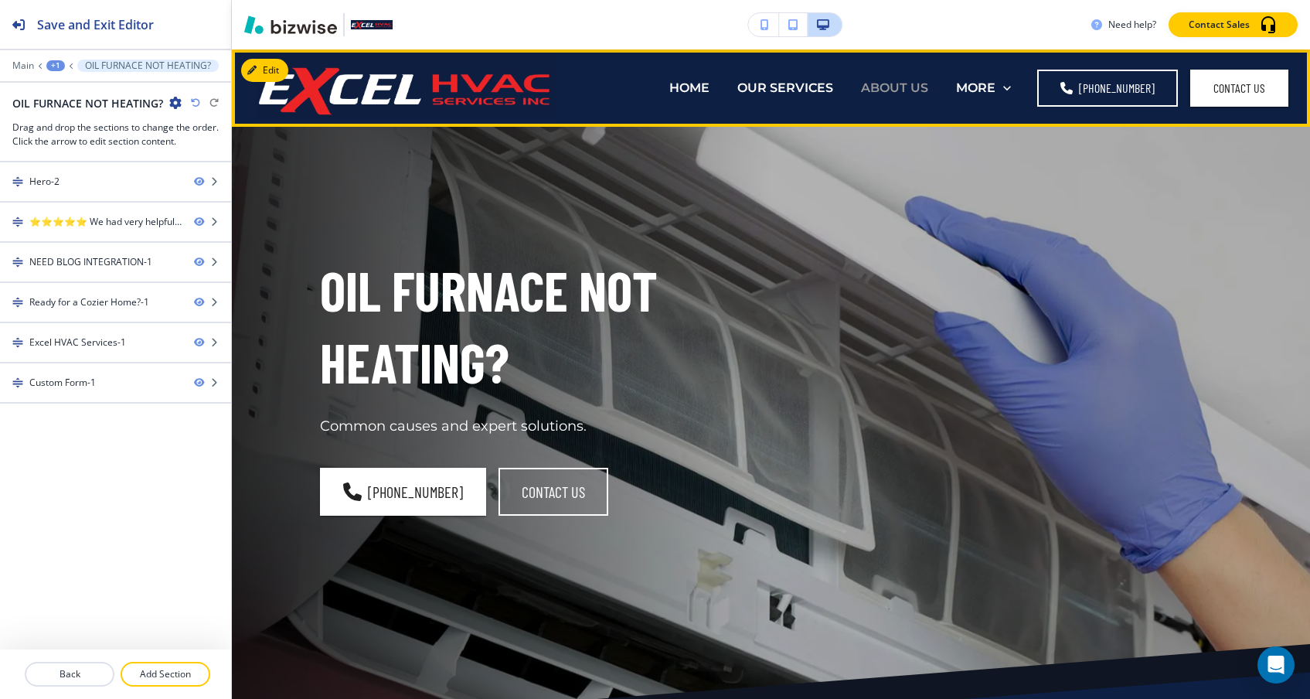
click at [928, 83] on p "ABOUT US" at bounding box center [894, 88] width 67 height 18
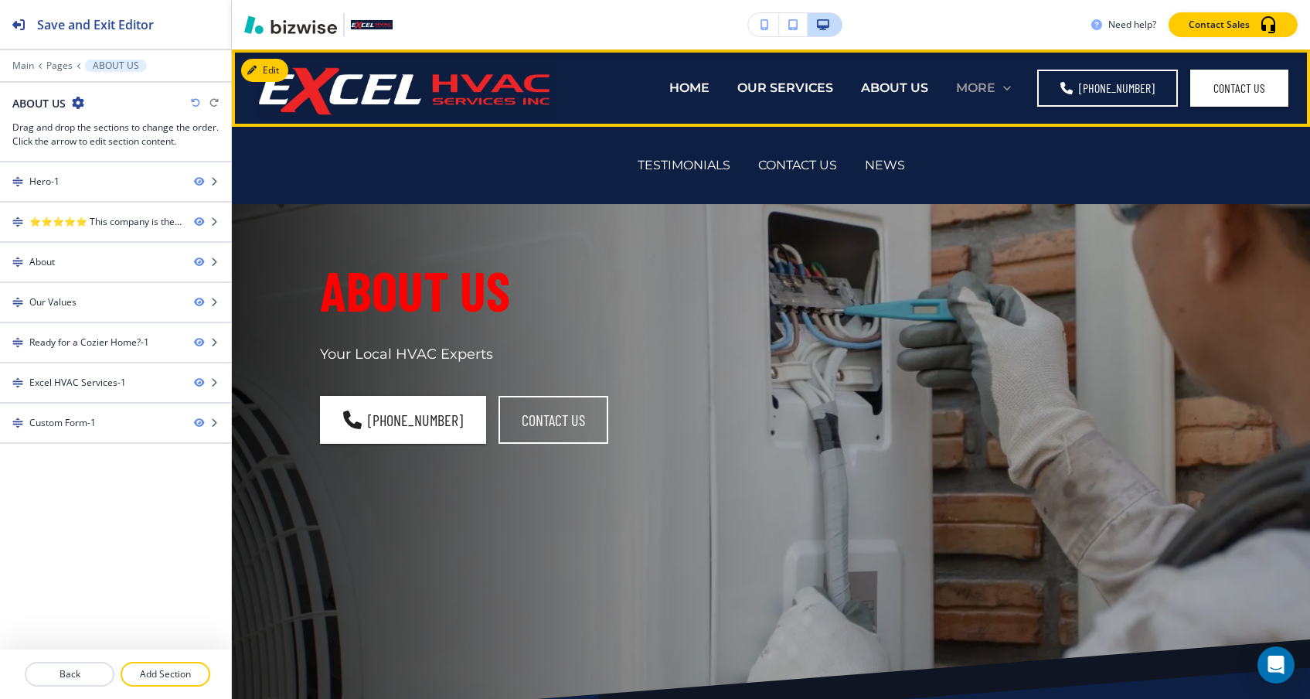
click at [984, 86] on p "MORE" at bounding box center [975, 88] width 39 height 18
click at [881, 165] on p "NEWS" at bounding box center [885, 165] width 40 height 18
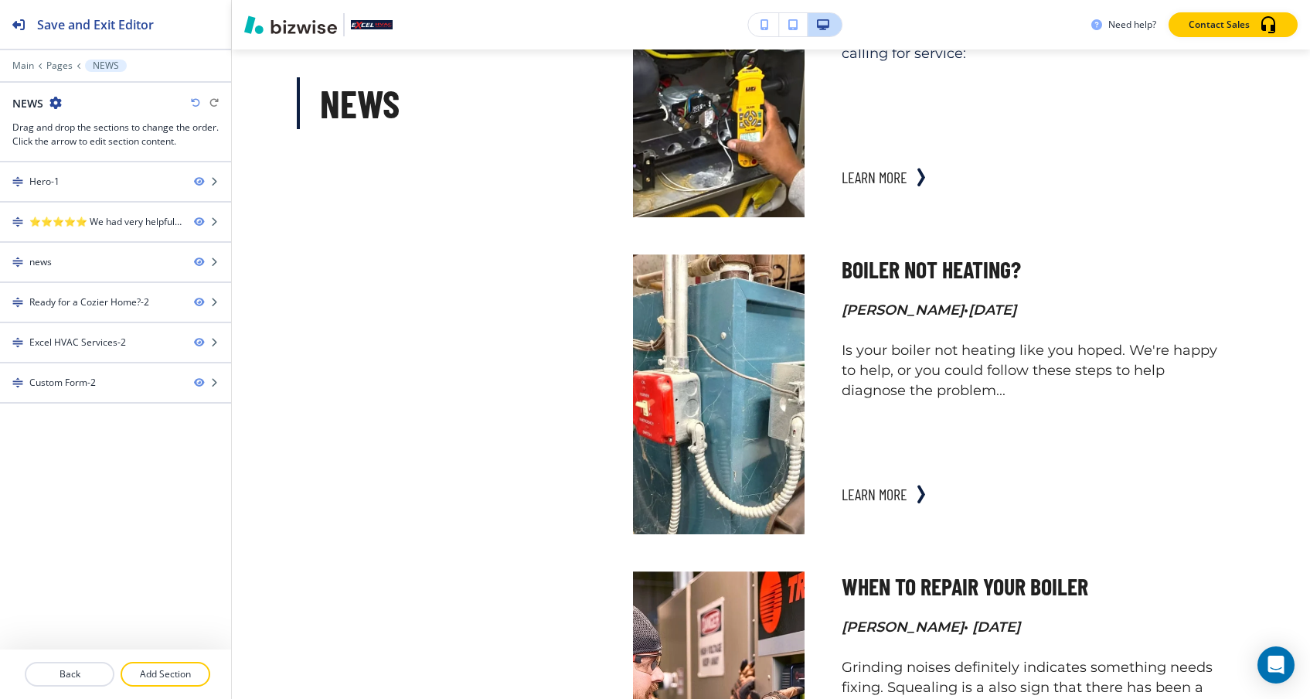
scroll to position [1192, 0]
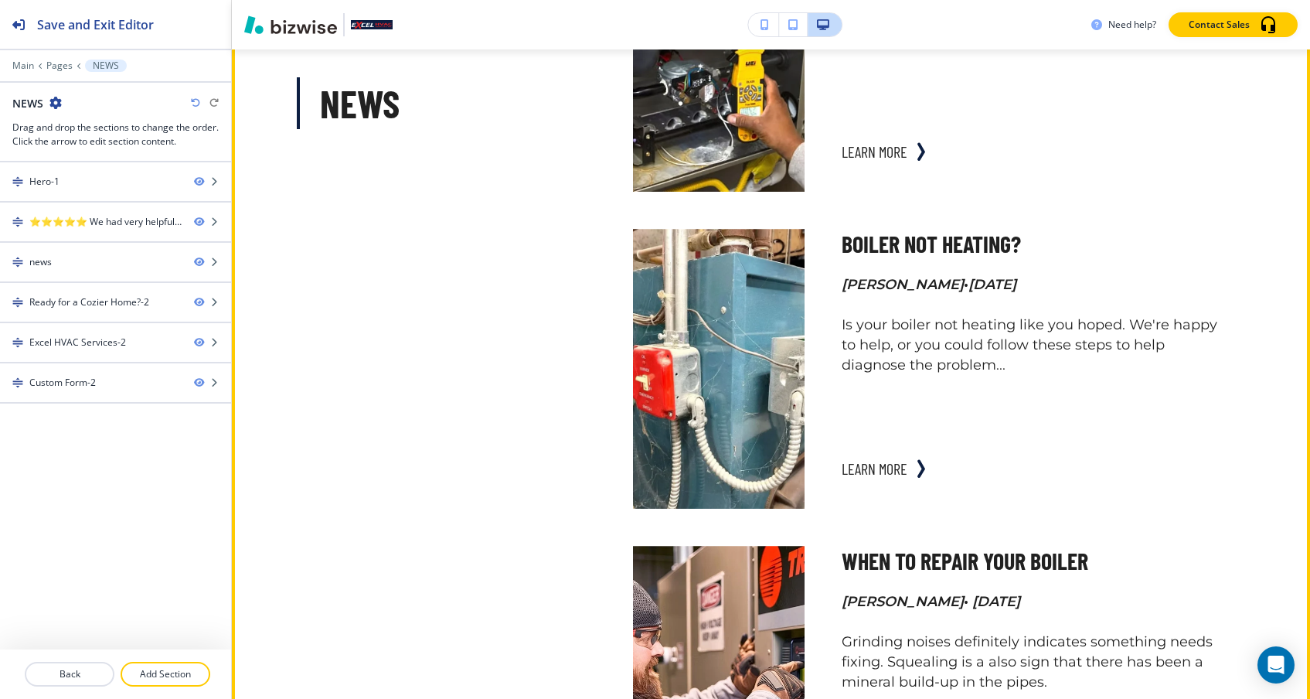
click at [906, 248] on p "BOILER NOT HEATING?" at bounding box center [1031, 244] width 380 height 31
click at [894, 458] on button "learn more" at bounding box center [874, 468] width 66 height 31
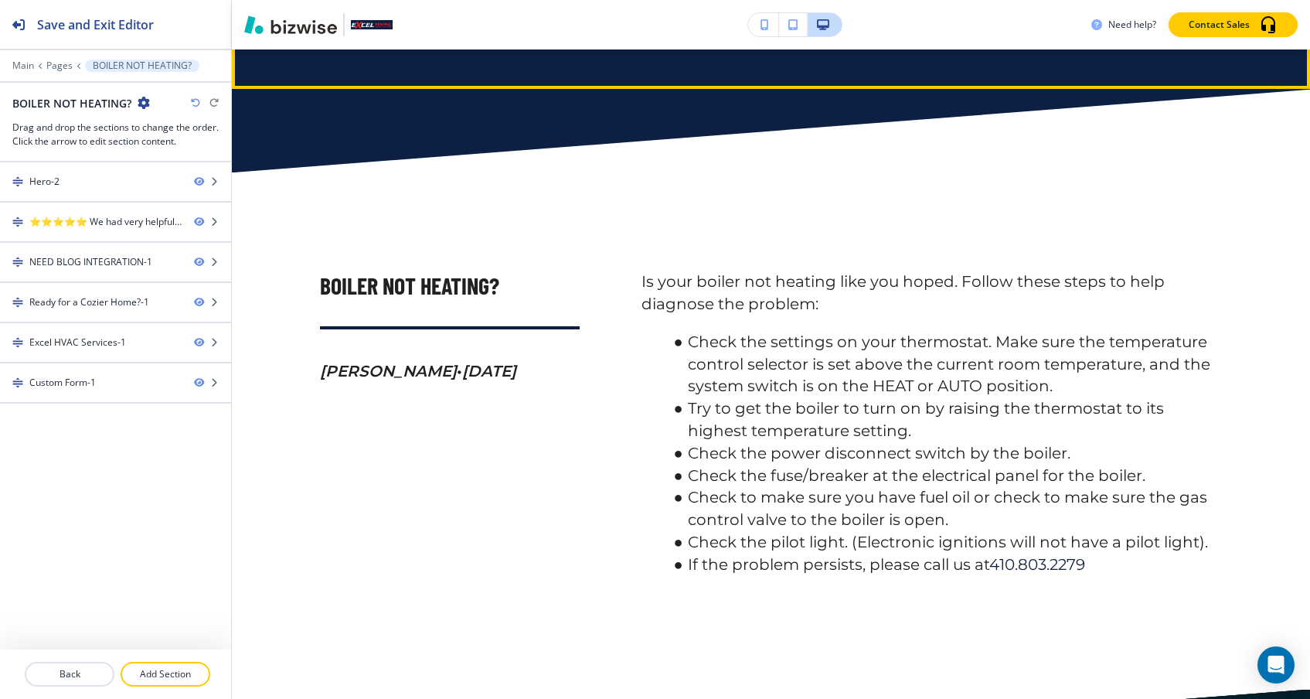
scroll to position [909, 0]
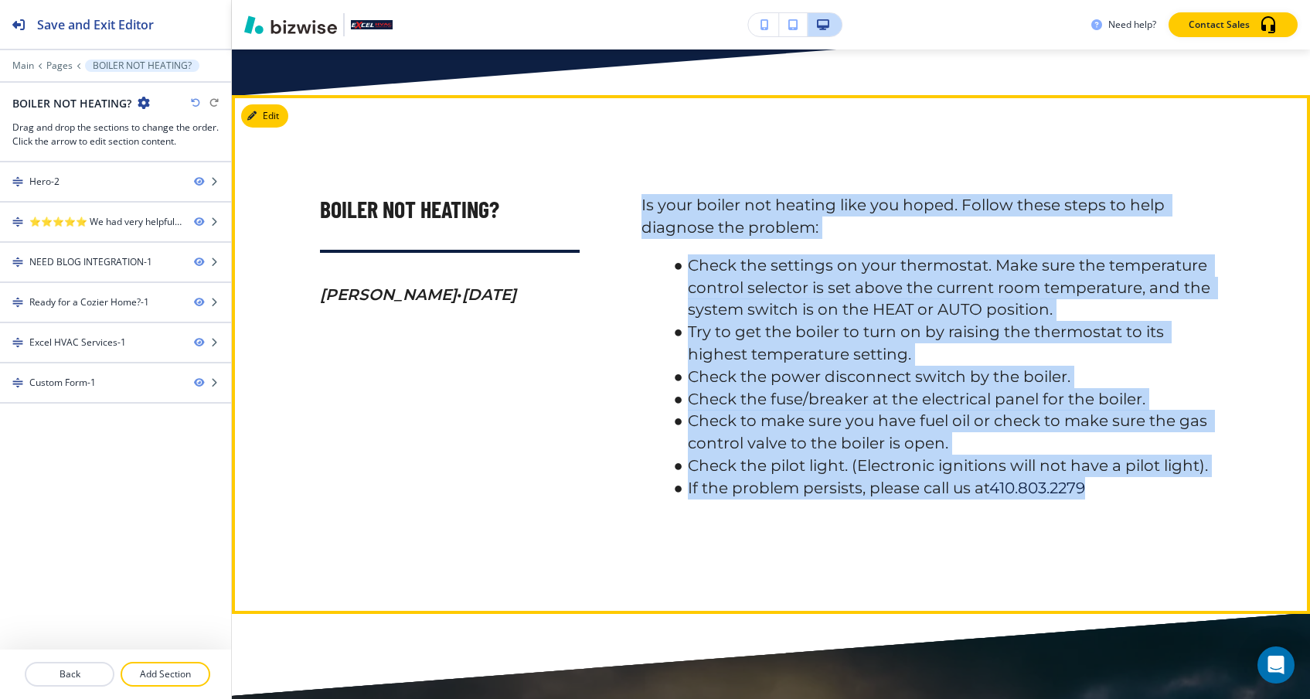
drag, startPoint x: 856, startPoint y: 501, endPoint x: 908, endPoint y: 158, distance: 347.0
click at [908, 158] on div "BOILER NOT HEATING? [PERSON_NAME] • [DATE] Is your boiler not heating like you …" at bounding box center [771, 354] width 1078 height 518
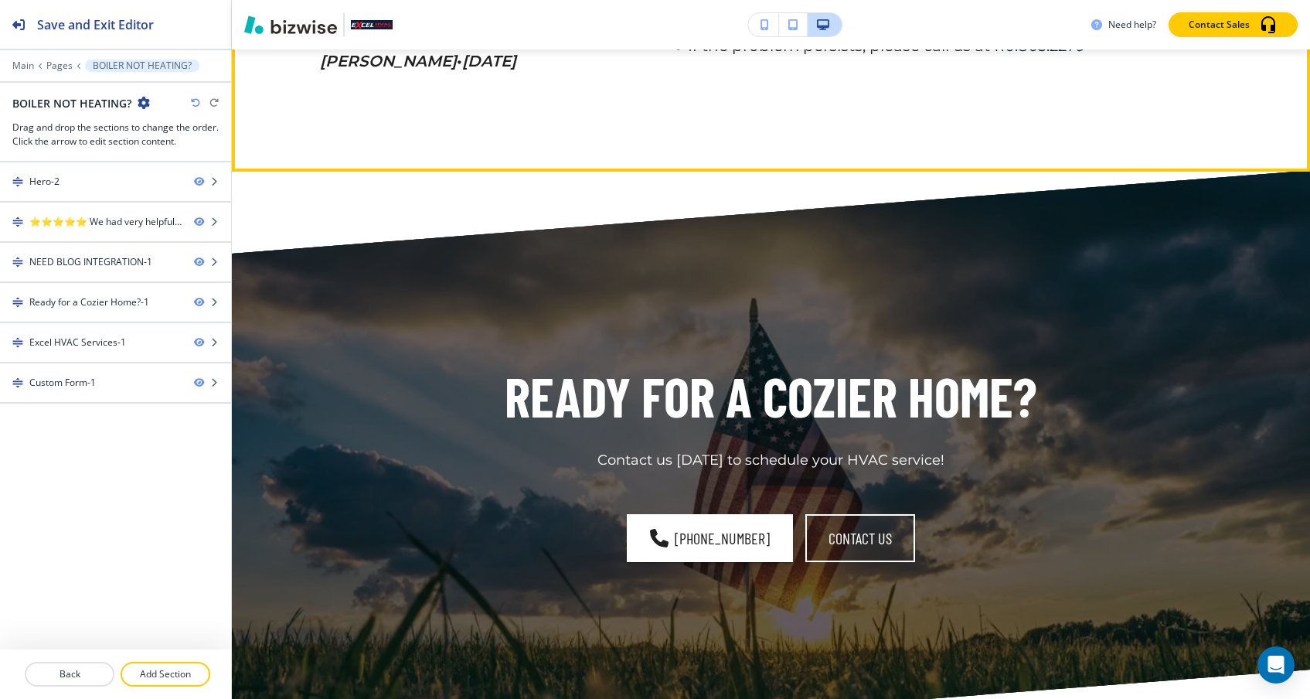
scroll to position [1407, 0]
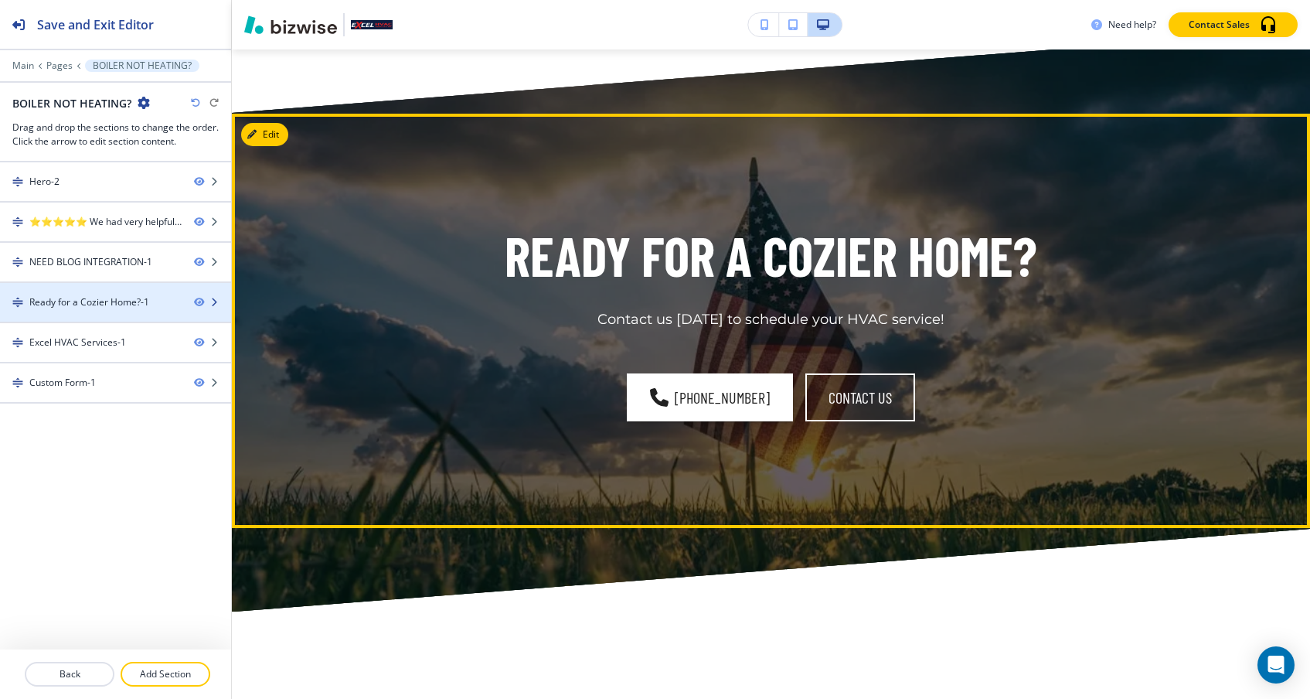
click at [121, 309] on div at bounding box center [115, 315] width 231 height 12
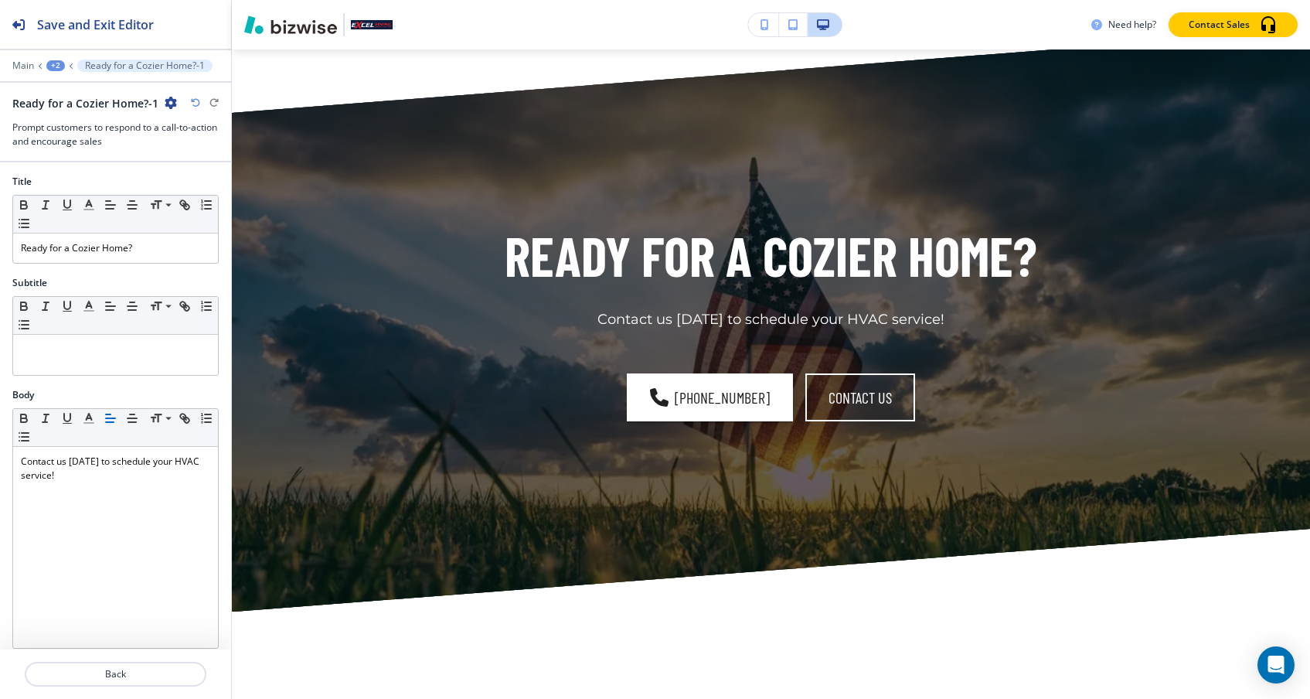
scroll to position [1545, 0]
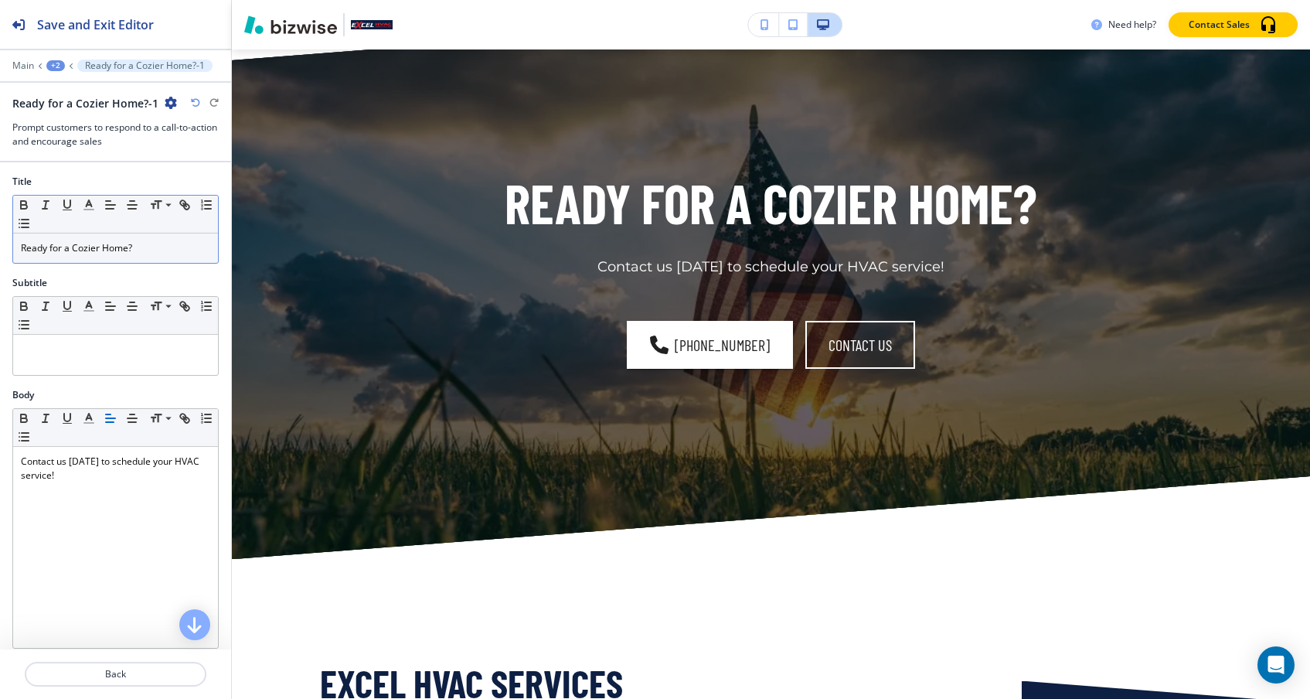
click at [89, 249] on p "Ready for a Cozier Home?" at bounding box center [115, 248] width 189 height 14
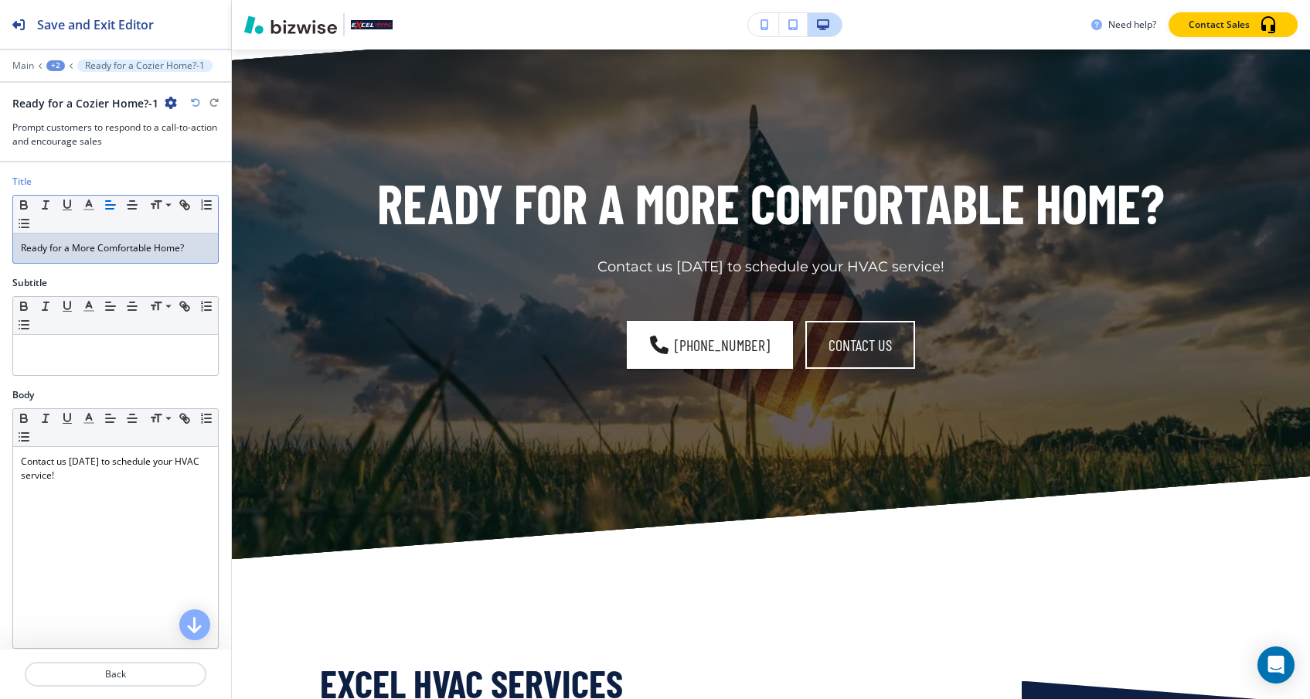
click at [89, 249] on p "Ready for a More Comfortable Home?" at bounding box center [115, 248] width 189 height 14
copy p "Ready for a More Comfortable Home?"
click at [47, 66] on div "+2" at bounding box center [55, 65] width 19 height 11
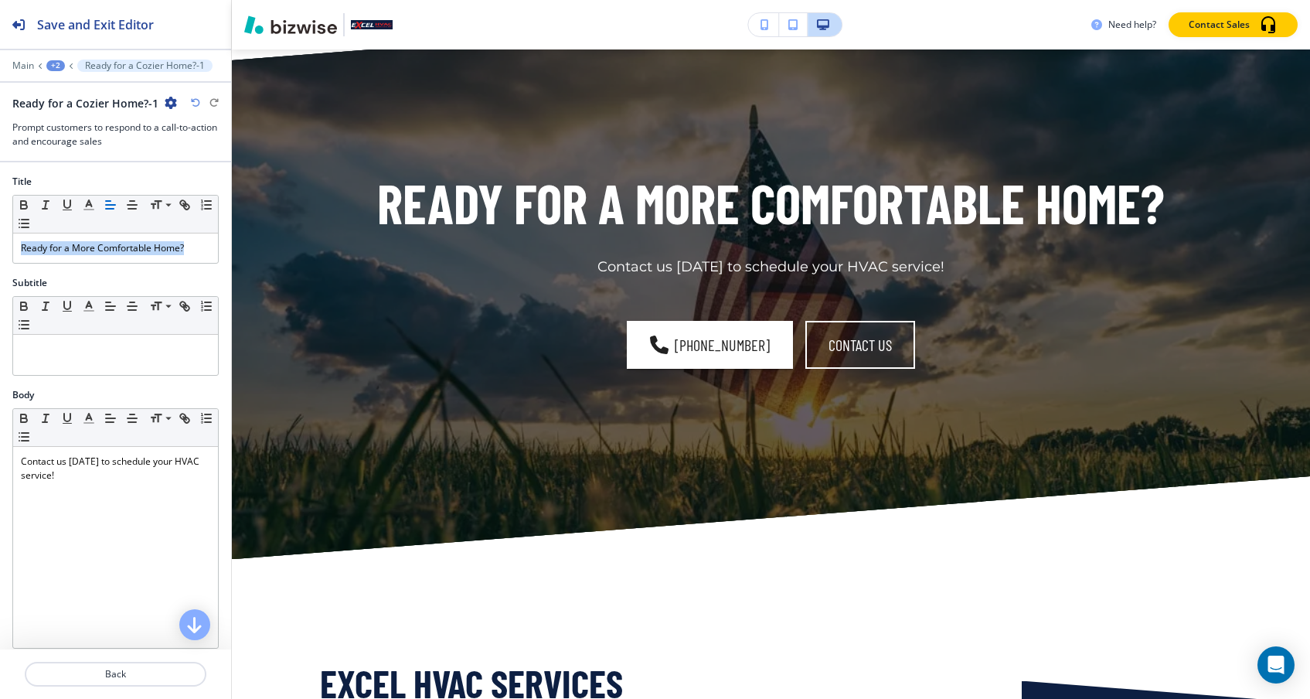
click at [77, 66] on button "Ready for a Cozier Home?-1" at bounding box center [144, 65] width 135 height 12
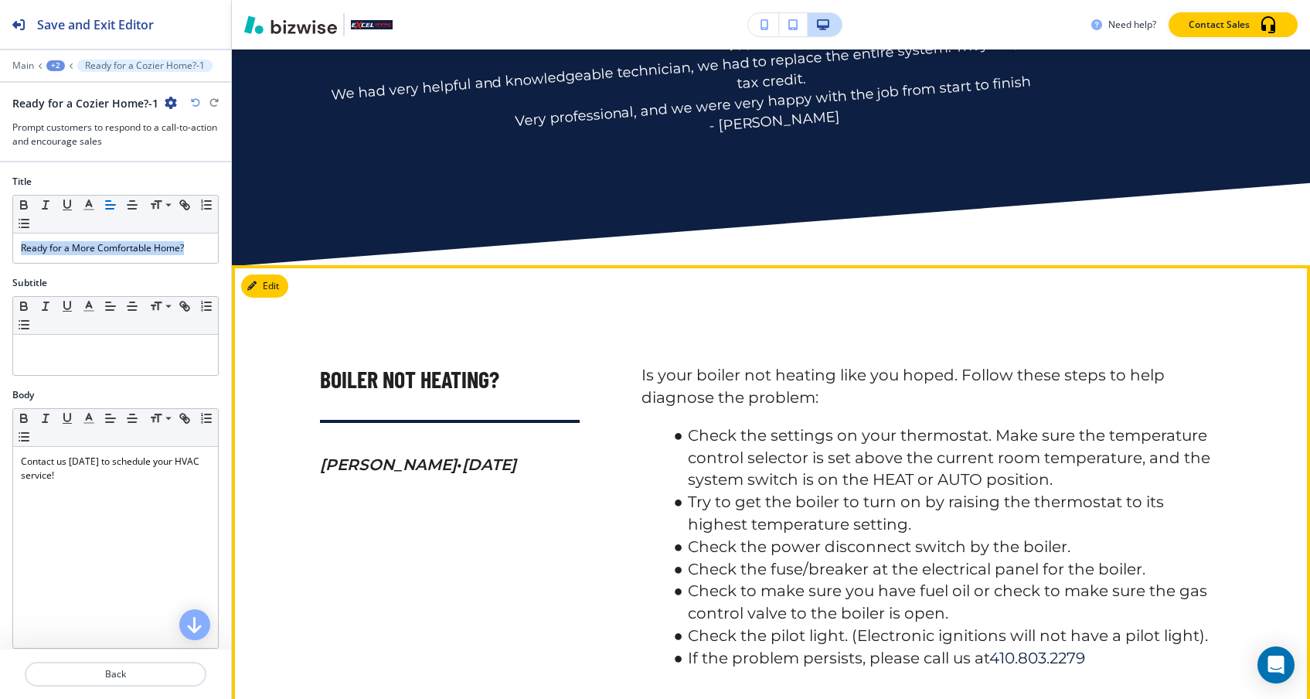
scroll to position [779, 0]
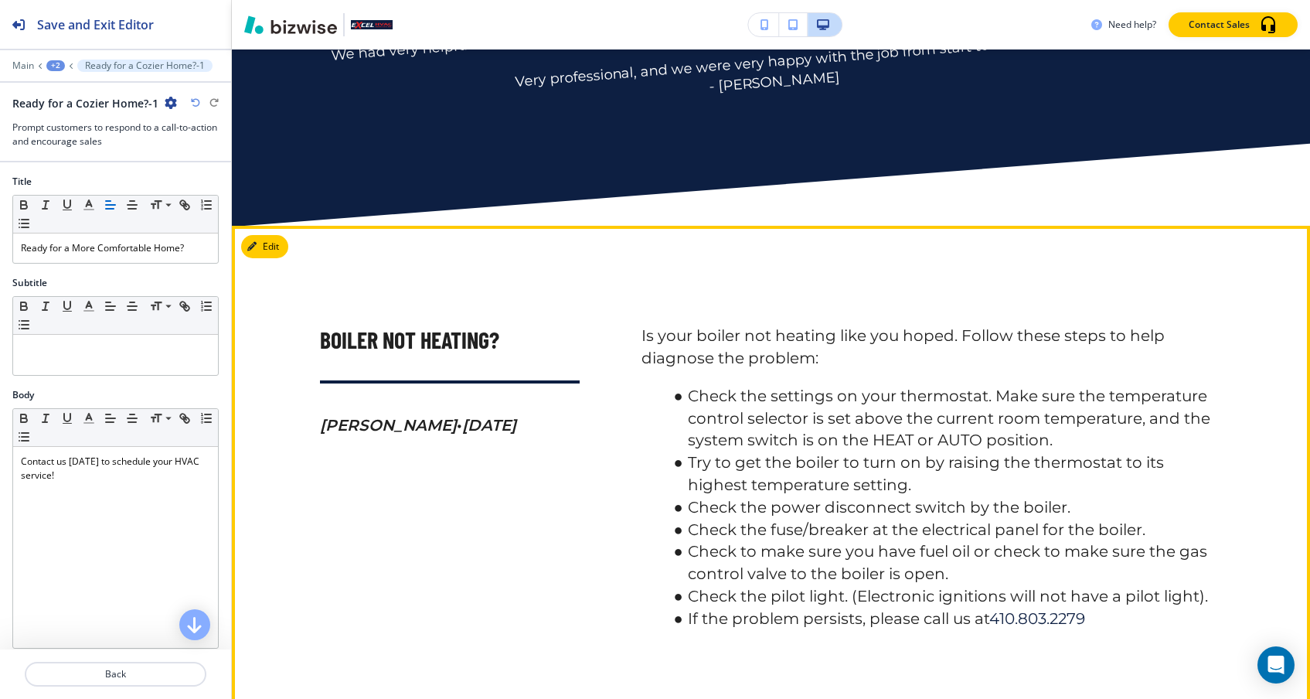
click at [789, 376] on h6 "Is your boiler not heating like you hoped. Follow these steps to help diagnose …" at bounding box center [931, 477] width 581 height 304
click at [788, 348] on p "Is your boiler not heating like you hoped. Follow these steps to help diagnose …" at bounding box center [931, 347] width 581 height 45
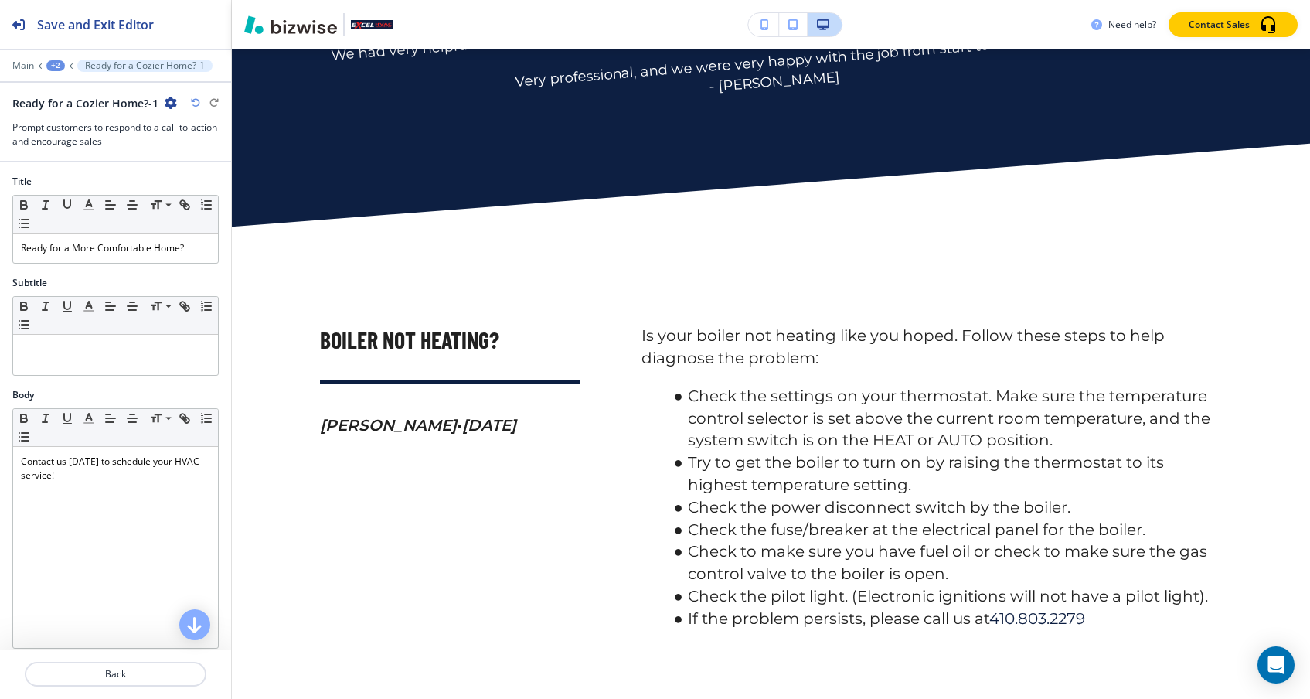
click at [42, 68] on icon at bounding box center [40, 66] width 6 height 6
click at [42, 63] on icon at bounding box center [40, 66] width 6 height 6
click at [74, 64] on div "Main +2 Ready for a Cozier Home?-1" at bounding box center [115, 65] width 206 height 12
click at [91, 64] on p "Ready for a Cozier Home?-1" at bounding box center [145, 65] width 120 height 11
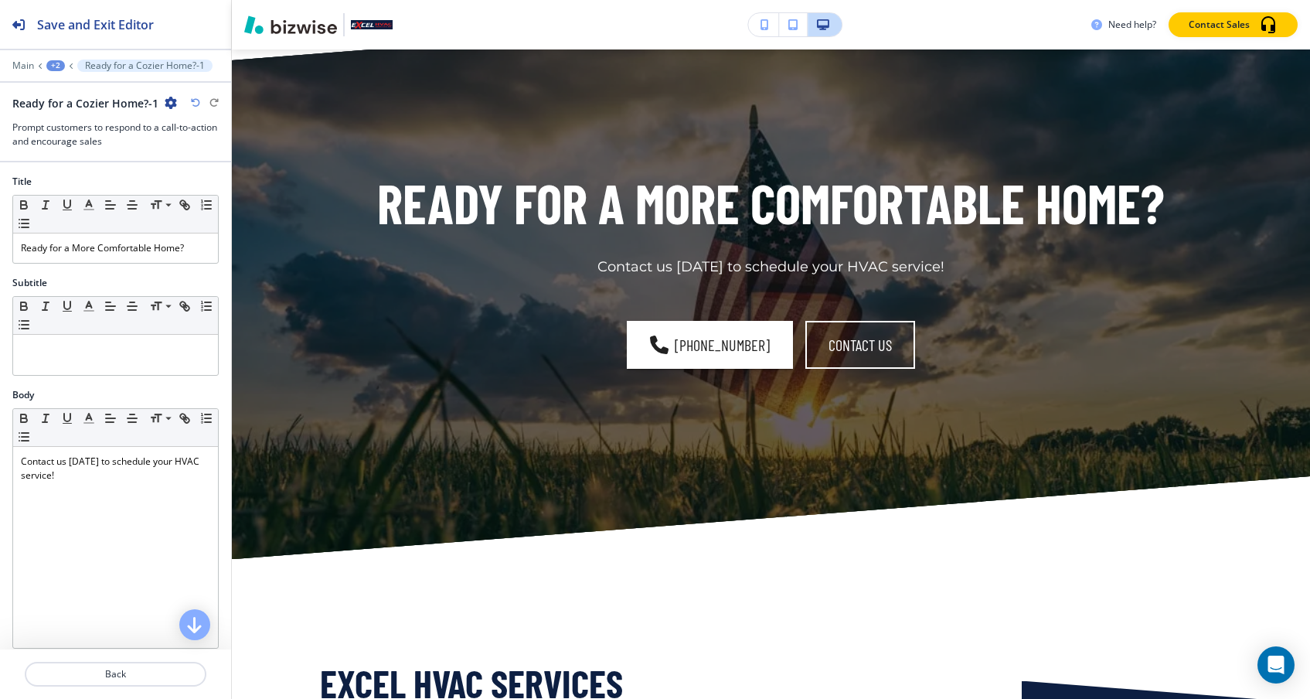
click at [70, 65] on icon at bounding box center [71, 66] width 6 height 6
click at [60, 64] on div "+2" at bounding box center [55, 65] width 19 height 11
click at [65, 108] on button "BOILER NOT HEATING?" at bounding box center [95, 118] width 99 height 28
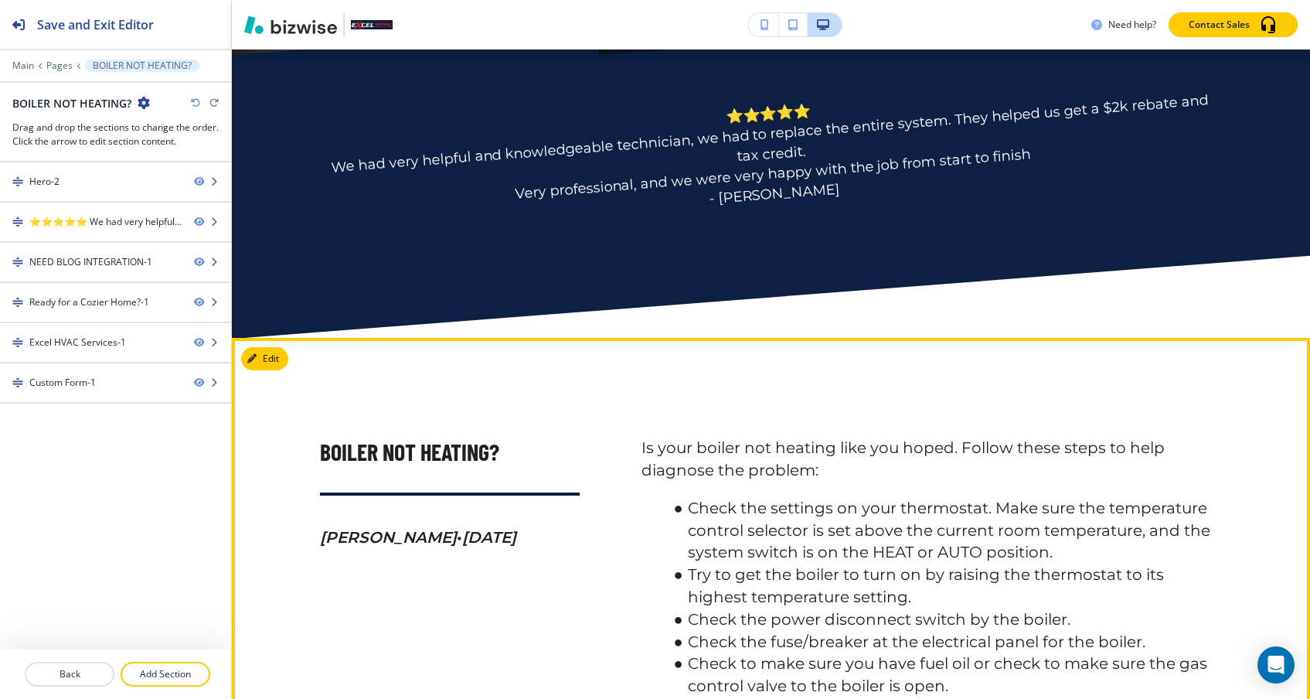
scroll to position [604, 0]
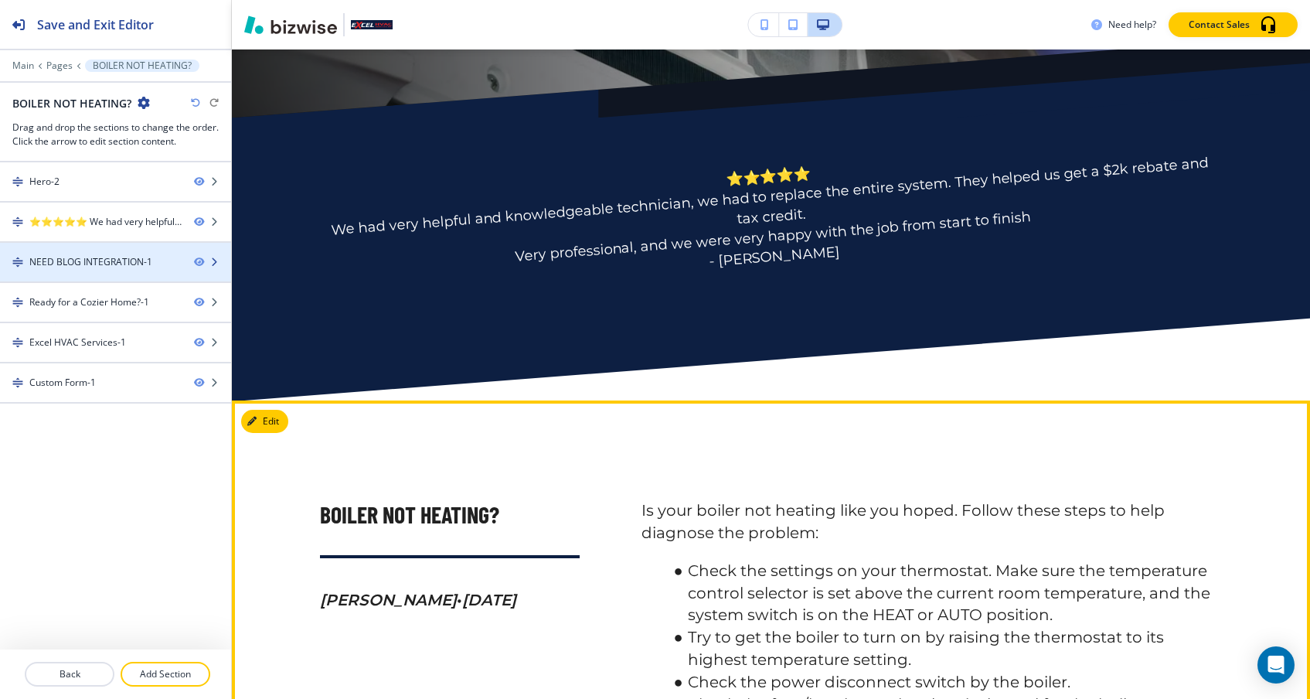
click at [150, 250] on div at bounding box center [115, 249] width 231 height 12
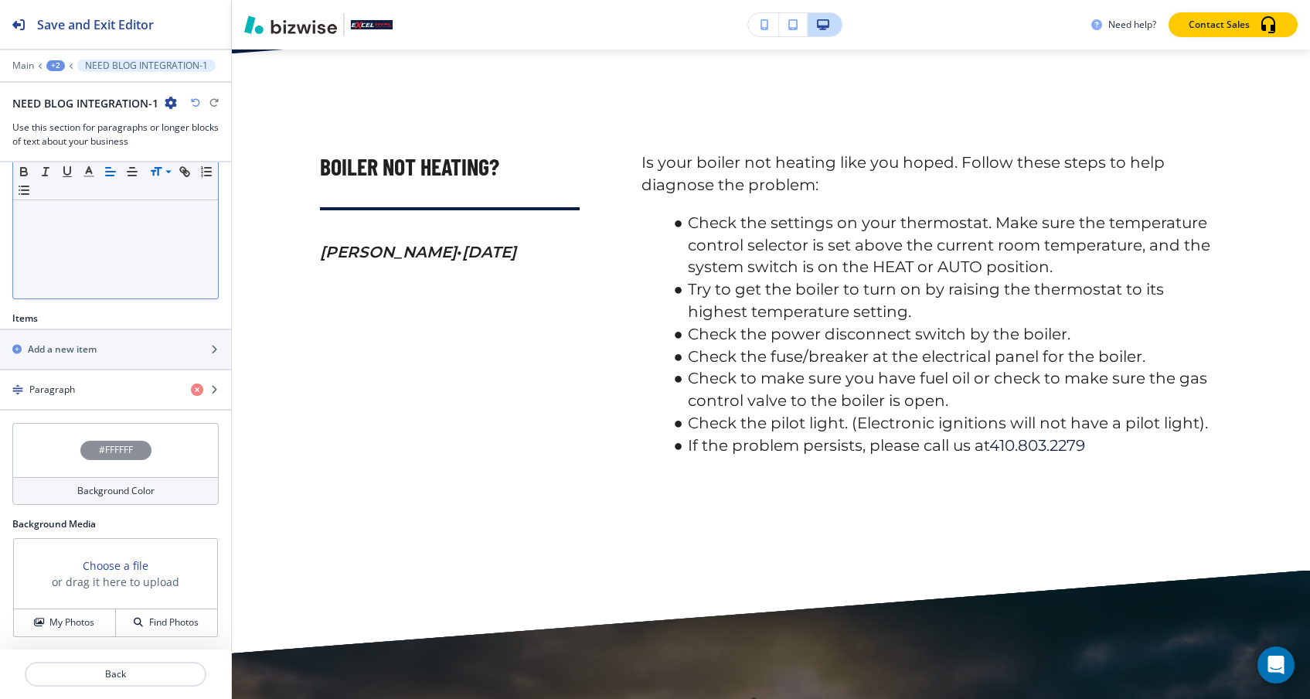
scroll to position [0, 0]
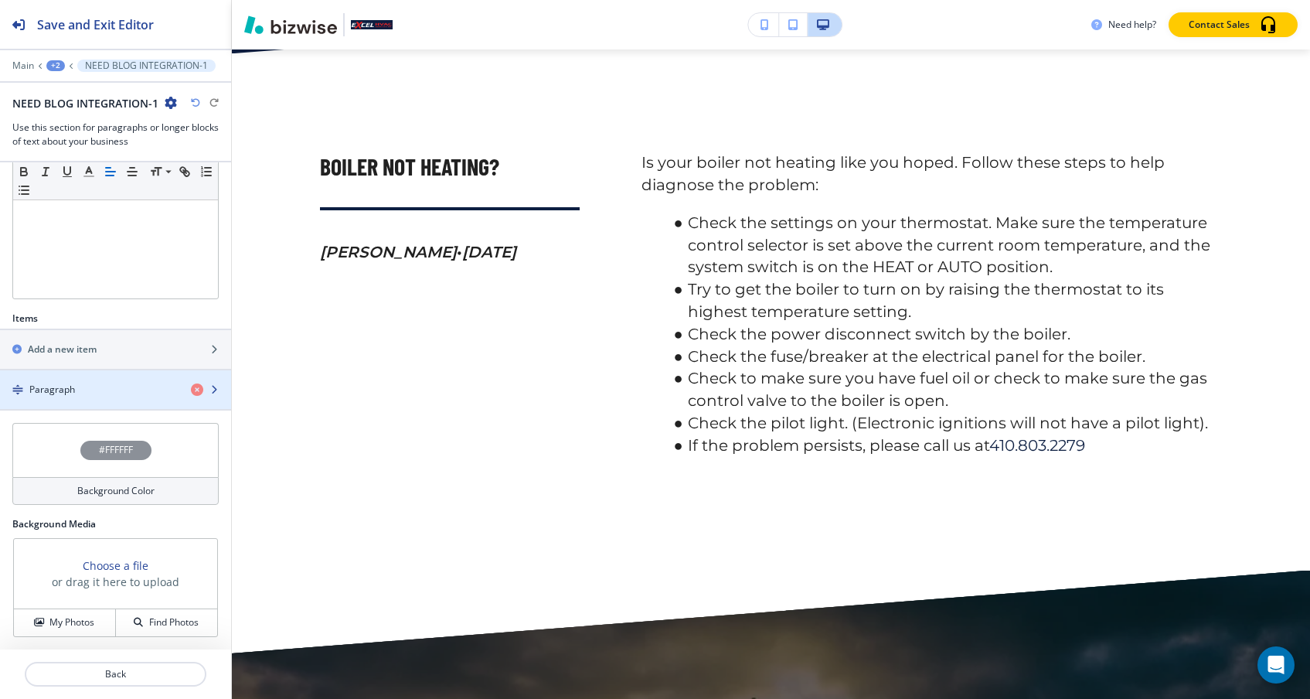
click at [144, 396] on div "button" at bounding box center [115, 402] width 231 height 12
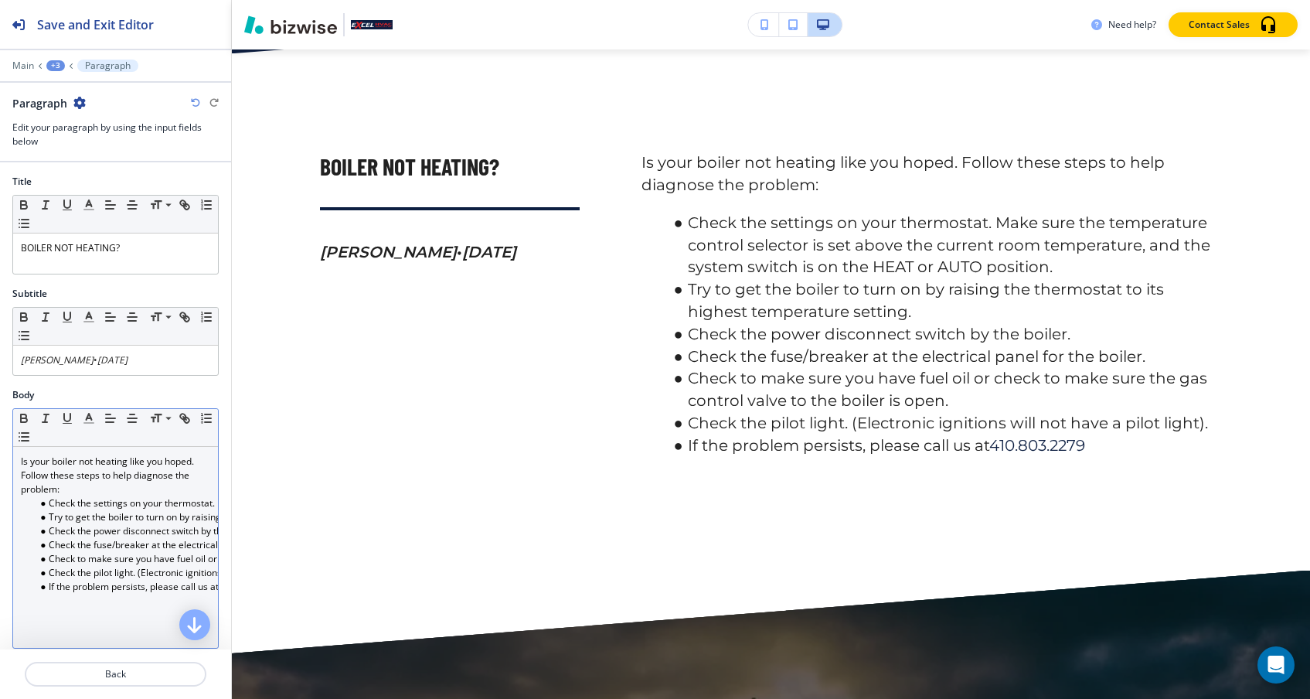
click at [198, 463] on p "Is your boiler not heating like you hoped. Follow these steps to help diagnose …" at bounding box center [115, 475] width 189 height 42
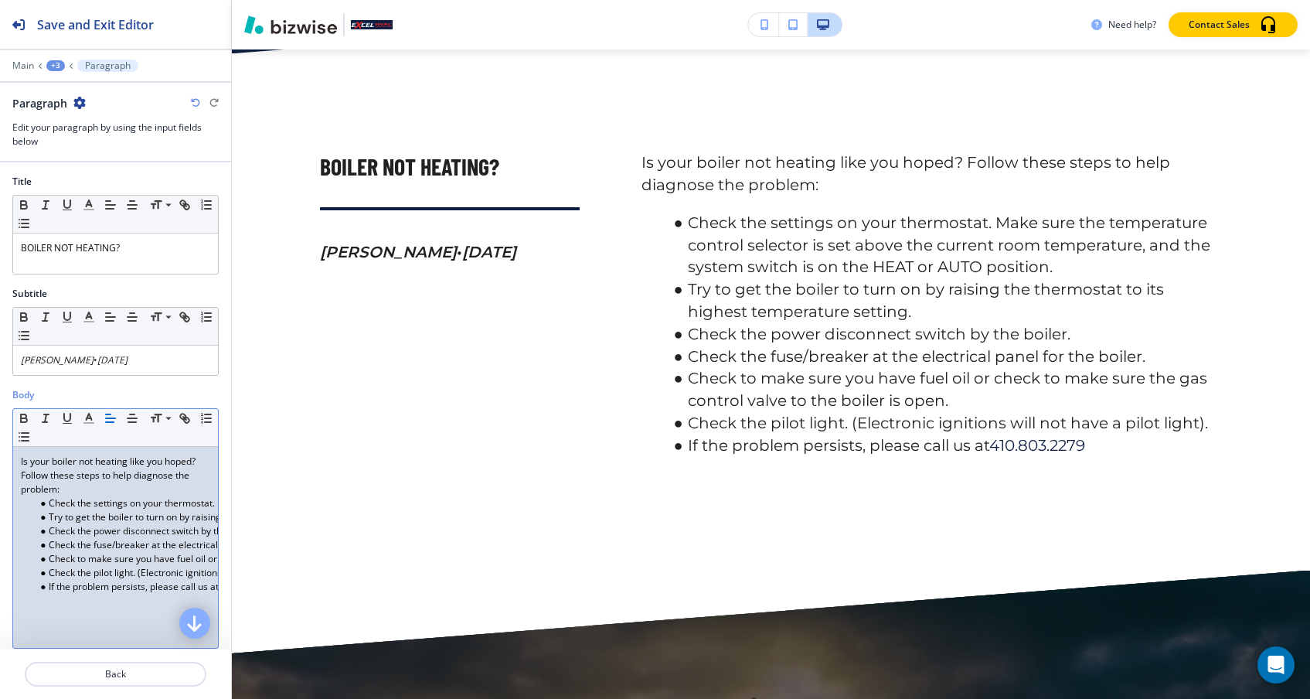
click at [193, 621] on icon "button" at bounding box center [194, 623] width 19 height 19
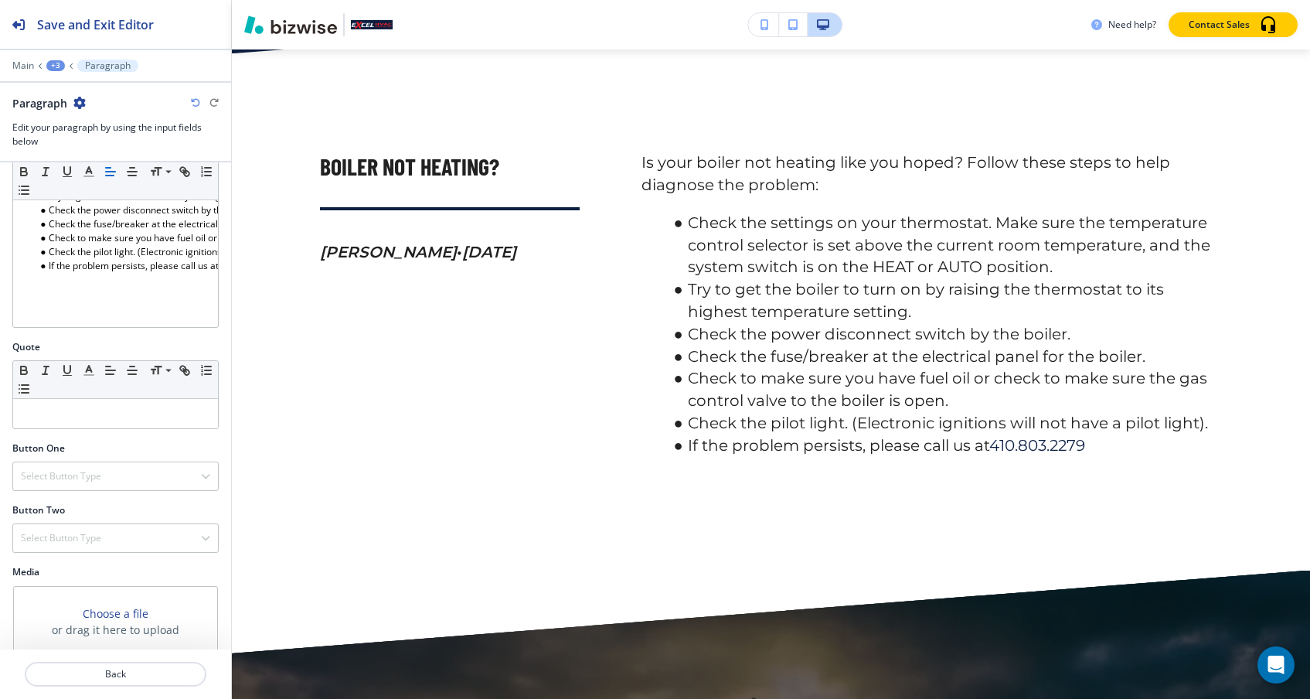
scroll to position [369, 0]
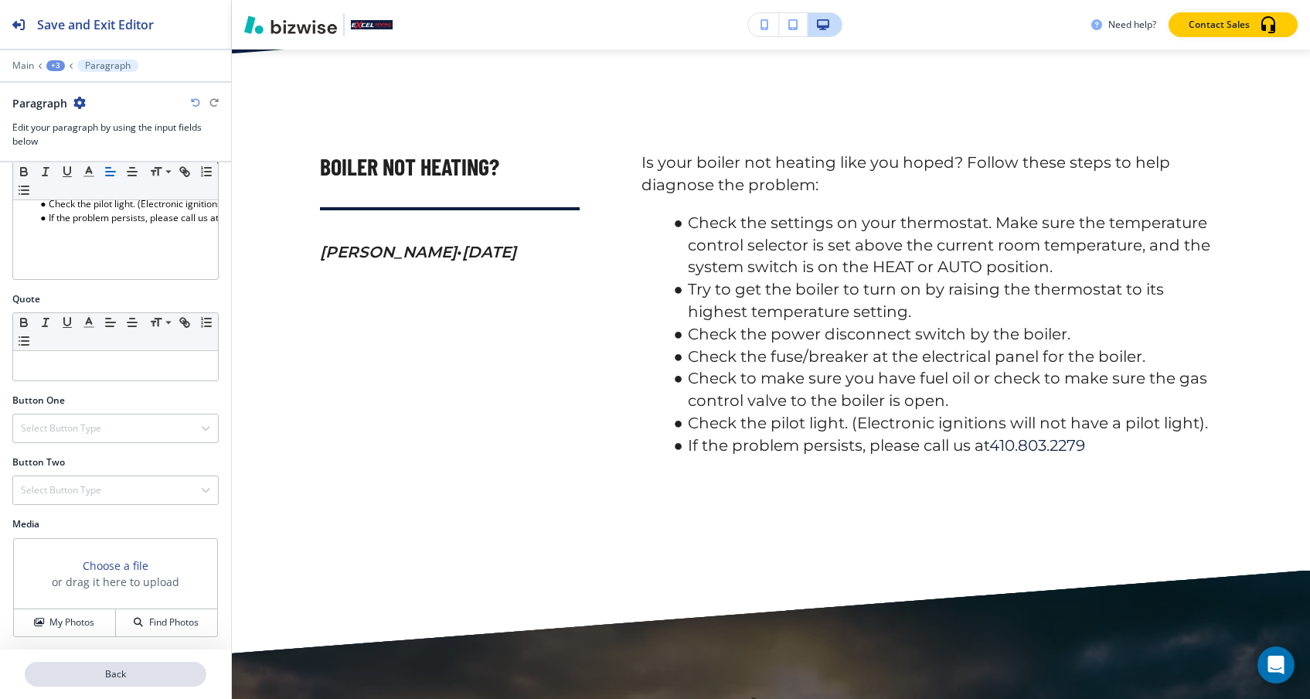
click at [123, 671] on p "Back" at bounding box center [115, 674] width 178 height 14
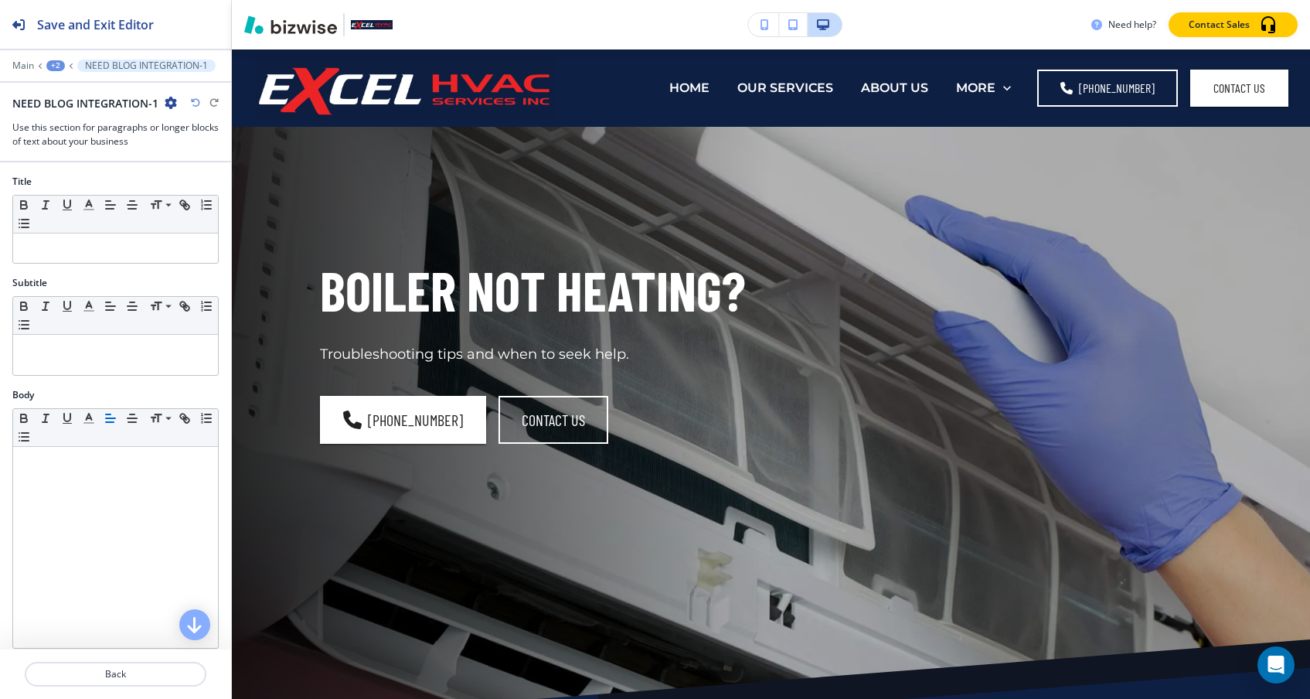
scroll to position [0, 0]
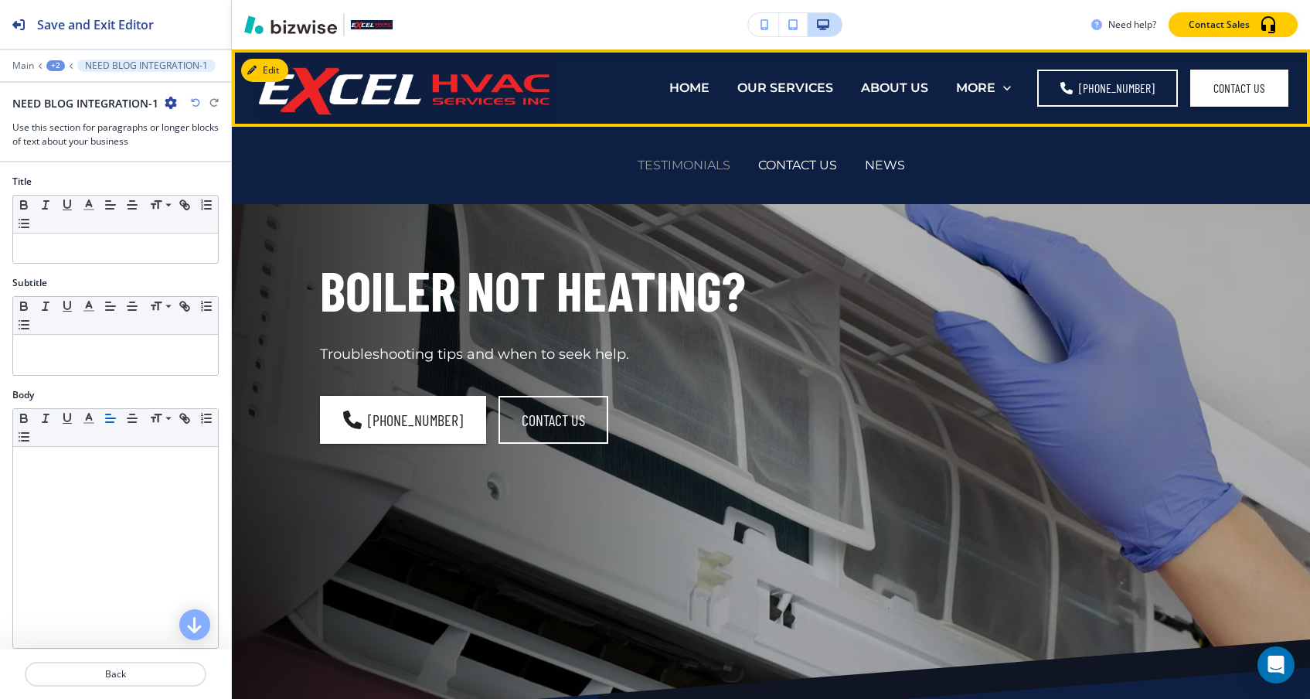
click at [716, 162] on p "TESTIMONIALS" at bounding box center [683, 165] width 93 height 18
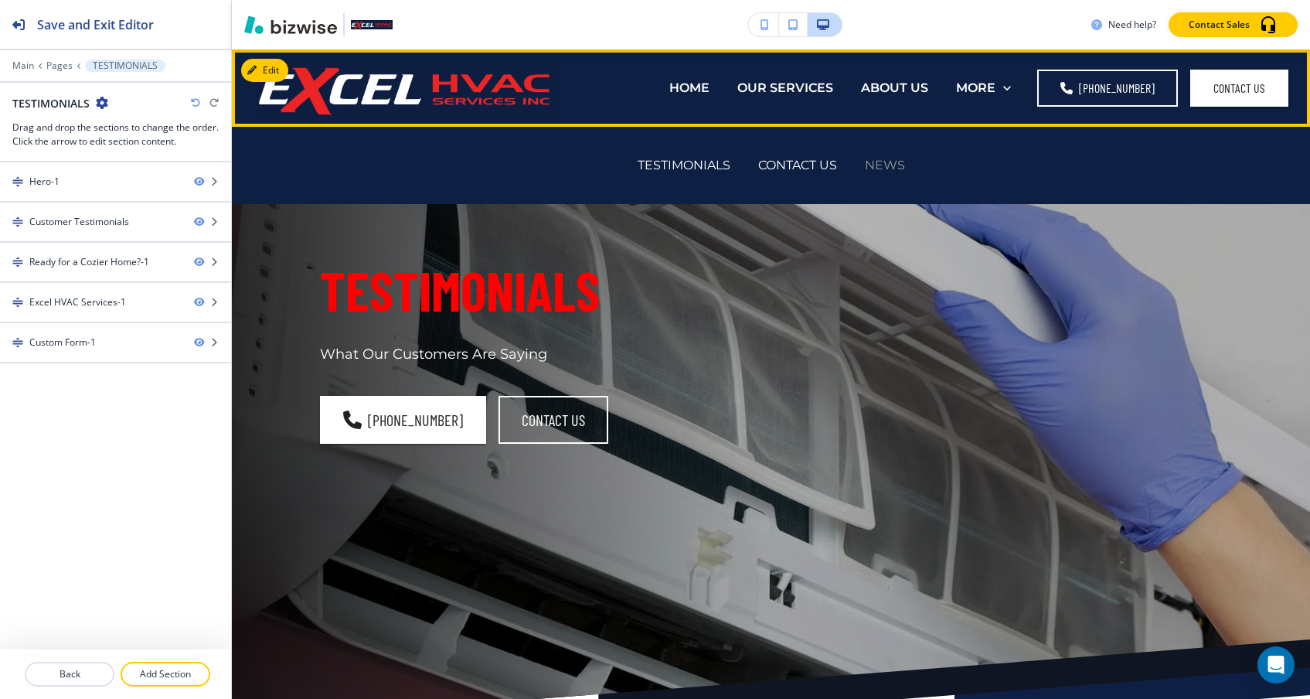
click at [885, 164] on p "NEWS" at bounding box center [885, 165] width 40 height 18
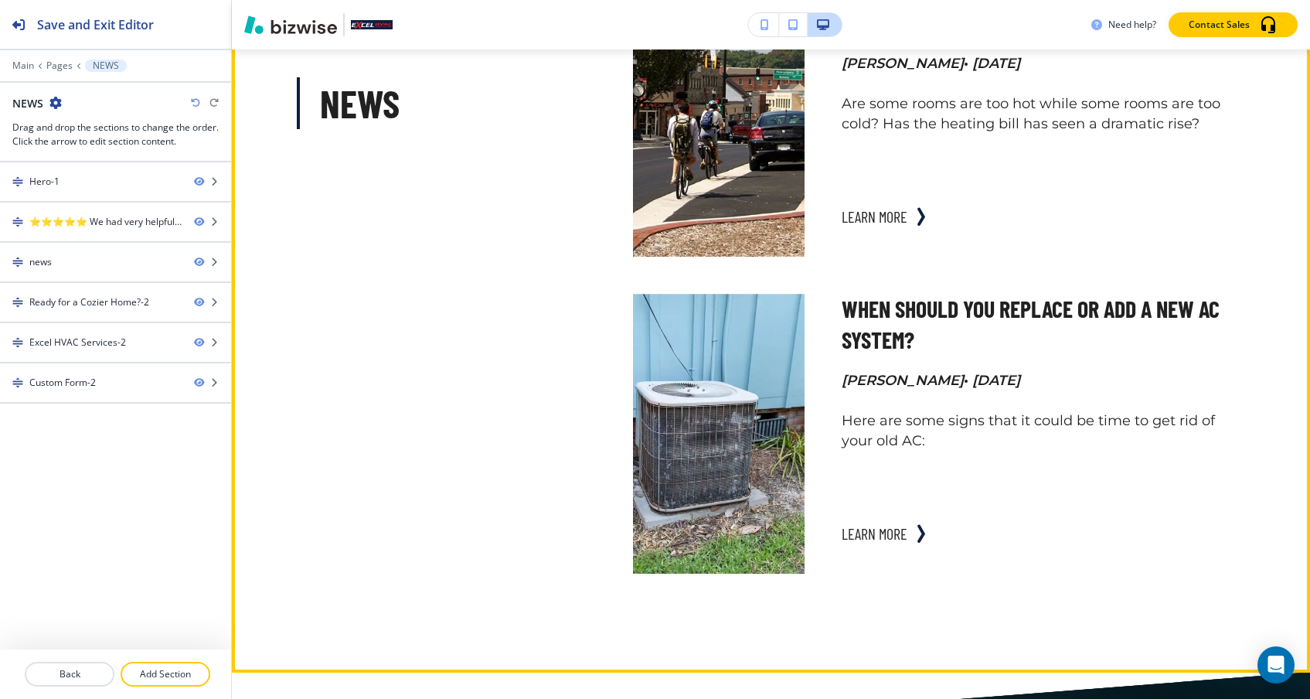
scroll to position [2155, 0]
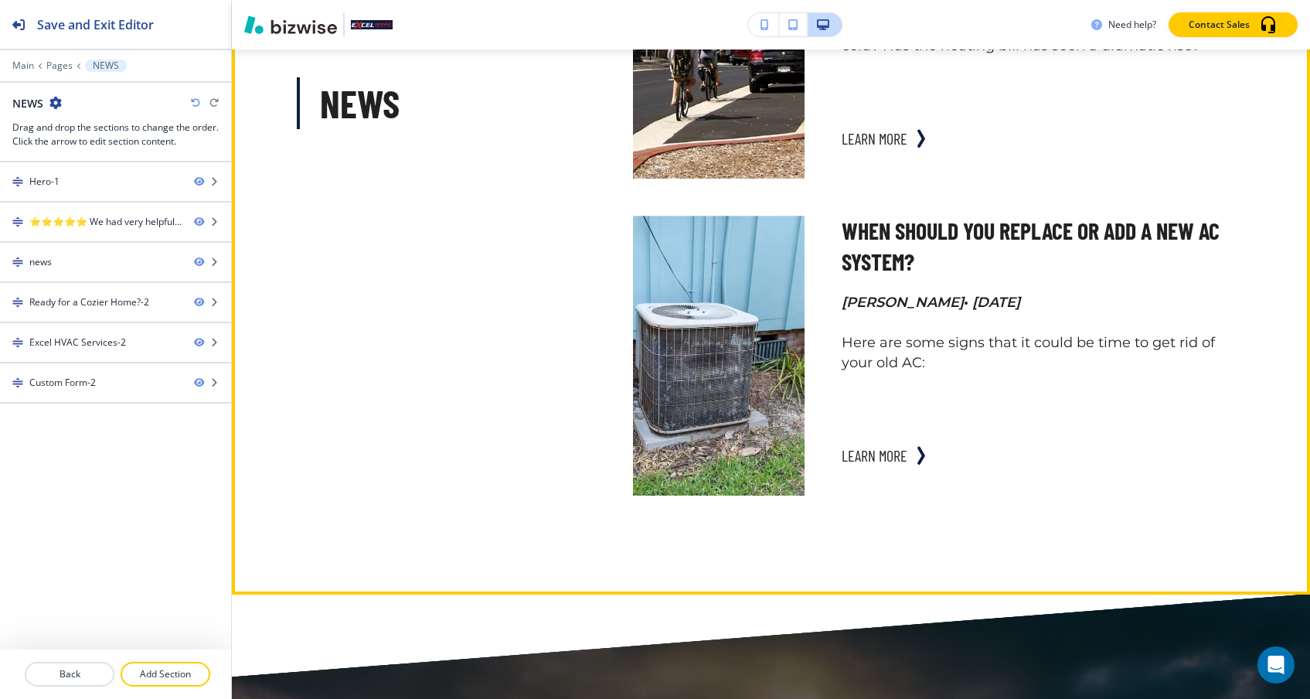
click at [918, 430] on div "learn more" at bounding box center [1031, 455] width 380 height 80
click at [917, 441] on div "learn more" at bounding box center [881, 455] width 81 height 31
click at [912, 447] on icon "button" at bounding box center [920, 455] width 19 height 19
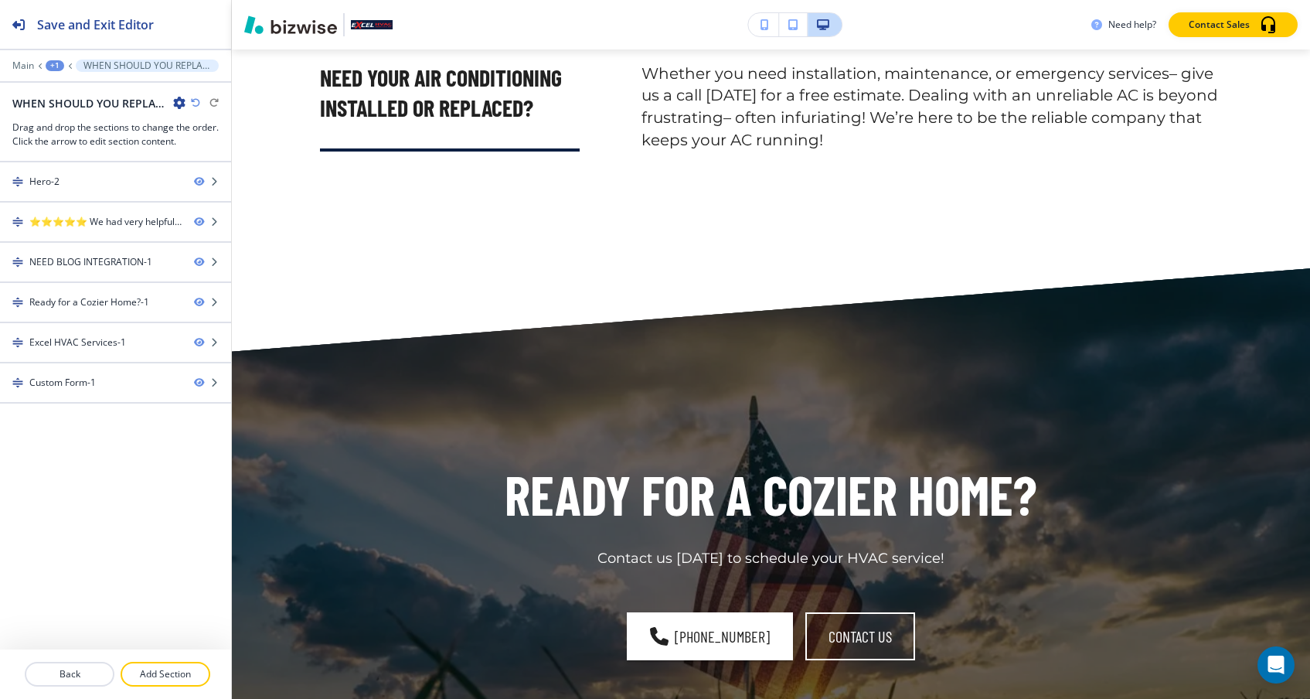
scroll to position [2883, 0]
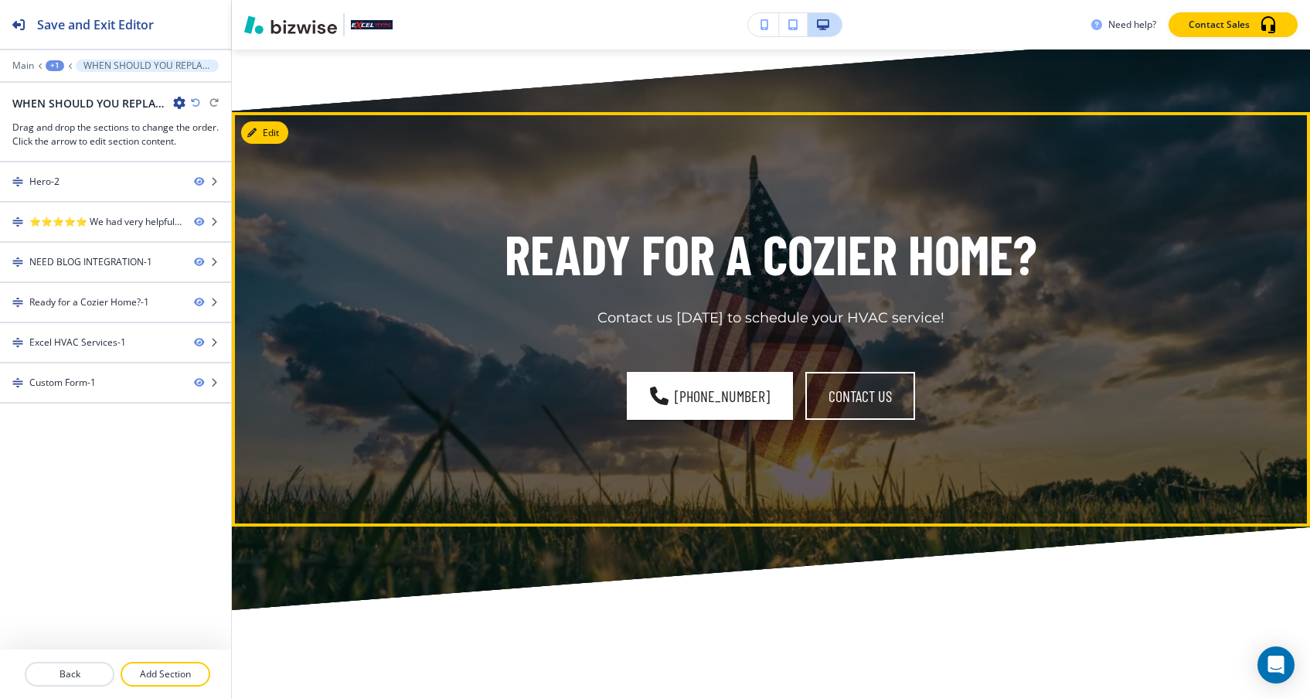
click at [654, 218] on h1 "Ready for a Cozier Home?" at bounding box center [771, 254] width 532 height 72
click at [162, 301] on div "Ready for a Cozier Home?-1" at bounding box center [91, 302] width 182 height 14
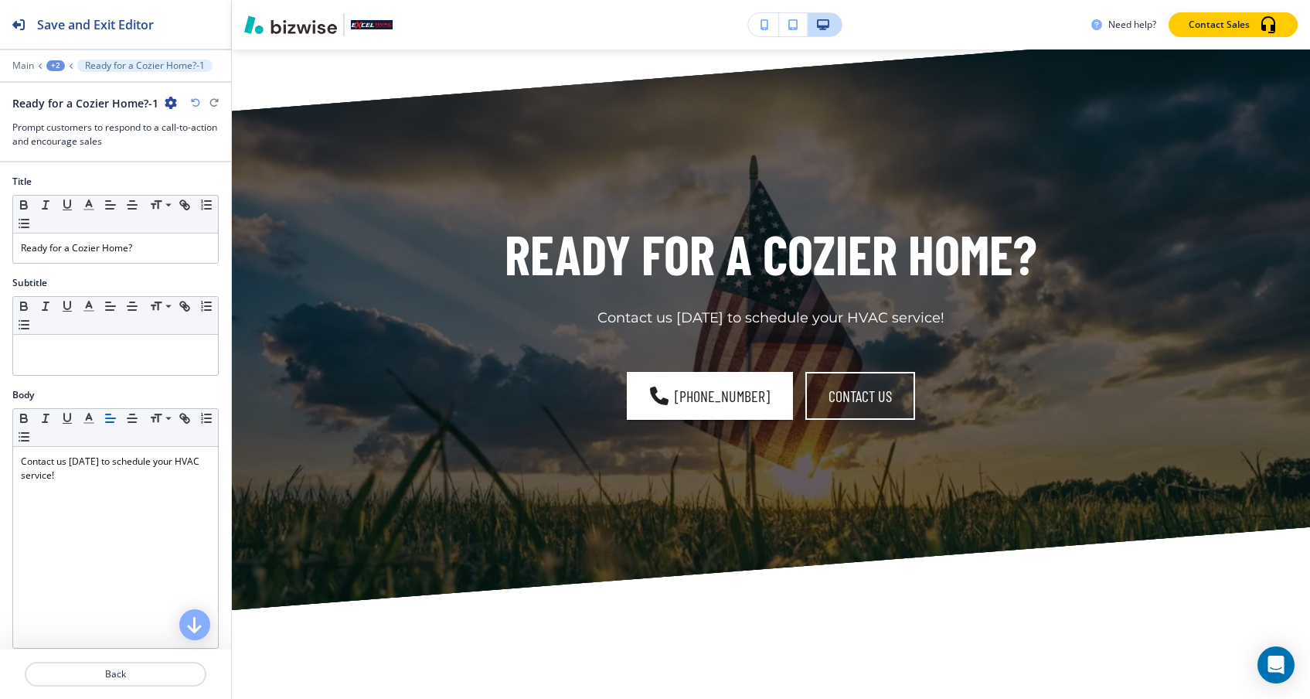
scroll to position [2924, 0]
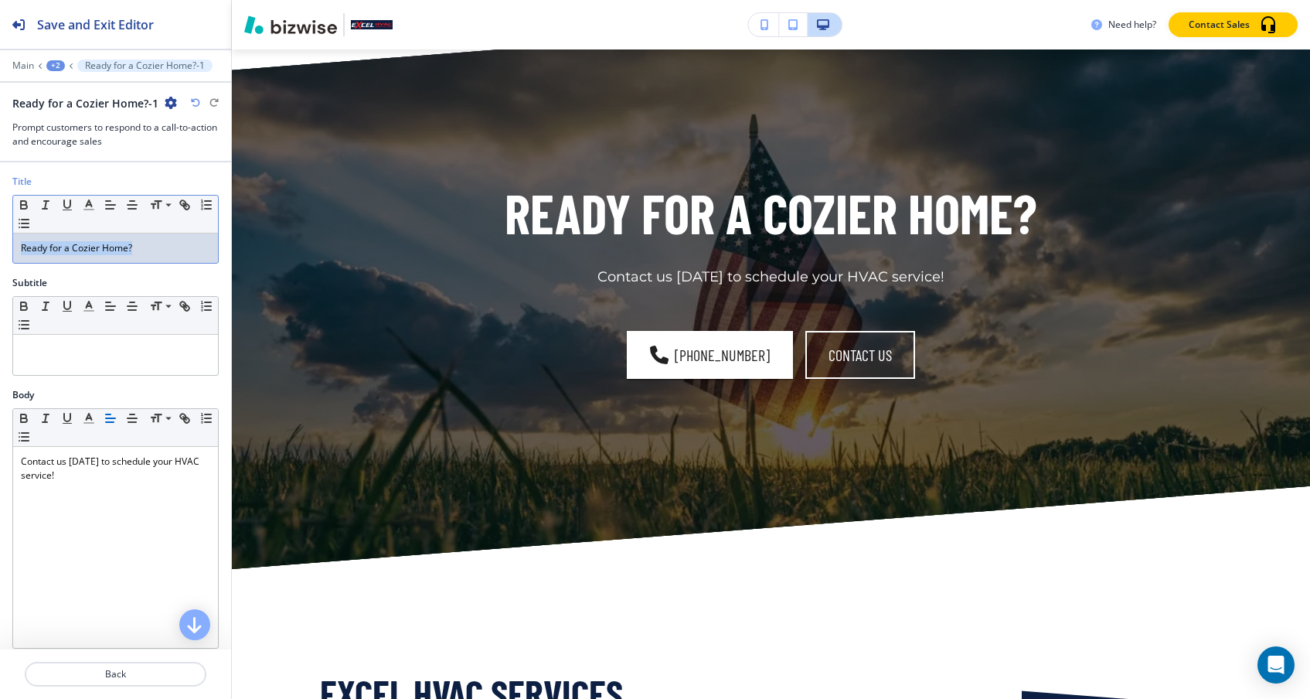
drag, startPoint x: 155, startPoint y: 240, endPoint x: 155, endPoint y: 217, distance: 23.2
click at [155, 218] on div "Small Normal Large Huge Ready for a Cozier Home?" at bounding box center [115, 229] width 206 height 69
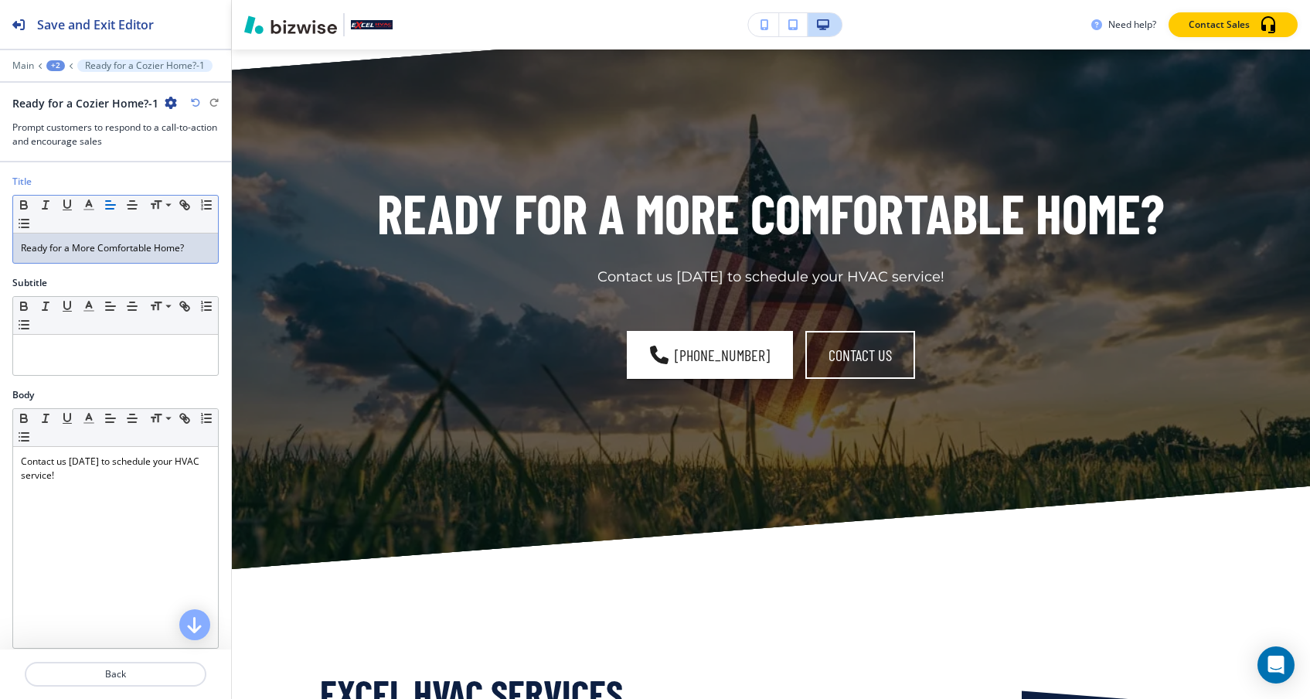
click at [47, 64] on div "+2" at bounding box center [55, 65] width 19 height 11
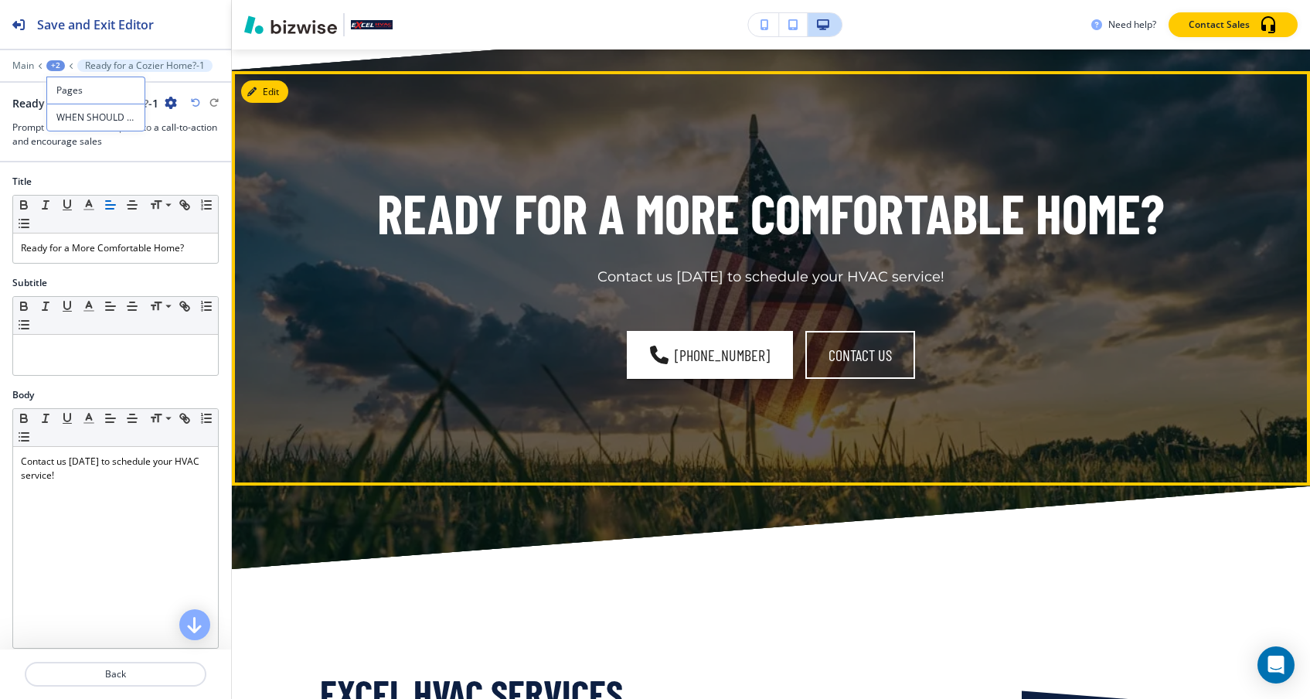
click at [406, 177] on p "Ready for a More Comfortable Home?" at bounding box center [770, 213] width 787 height 72
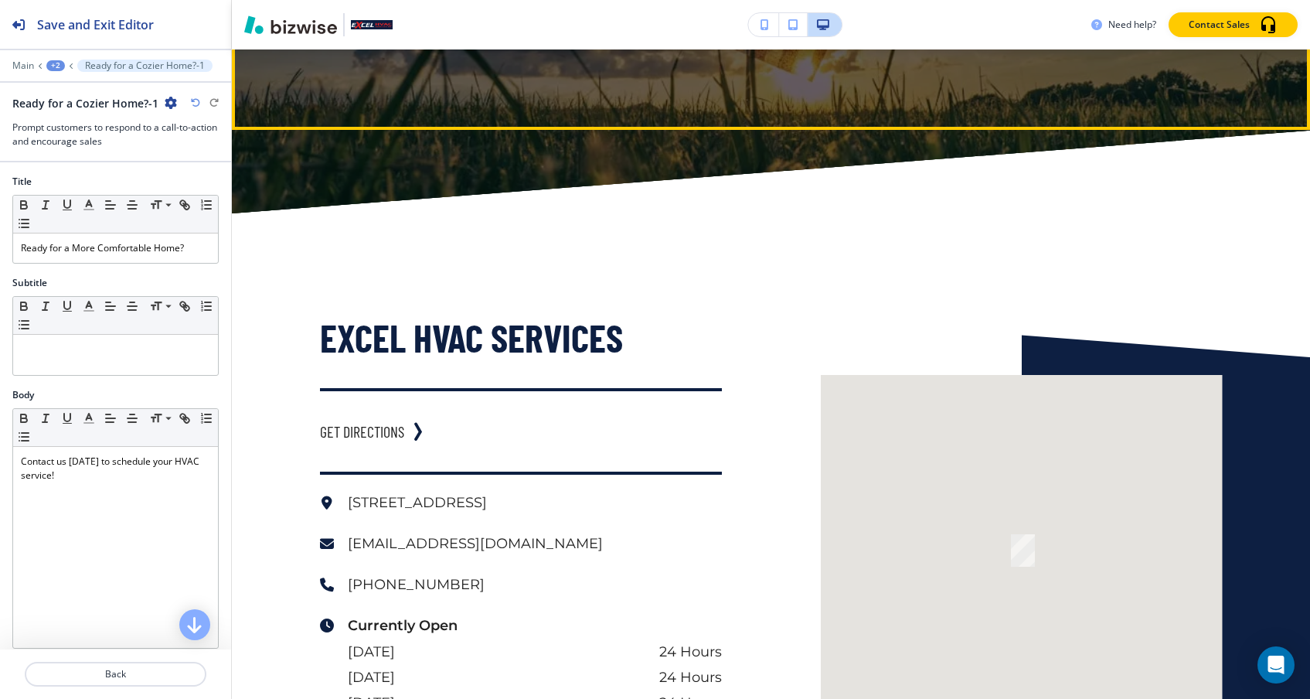
scroll to position [3486, 0]
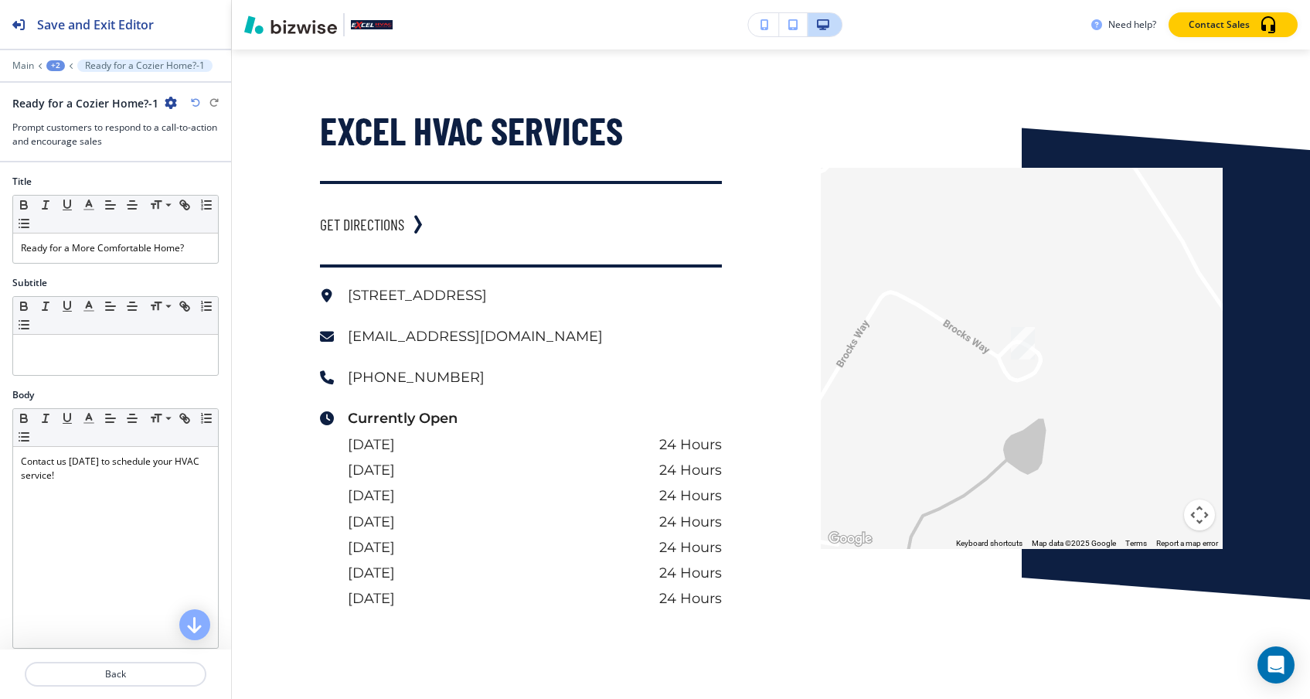
click at [50, 66] on div "+2" at bounding box center [55, 65] width 19 height 11
click at [73, 95] on p "Pages" at bounding box center [95, 90] width 79 height 14
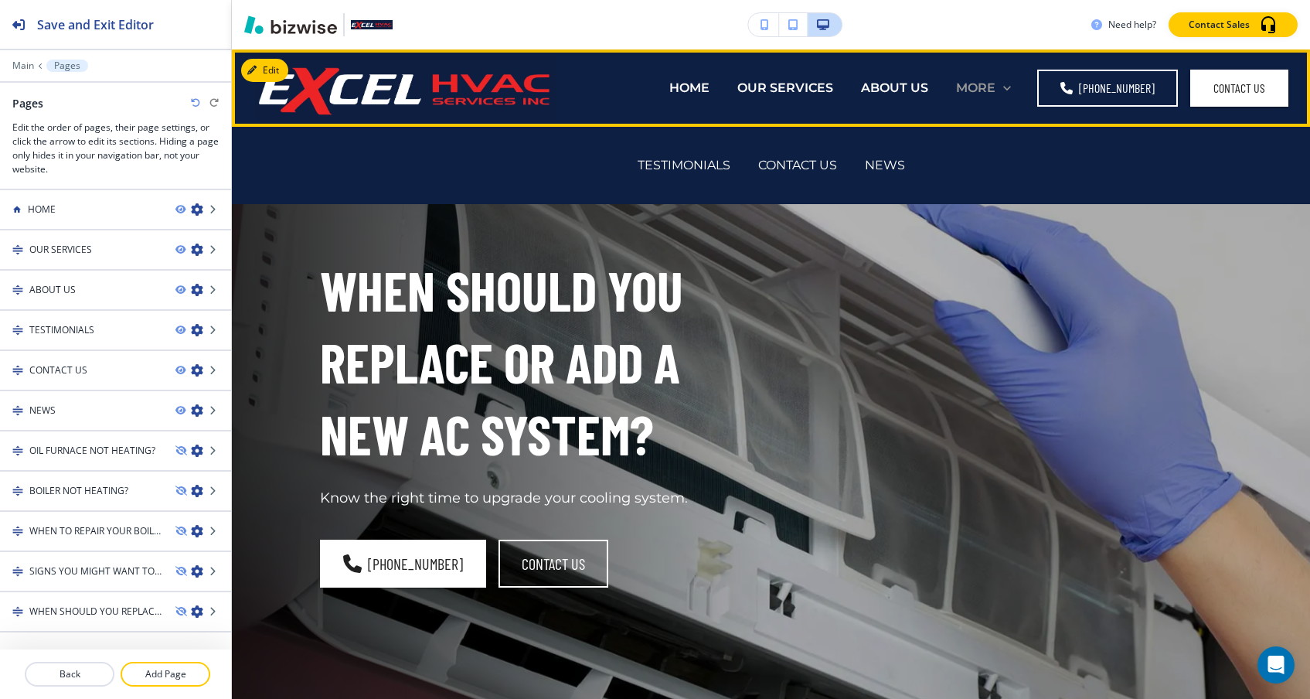
scroll to position [0, 0]
click at [994, 82] on p "MORE" at bounding box center [975, 88] width 39 height 18
click at [872, 165] on p "NEWS" at bounding box center [885, 165] width 40 height 18
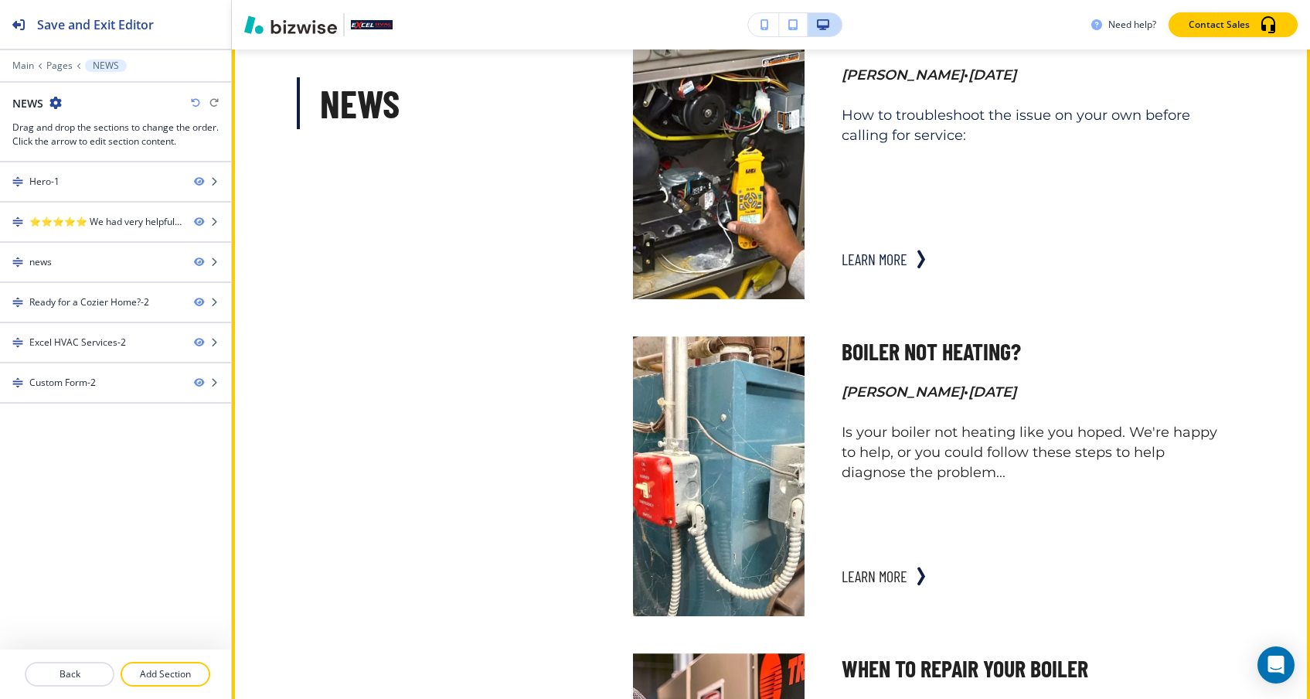
scroll to position [1077, 0]
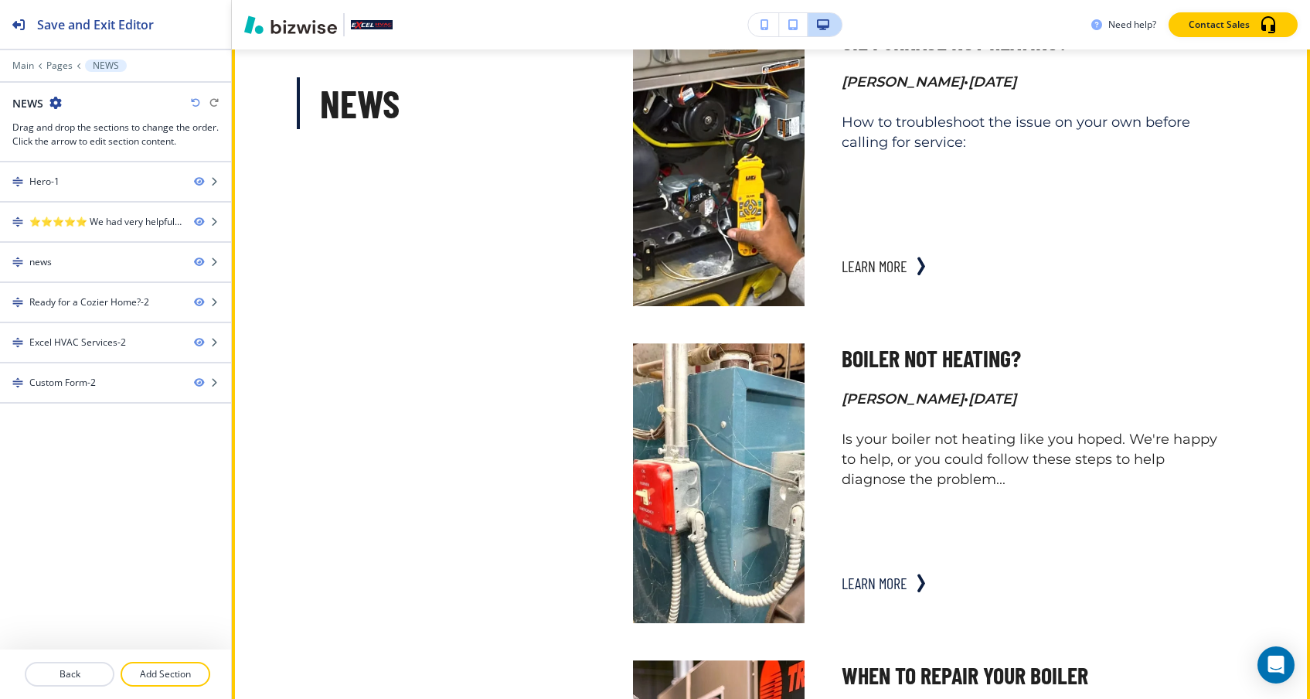
click at [872, 582] on button "learn more" at bounding box center [874, 582] width 66 height 31
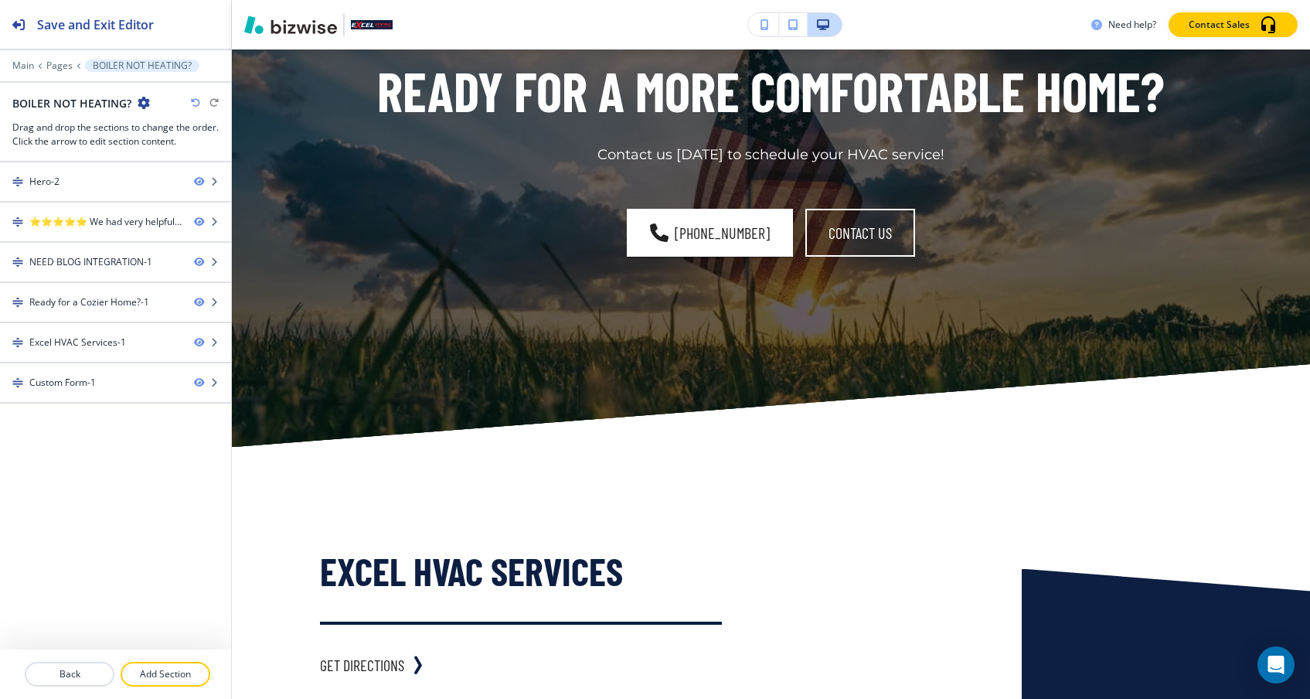
scroll to position [1657, 0]
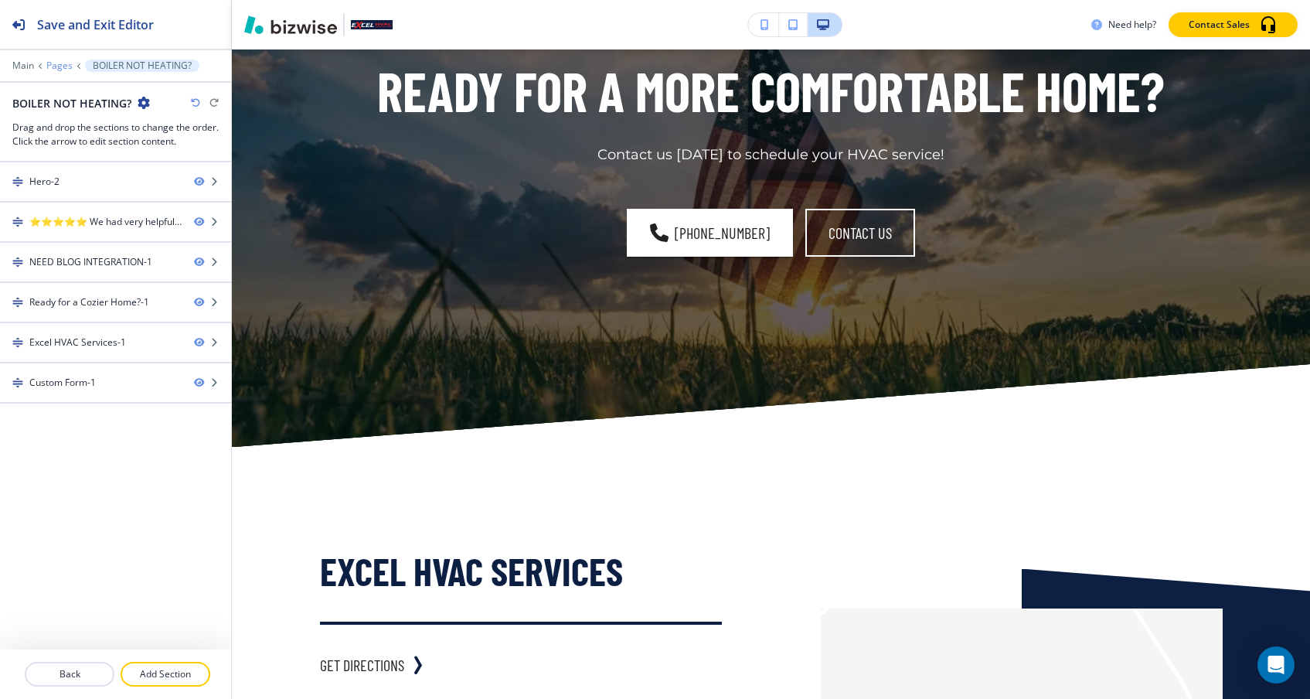
click at [61, 63] on p "Pages" at bounding box center [59, 65] width 26 height 11
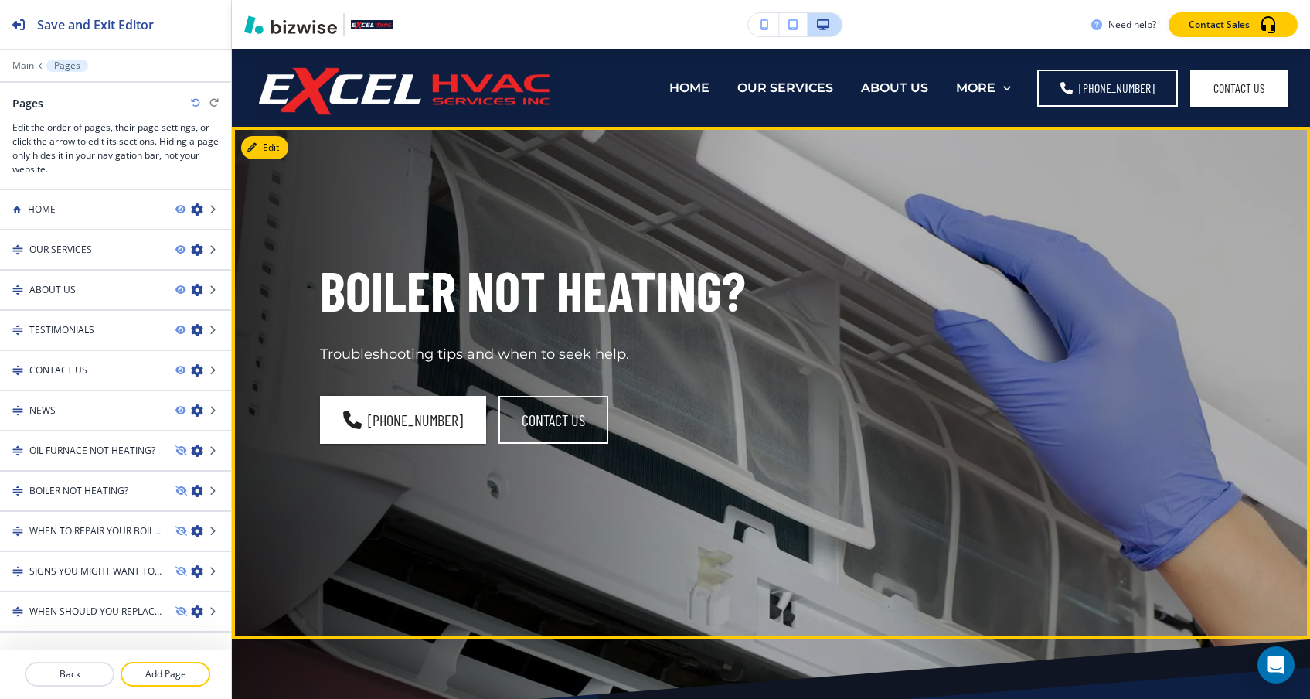
scroll to position [0, 0]
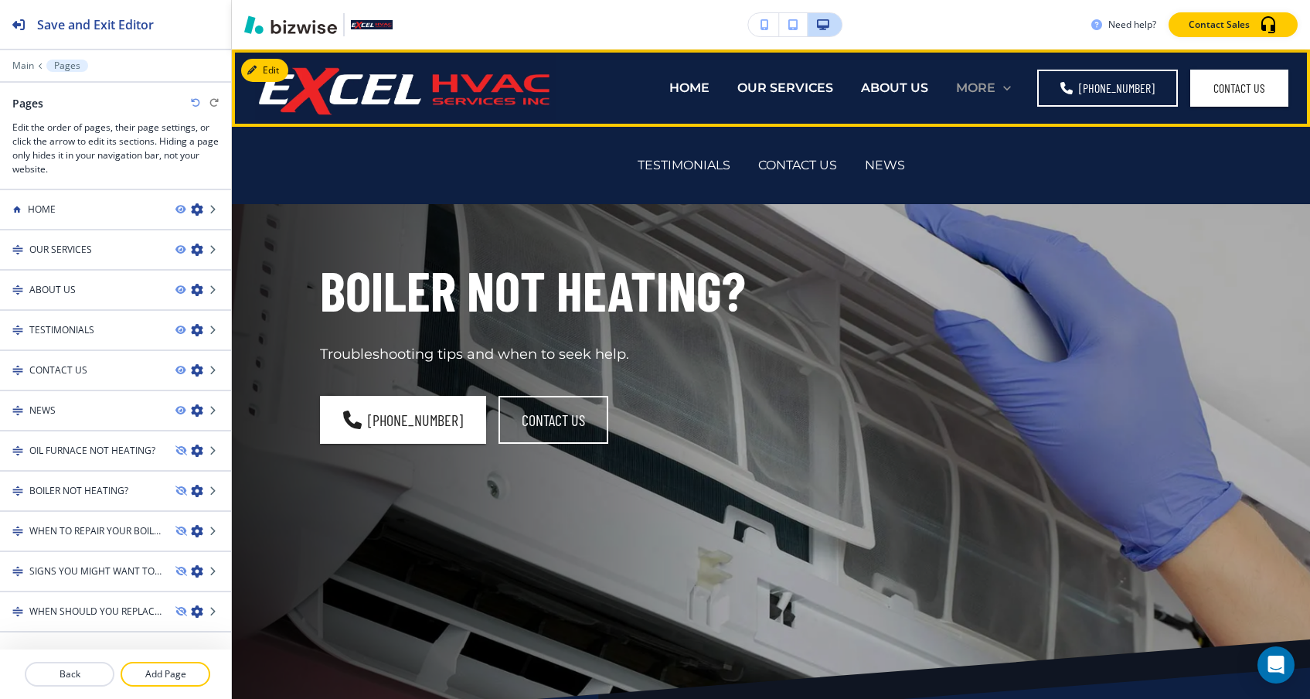
click at [976, 94] on p "MORE" at bounding box center [975, 88] width 39 height 18
click at [901, 160] on p "NEWS" at bounding box center [885, 165] width 40 height 18
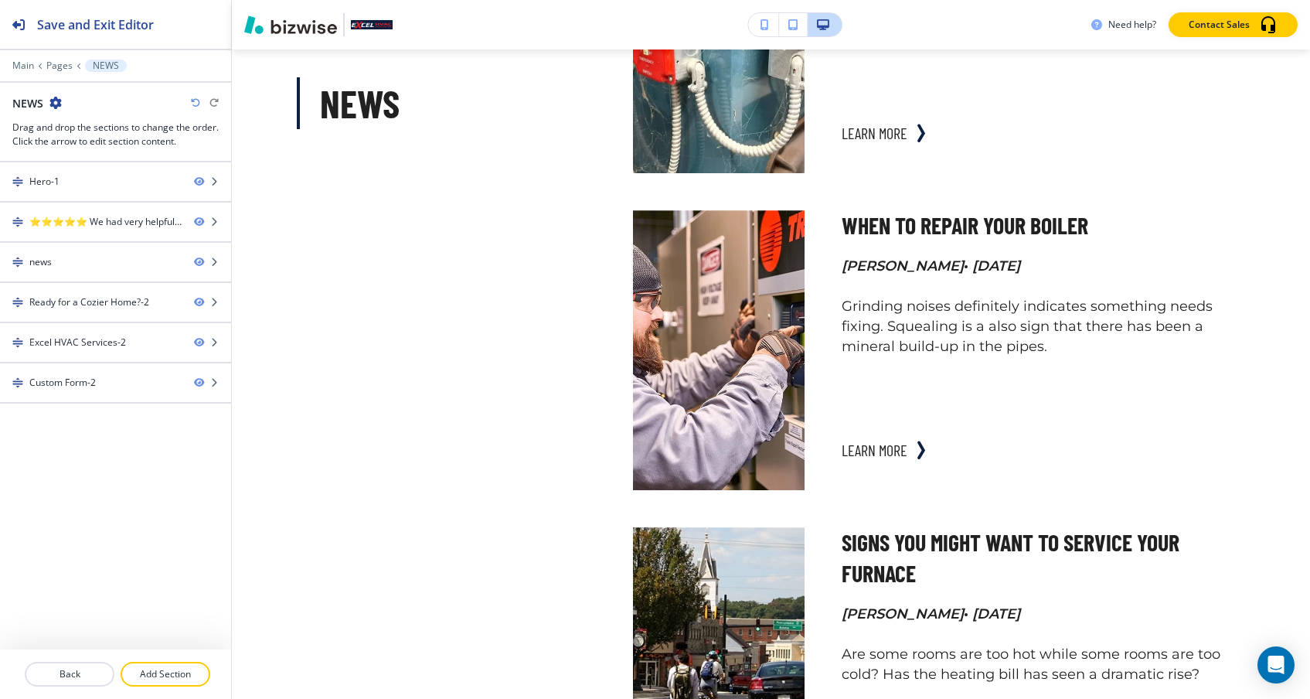
scroll to position [1568, 0]
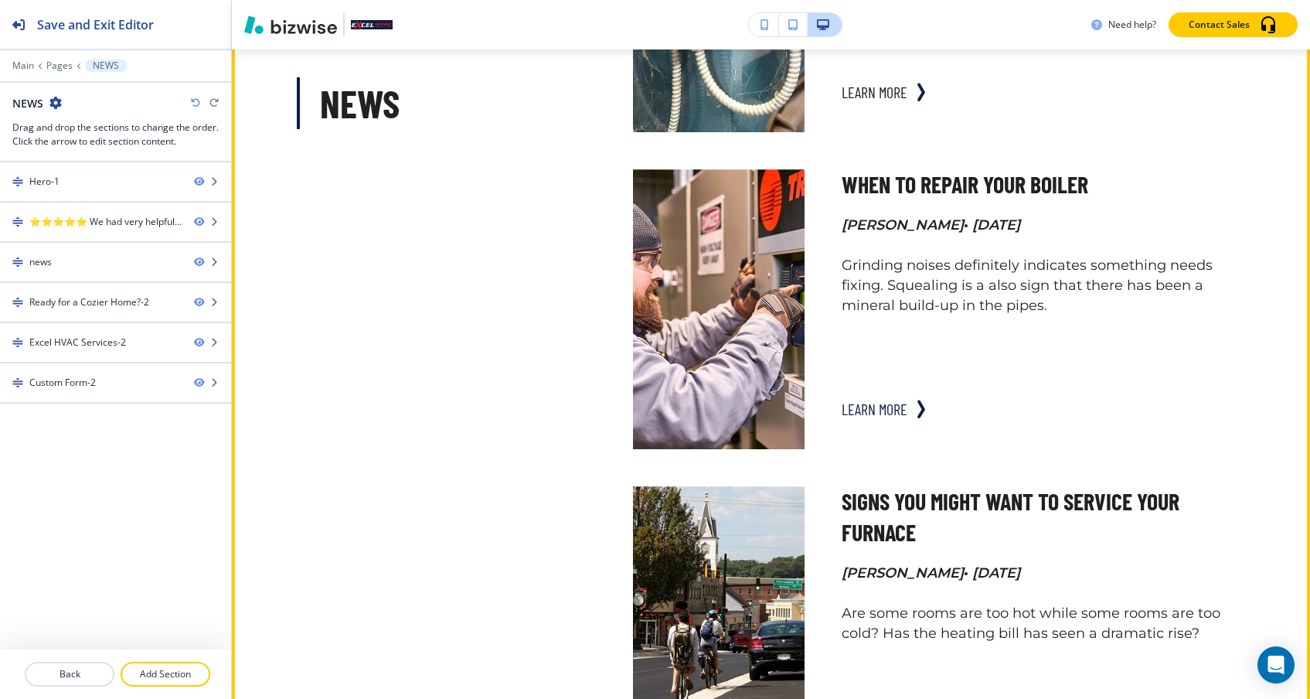
click at [854, 411] on button "learn more" at bounding box center [874, 408] width 66 height 31
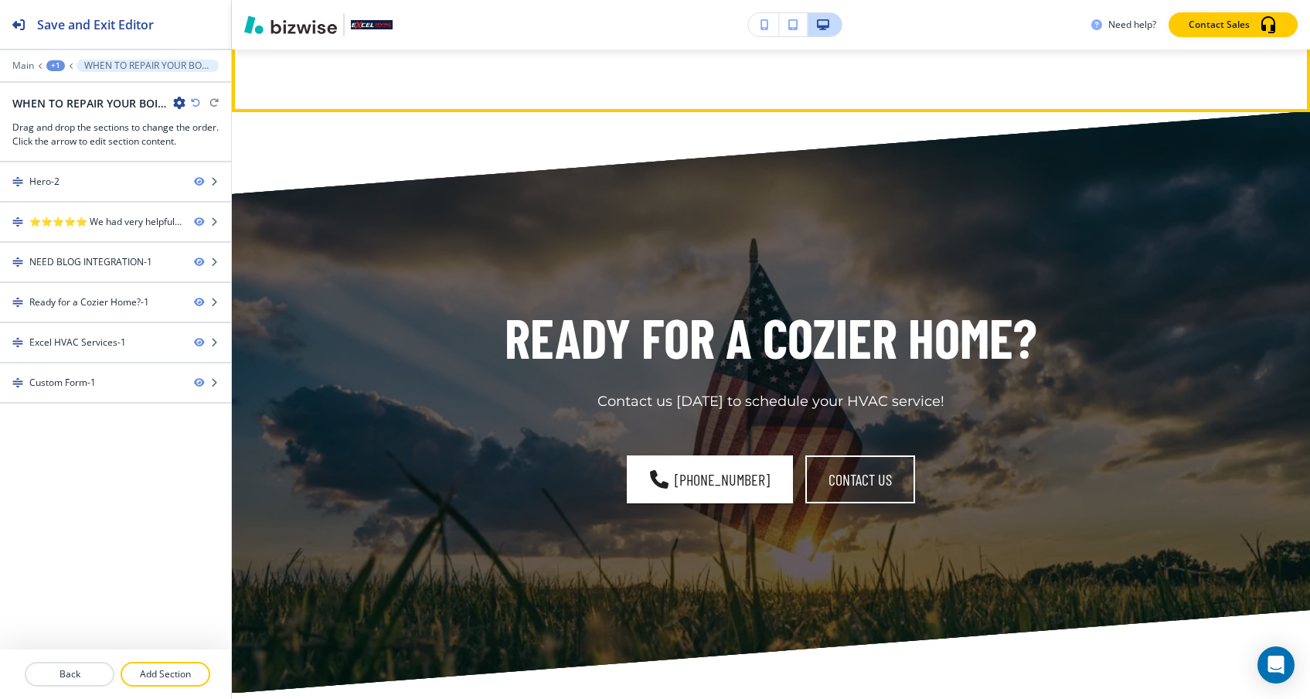
scroll to position [2342, 0]
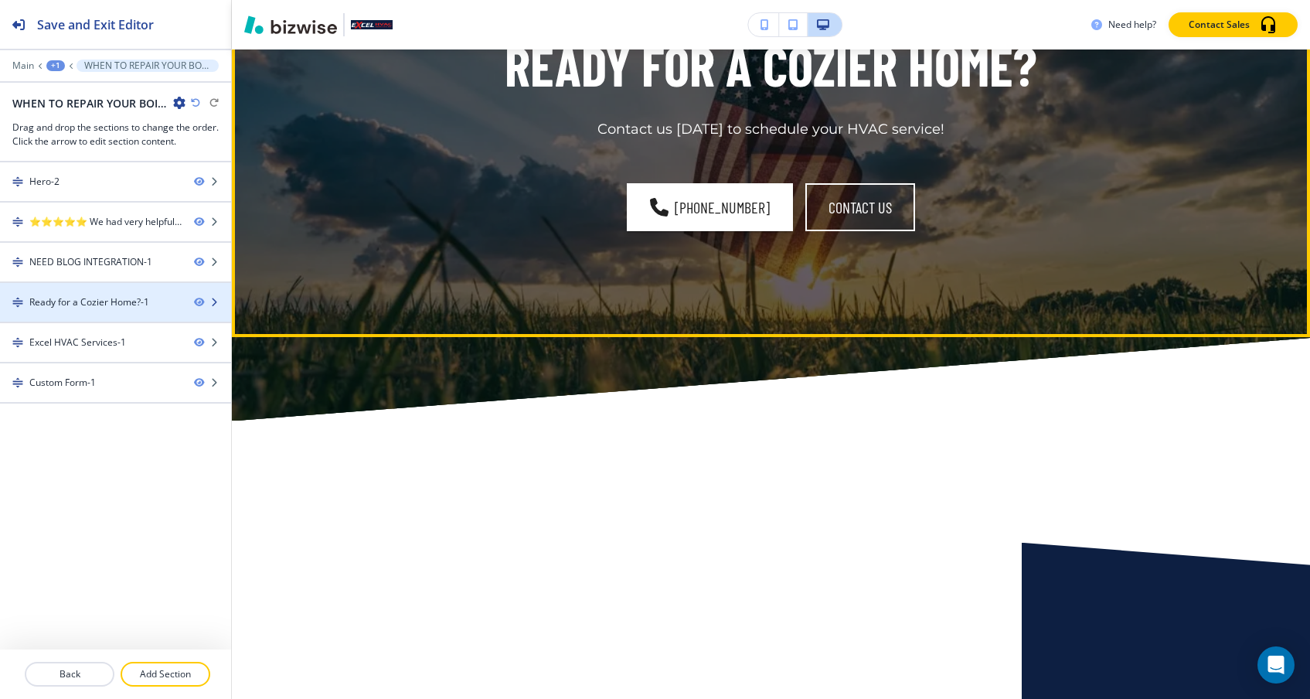
click at [140, 304] on div "Ready for a Cozier Home?-1" at bounding box center [89, 302] width 120 height 14
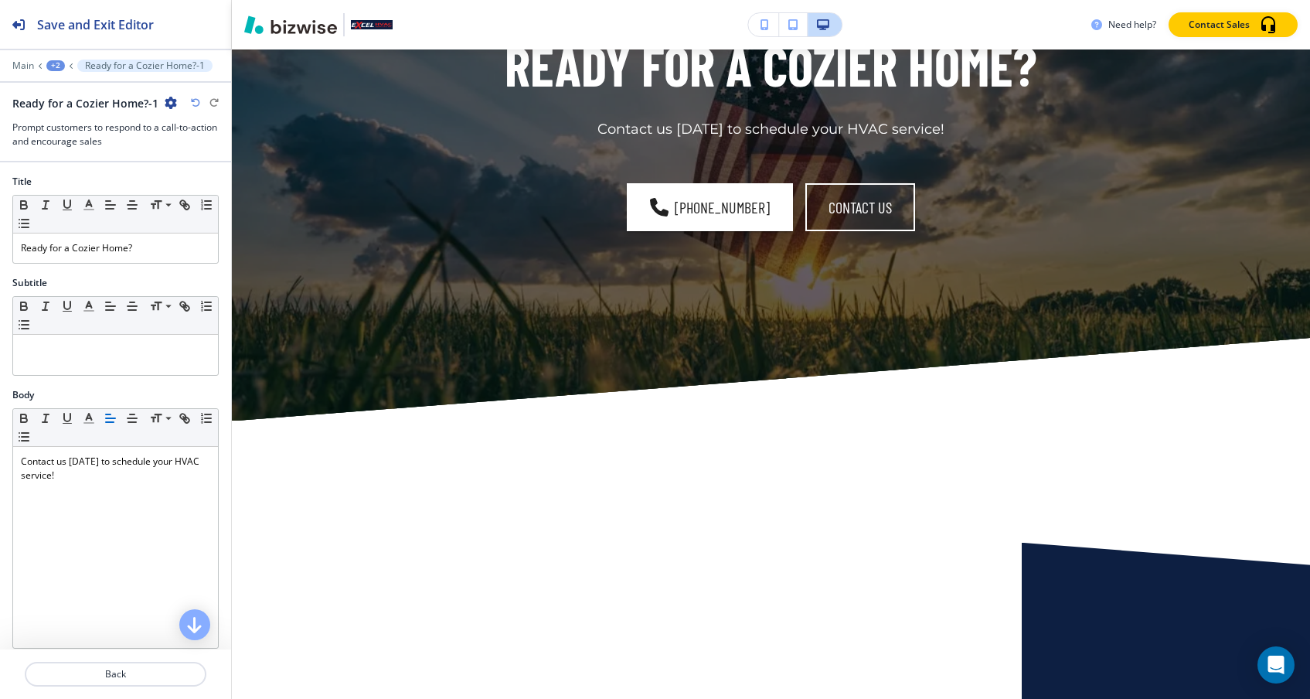
scroll to position [2579, 0]
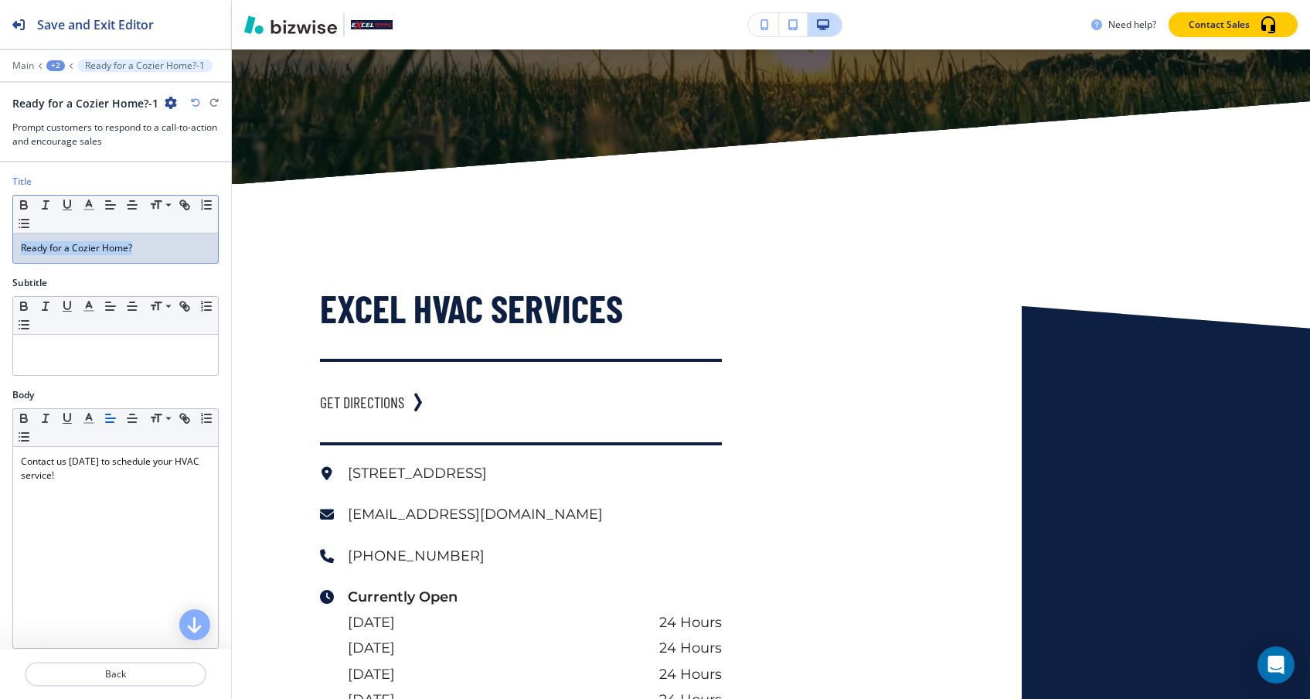
drag, startPoint x: 150, startPoint y: 245, endPoint x: 147, endPoint y: 223, distance: 22.6
click at [147, 223] on div "Small Normal Large Huge Ready for a Cozier Home?" at bounding box center [115, 229] width 206 height 69
click at [39, 66] on icon at bounding box center [40, 66] width 6 height 6
click at [53, 61] on div "+2" at bounding box center [55, 65] width 19 height 11
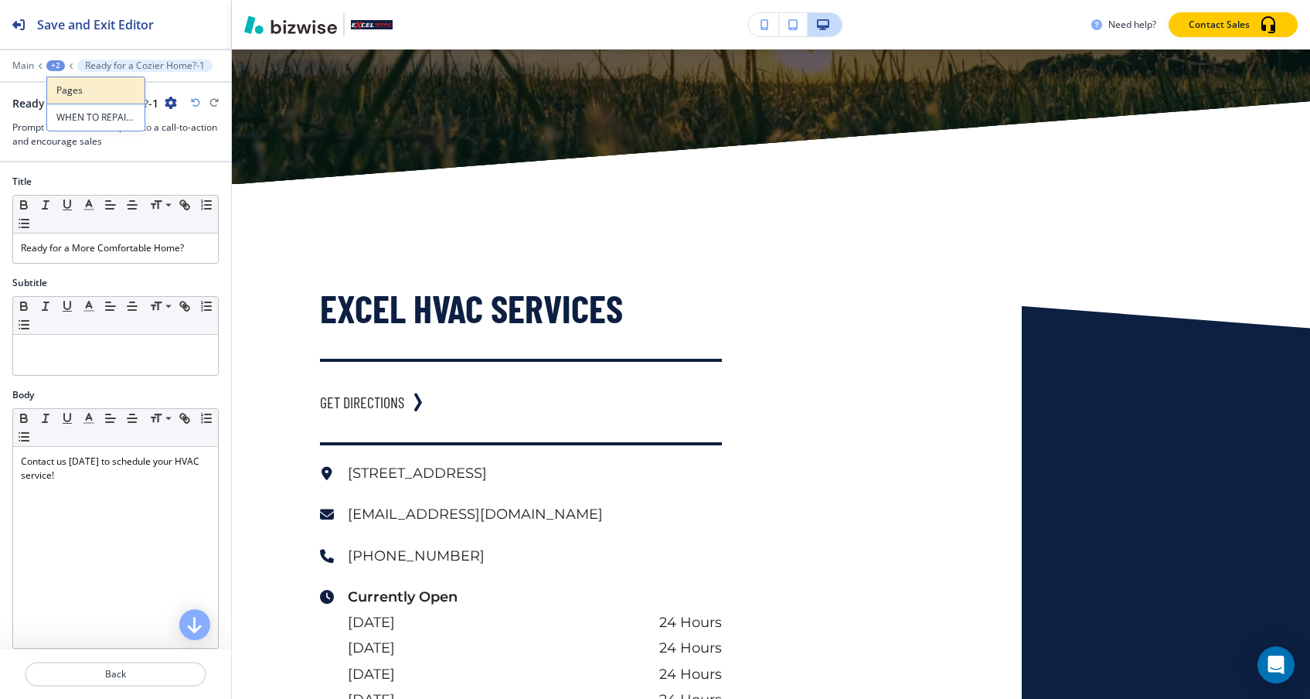
click at [90, 87] on p "Pages" at bounding box center [95, 90] width 79 height 14
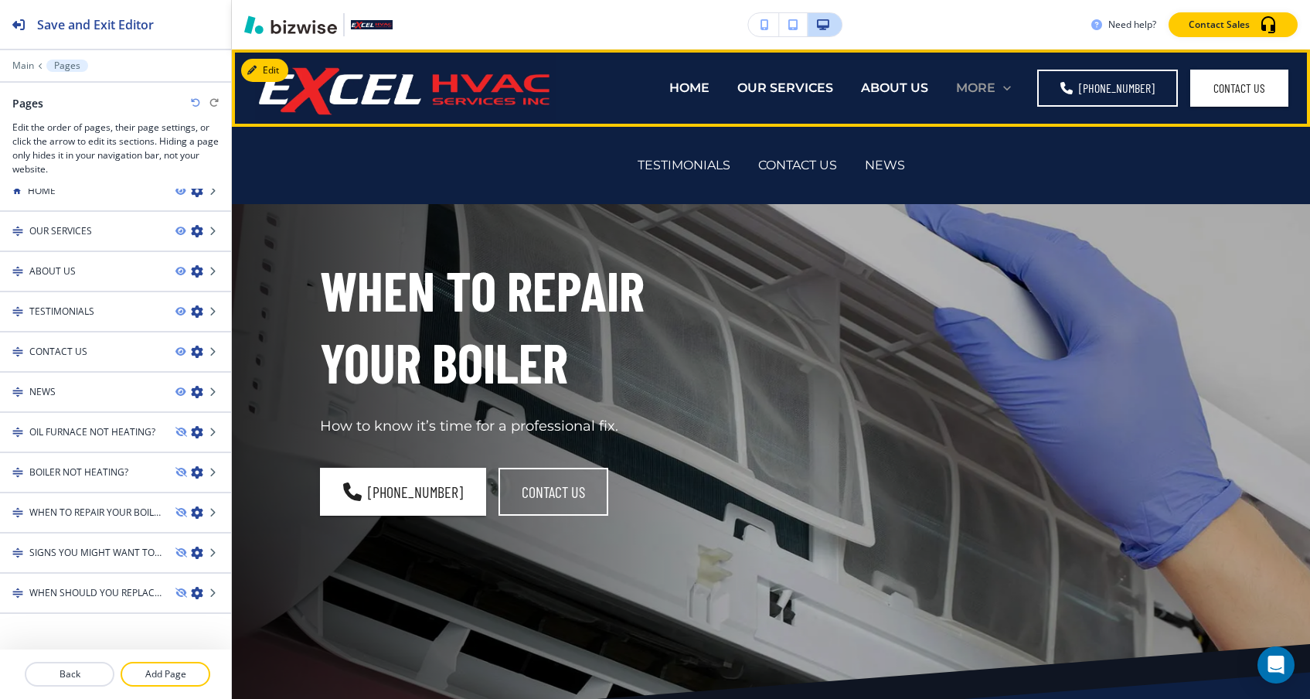
click at [994, 84] on p "MORE" at bounding box center [975, 88] width 39 height 18
click at [877, 168] on p "NEWS" at bounding box center [885, 165] width 40 height 18
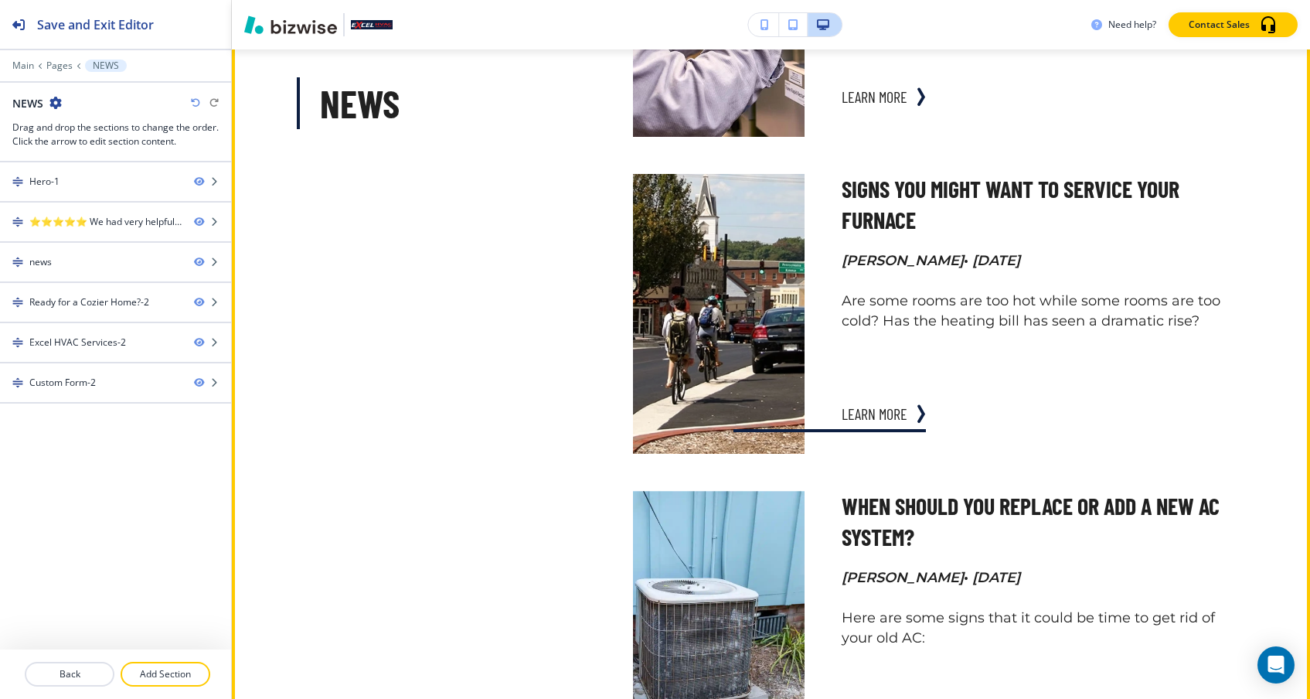
scroll to position [1950, 0]
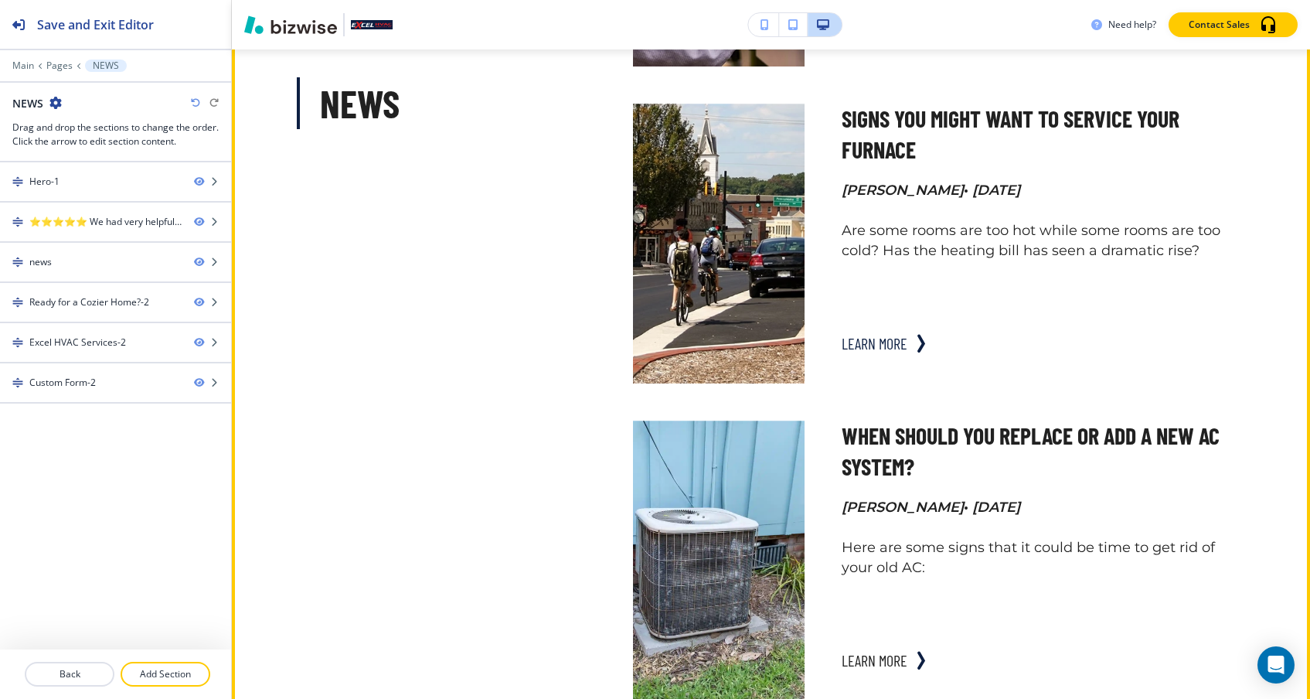
click at [880, 337] on button "learn more" at bounding box center [874, 343] width 66 height 31
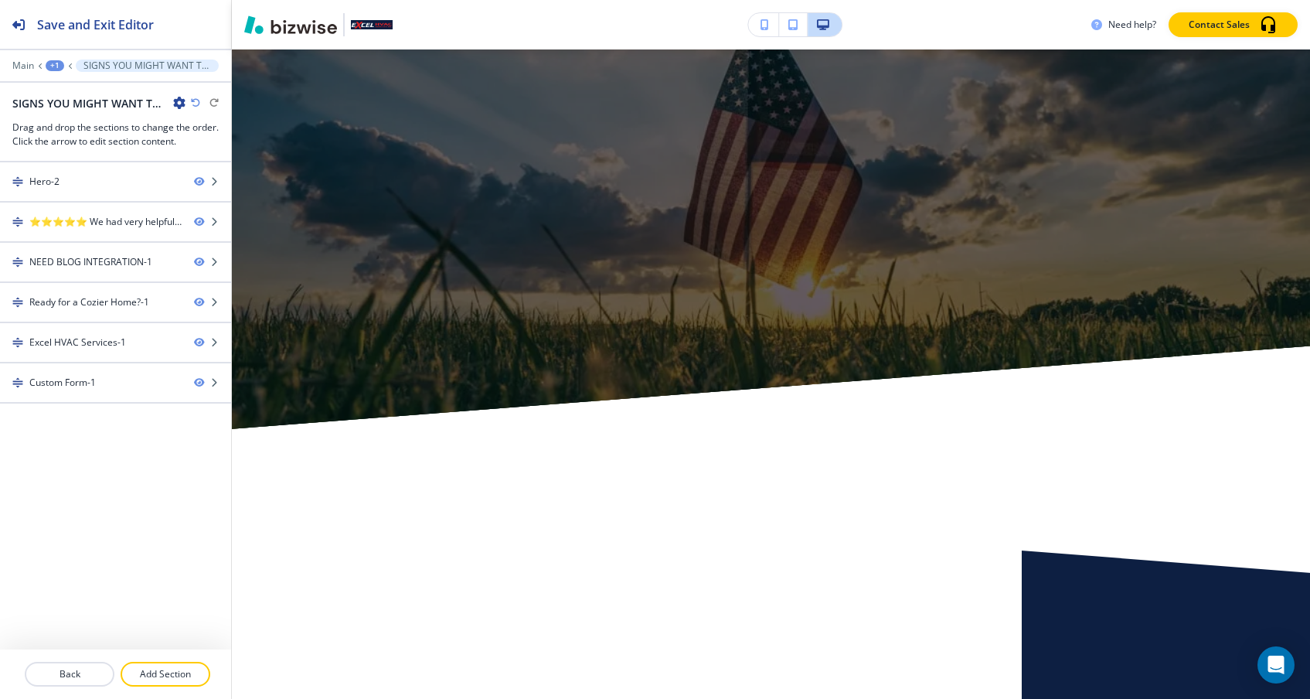
scroll to position [3186, 0]
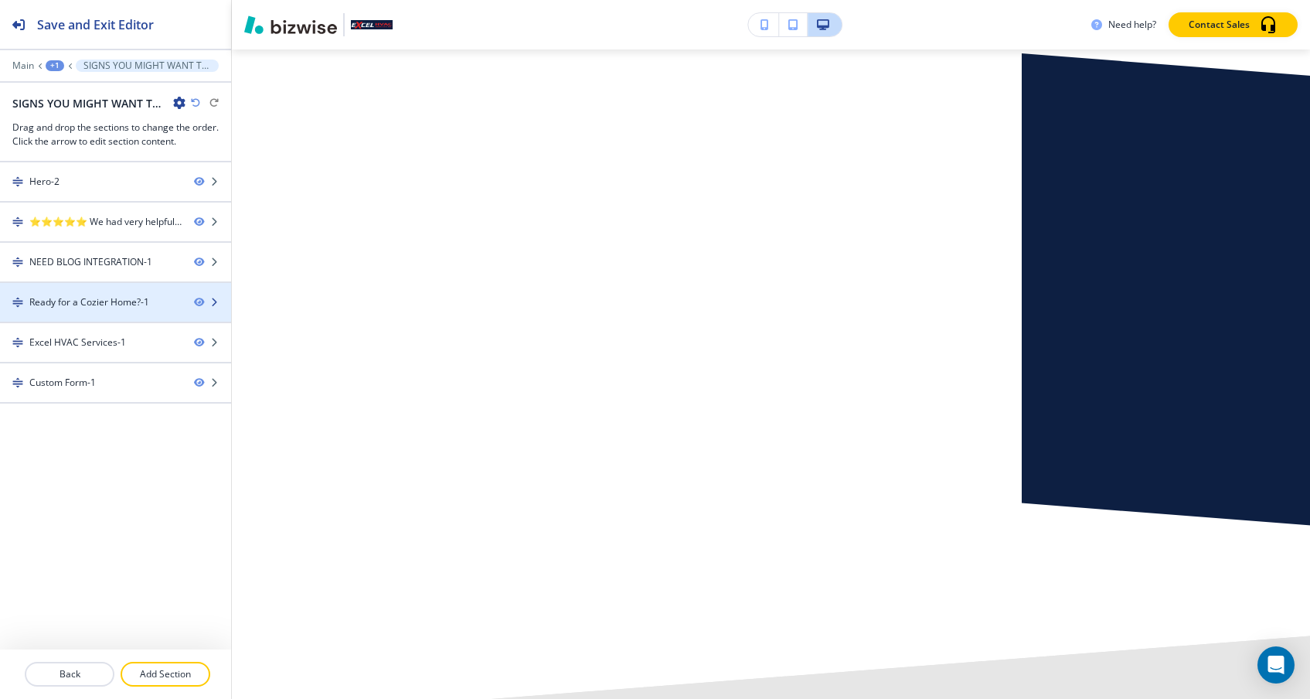
click at [151, 312] on div at bounding box center [115, 315] width 231 height 12
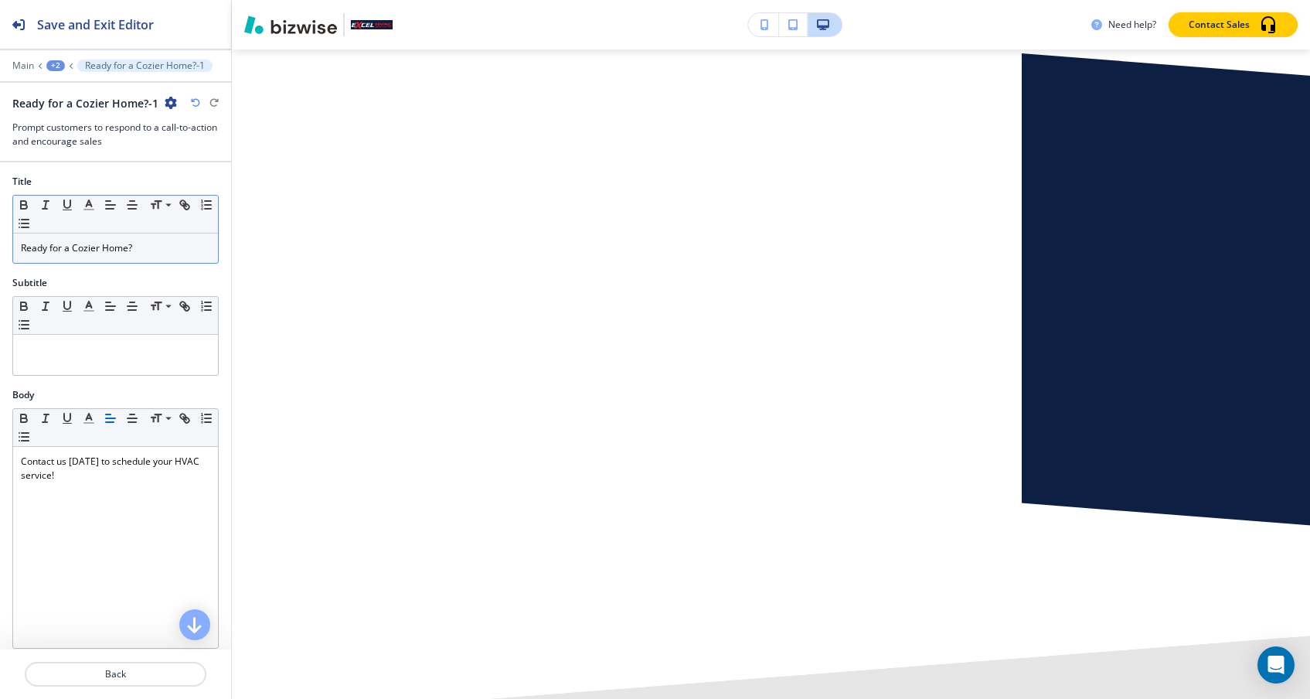
scroll to position [3511, 0]
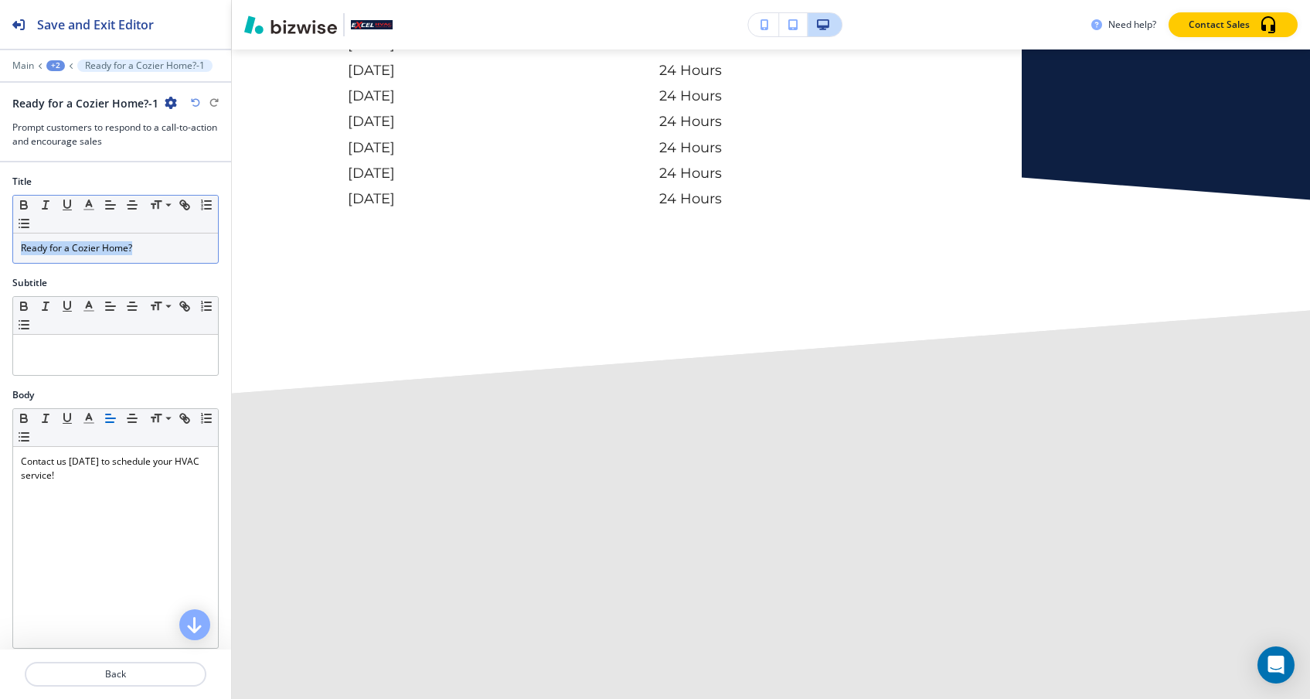
drag, startPoint x: 141, startPoint y: 246, endPoint x: 142, endPoint y: 226, distance: 20.1
click at [142, 227] on div "Small Normal Large Huge Ready for a Cozier Home?" at bounding box center [115, 229] width 206 height 69
click at [53, 65] on div "+2" at bounding box center [55, 65] width 19 height 11
click at [59, 82] on button "Pages" at bounding box center [95, 89] width 99 height 27
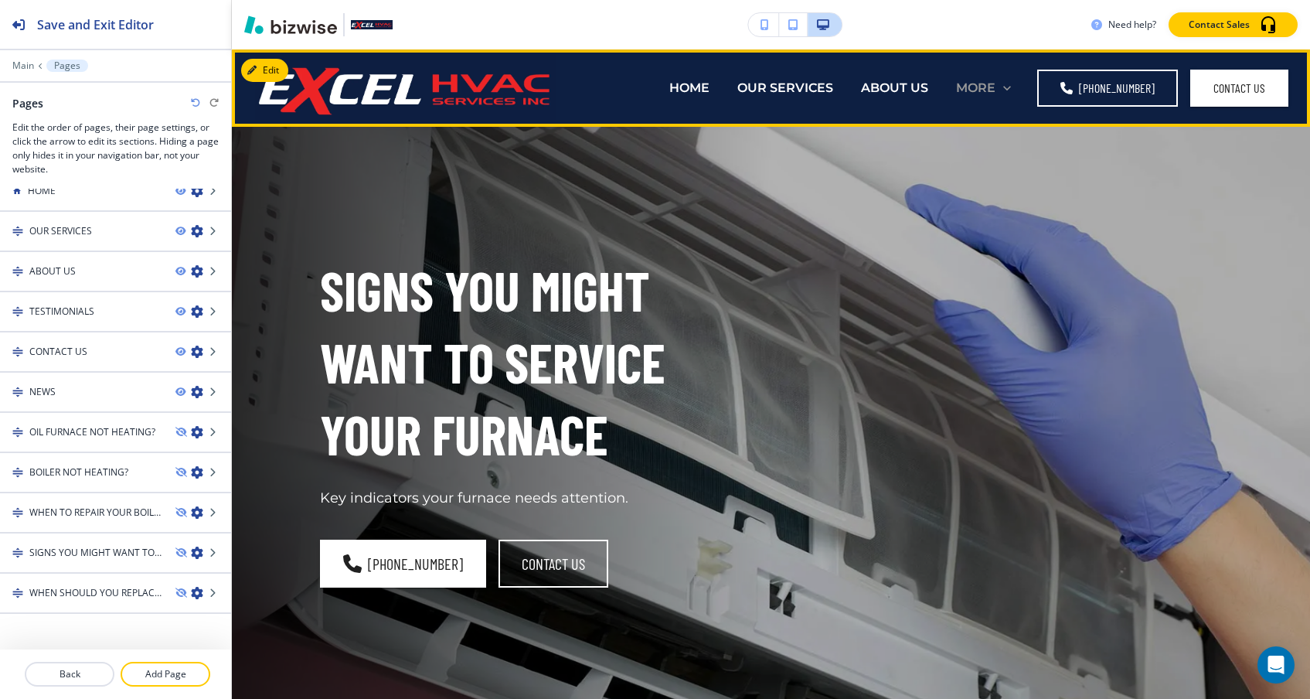
scroll to position [0, 0]
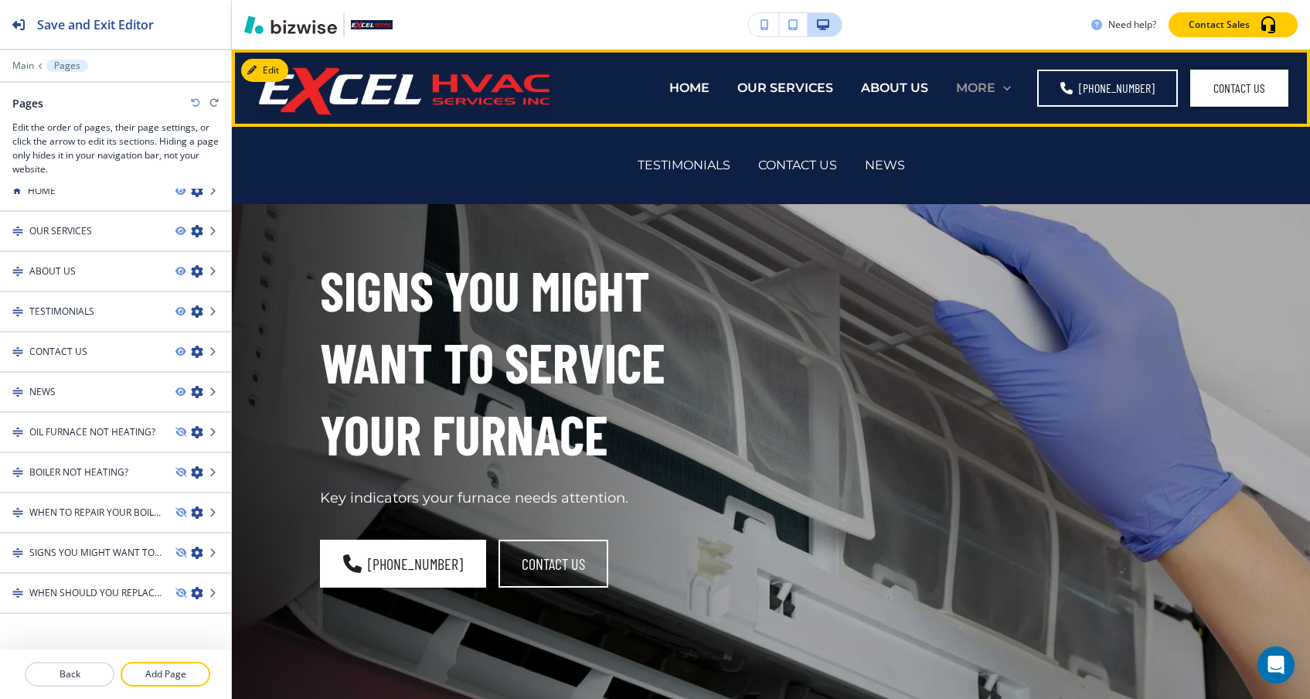
click at [995, 87] on p "MORE" at bounding box center [975, 88] width 39 height 18
click at [890, 178] on div "NEWS" at bounding box center [885, 165] width 68 height 62
click at [890, 167] on p "NEWS" at bounding box center [885, 165] width 40 height 18
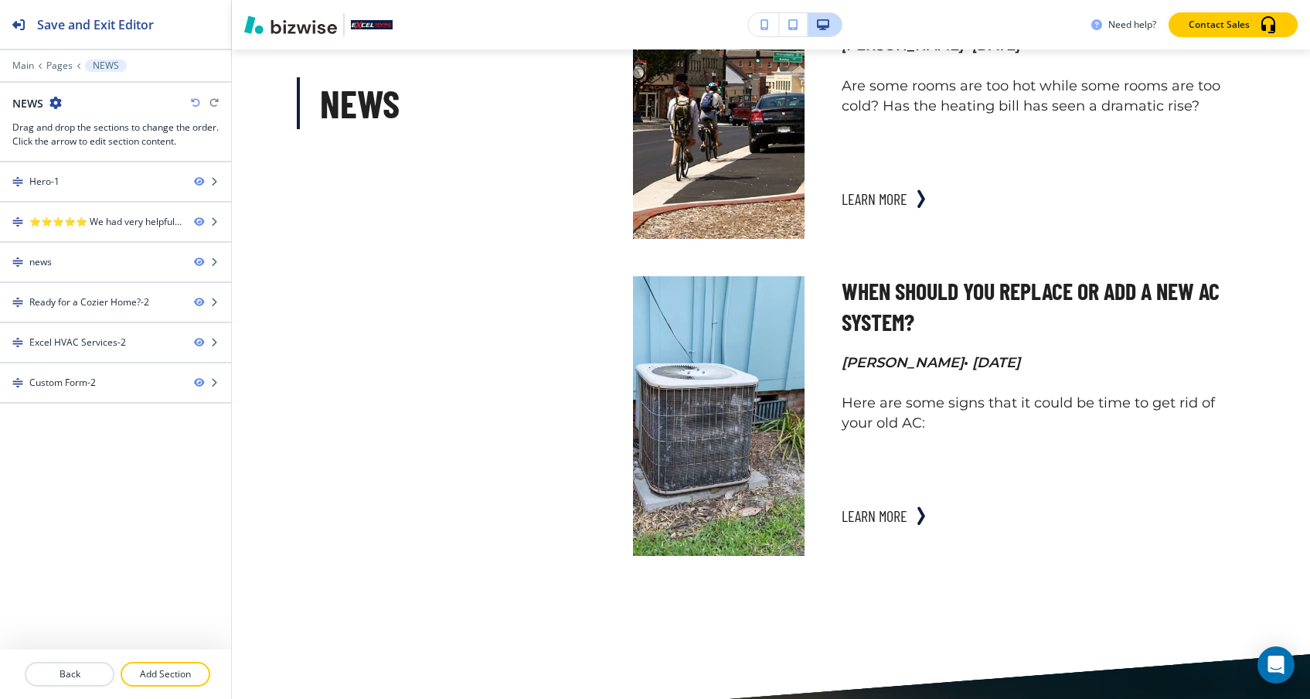
scroll to position [2157, 0]
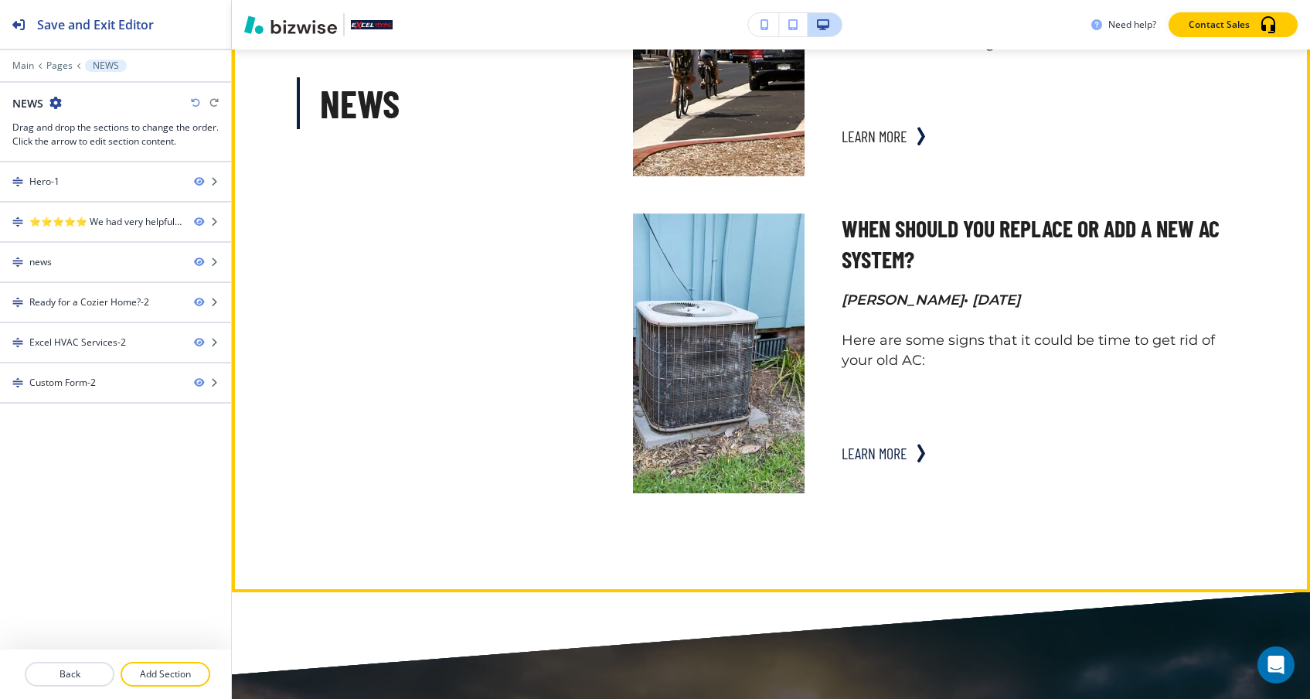
click at [865, 453] on button "learn more" at bounding box center [874, 452] width 66 height 31
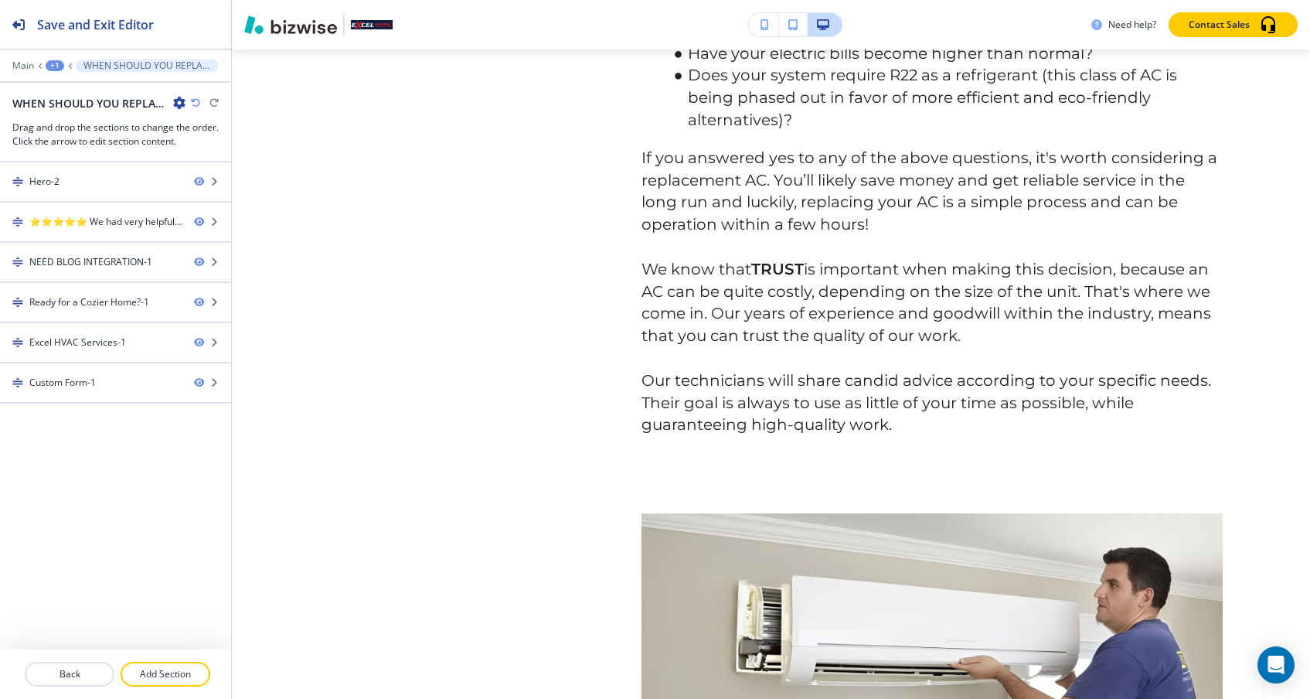
scroll to position [1540, 0]
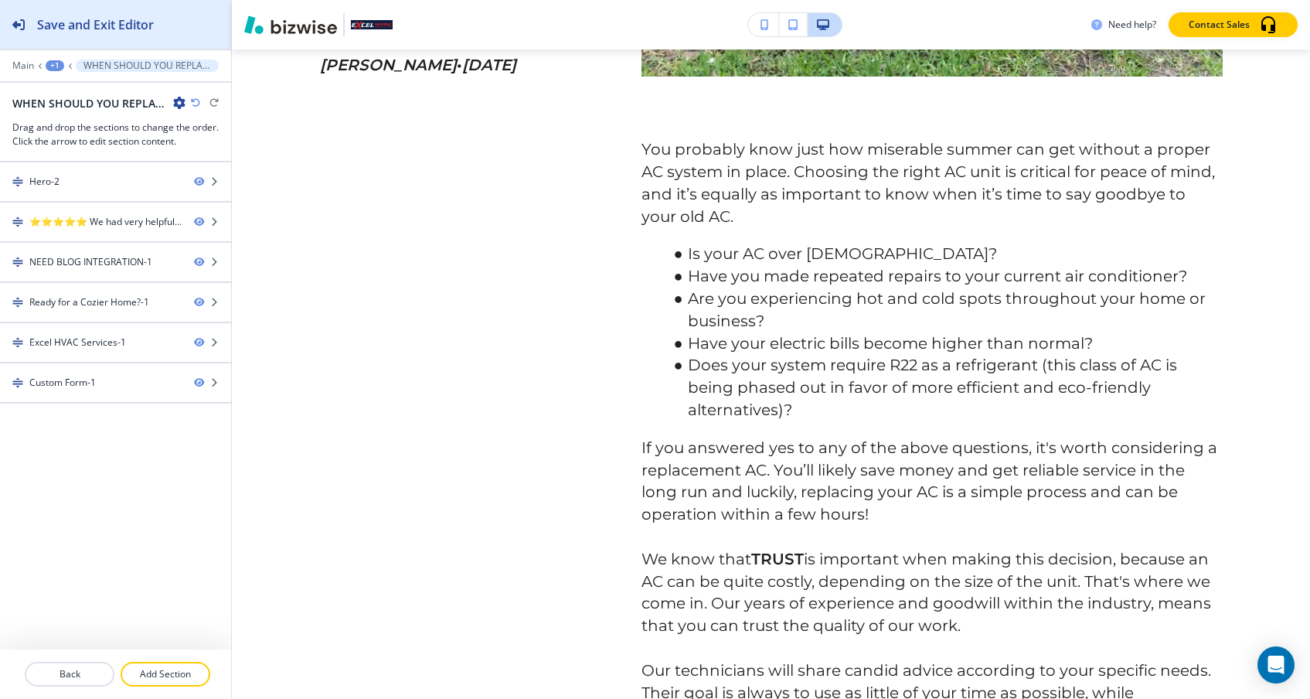
click at [63, 25] on h2 "Save and Exit Editor" at bounding box center [95, 24] width 117 height 19
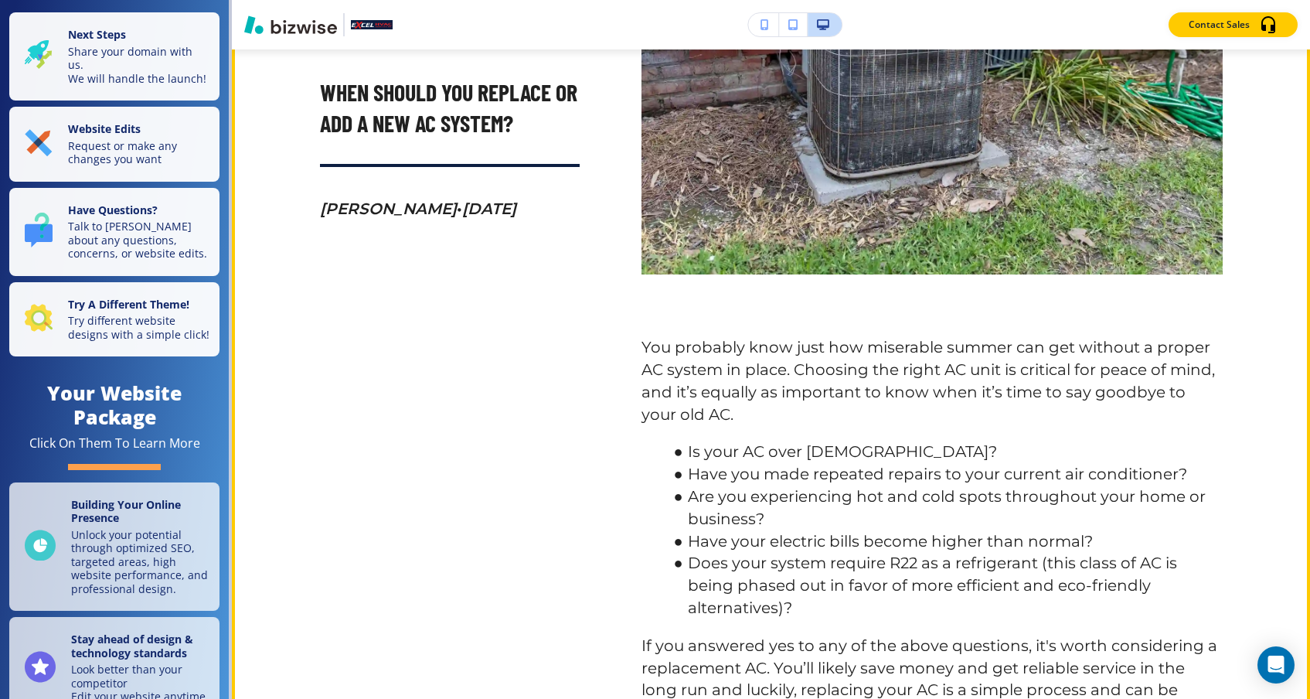
scroll to position [1326, 0]
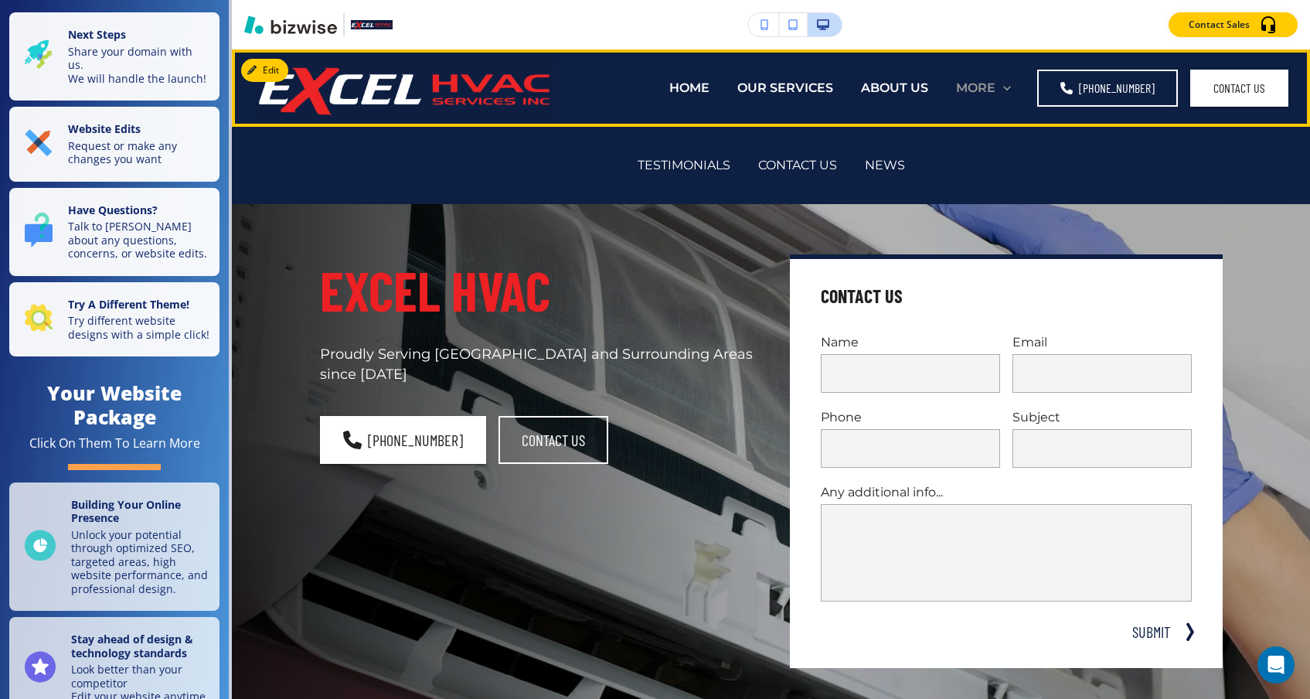
click at [984, 81] on p "MORE" at bounding box center [975, 88] width 39 height 18
click at [872, 168] on p "NEWS" at bounding box center [885, 165] width 40 height 18
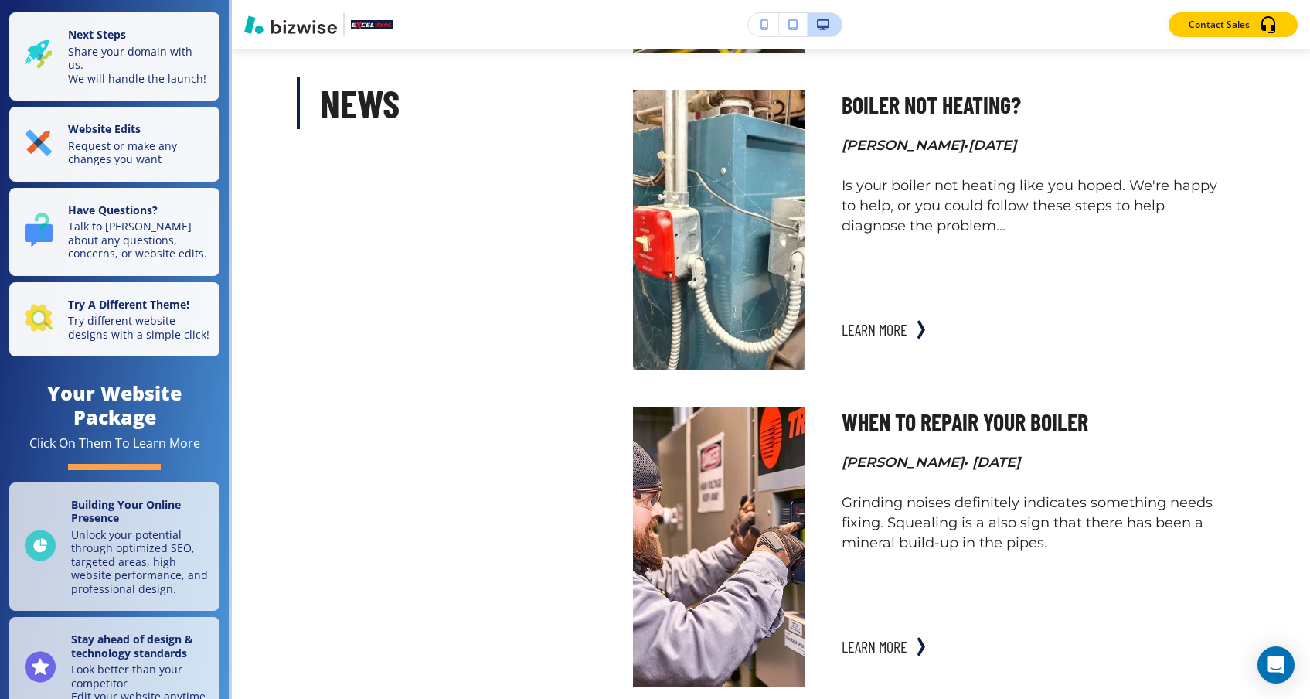
scroll to position [1371, 0]
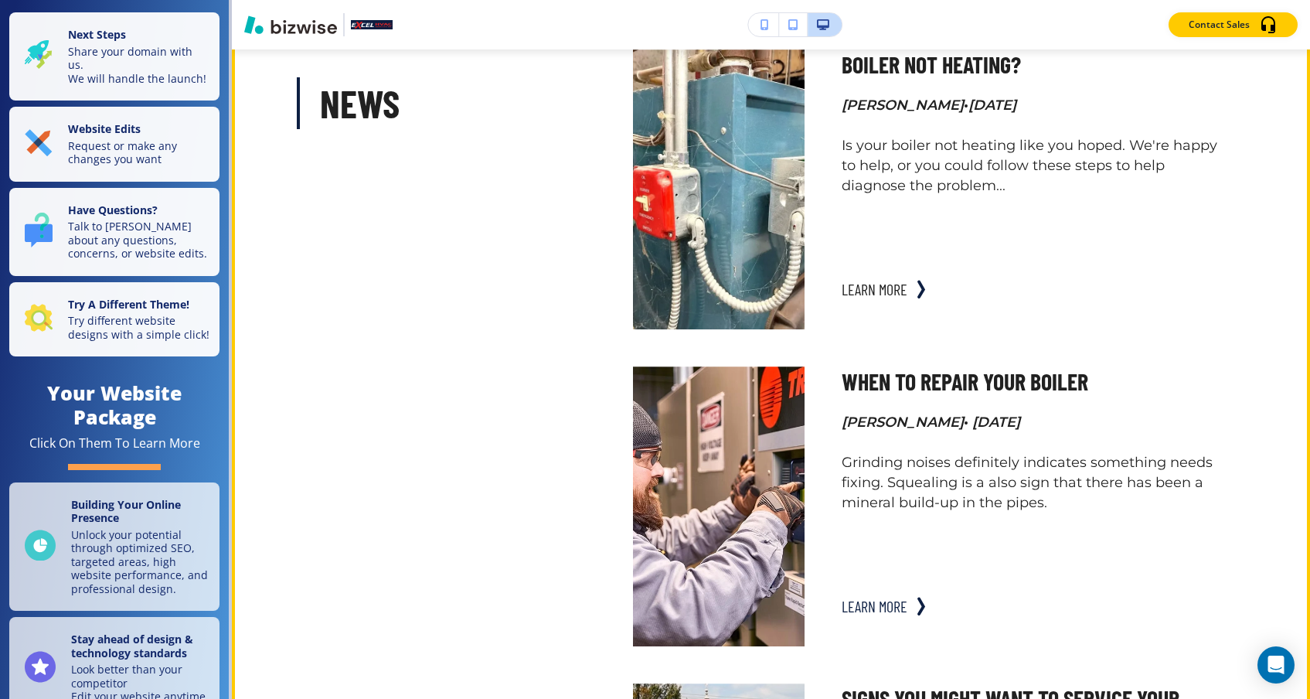
click at [849, 597] on button "learn more" at bounding box center [874, 605] width 66 height 31
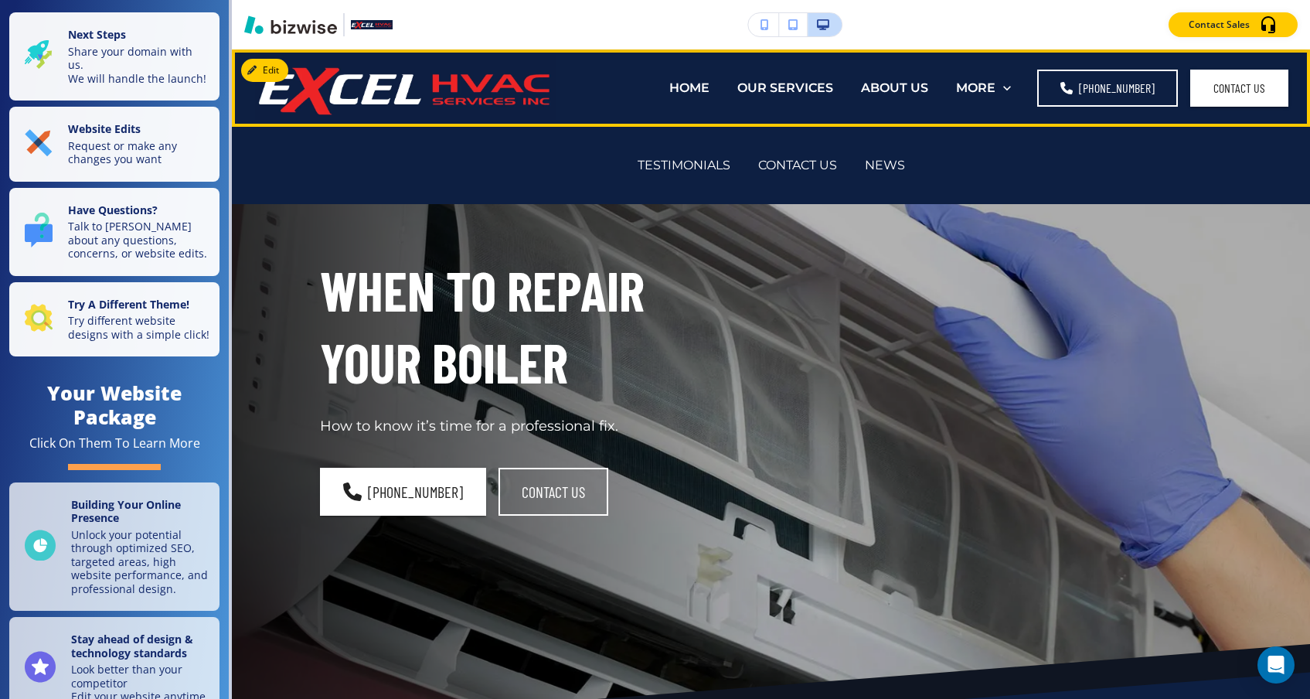
scroll to position [0, 0]
click at [681, 93] on div "HOME" at bounding box center [689, 88] width 68 height 18
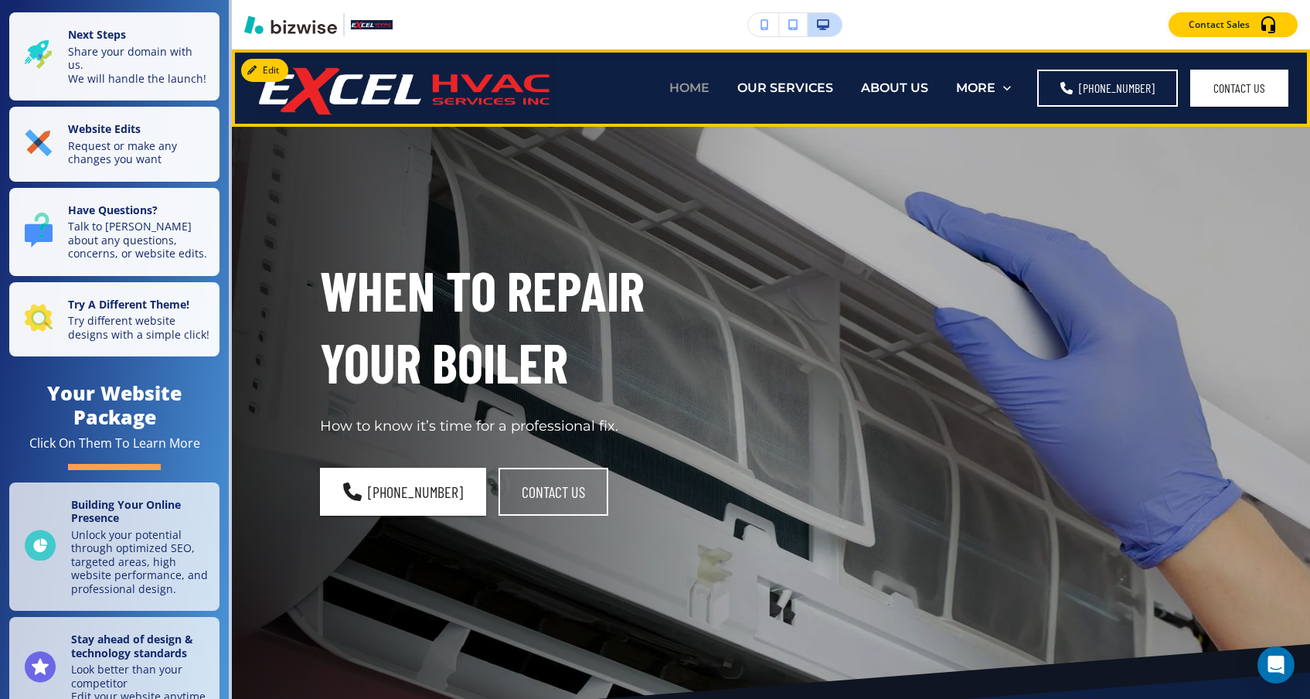
click at [696, 93] on p "HOME" at bounding box center [689, 88] width 40 height 18
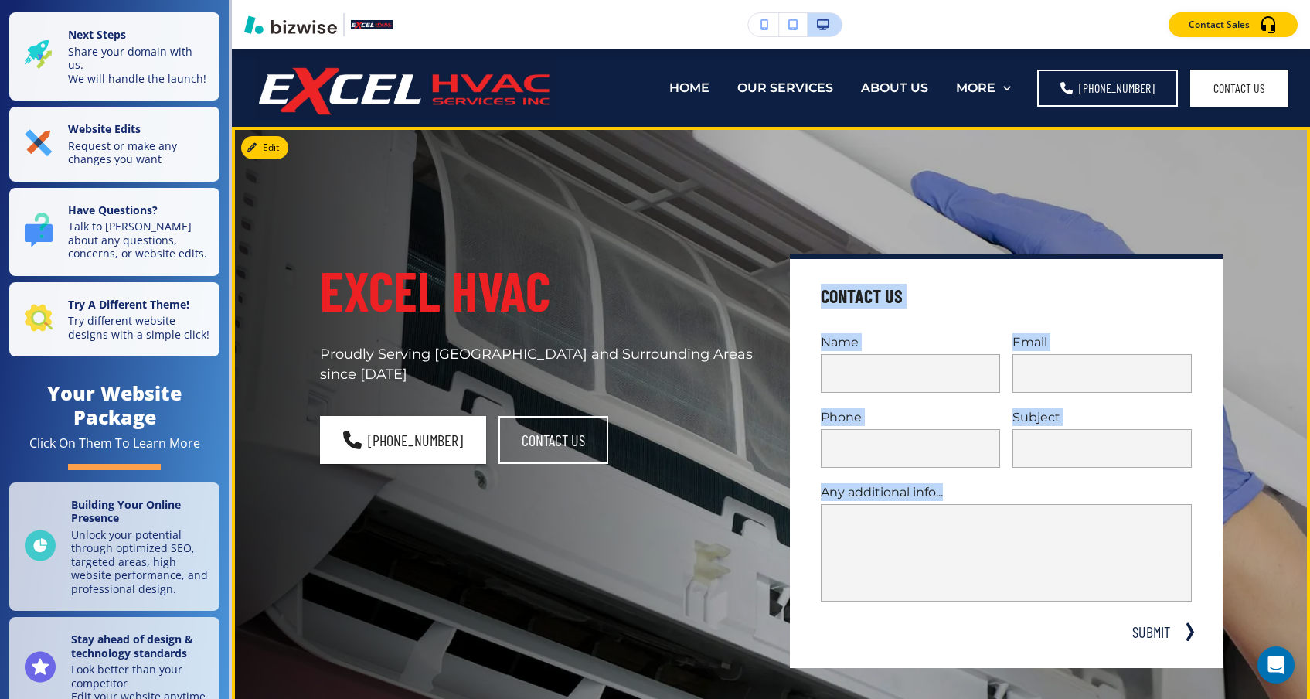
drag, startPoint x: 757, startPoint y: 274, endPoint x: 947, endPoint y: 498, distance: 294.4
click at [947, 493] on div "Contact Us Name Email Phone Subject Any additional info... x SUBMIT" at bounding box center [988, 442] width 470 height 450
click at [947, 498] on p "Any additional info..." at bounding box center [1006, 492] width 371 height 18
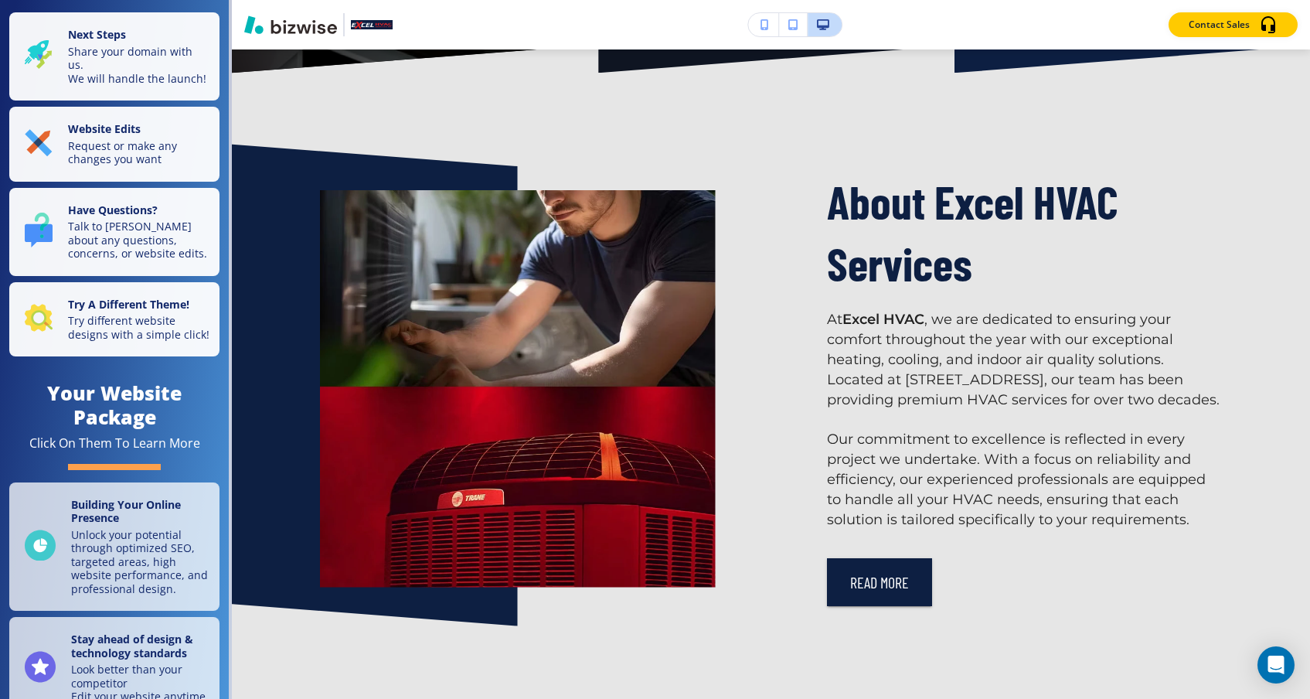
scroll to position [821, 0]
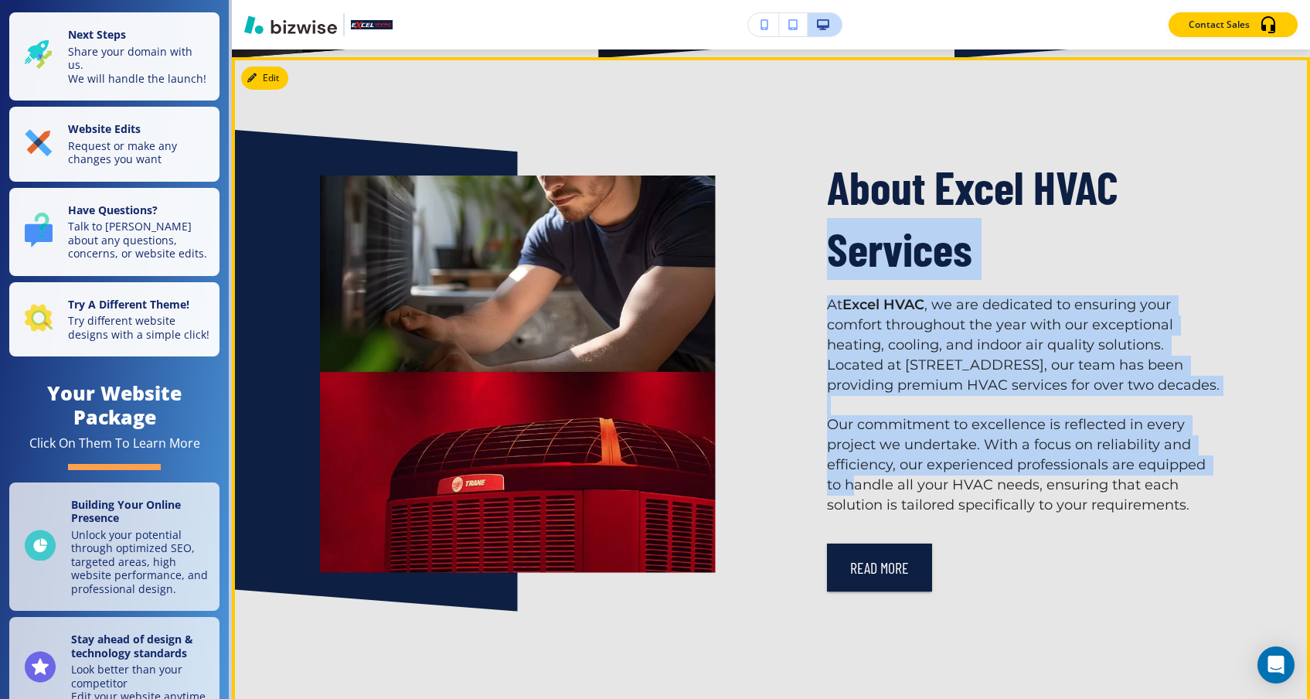
drag, startPoint x: 813, startPoint y: 478, endPoint x: 814, endPoint y: 257, distance: 221.0
click at [814, 257] on div "About Excel HVAC Services At Excel HVAC , we are dedicated to ensuring your com…" at bounding box center [969, 336] width 507 height 509
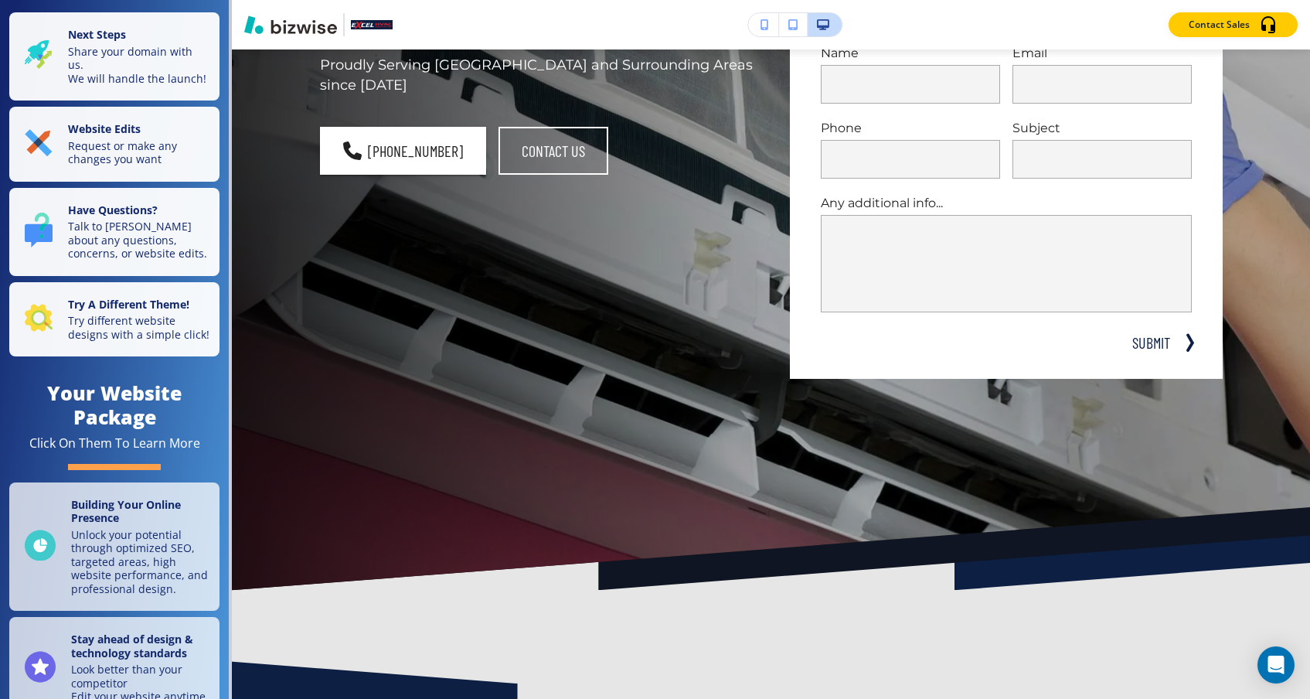
scroll to position [0, 0]
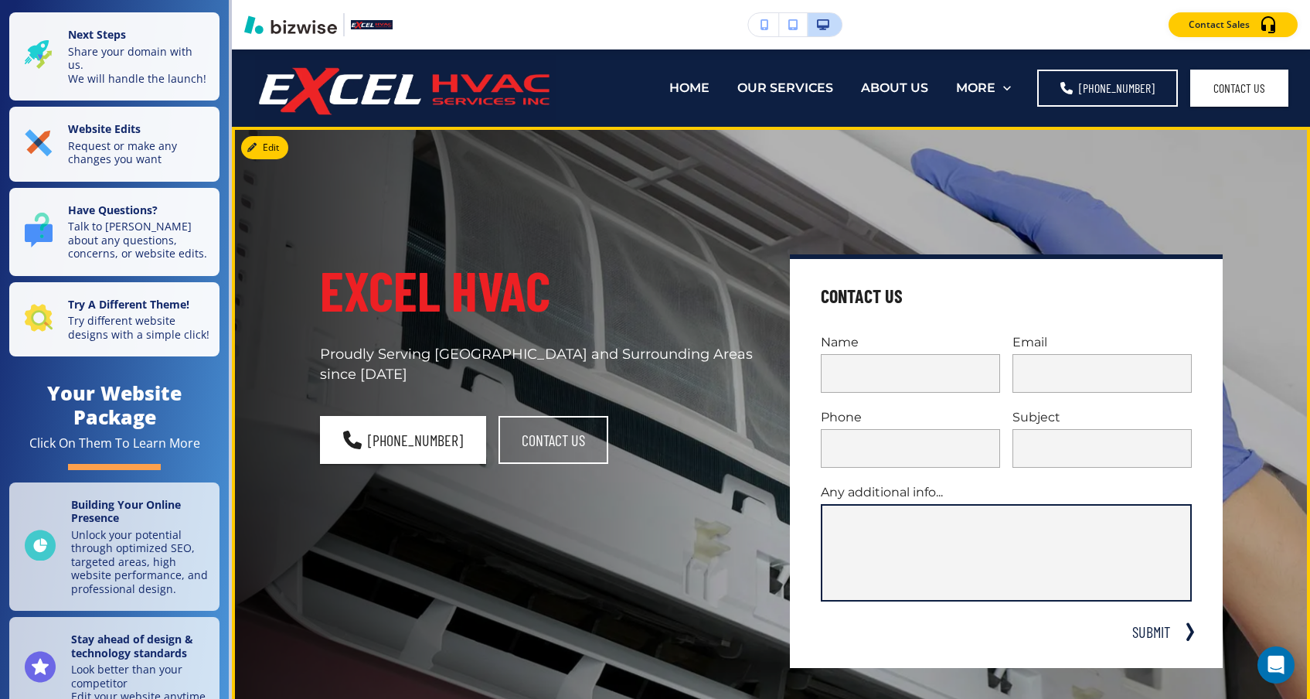
click at [1043, 556] on textarea at bounding box center [1006, 552] width 343 height 71
click at [1095, 171] on div "Excel HVAC Proudly Serving Harford County and Surrounding Areas since 2003 (410…" at bounding box center [753, 442] width 940 height 574
